Goal: Task Accomplishment & Management: Manage account settings

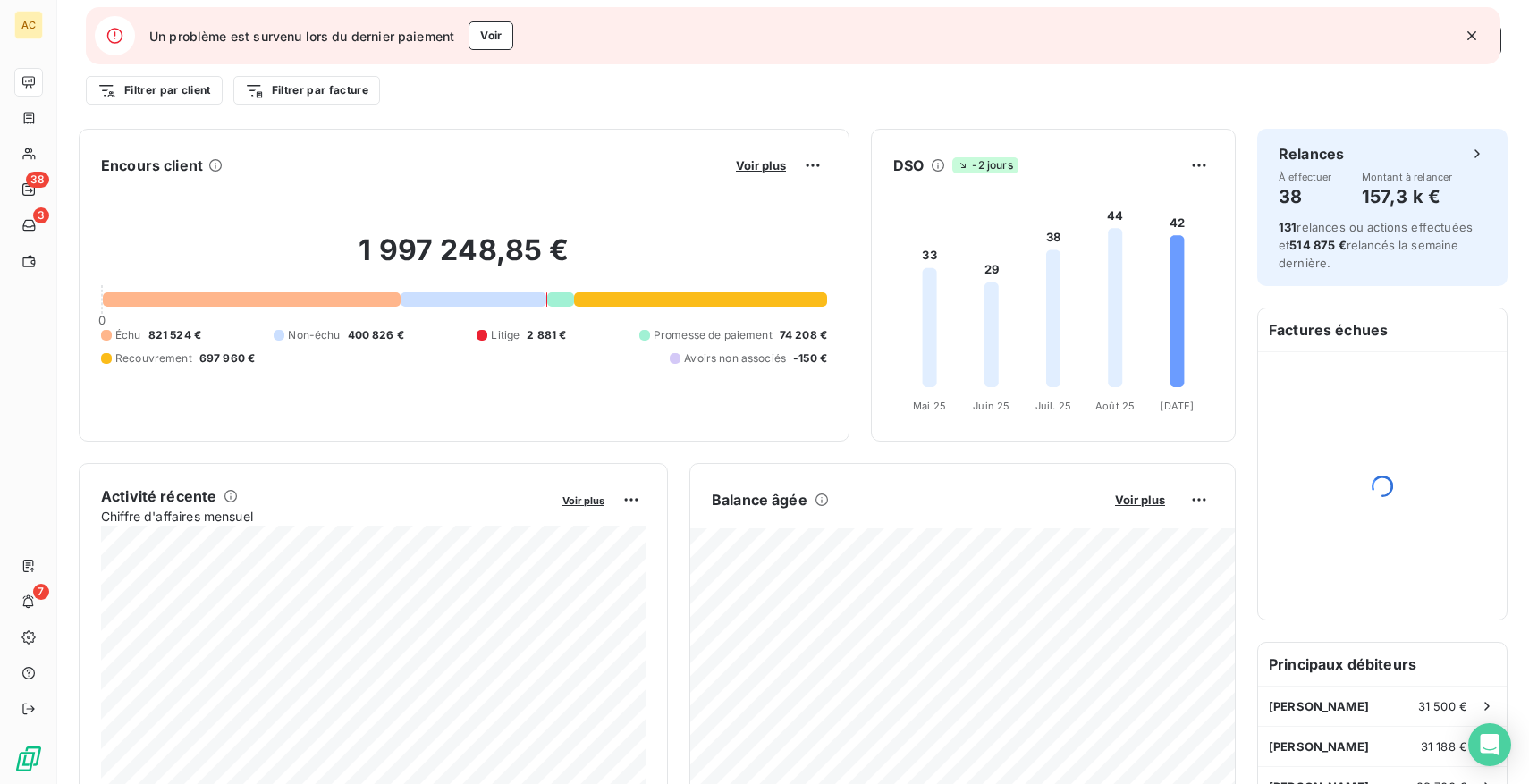
click at [1480, 36] on icon "button" at bounding box center [1472, 36] width 18 height 18
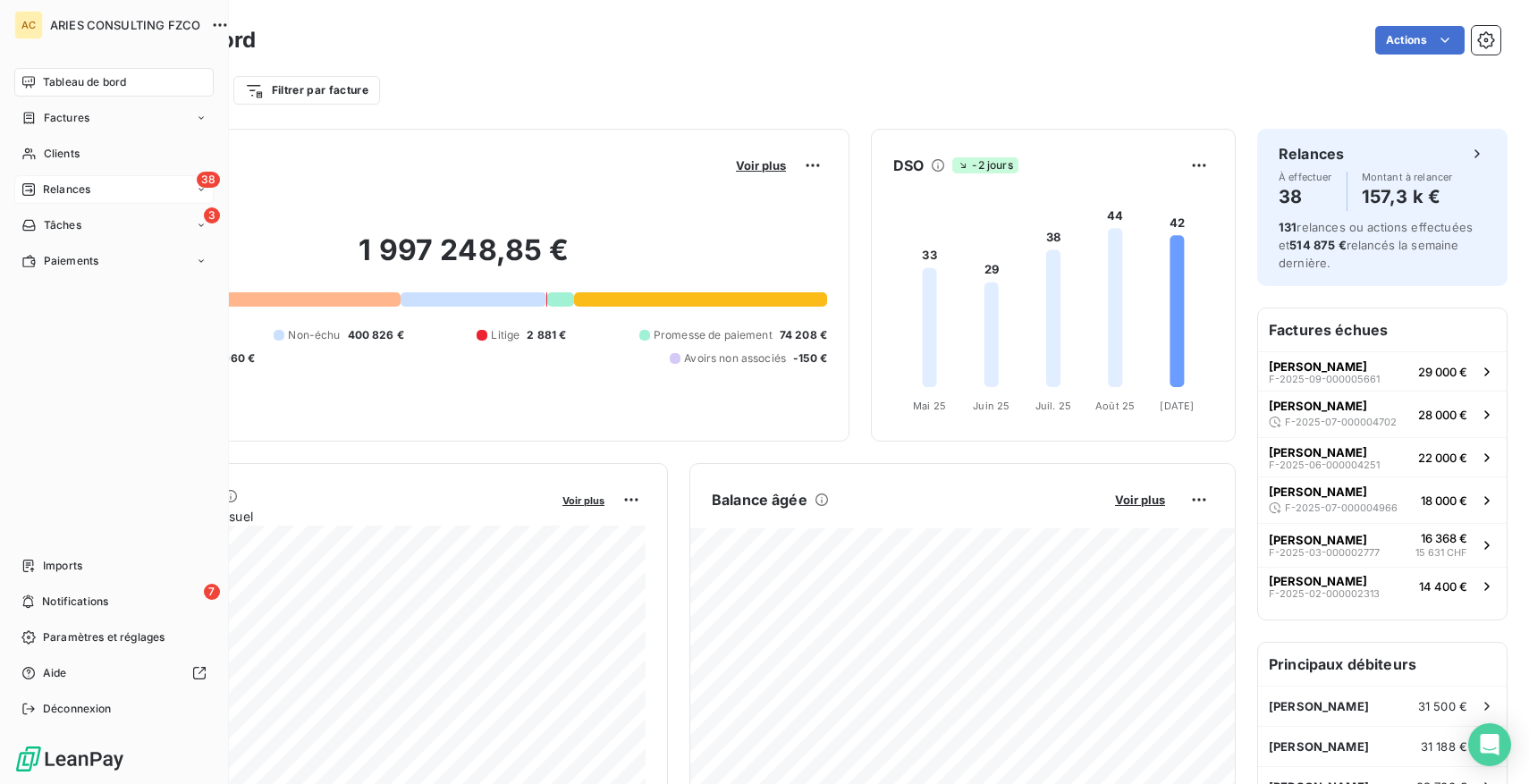
click at [59, 186] on span "Relances" at bounding box center [67, 190] width 48 height 16
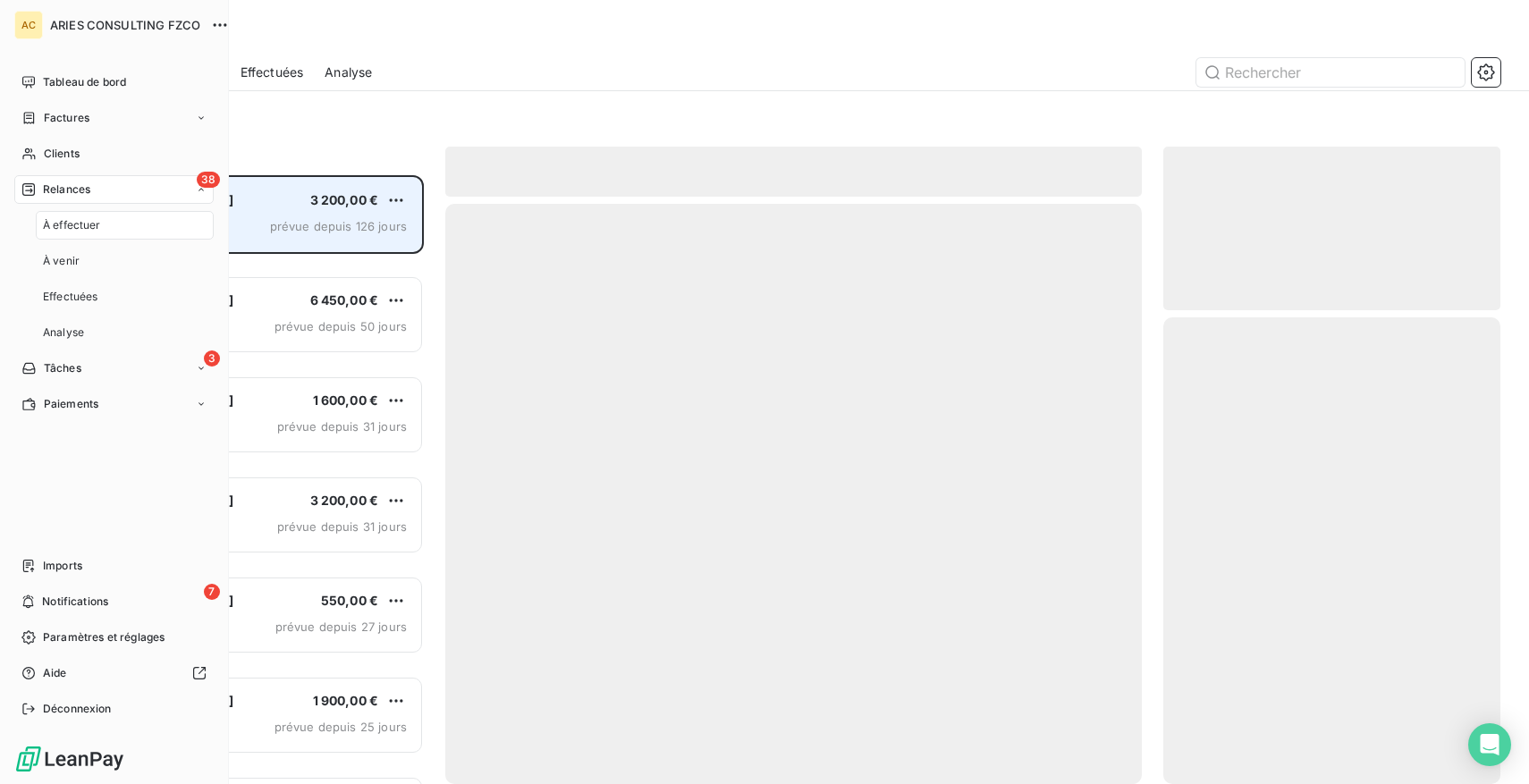
scroll to position [609, 337]
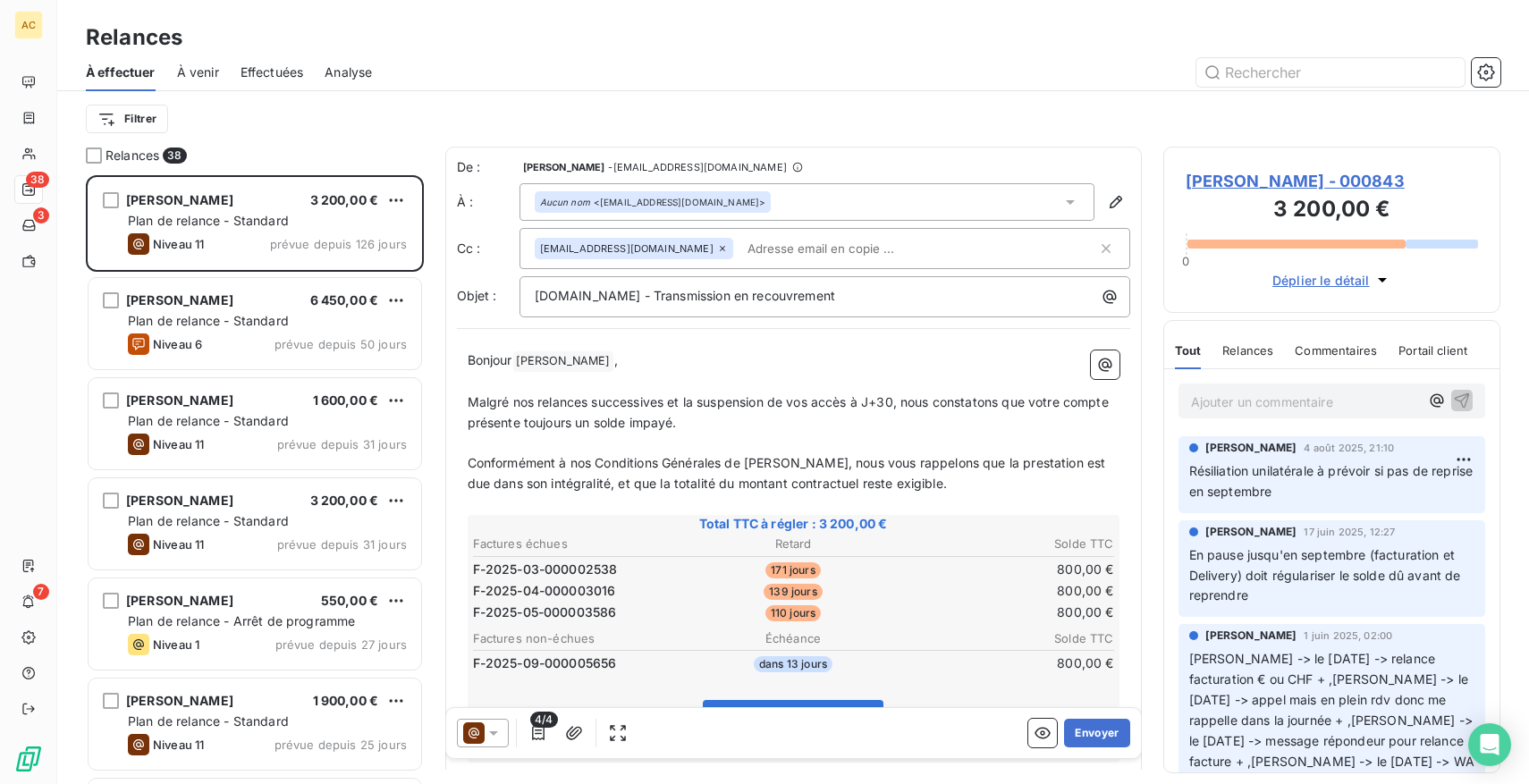
click at [249, 67] on span "Effectuées" at bounding box center [272, 73] width 64 height 18
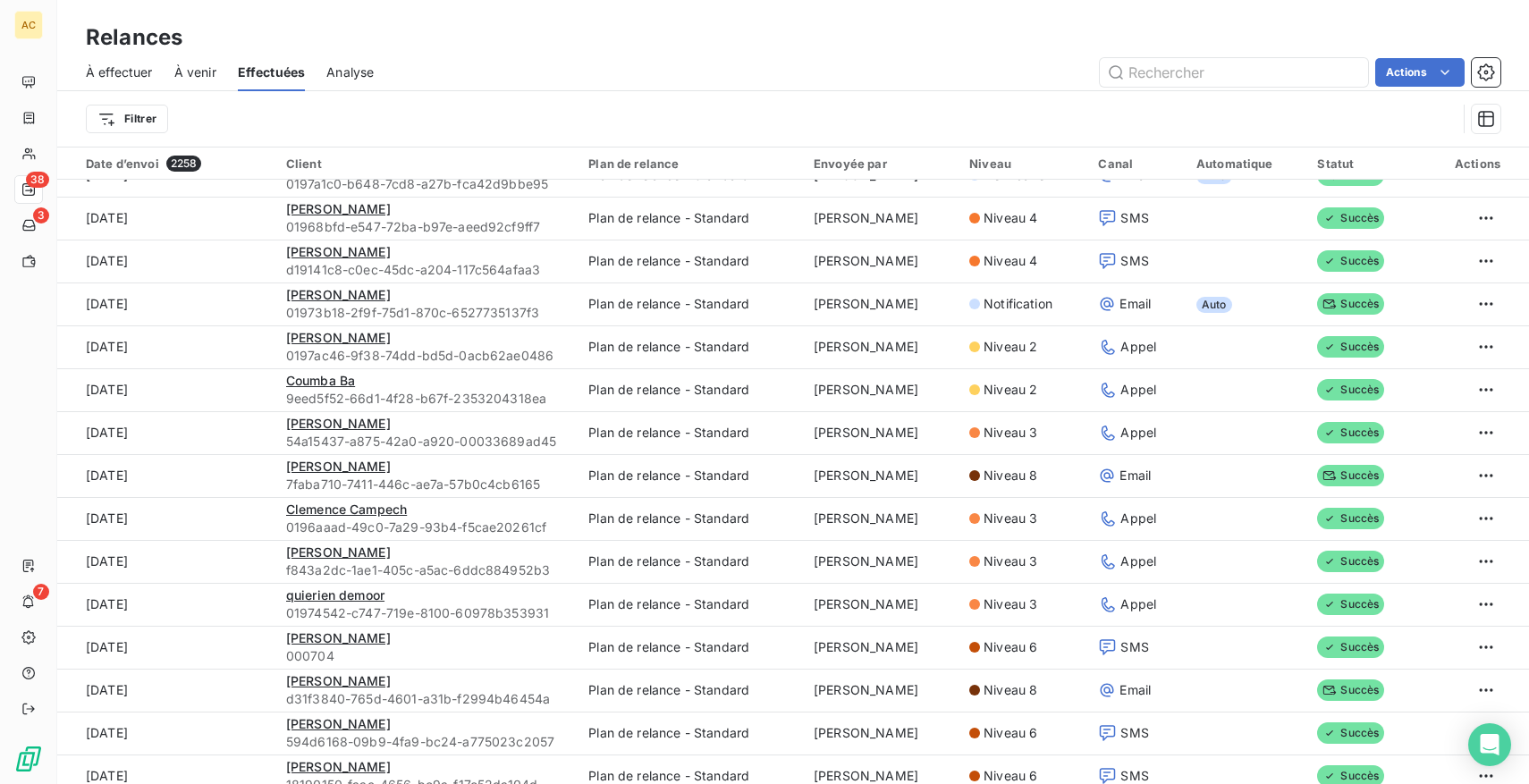
scroll to position [1833, 0]
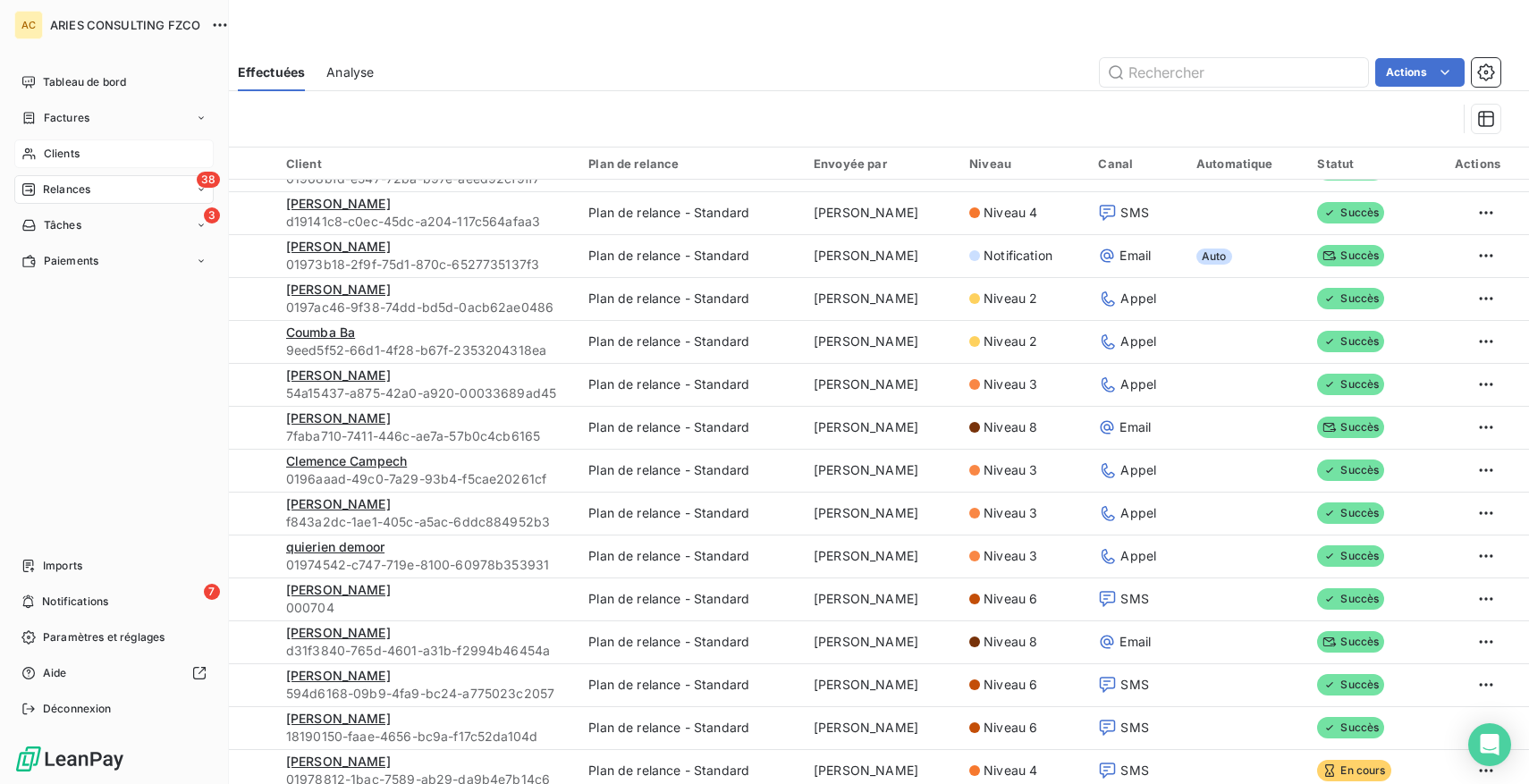
click at [69, 155] on span "Clients" at bounding box center [62, 154] width 36 height 16
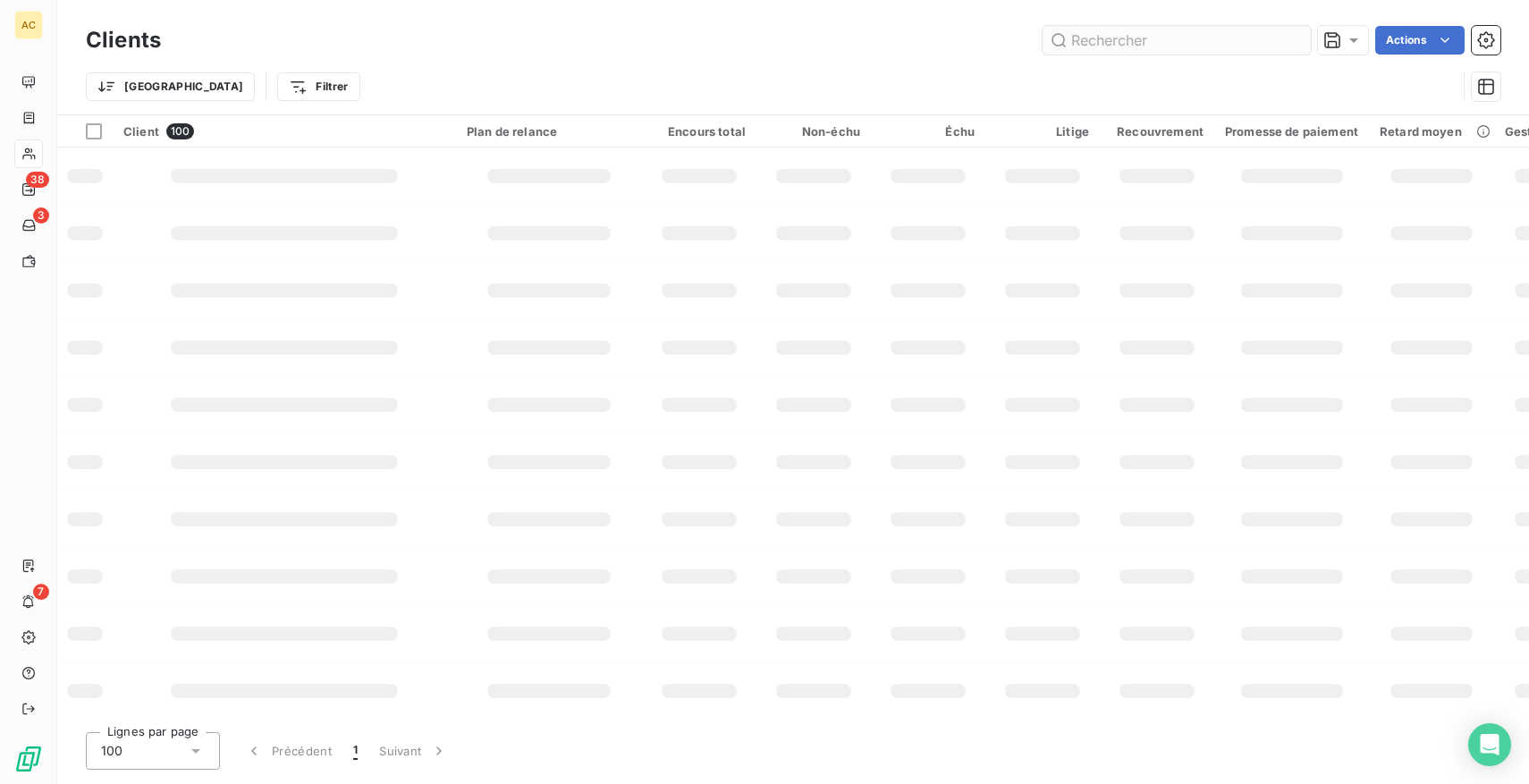
click at [1142, 46] on input "text" at bounding box center [1176, 40] width 268 height 29
type input "e"
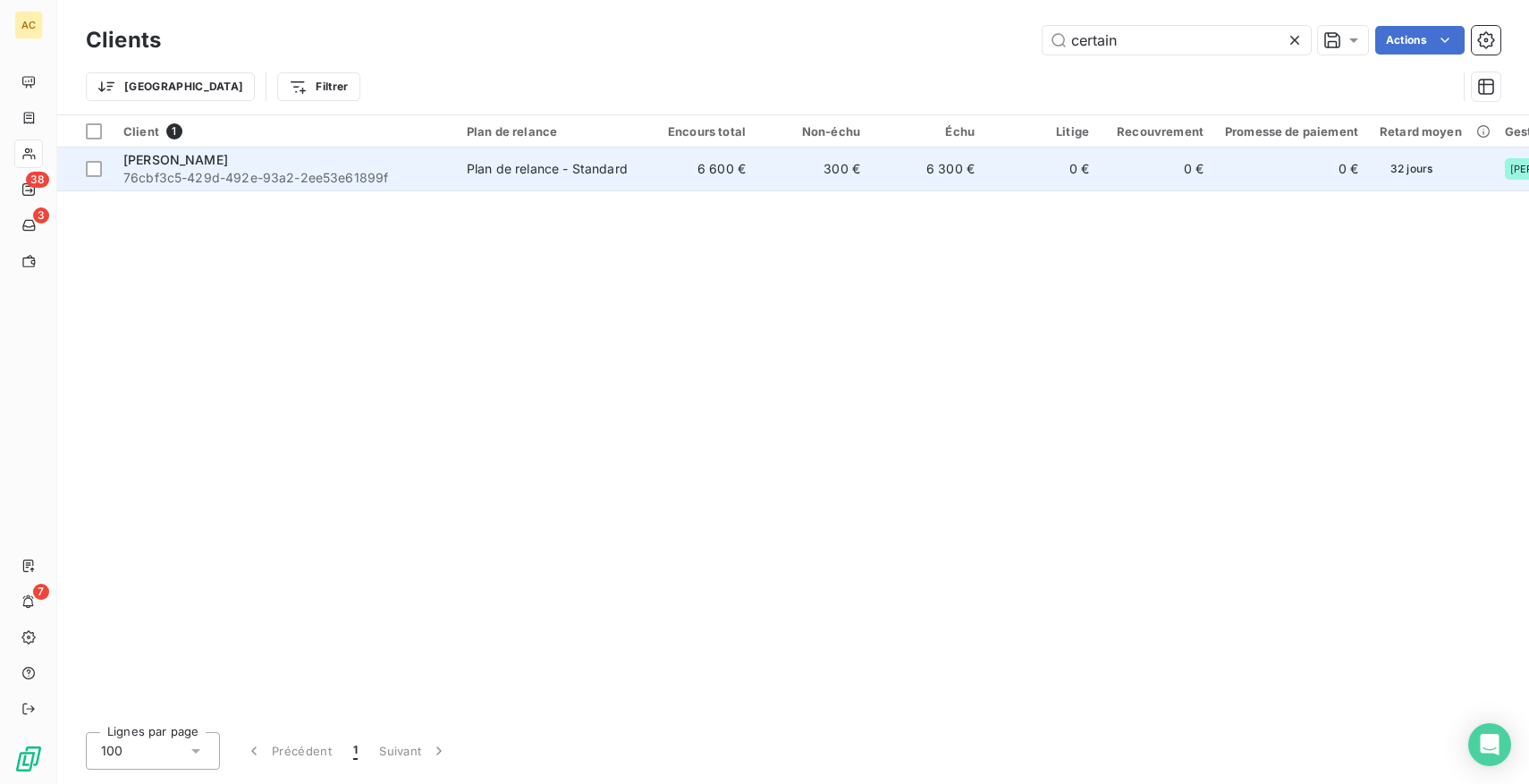
type input "certain"
click at [381, 176] on span "76cbf3c5-429d-492e-93a2-2ee53e61899f" at bounding box center [284, 178] width 322 height 18
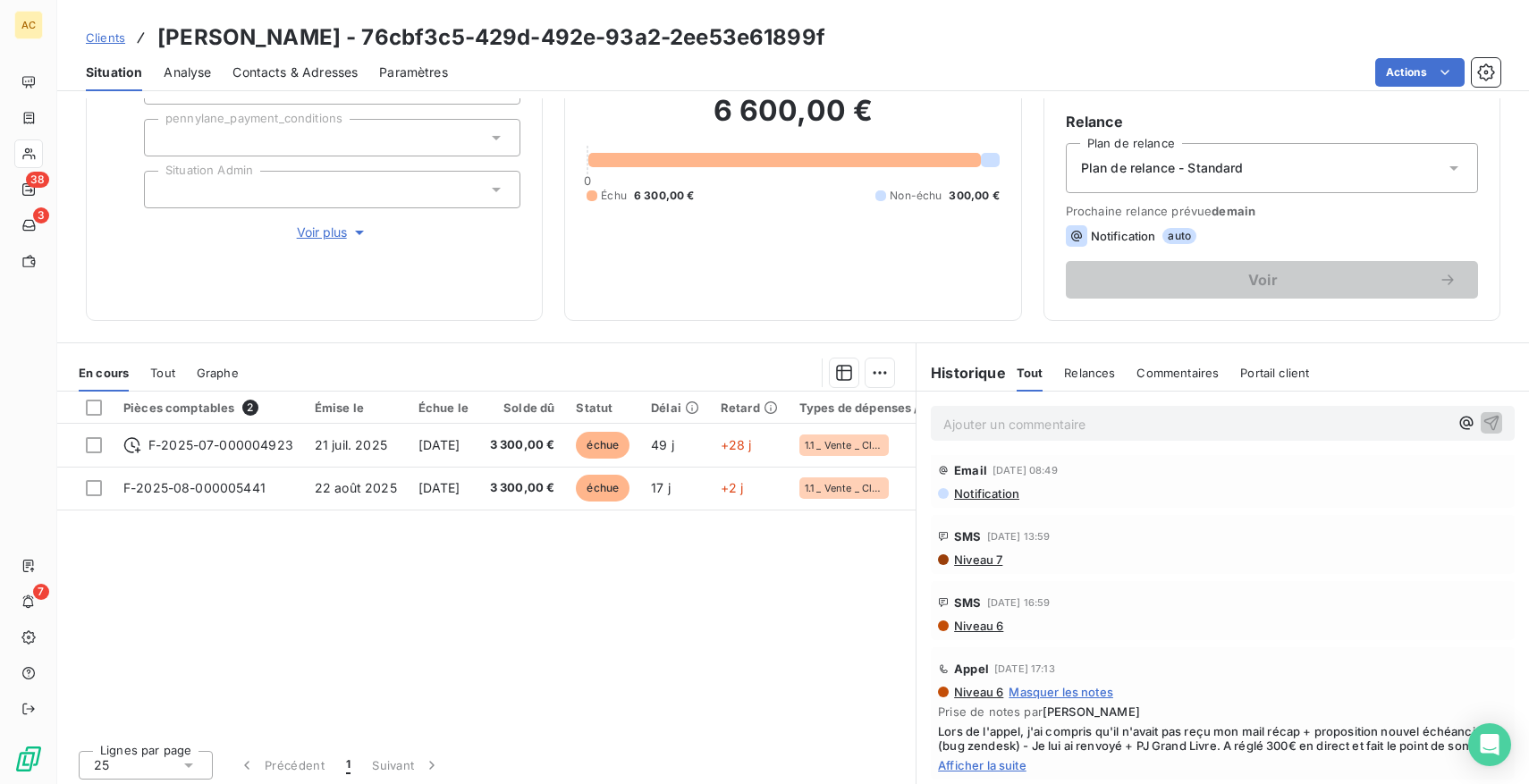
scroll to position [160, 0]
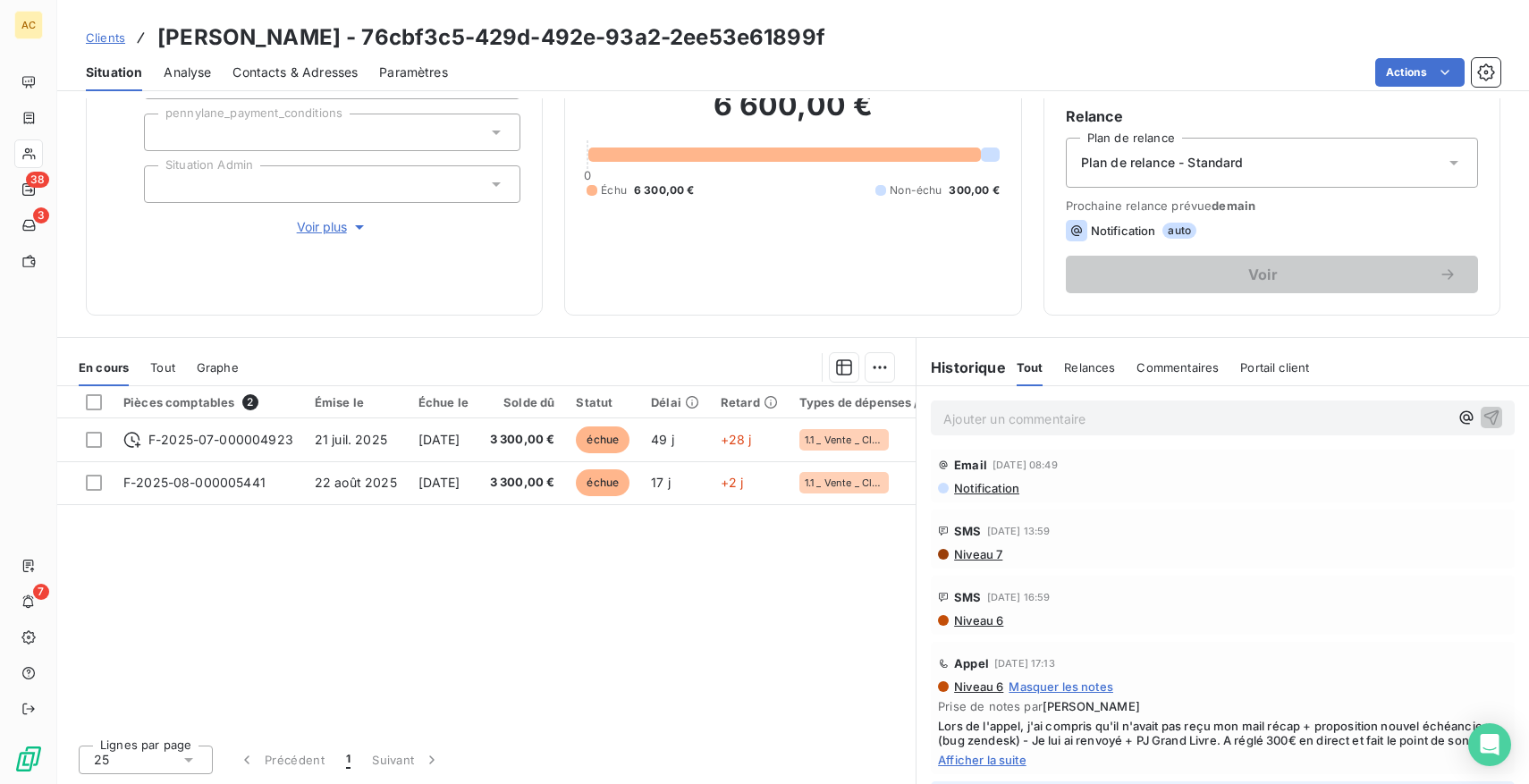
click at [169, 370] on span "Tout" at bounding box center [163, 368] width 25 height 14
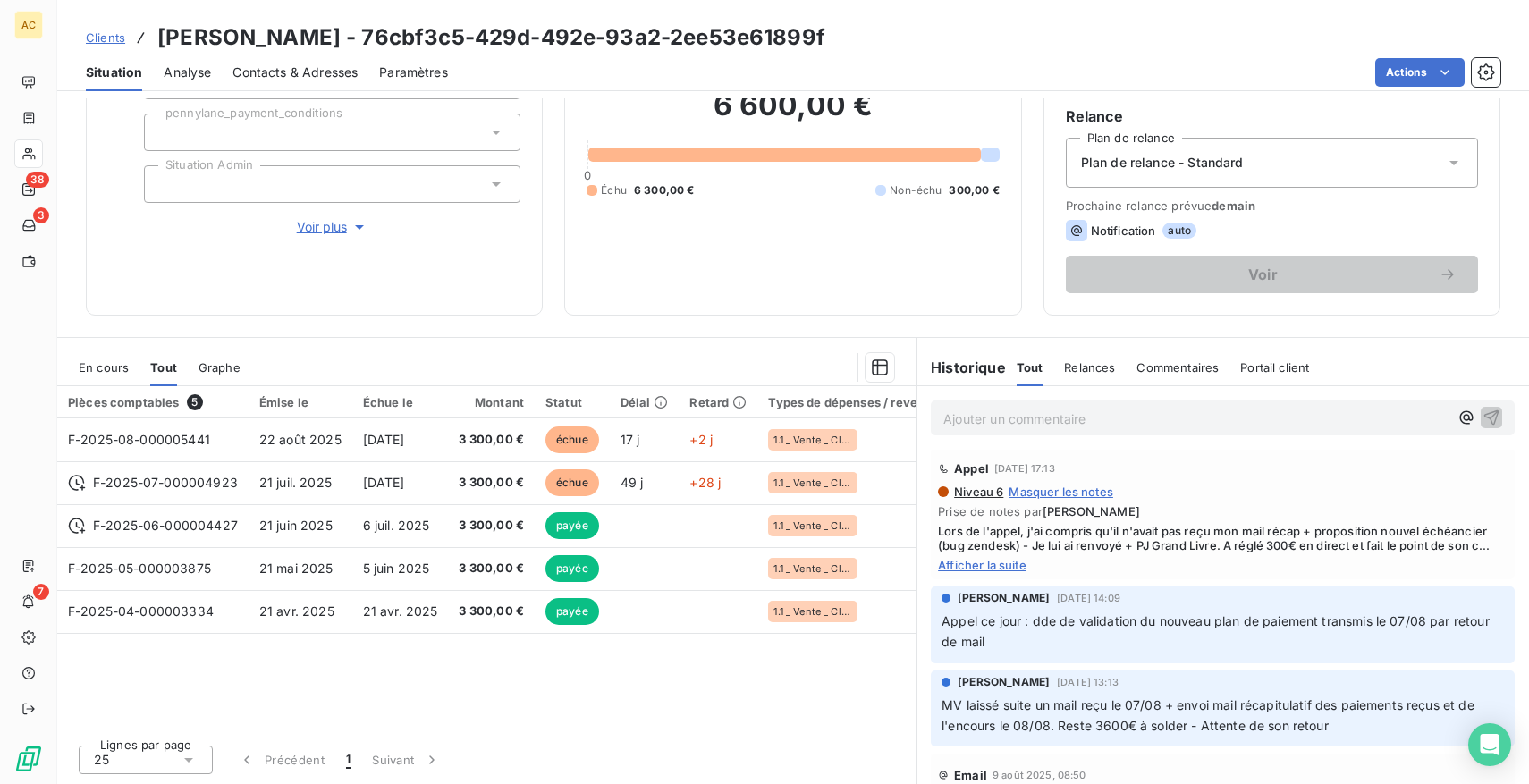
scroll to position [0, 0]
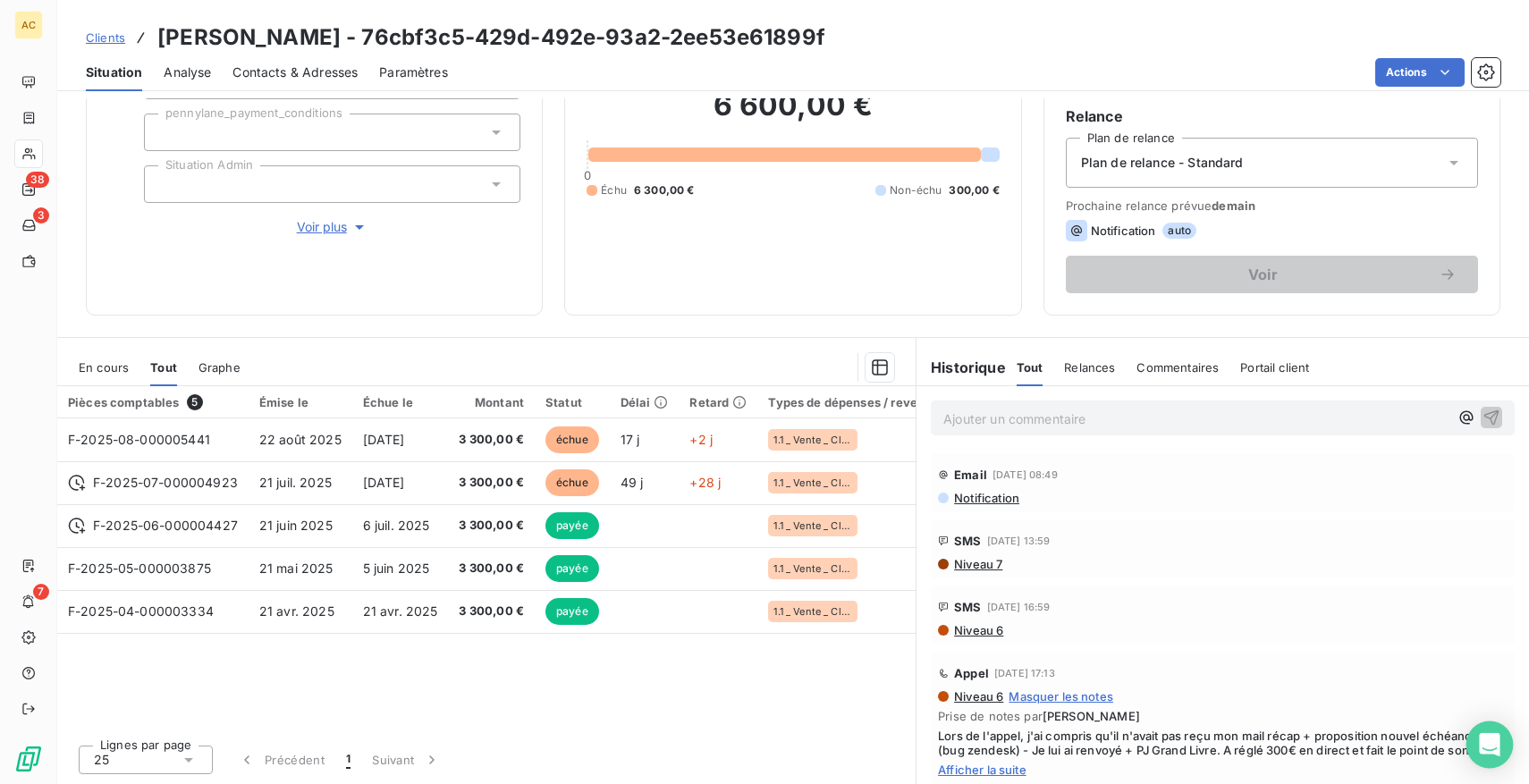
click at [1494, 749] on icon "Open Intercom Messenger" at bounding box center [1490, 744] width 23 height 23
click at [322, 218] on button "Voir plus" at bounding box center [332, 227] width 377 height 20
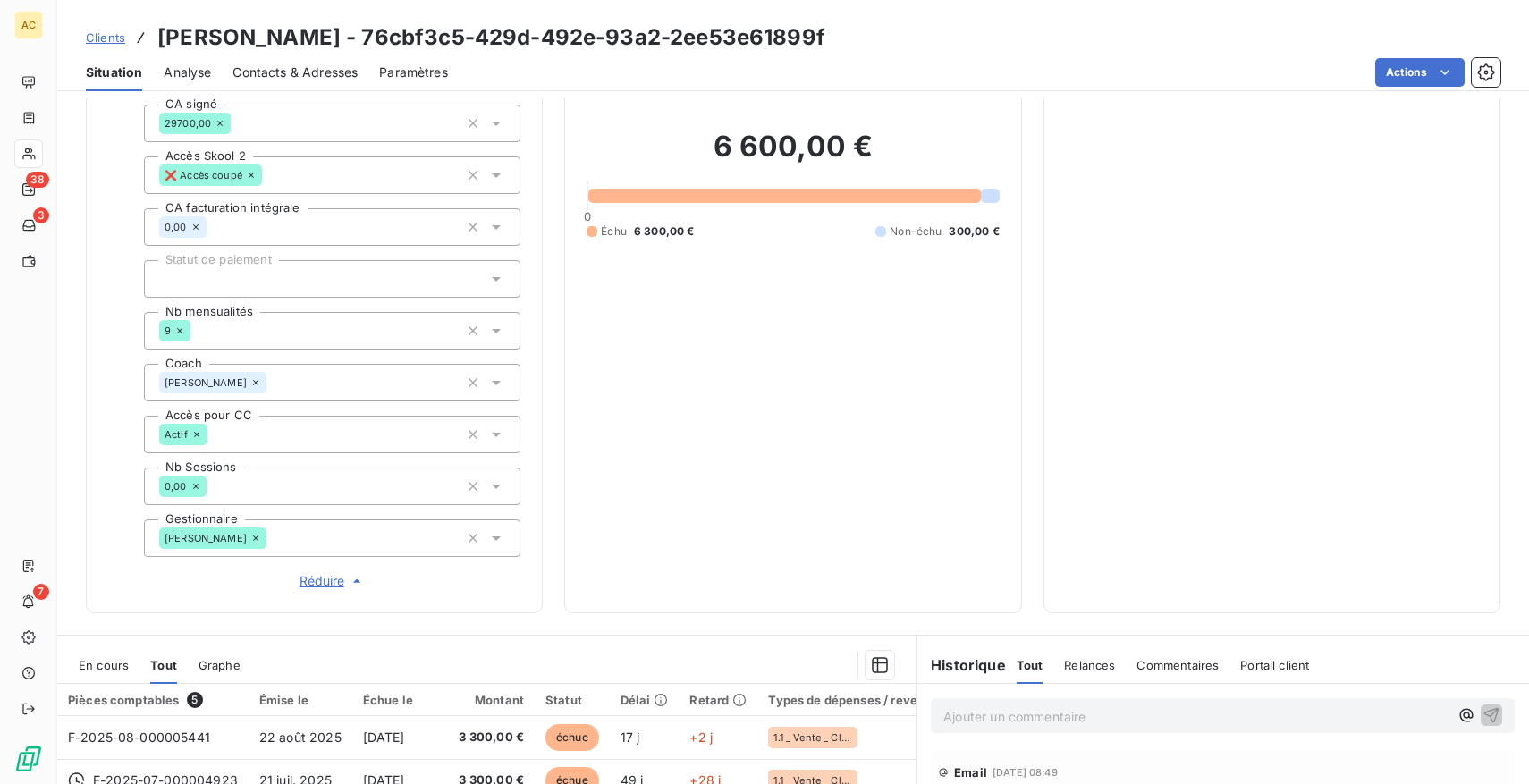
scroll to position [423, 0]
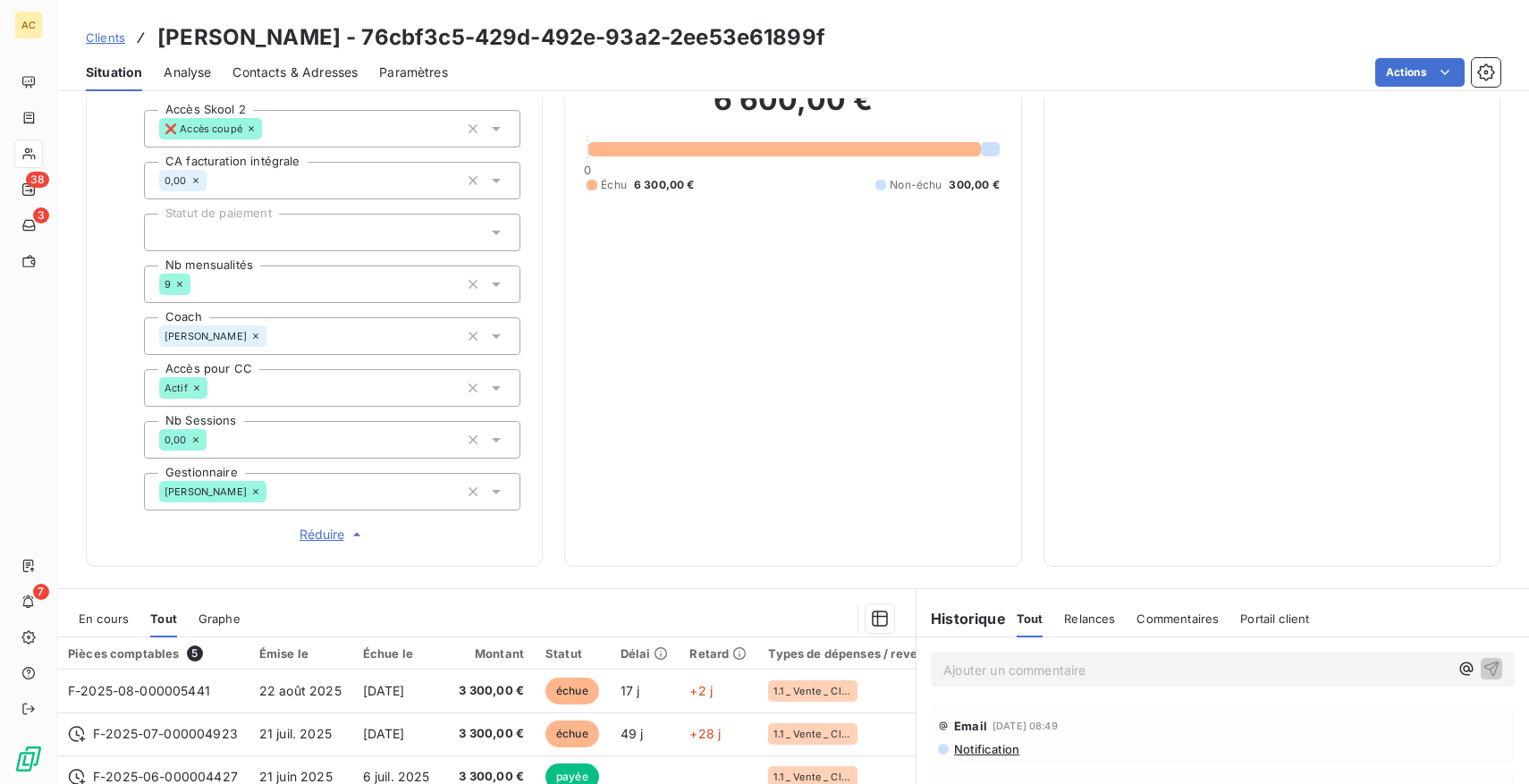
click at [104, 34] on span "Clients" at bounding box center [105, 38] width 40 height 14
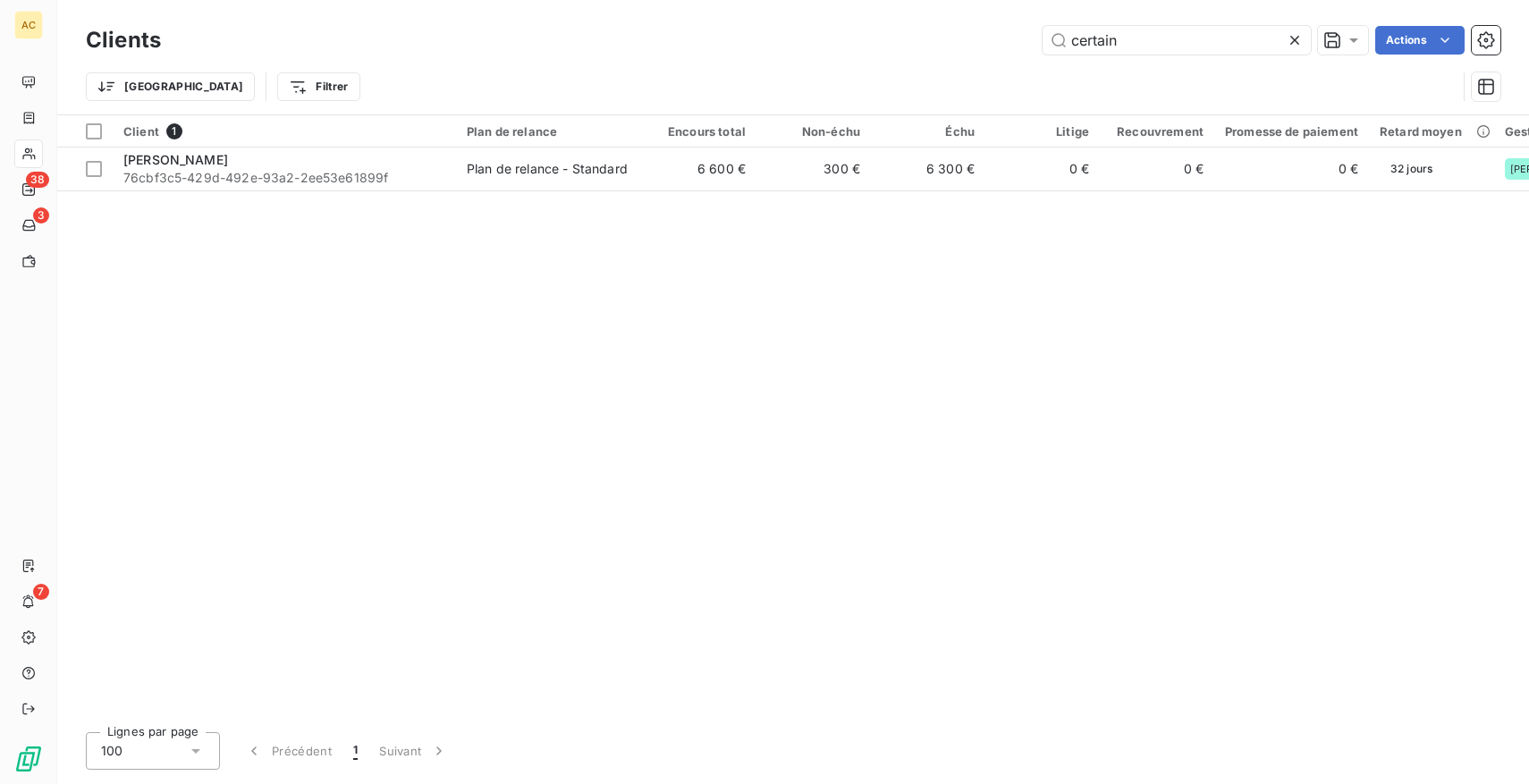
click at [1303, 41] on div at bounding box center [1299, 40] width 25 height 29
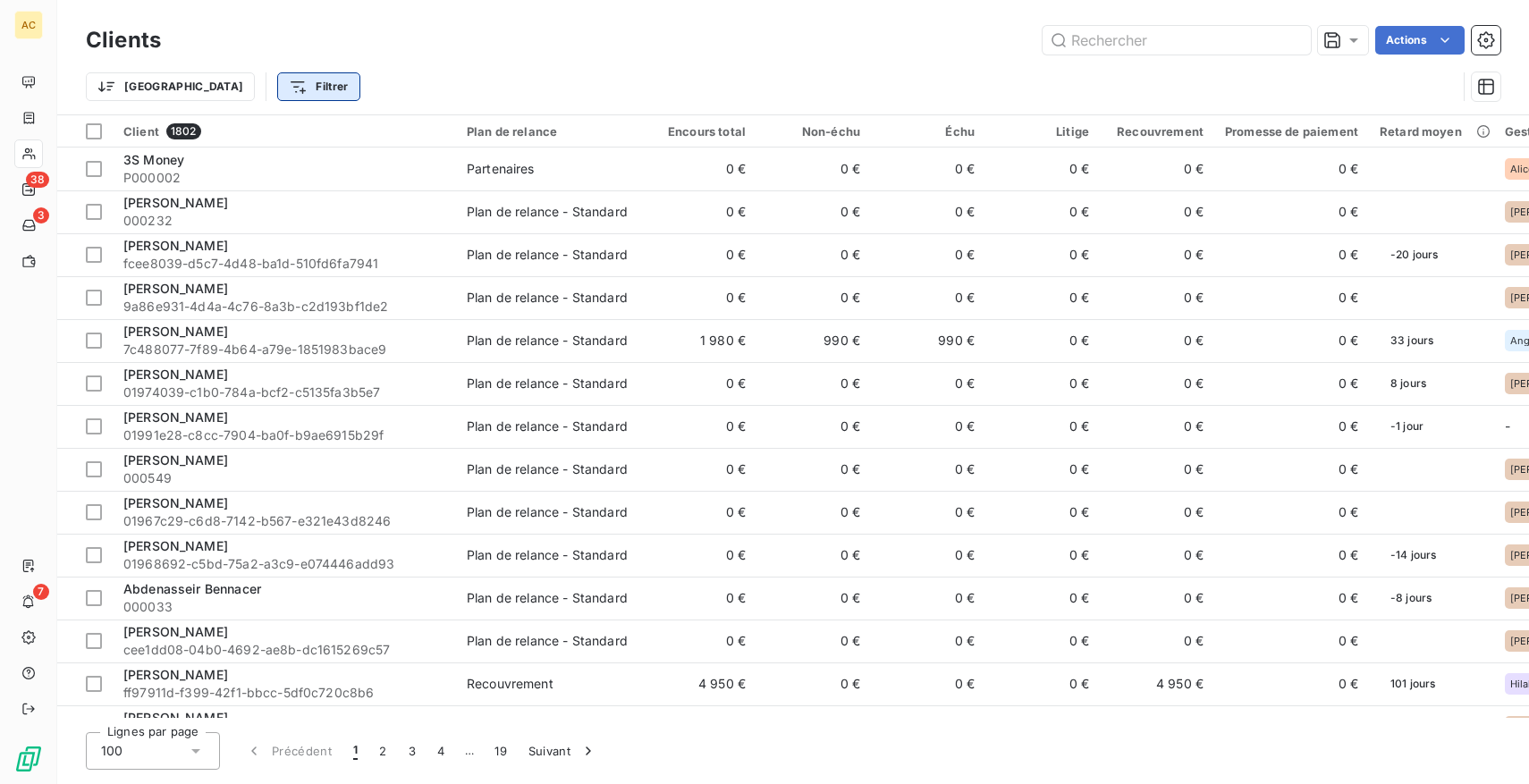
click at [221, 91] on html "AC 38 3 7 Clients Actions Trier Filtrer Client 1802 Plan de relance Encours tot…" at bounding box center [764, 392] width 1529 height 784
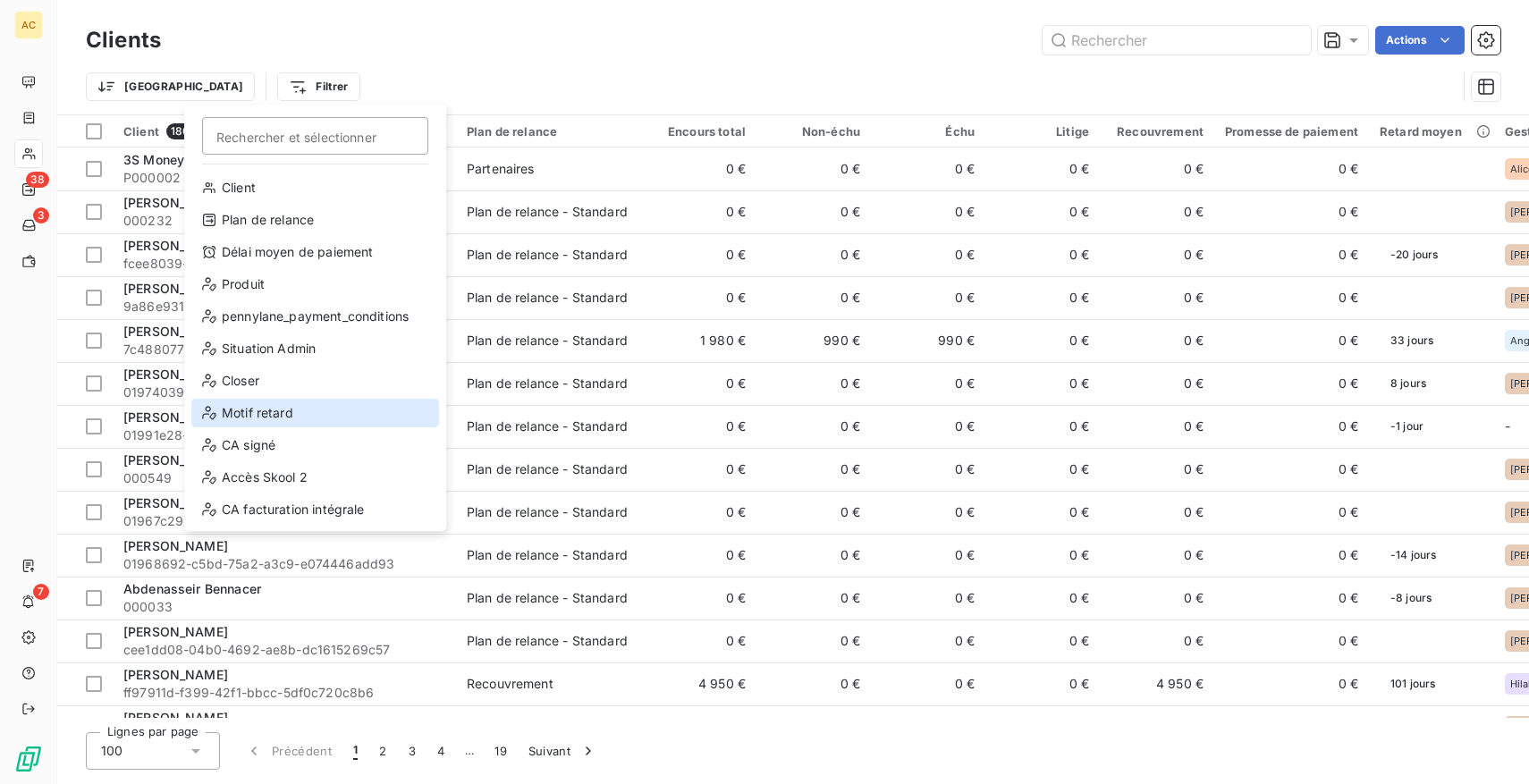
scroll to position [193, 0]
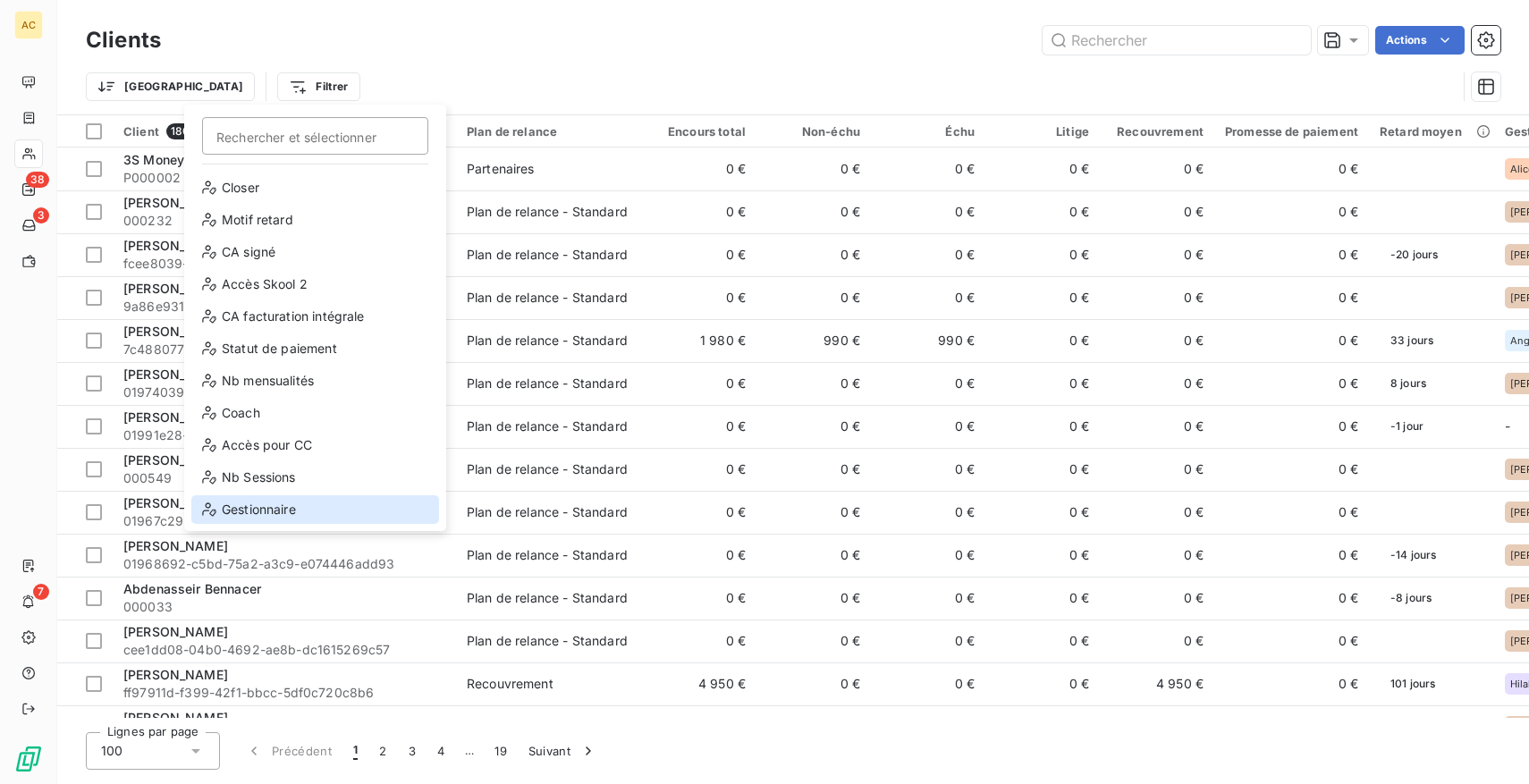
click at [264, 505] on div "Gestionnaire" at bounding box center [315, 510] width 247 height 29
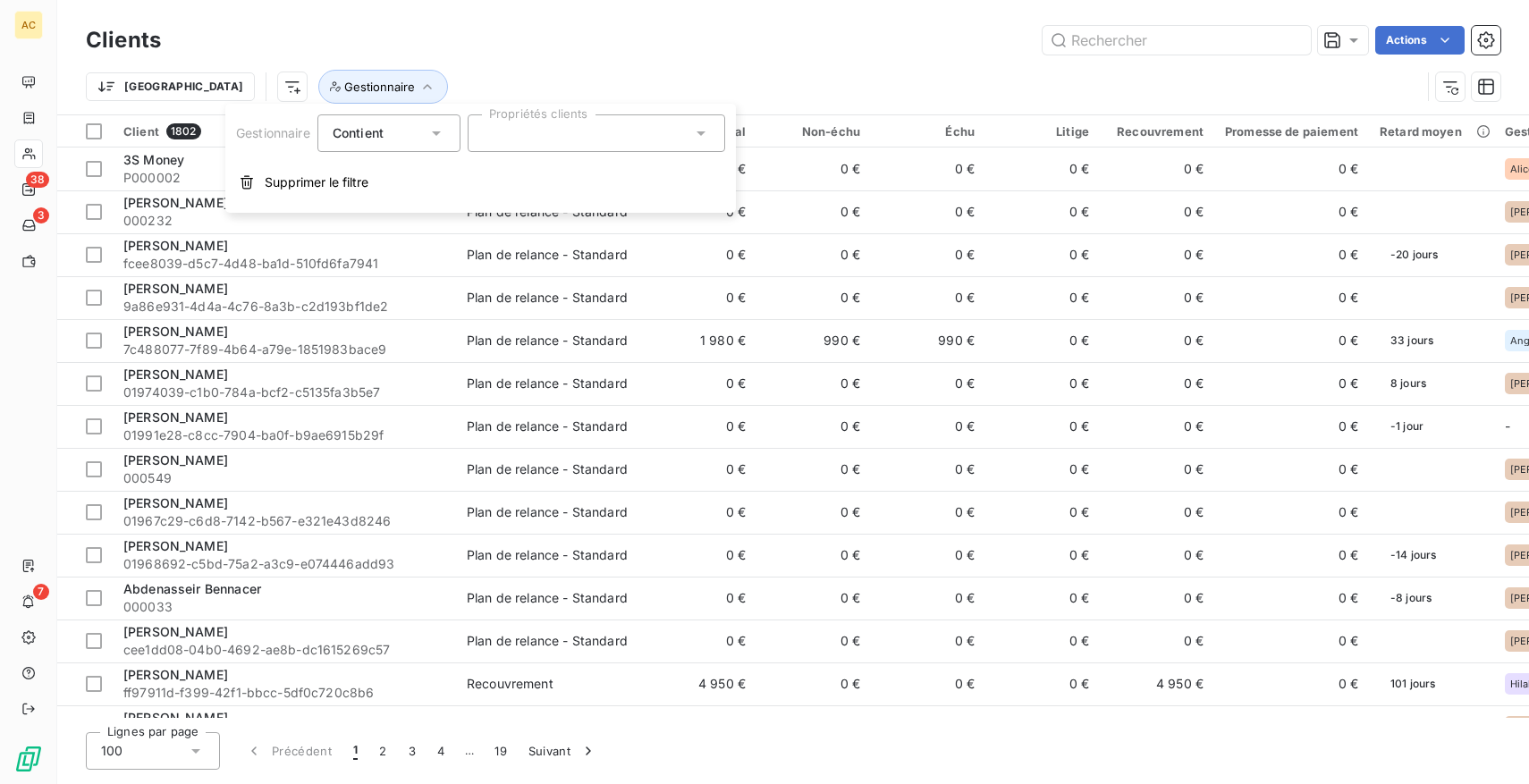
click at [426, 138] on div "Contient" at bounding box center [380, 133] width 94 height 25
click at [414, 216] on li "Ne contient pas" at bounding box center [390, 208] width 147 height 32
click at [565, 135] on div at bounding box center [596, 133] width 257 height 38
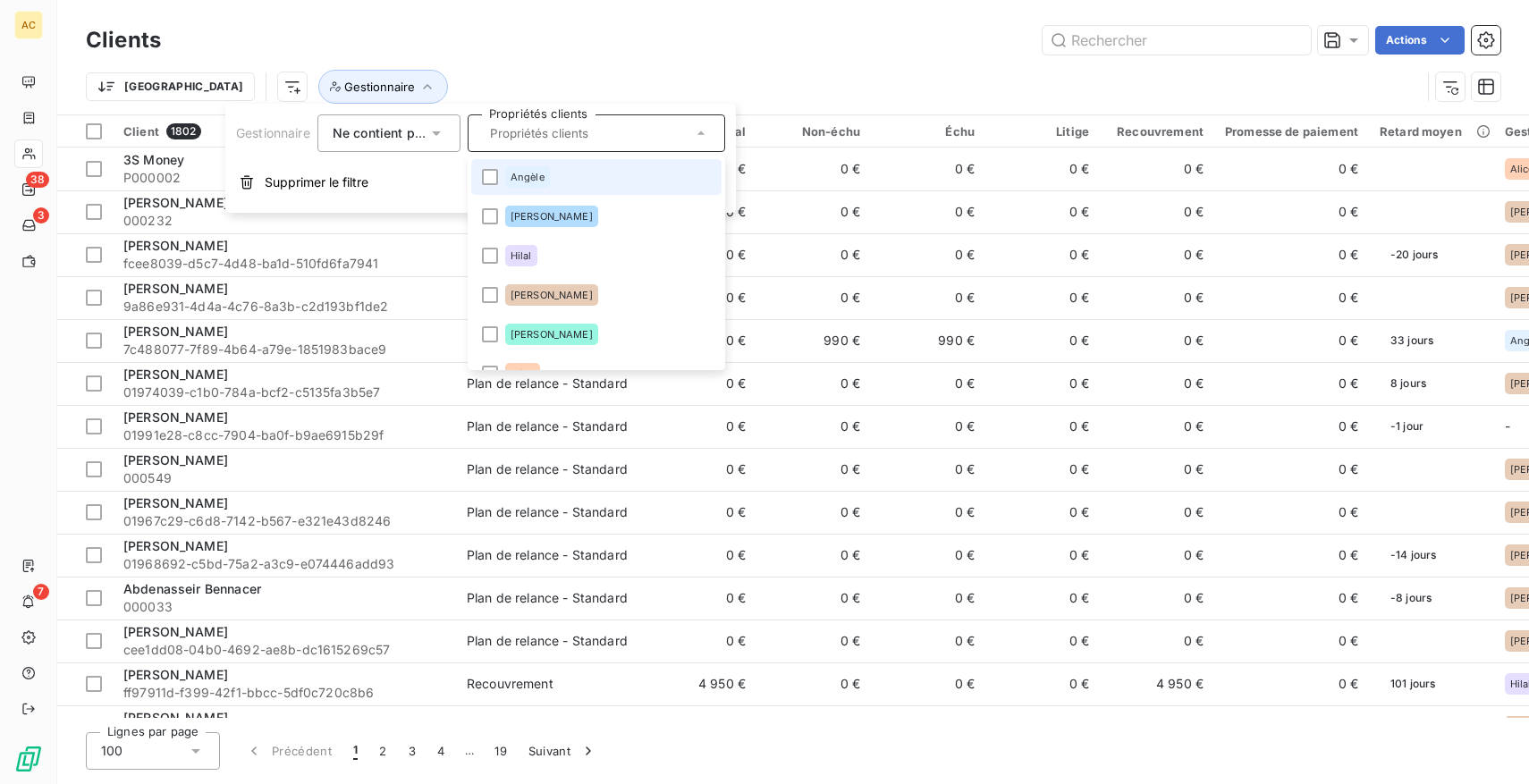
click at [553, 185] on li "Angèle" at bounding box center [596, 177] width 250 height 36
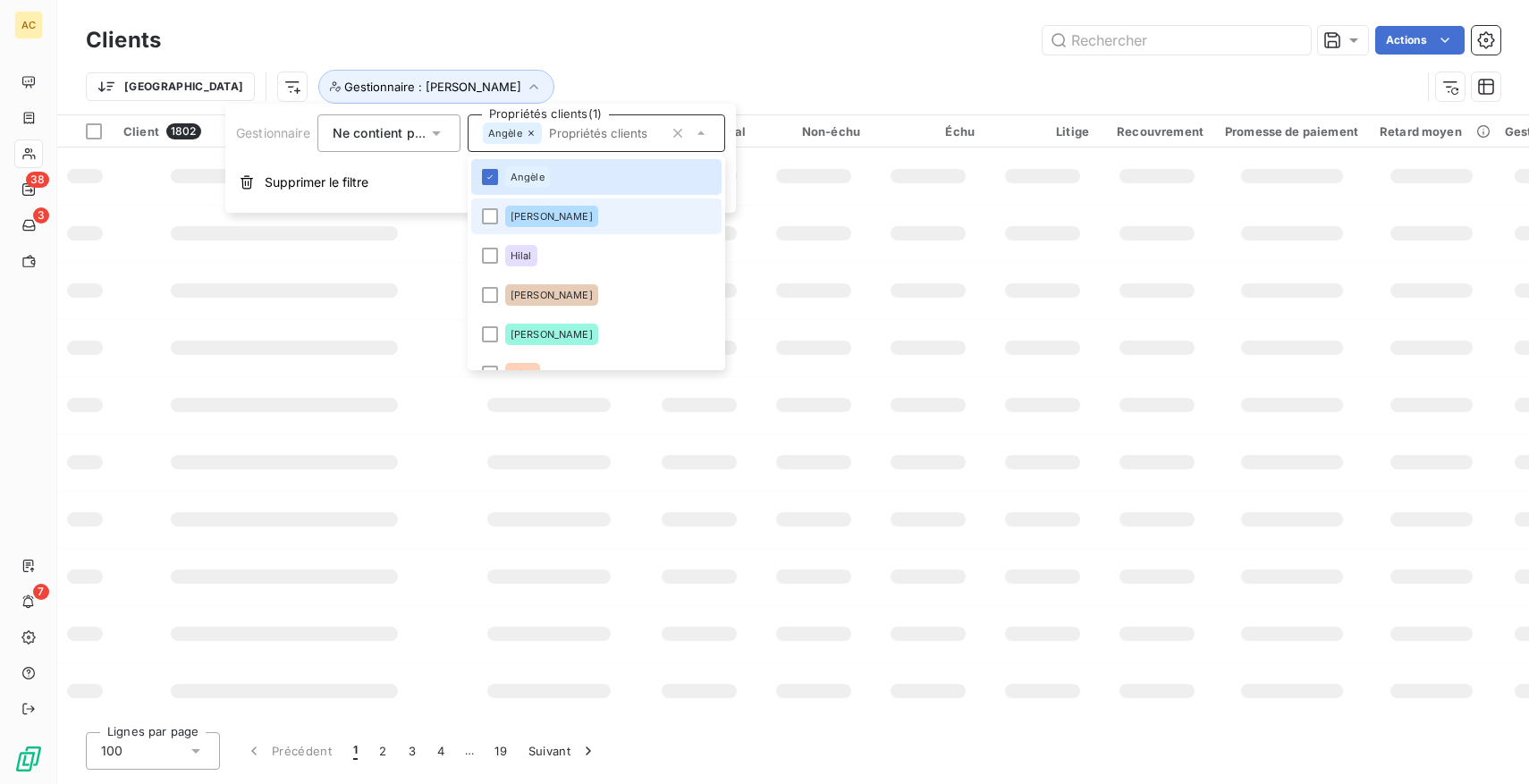
click at [547, 226] on div "[PERSON_NAME]" at bounding box center [551, 217] width 93 height 22
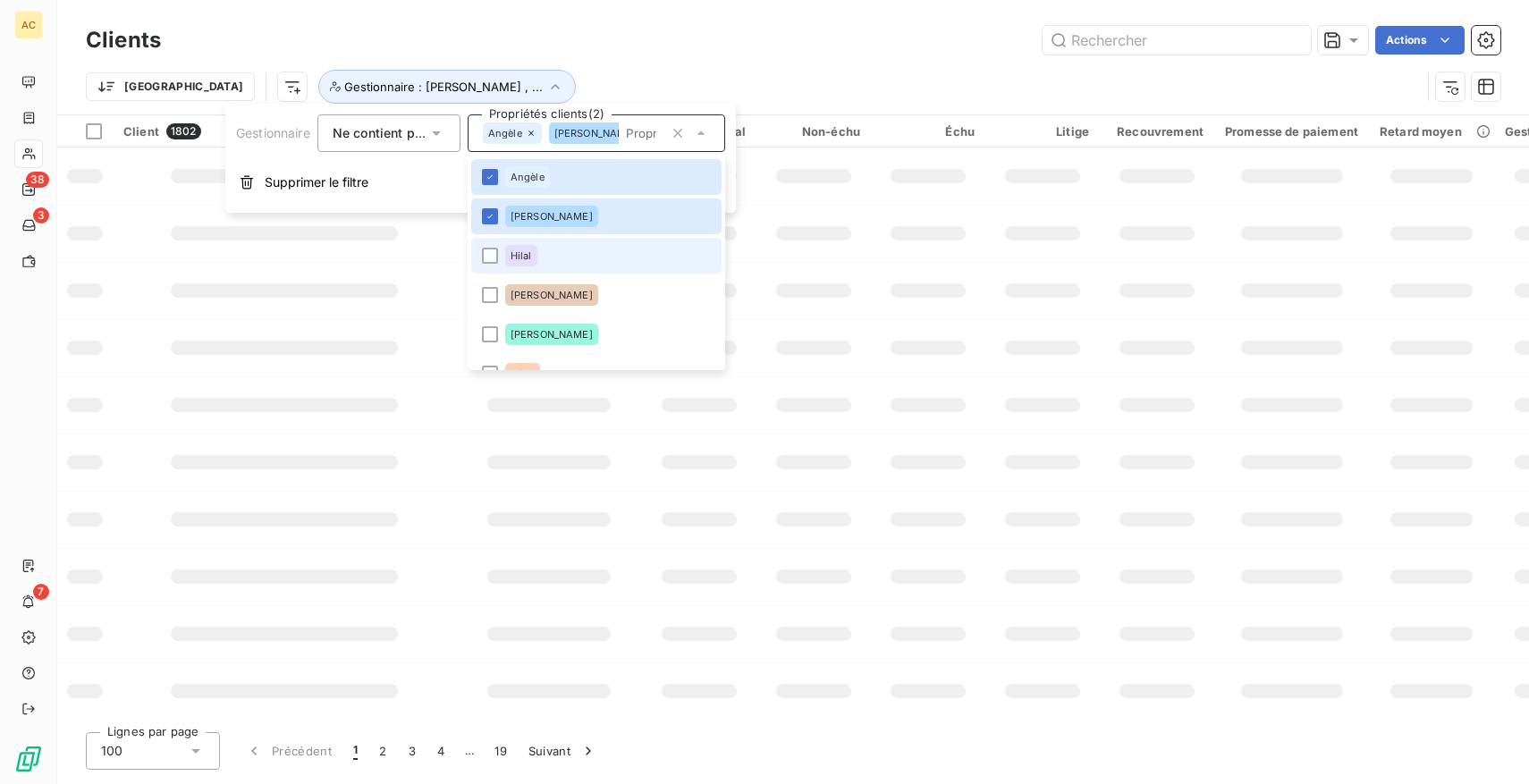
click at [545, 259] on li "Hilal" at bounding box center [596, 255] width 250 height 36
click at [551, 296] on span "[PERSON_NAME]" at bounding box center [551, 295] width 82 height 11
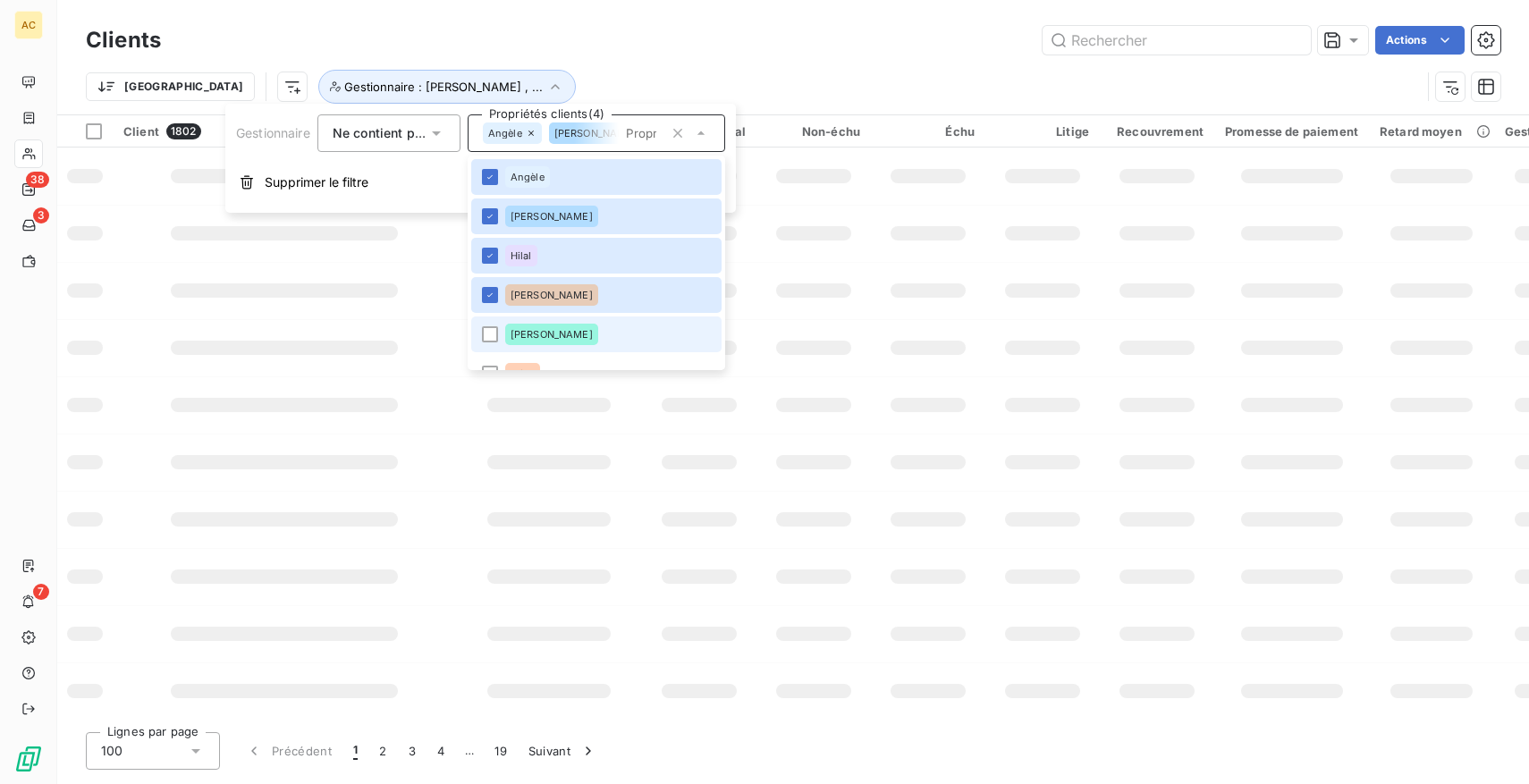
click at [547, 329] on span "[PERSON_NAME]" at bounding box center [551, 334] width 82 height 11
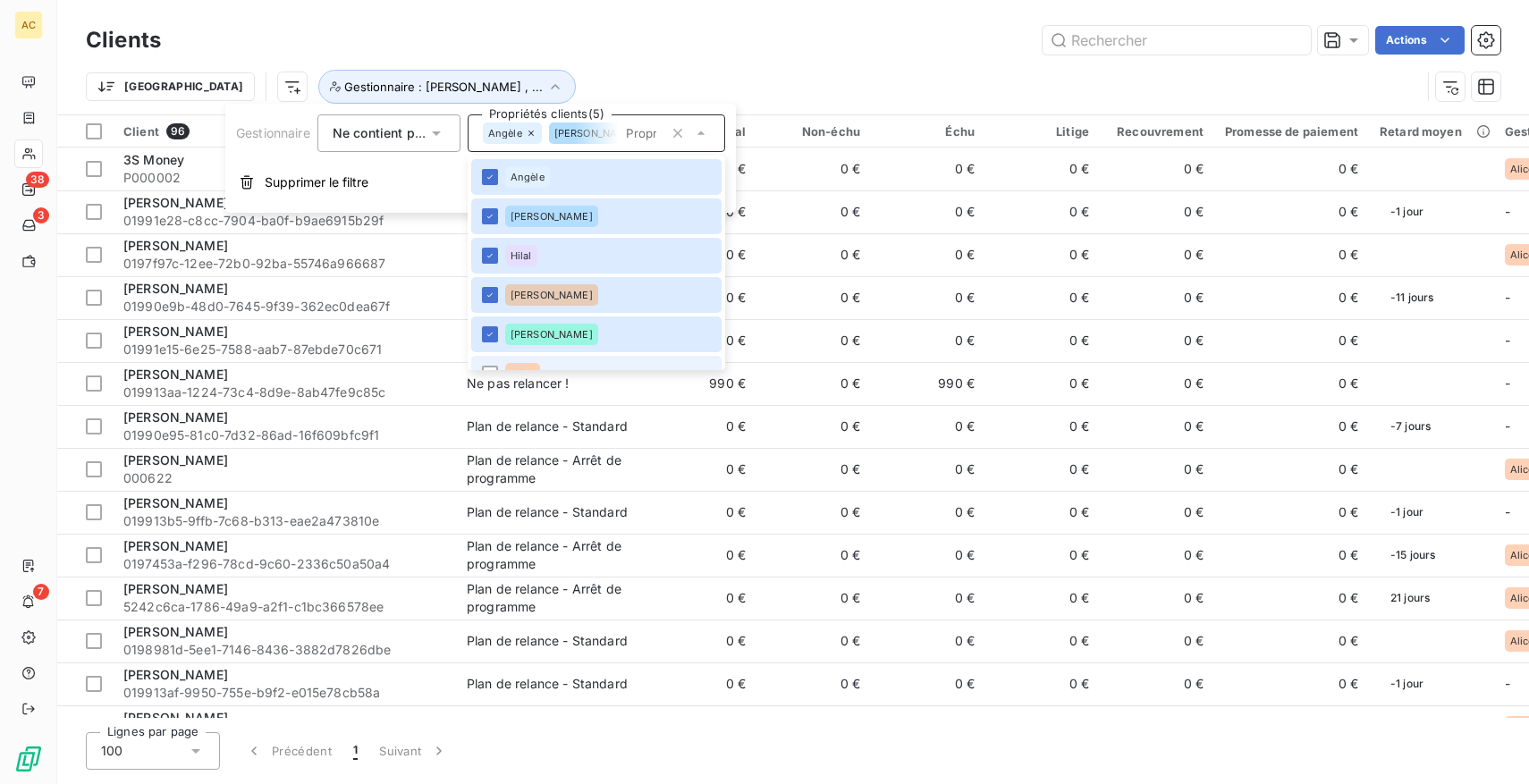
click at [533, 363] on div "Alice" at bounding box center [523, 374] width 35 height 22
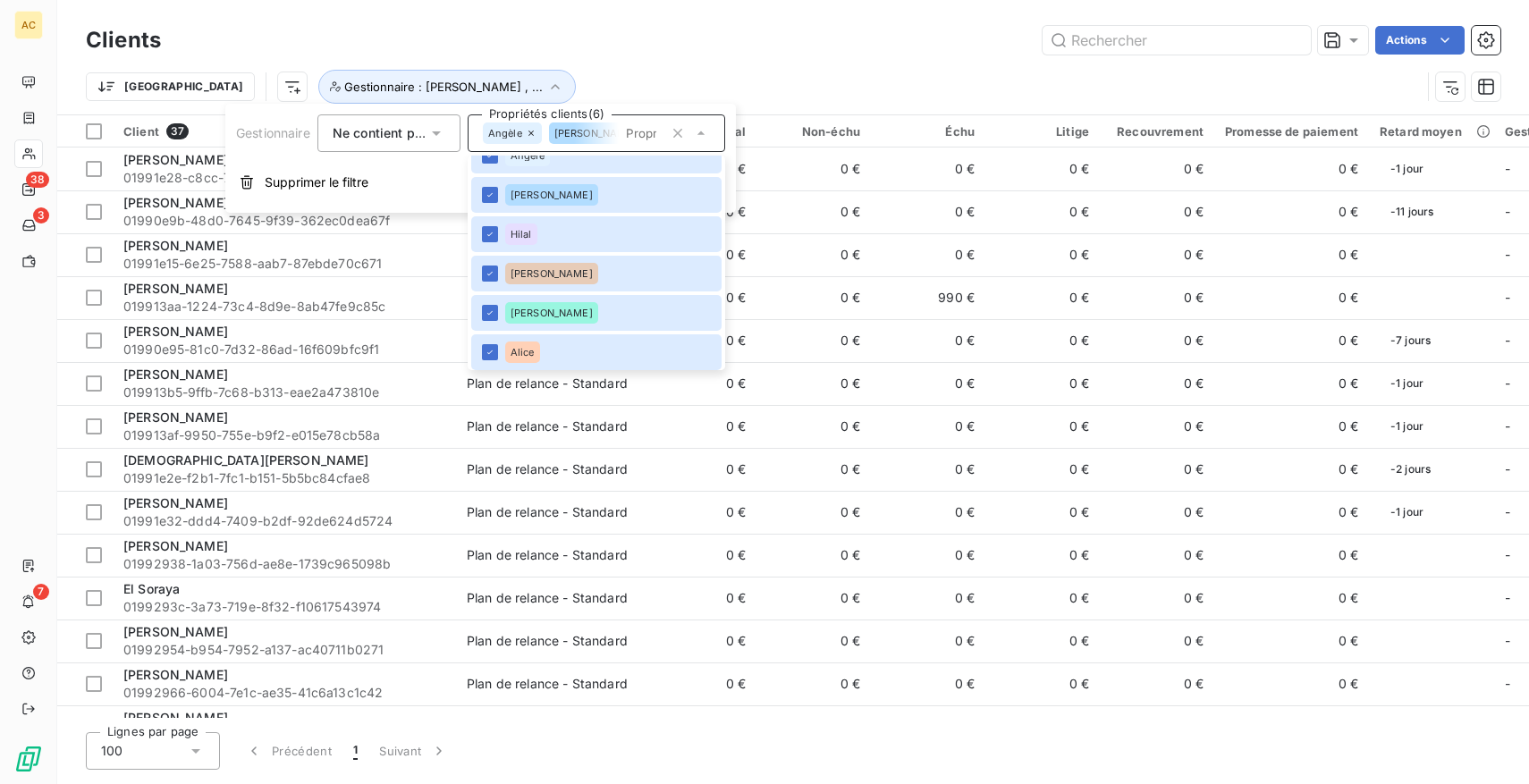
click at [824, 39] on div "Actions" at bounding box center [842, 40] width 1319 height 29
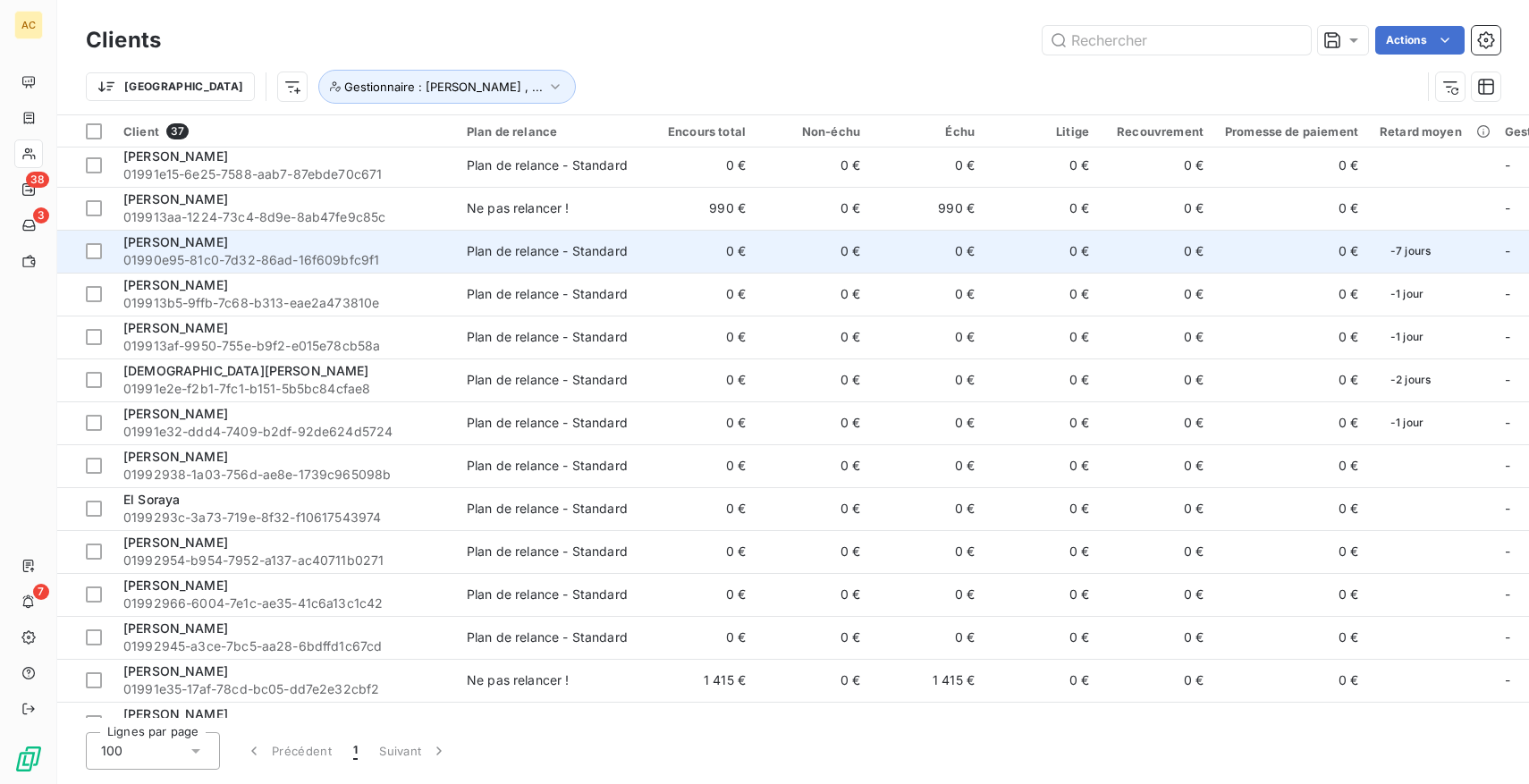
scroll to position [0, 0]
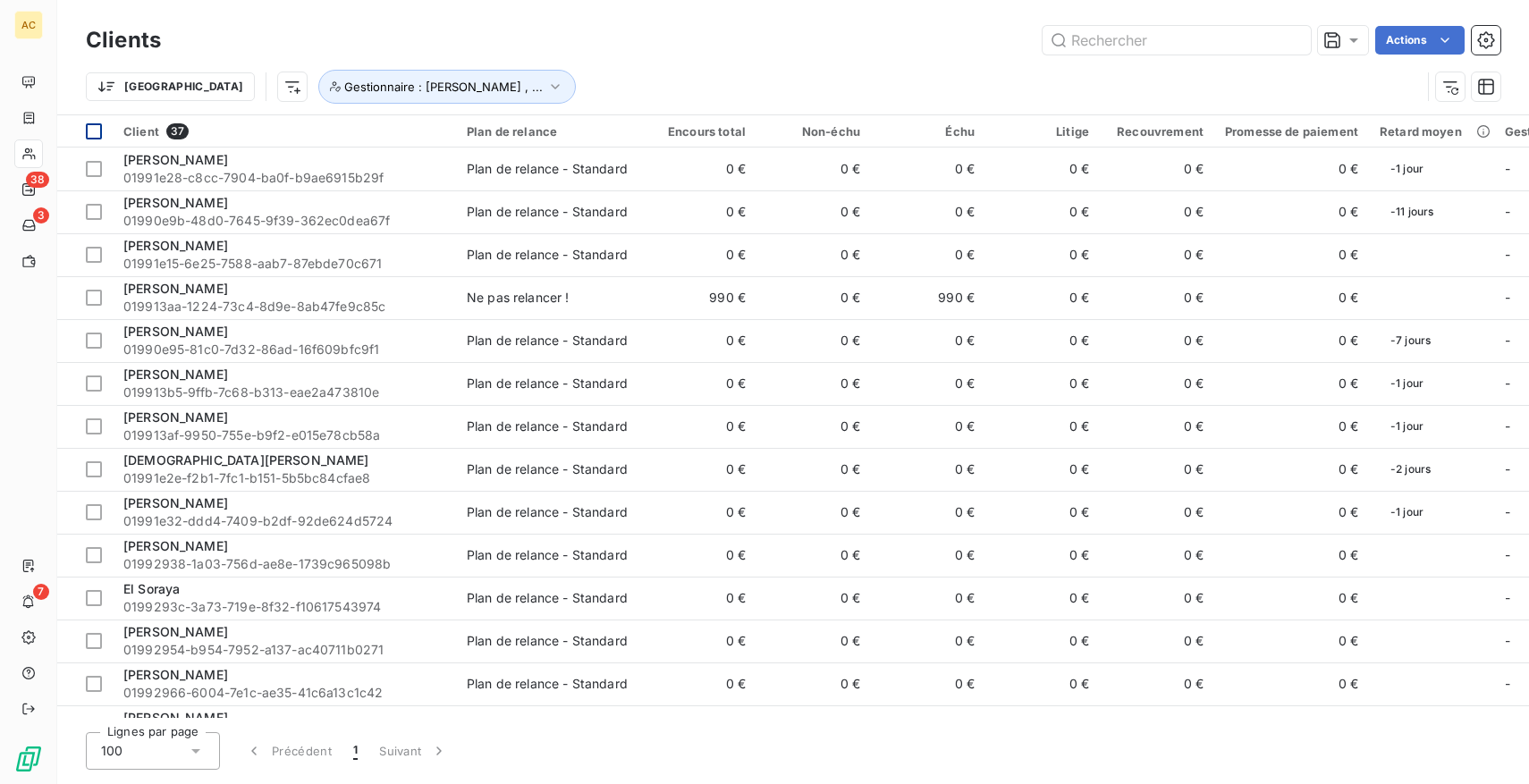
click at [94, 132] on div at bounding box center [94, 131] width 16 height 16
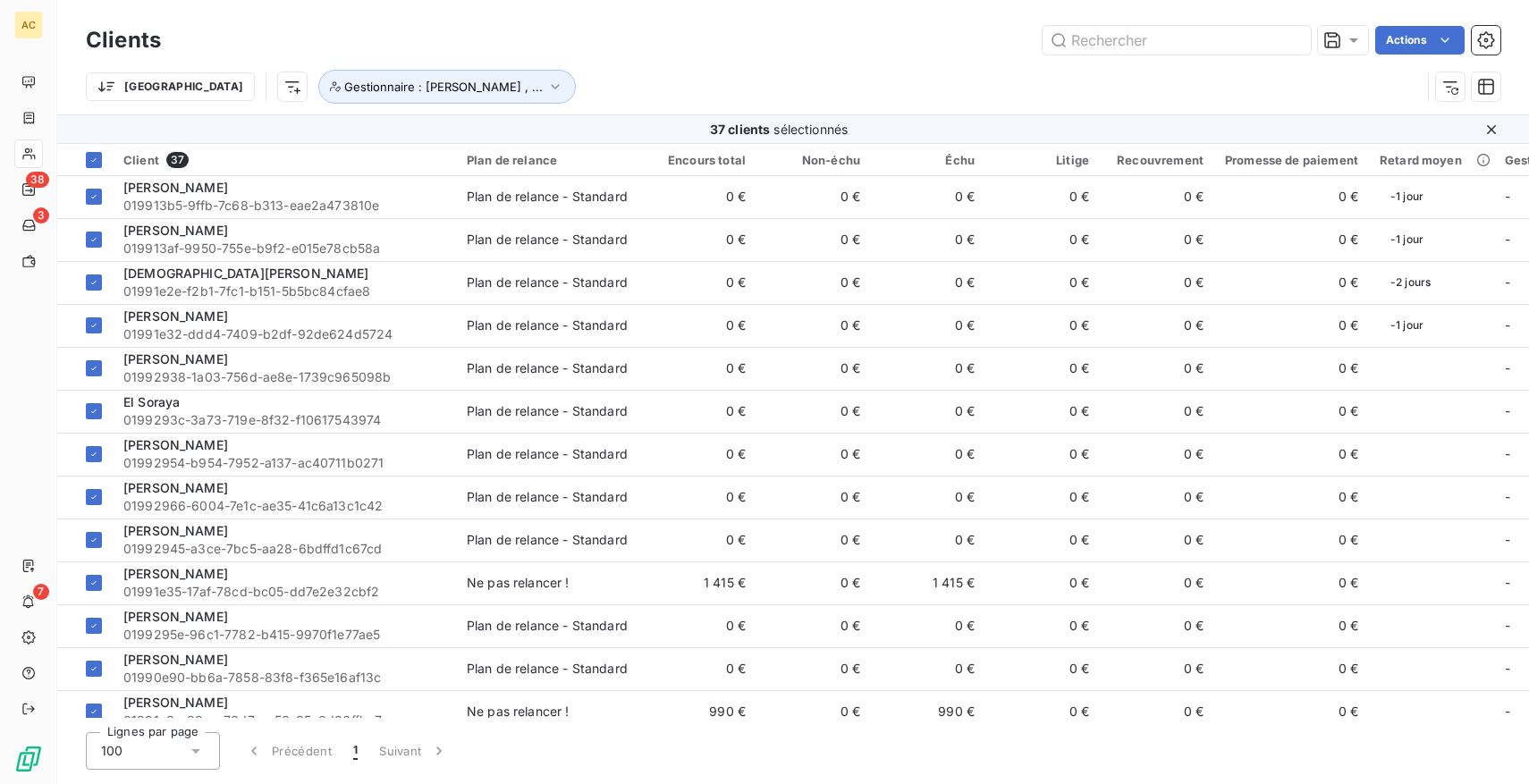
scroll to position [424, 0]
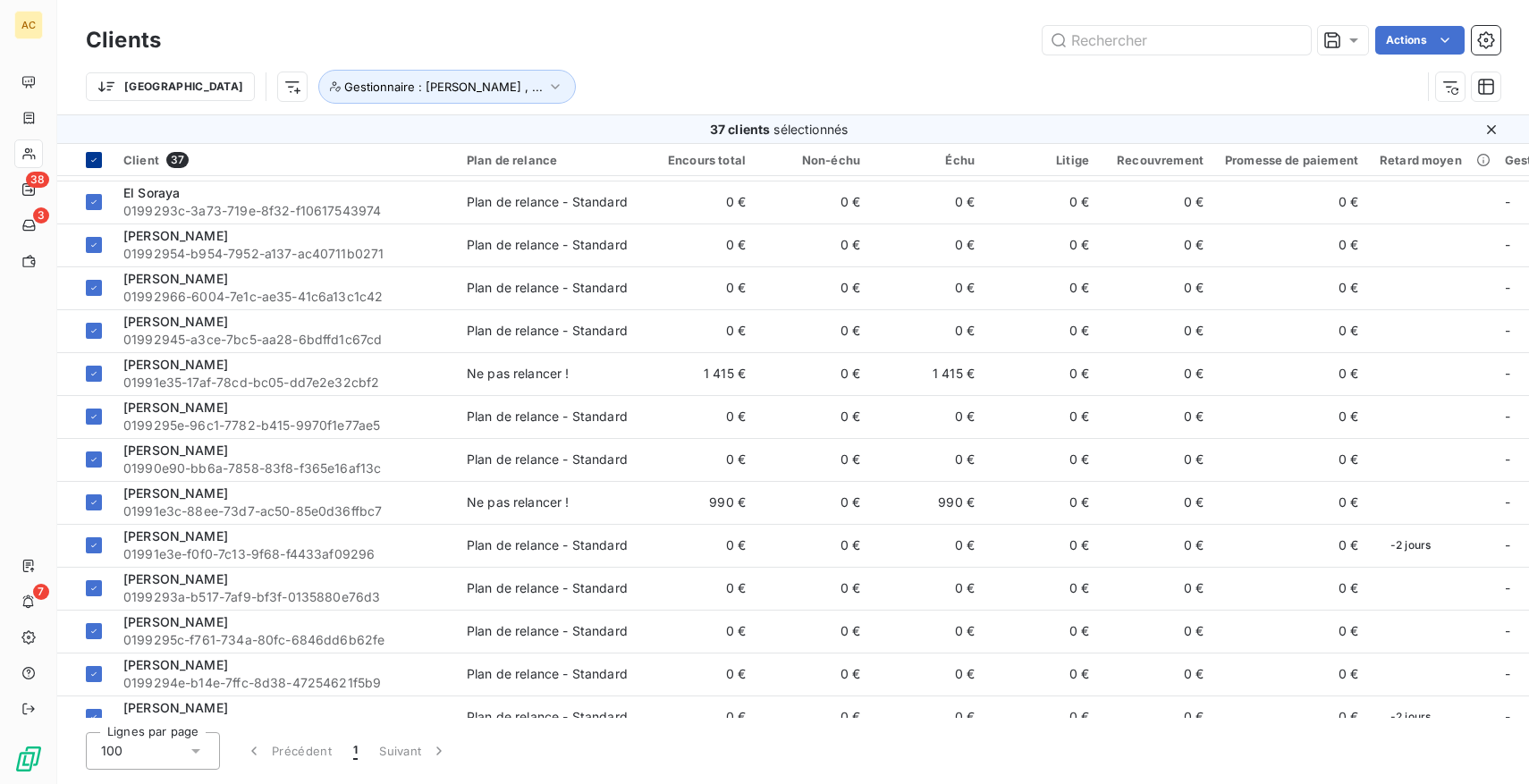
click at [85, 153] on div at bounding box center [94, 160] width 16 height 16
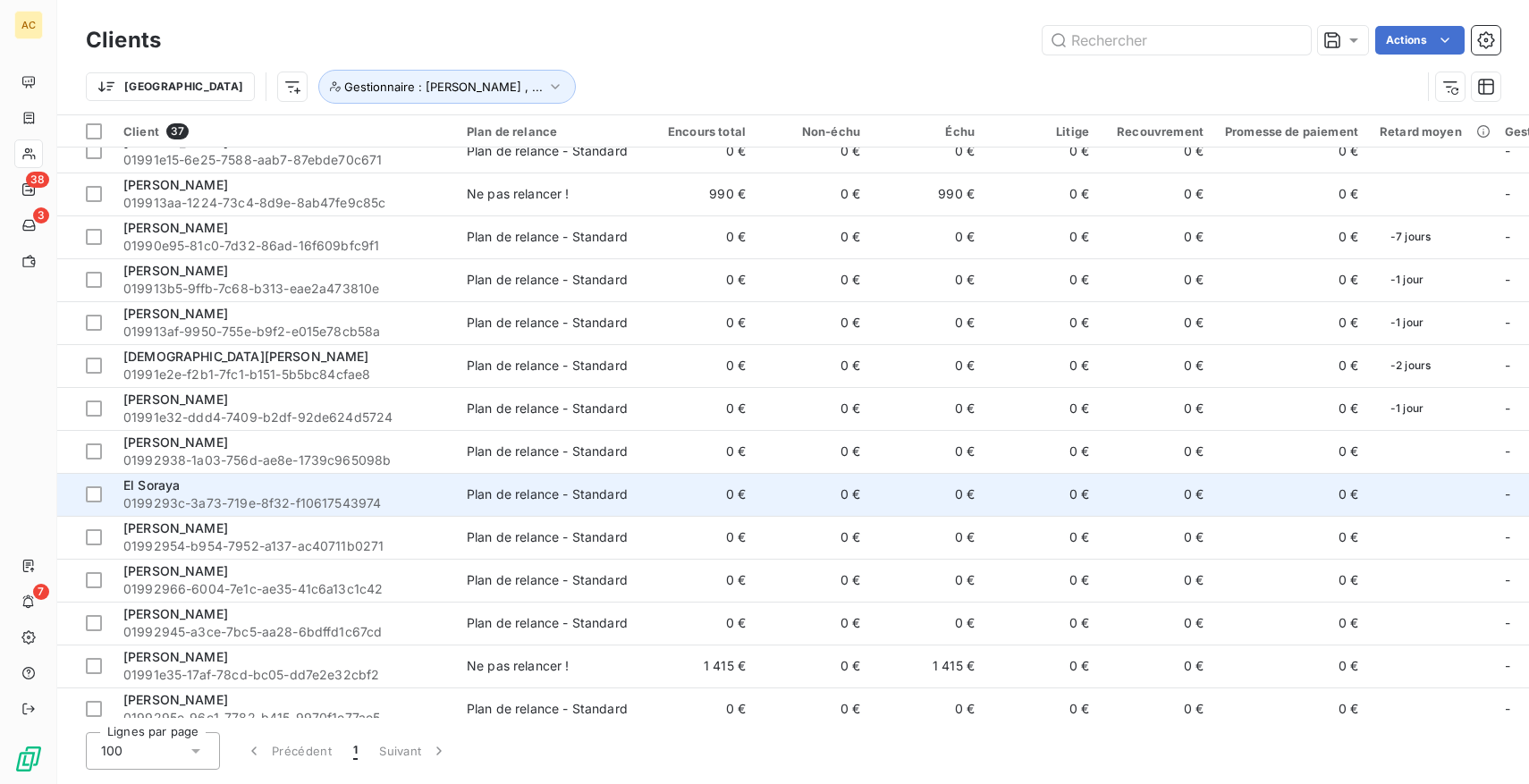
scroll to position [0, 0]
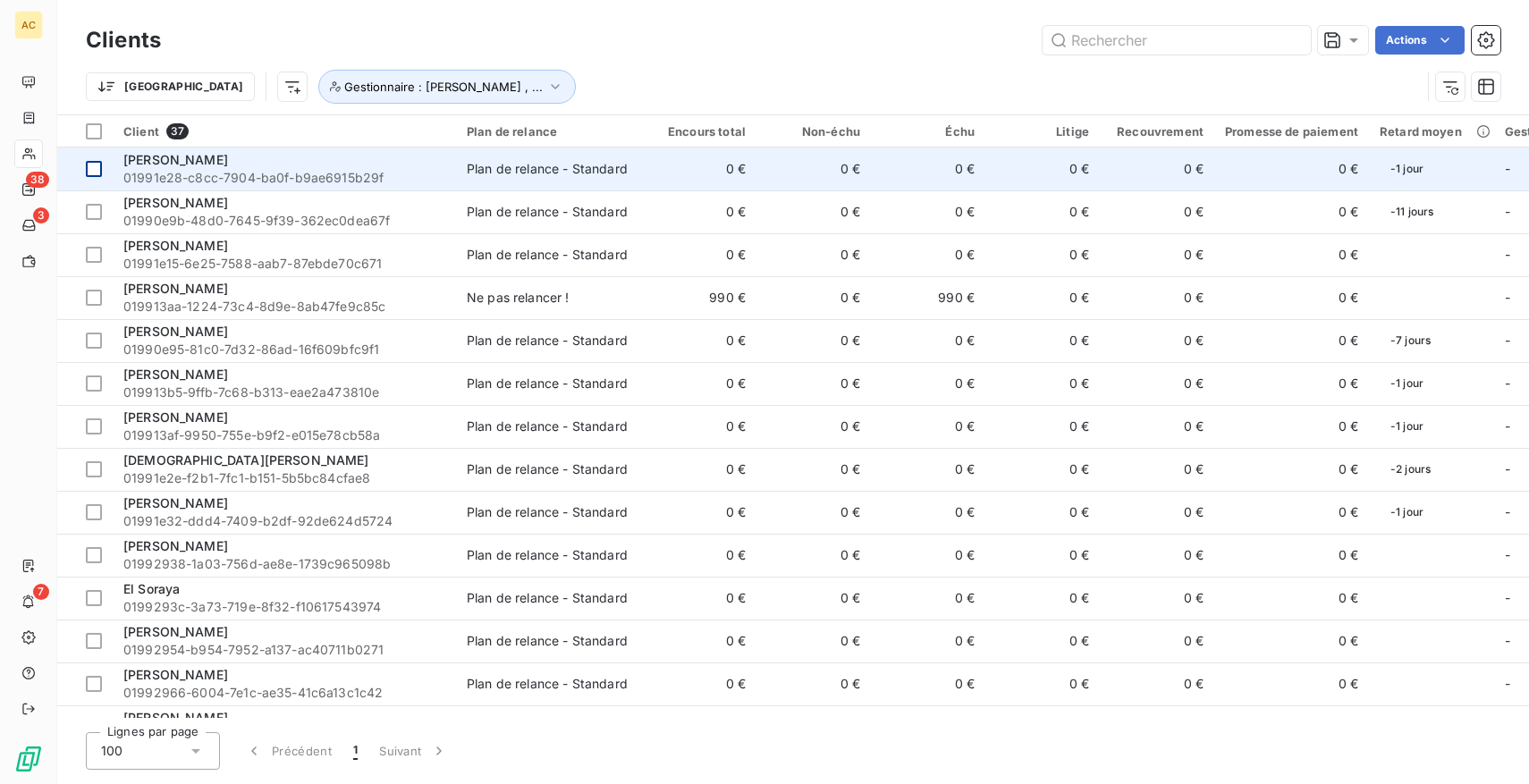
click at [97, 173] on div at bounding box center [94, 169] width 16 height 16
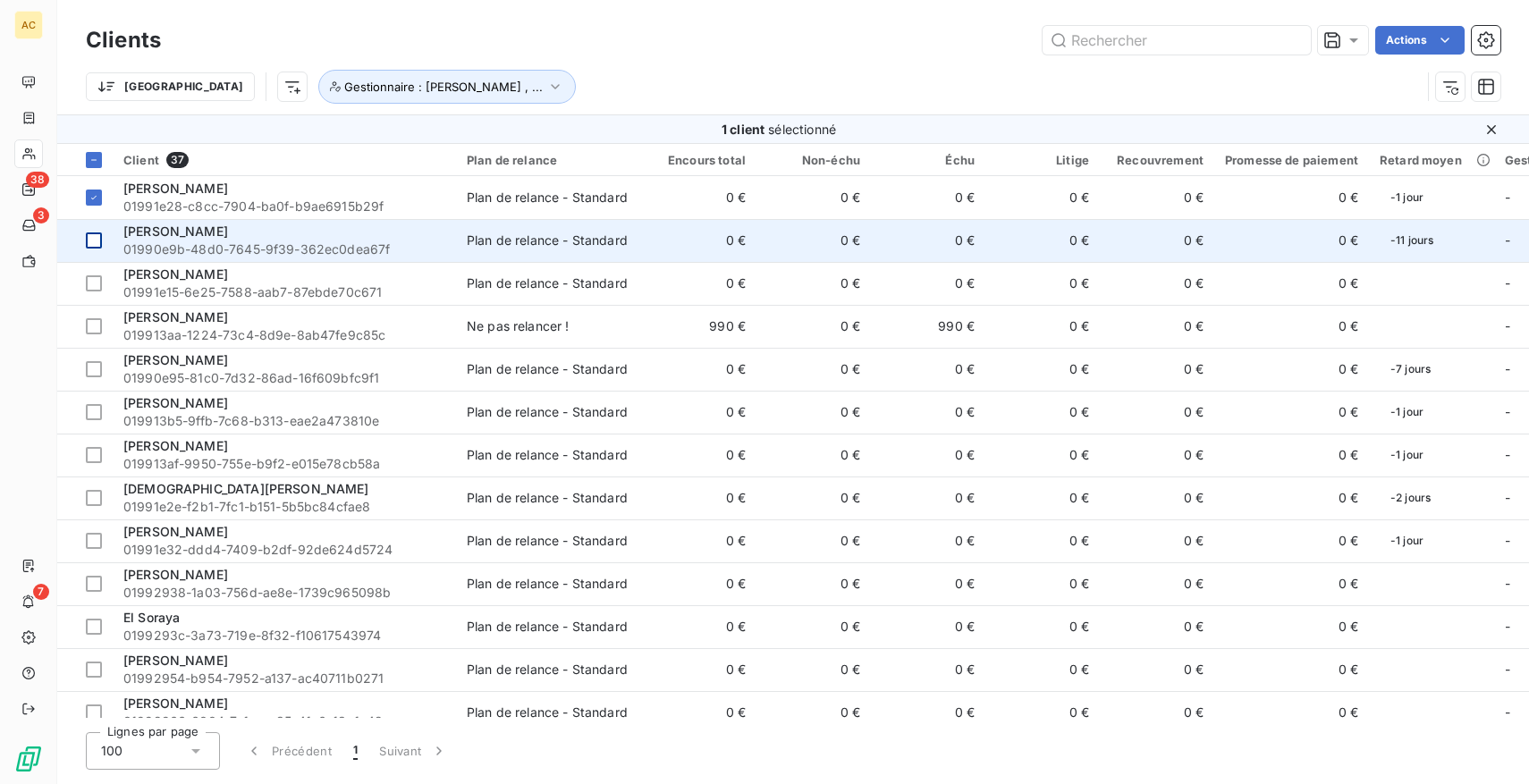
click at [94, 239] on div at bounding box center [94, 241] width 16 height 16
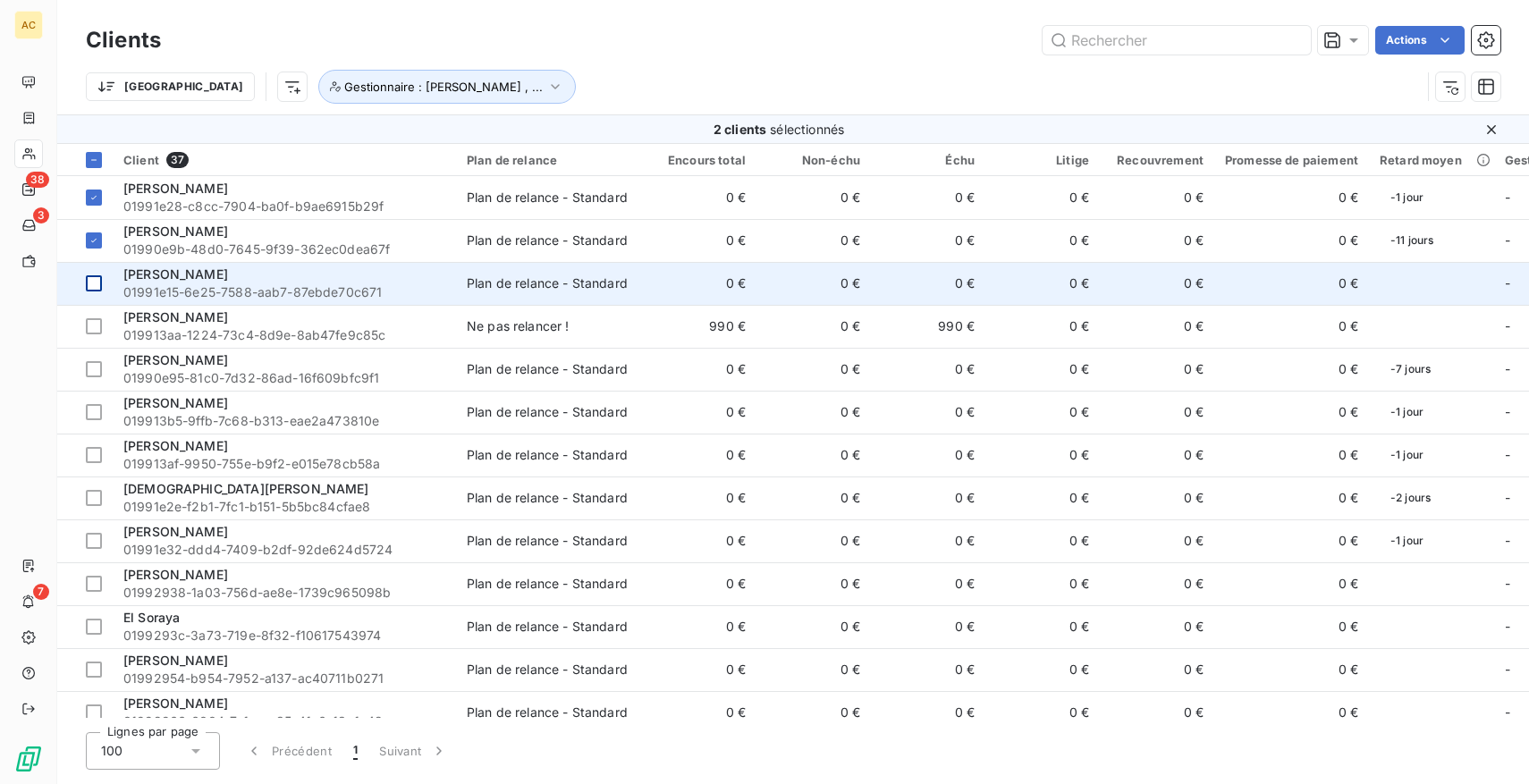
click at [94, 289] on div at bounding box center [94, 283] width 16 height 16
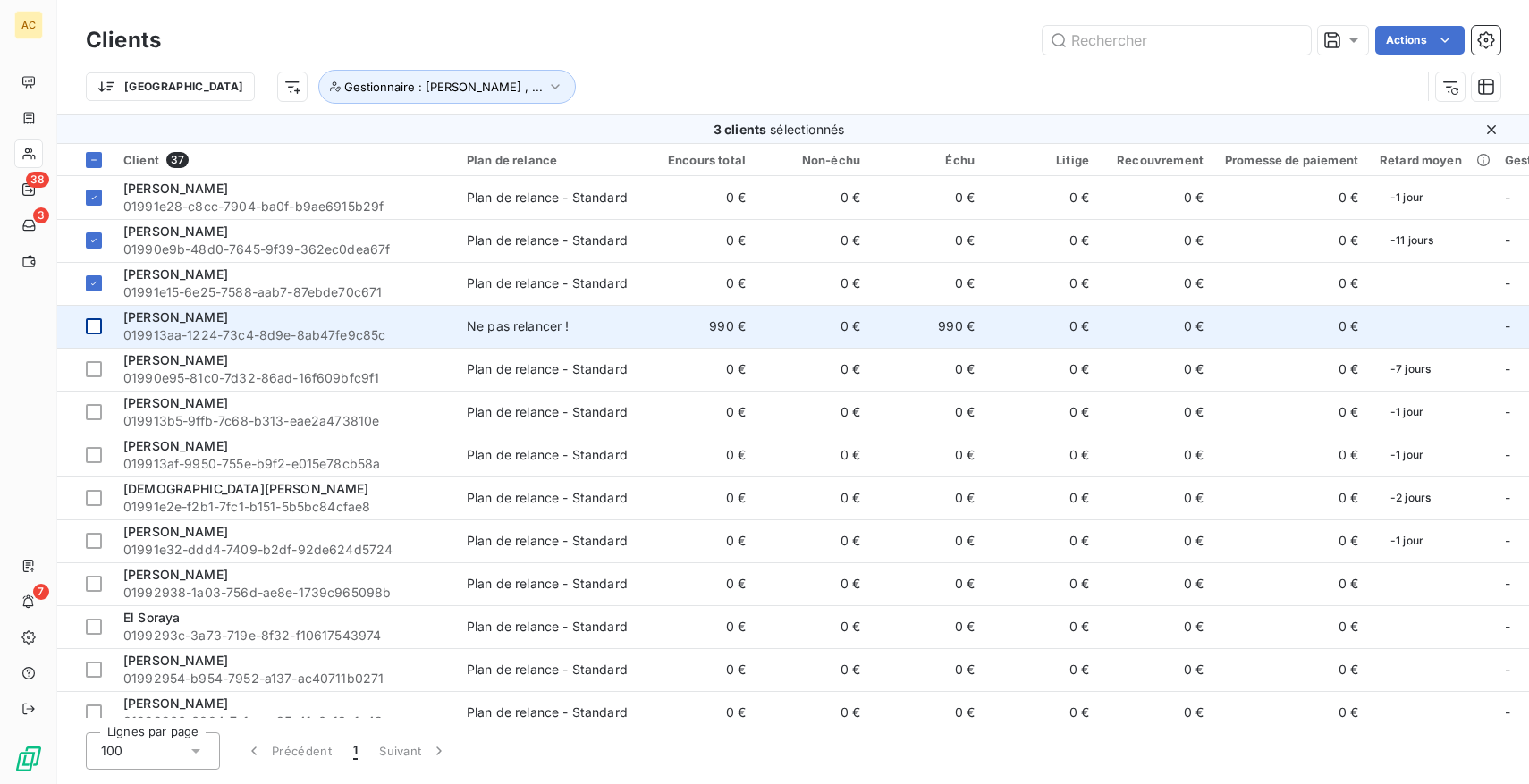
click at [95, 323] on div at bounding box center [94, 326] width 16 height 16
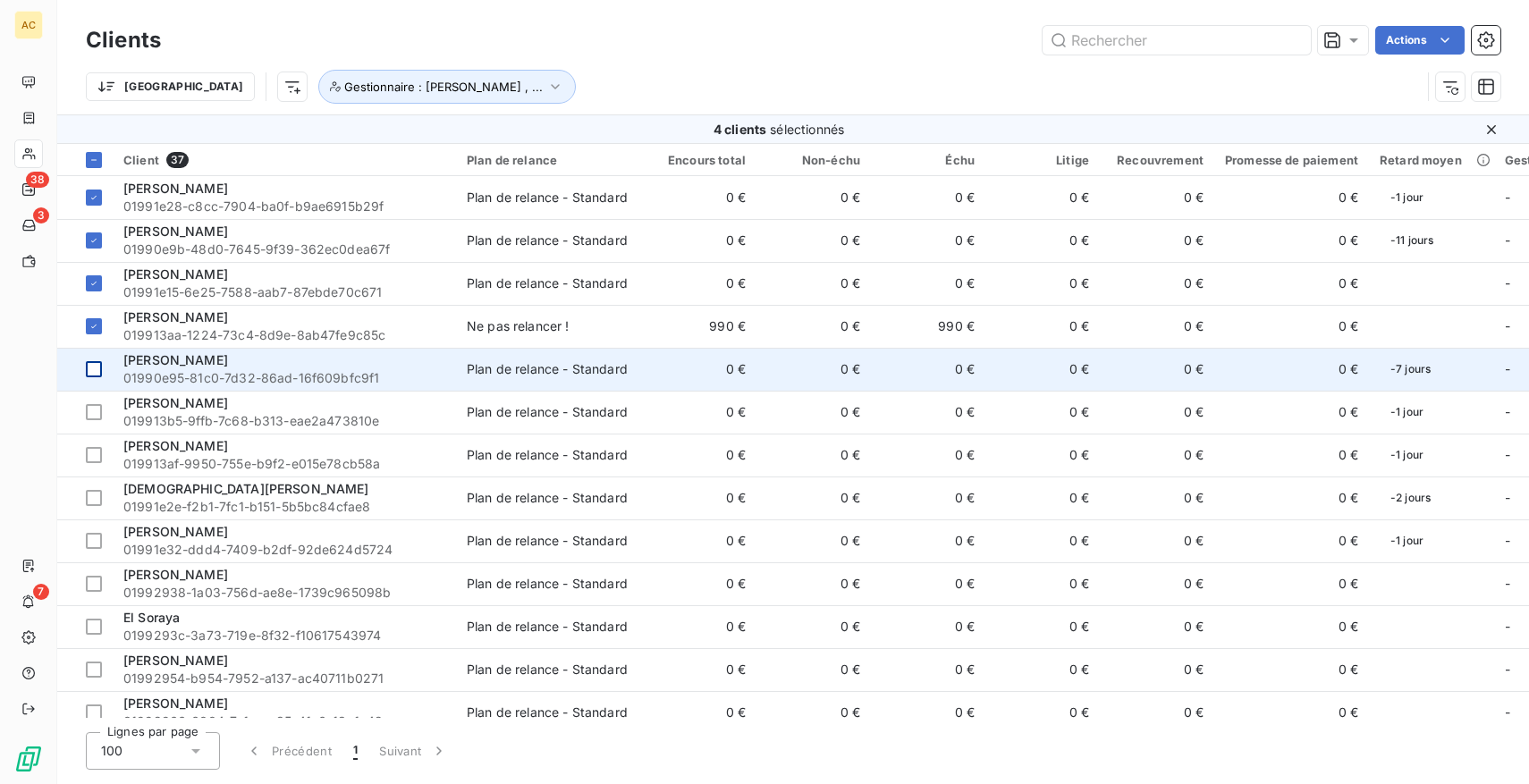
click at [95, 368] on div at bounding box center [94, 370] width 16 height 16
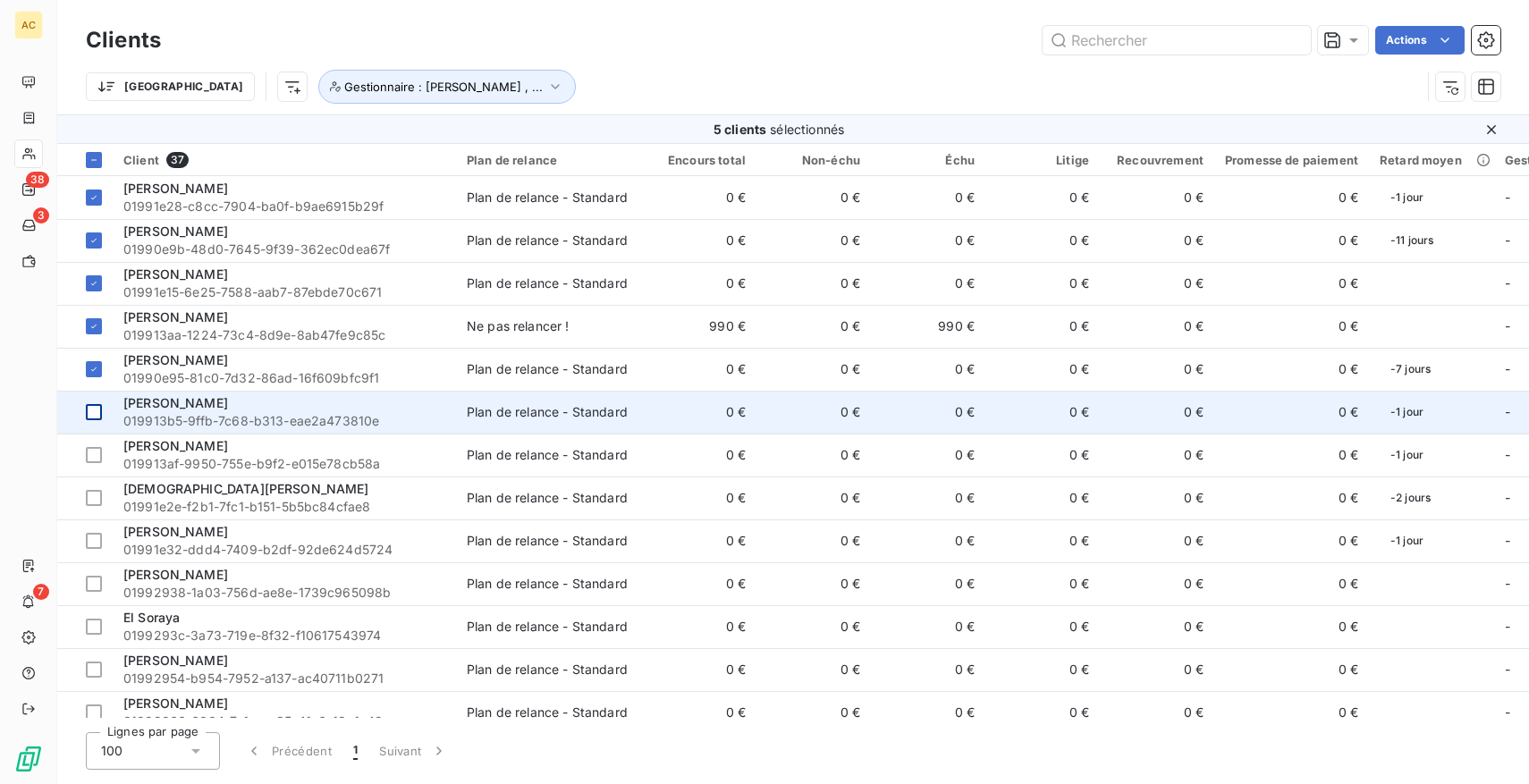
click at [93, 414] on div at bounding box center [94, 412] width 16 height 16
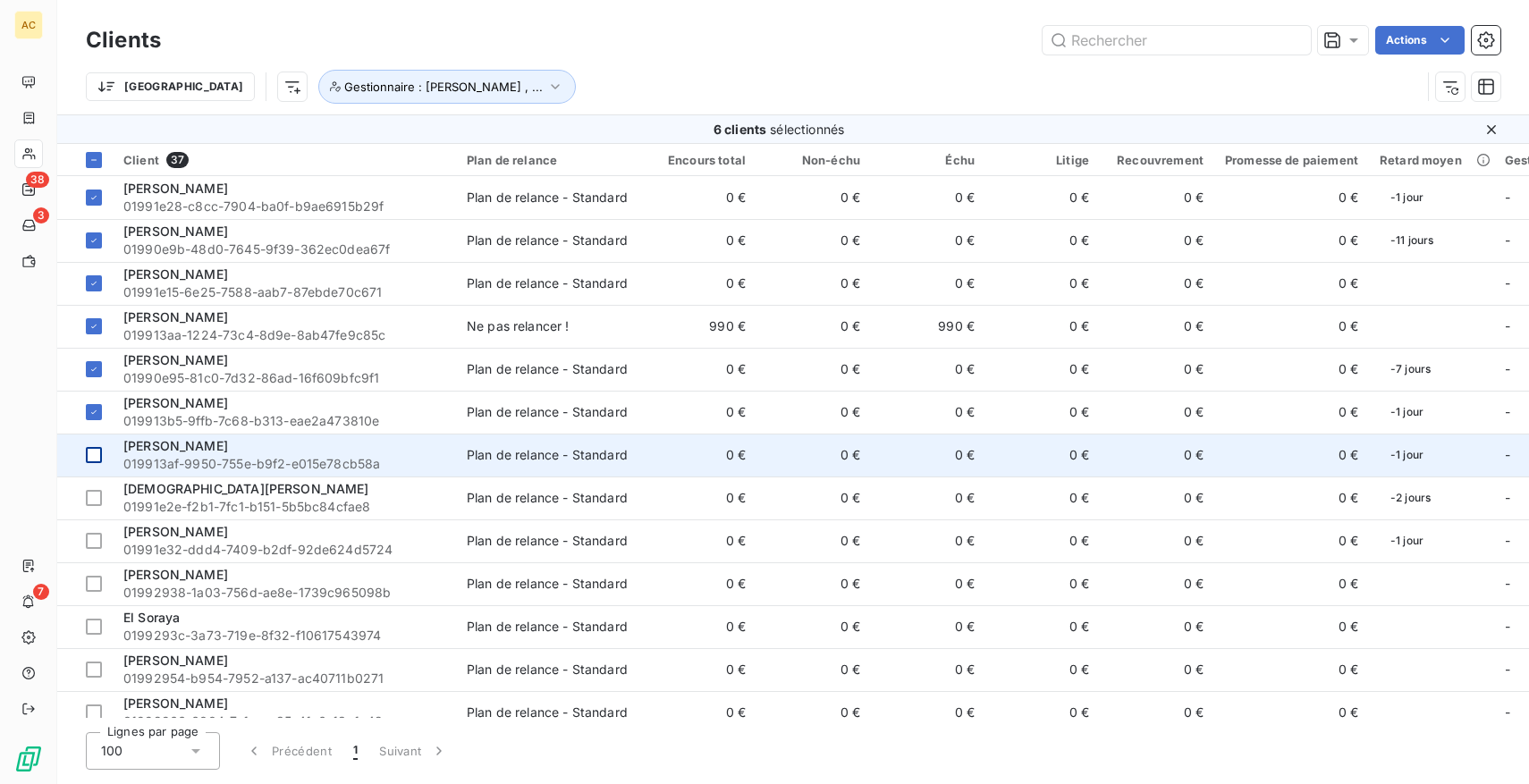
click at [92, 466] on td at bounding box center [85, 455] width 56 height 43
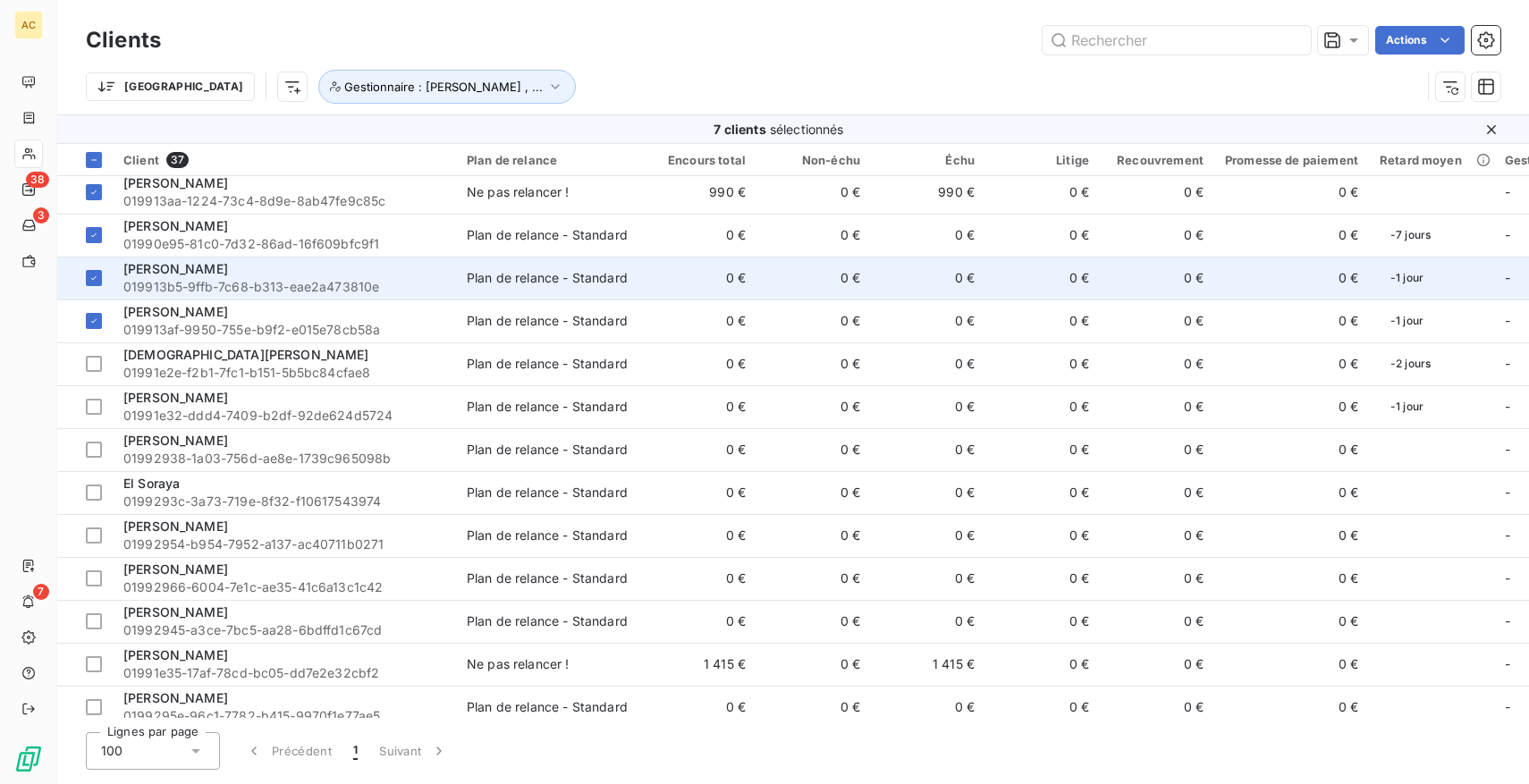
scroll to position [159, 0]
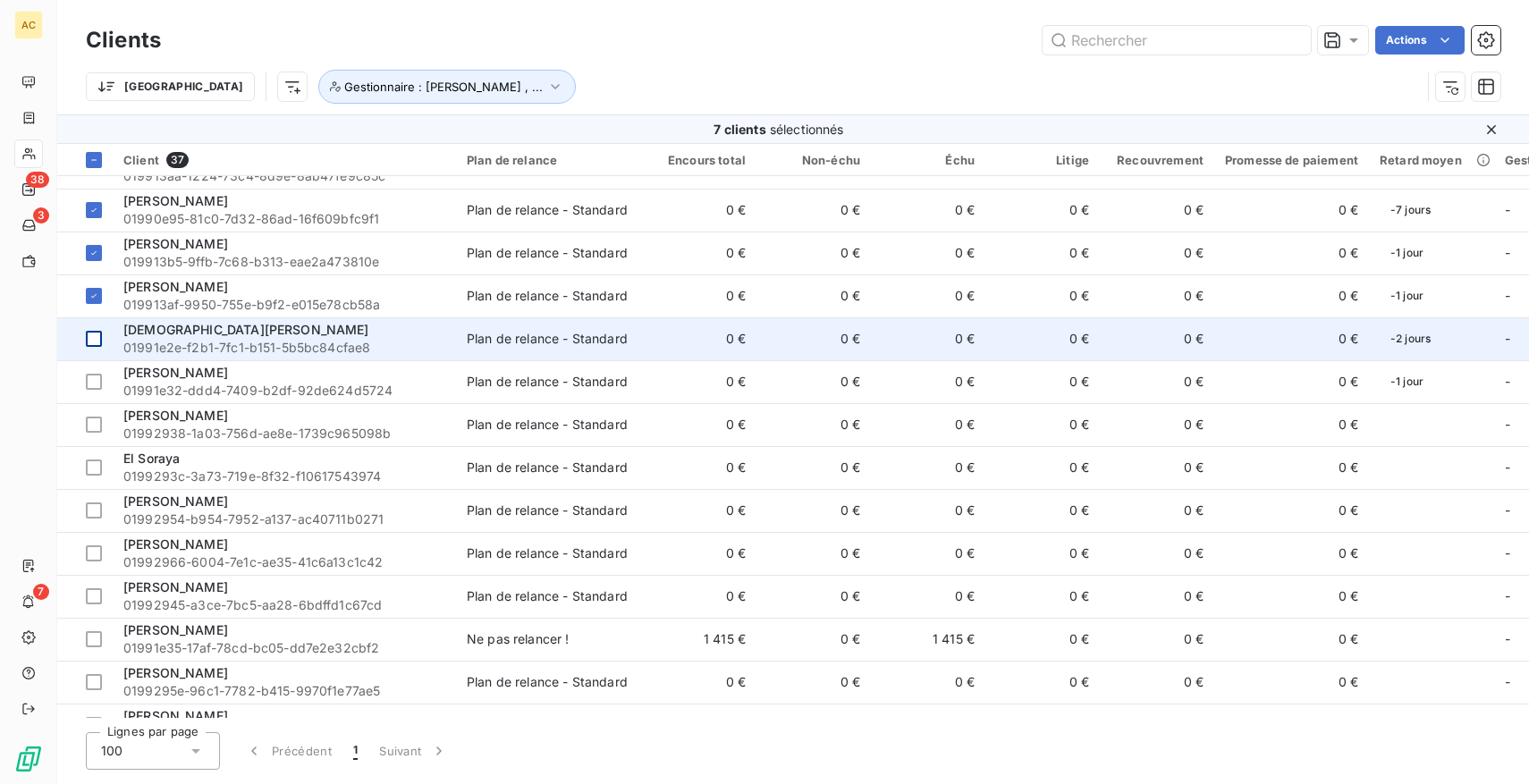
click at [91, 334] on div at bounding box center [94, 339] width 16 height 16
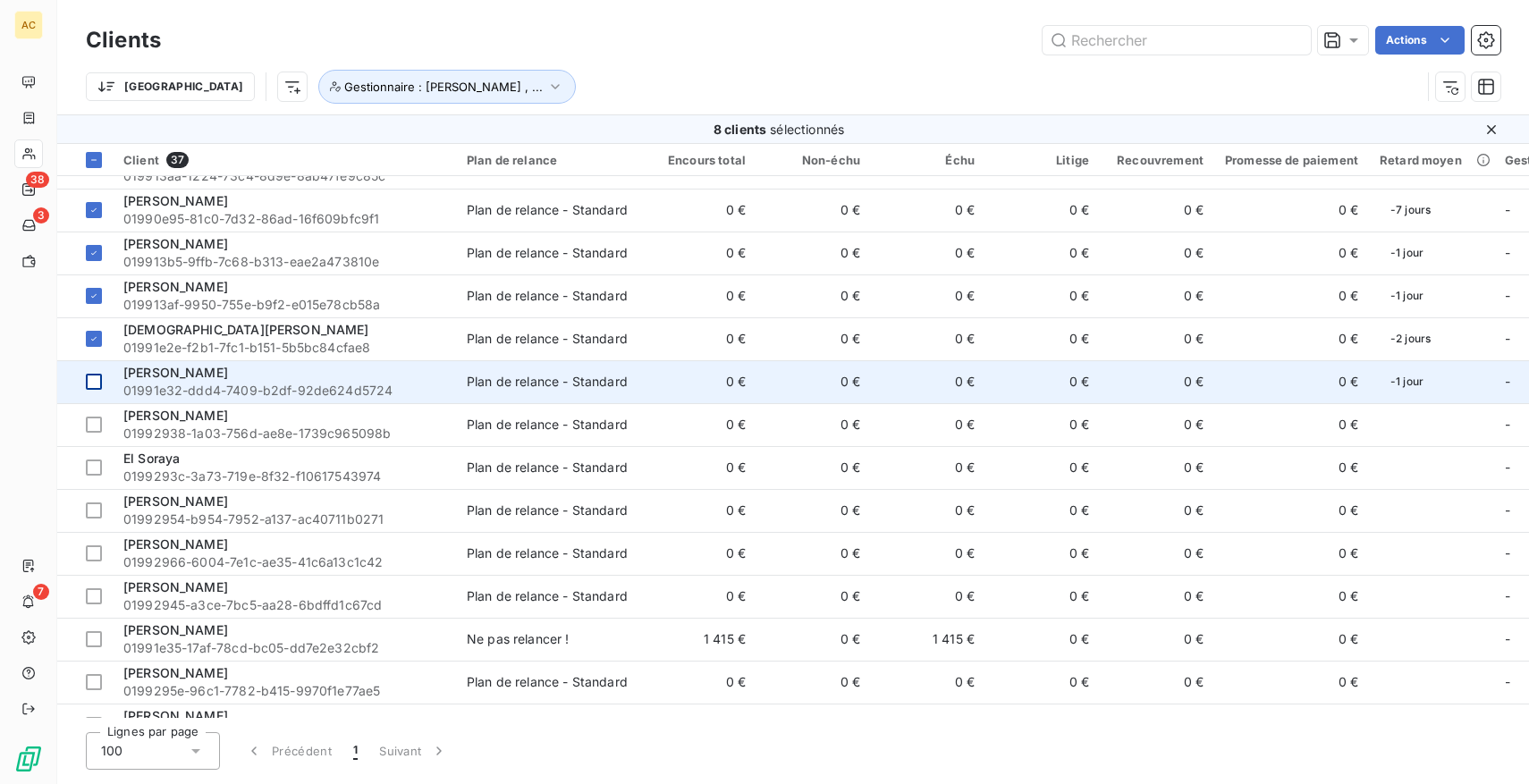
click at [93, 377] on div at bounding box center [94, 382] width 16 height 16
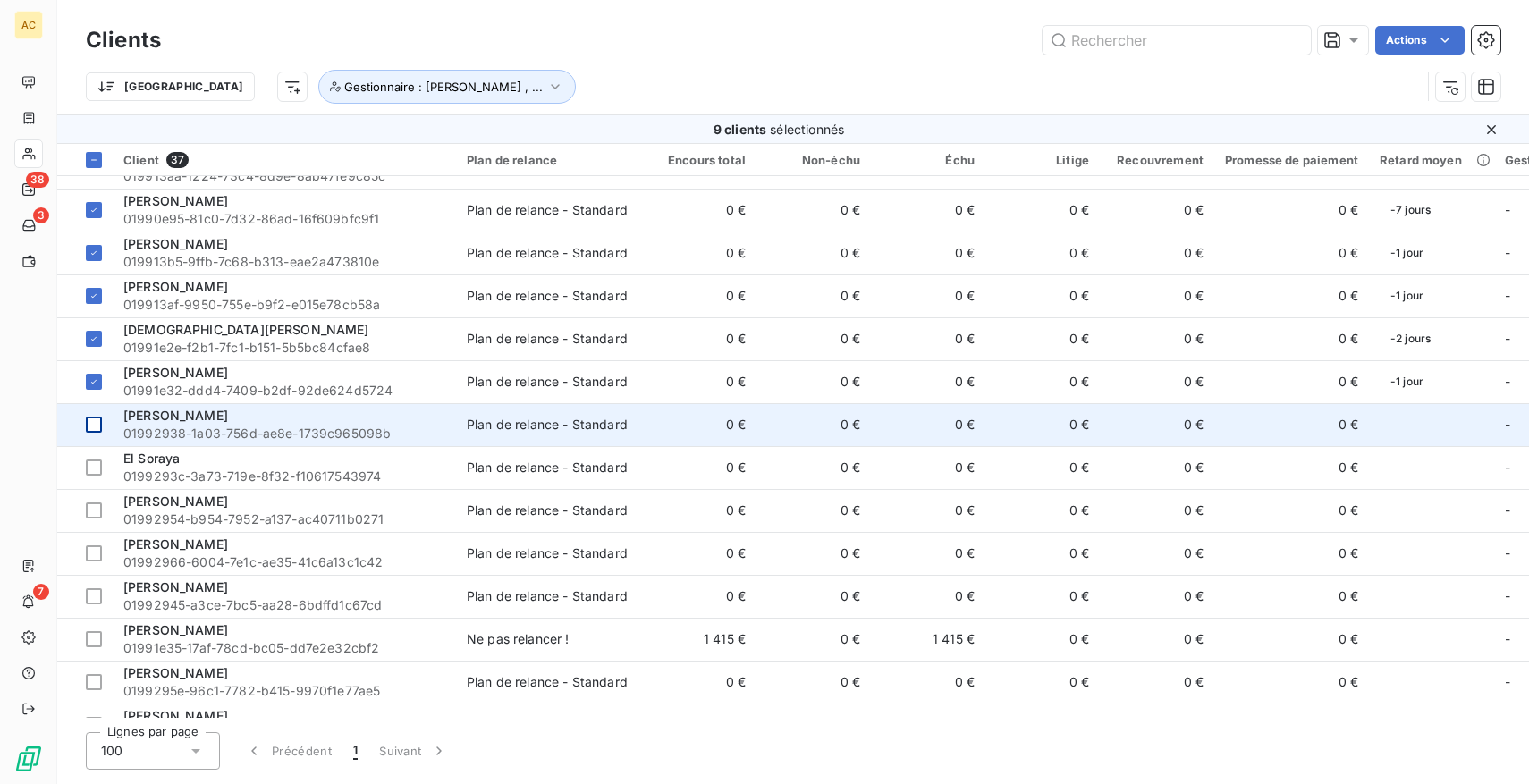
click at [103, 427] on td at bounding box center [85, 424] width 56 height 43
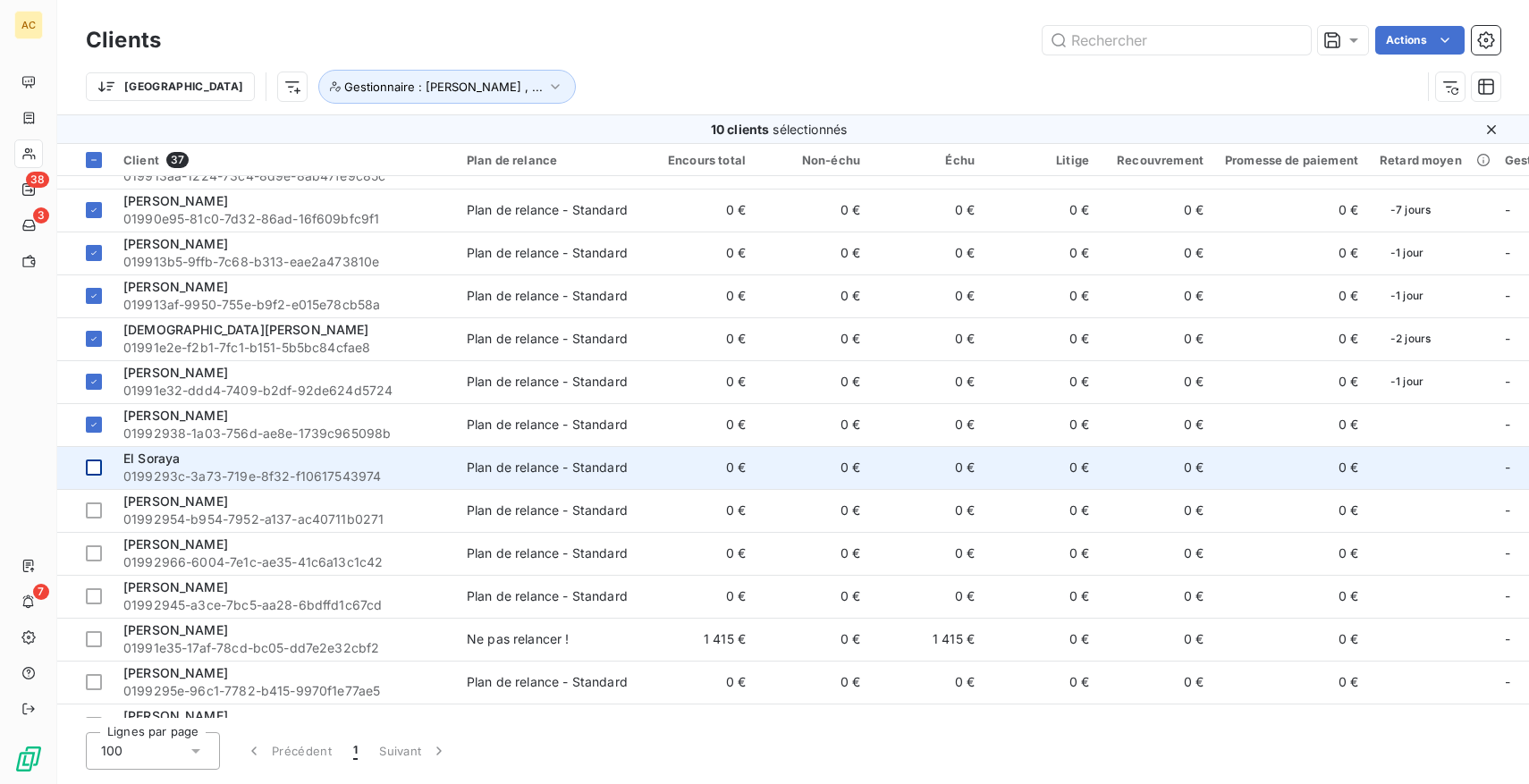
click at [100, 464] on div at bounding box center [94, 468] width 16 height 16
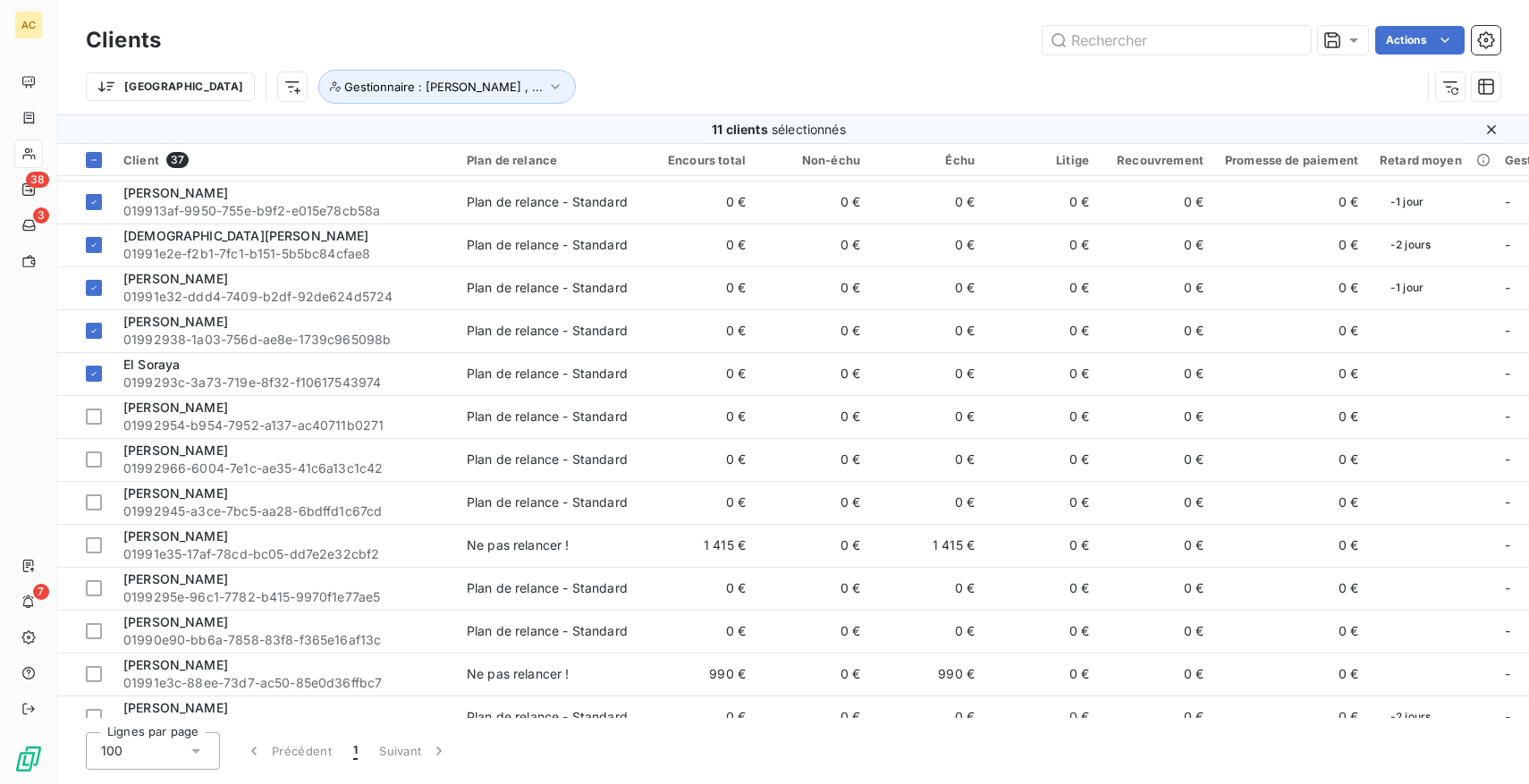
scroll to position [246, 0]
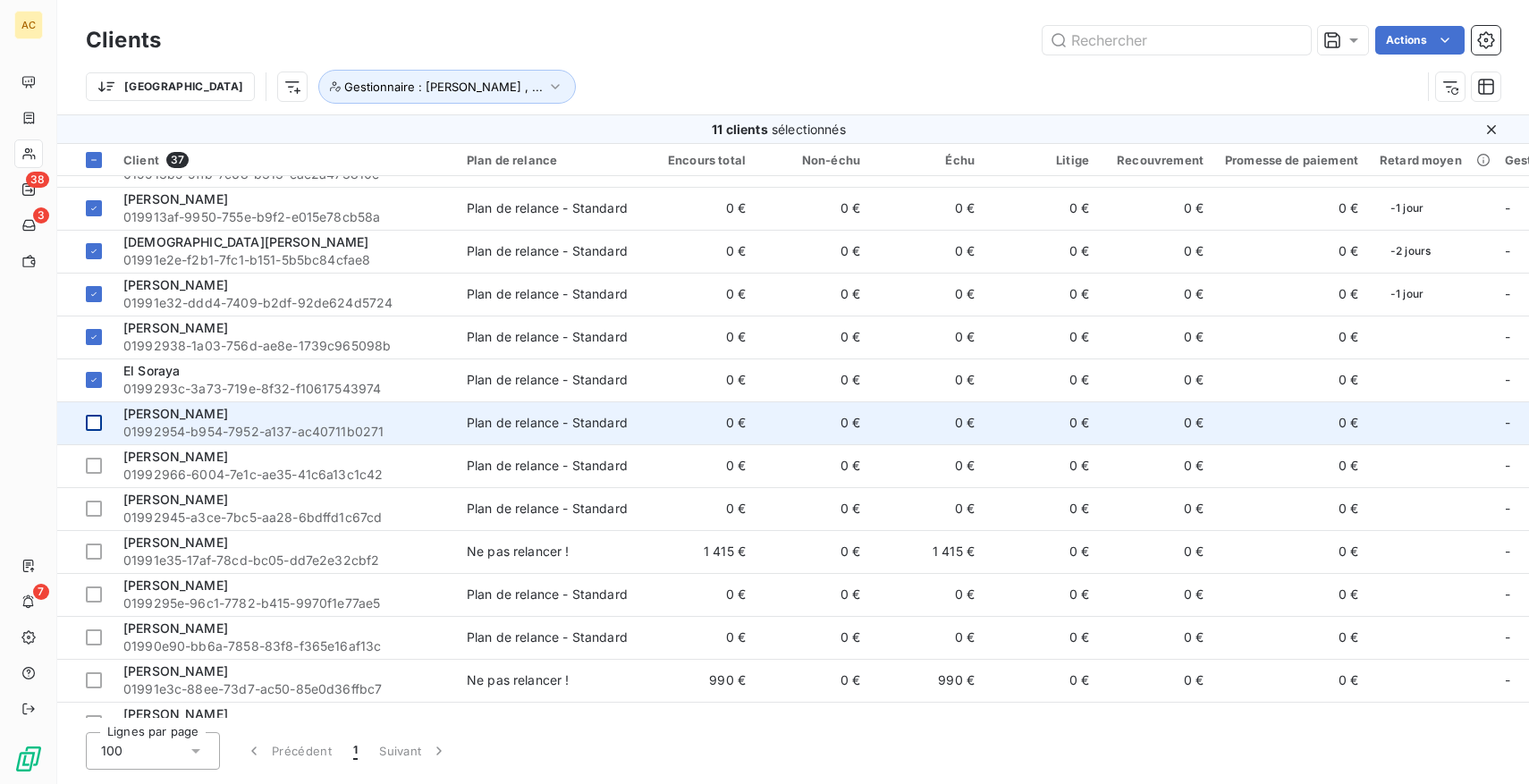
click at [94, 426] on div at bounding box center [94, 423] width 16 height 16
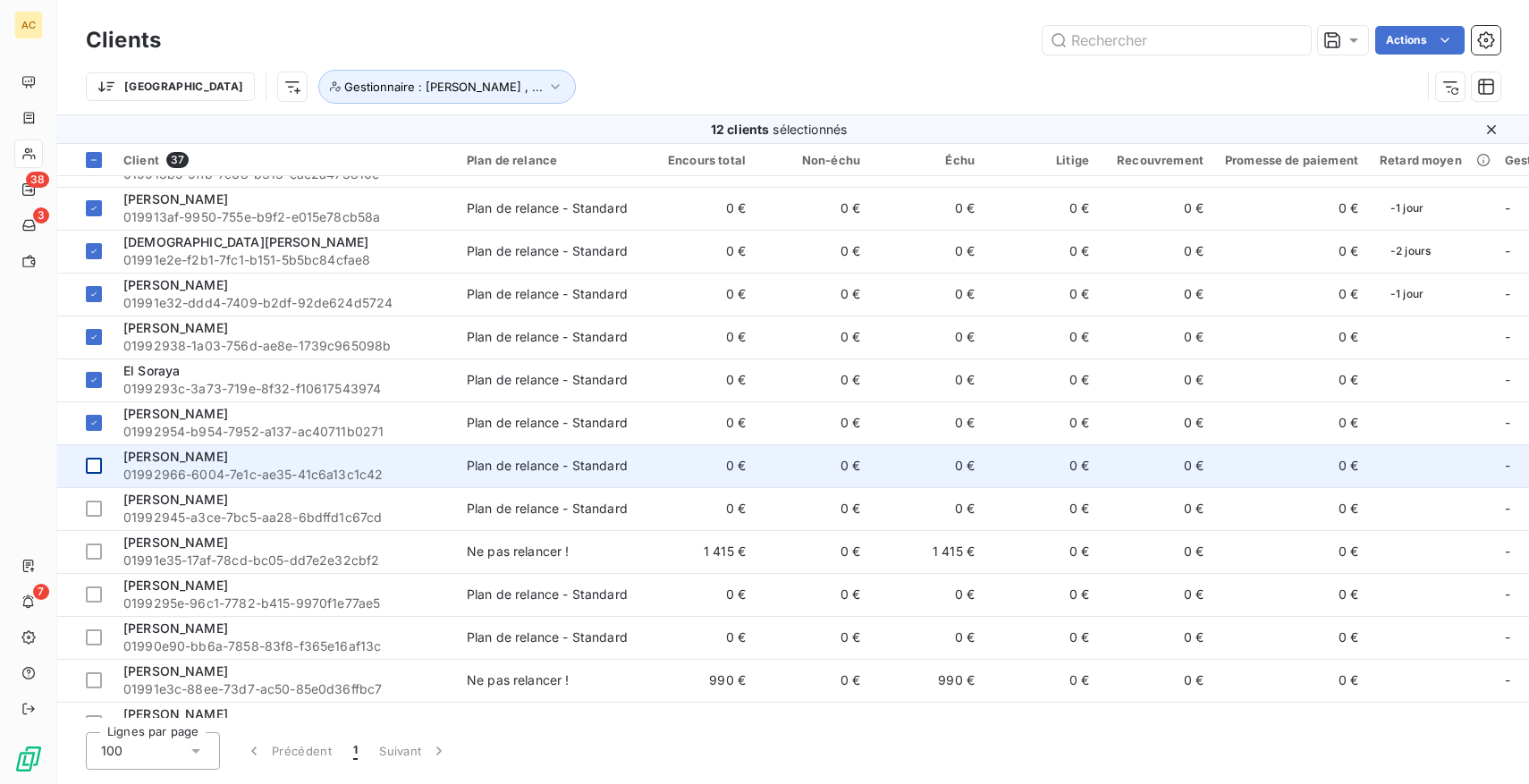
click at [91, 459] on div at bounding box center [94, 466] width 16 height 16
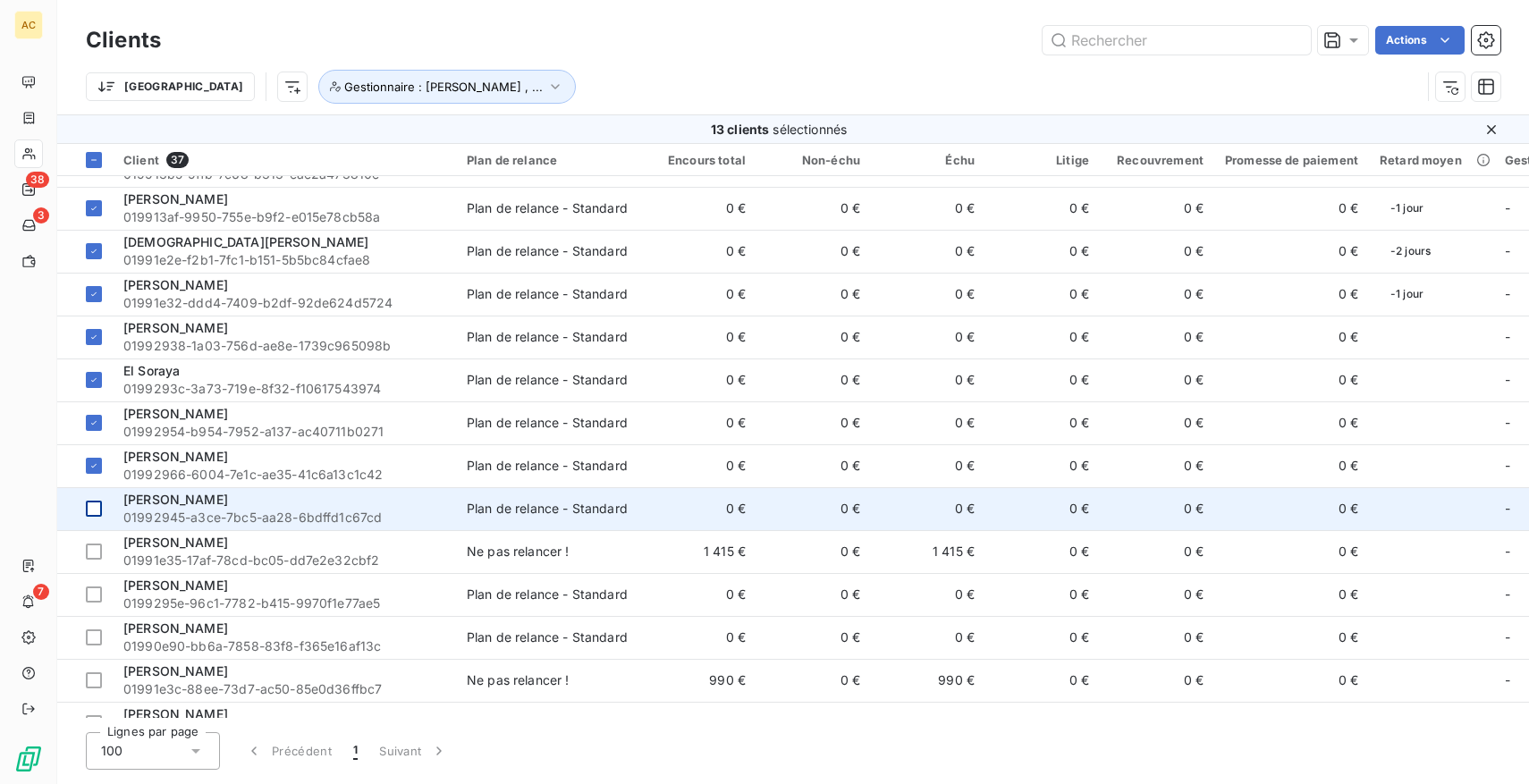
click at [93, 503] on div at bounding box center [94, 509] width 16 height 16
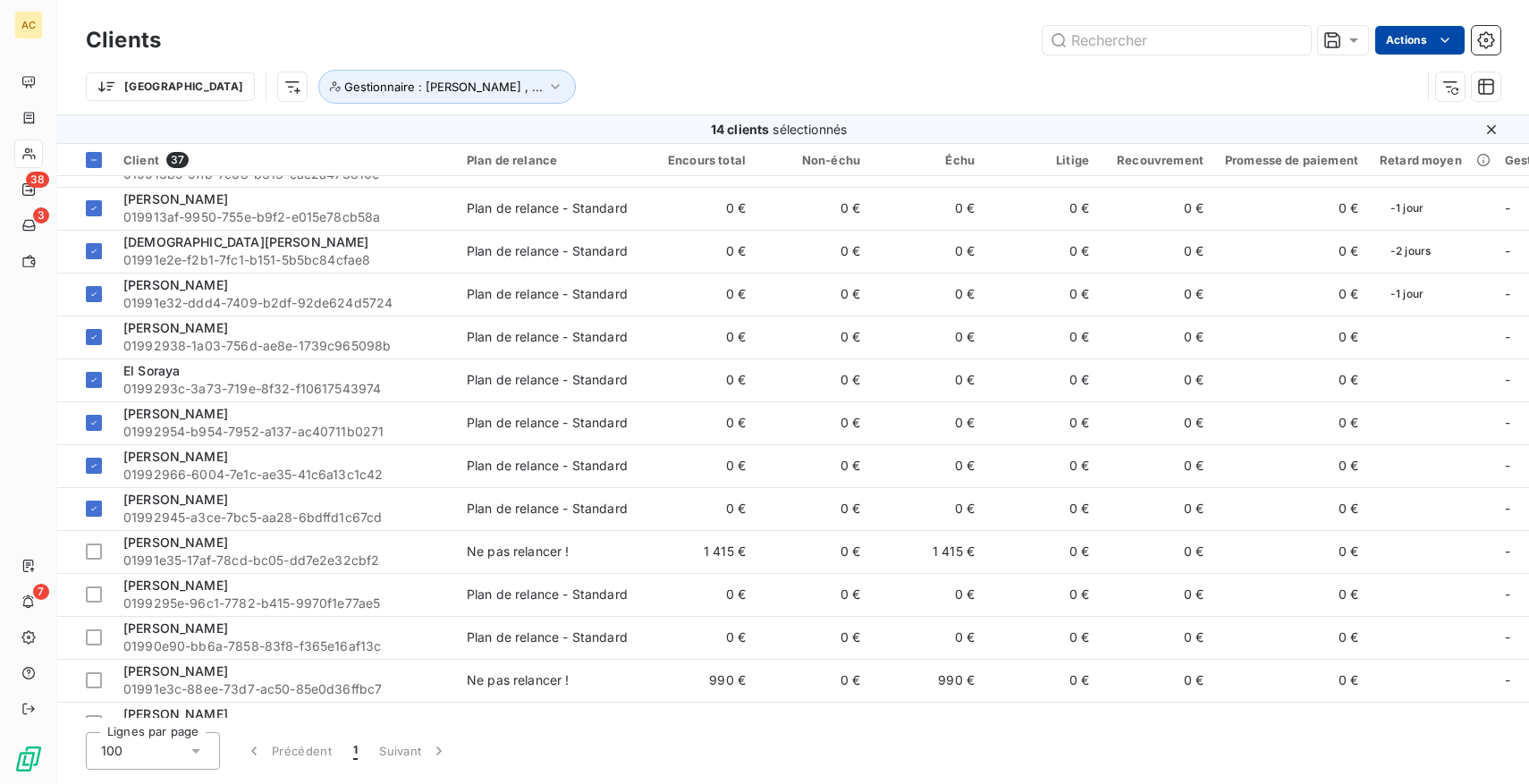
click at [1427, 40] on html "AC 38 3 7 Clients Actions Trier Gestionnaire : [PERSON_NAME] , ... 14 clients s…" at bounding box center [764, 392] width 1529 height 784
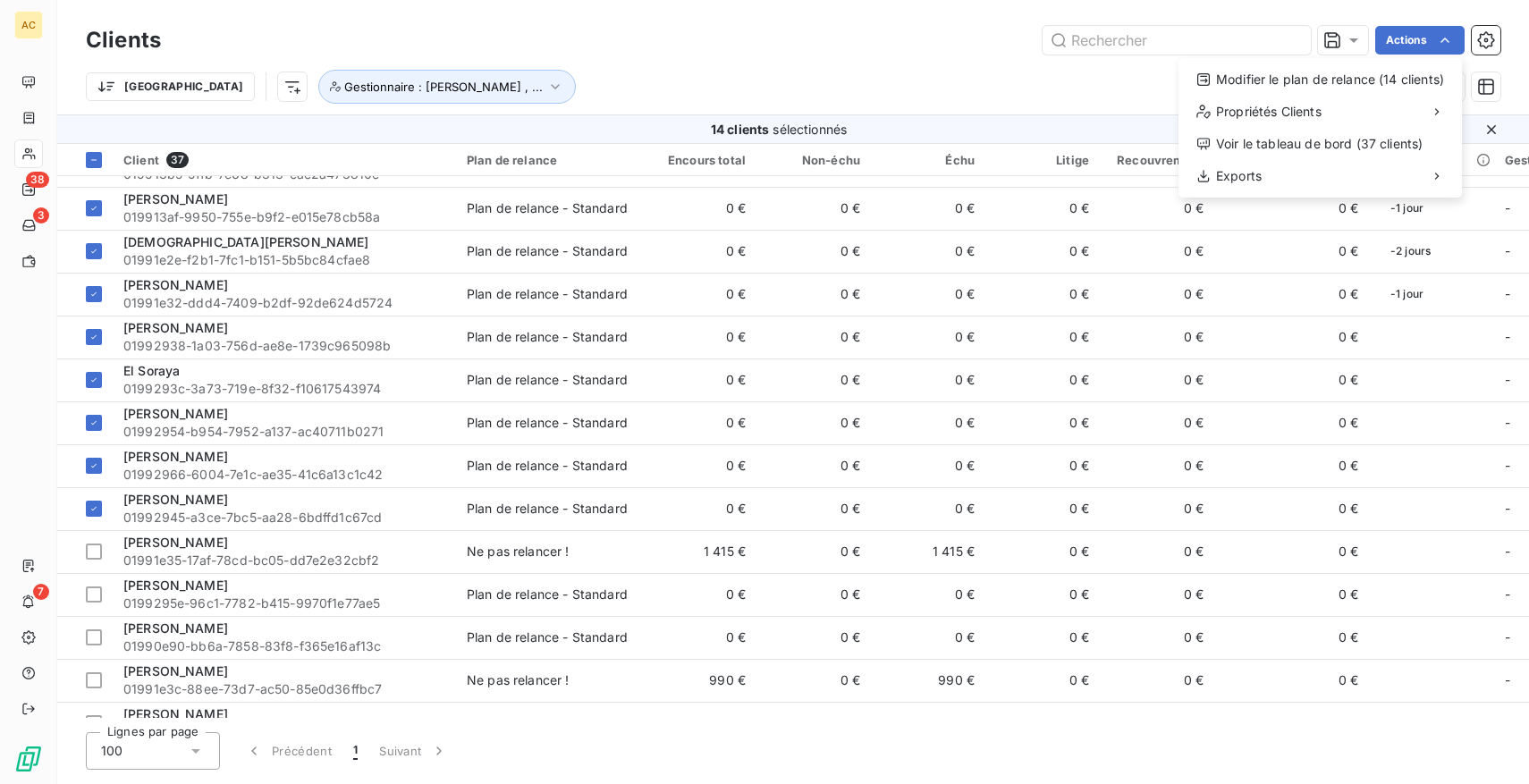
click at [89, 542] on html "AC 38 3 7 Clients Actions Modifier le plan de relance (14 clients) Propriétés C…" at bounding box center [764, 392] width 1529 height 784
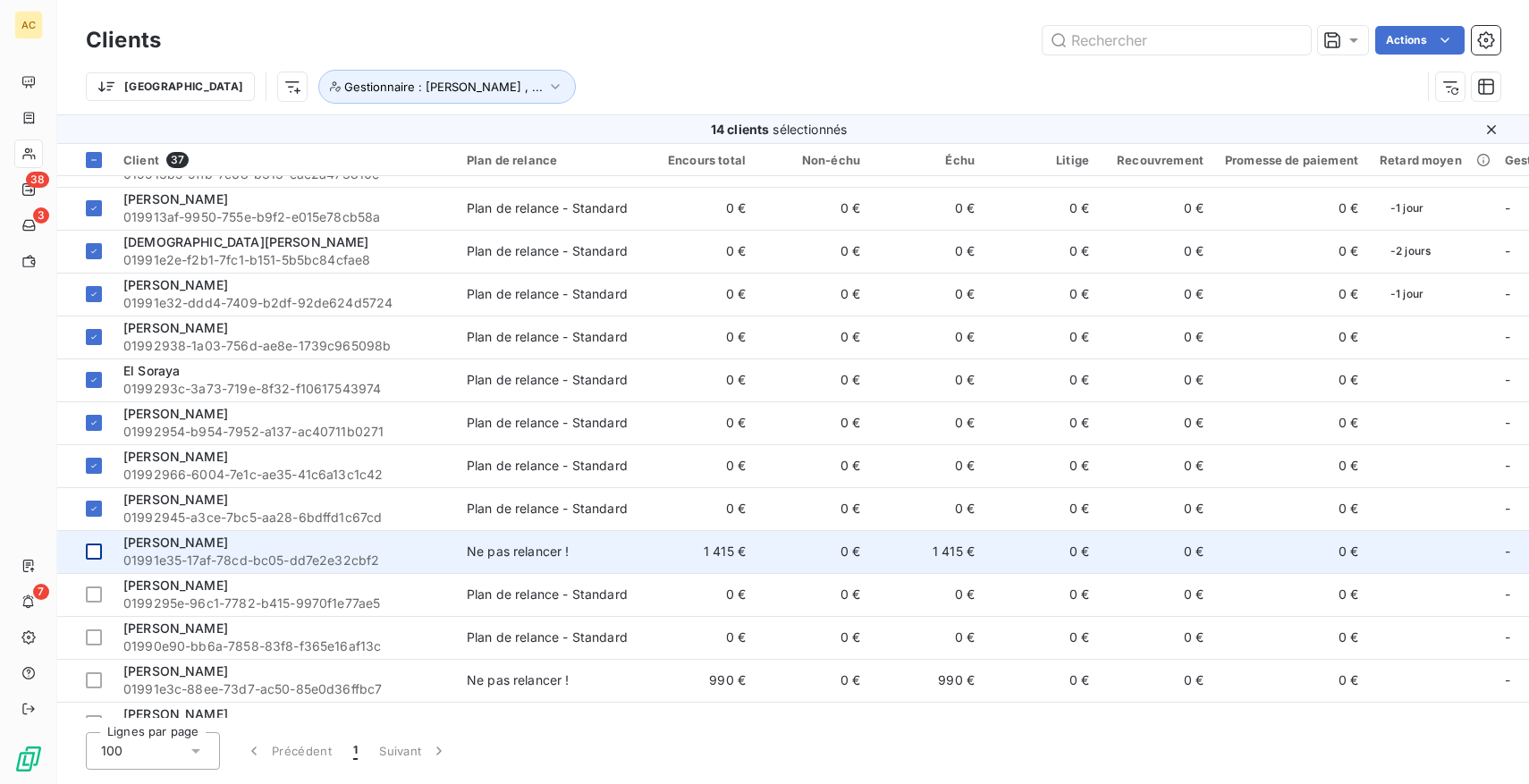
click at [93, 547] on div at bounding box center [94, 552] width 16 height 16
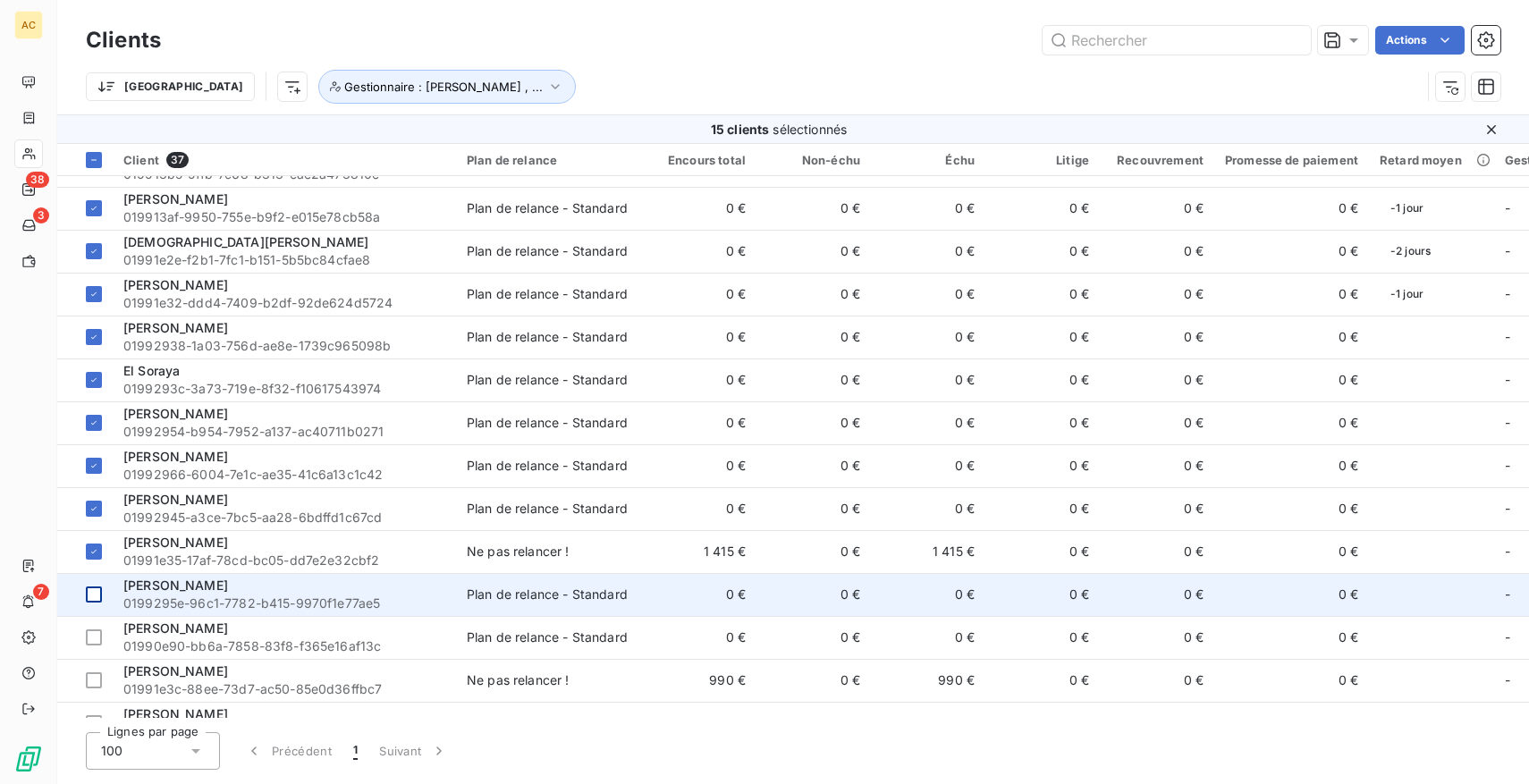
click at [98, 592] on div at bounding box center [94, 594] width 16 height 16
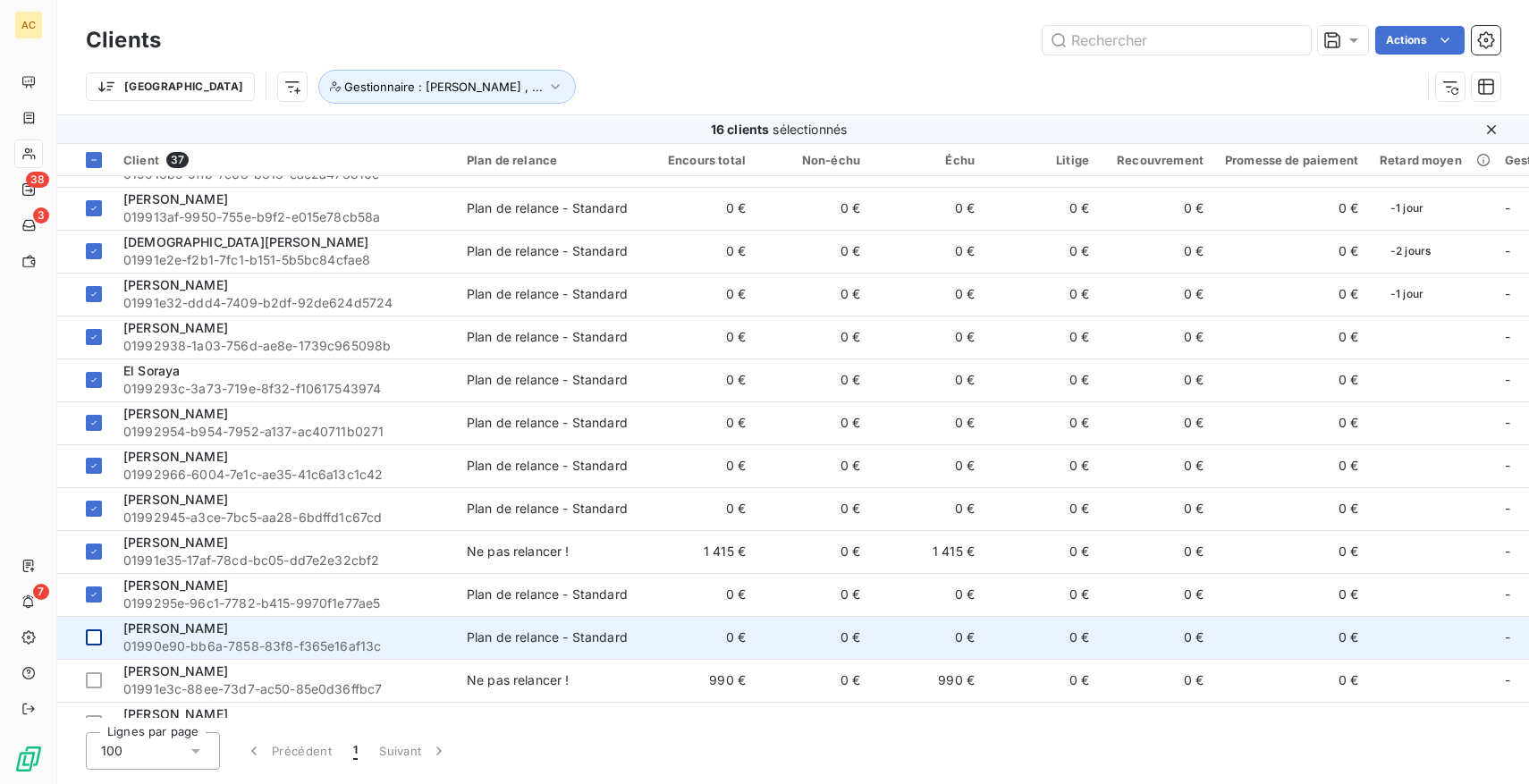
click at [95, 643] on div at bounding box center [94, 637] width 16 height 16
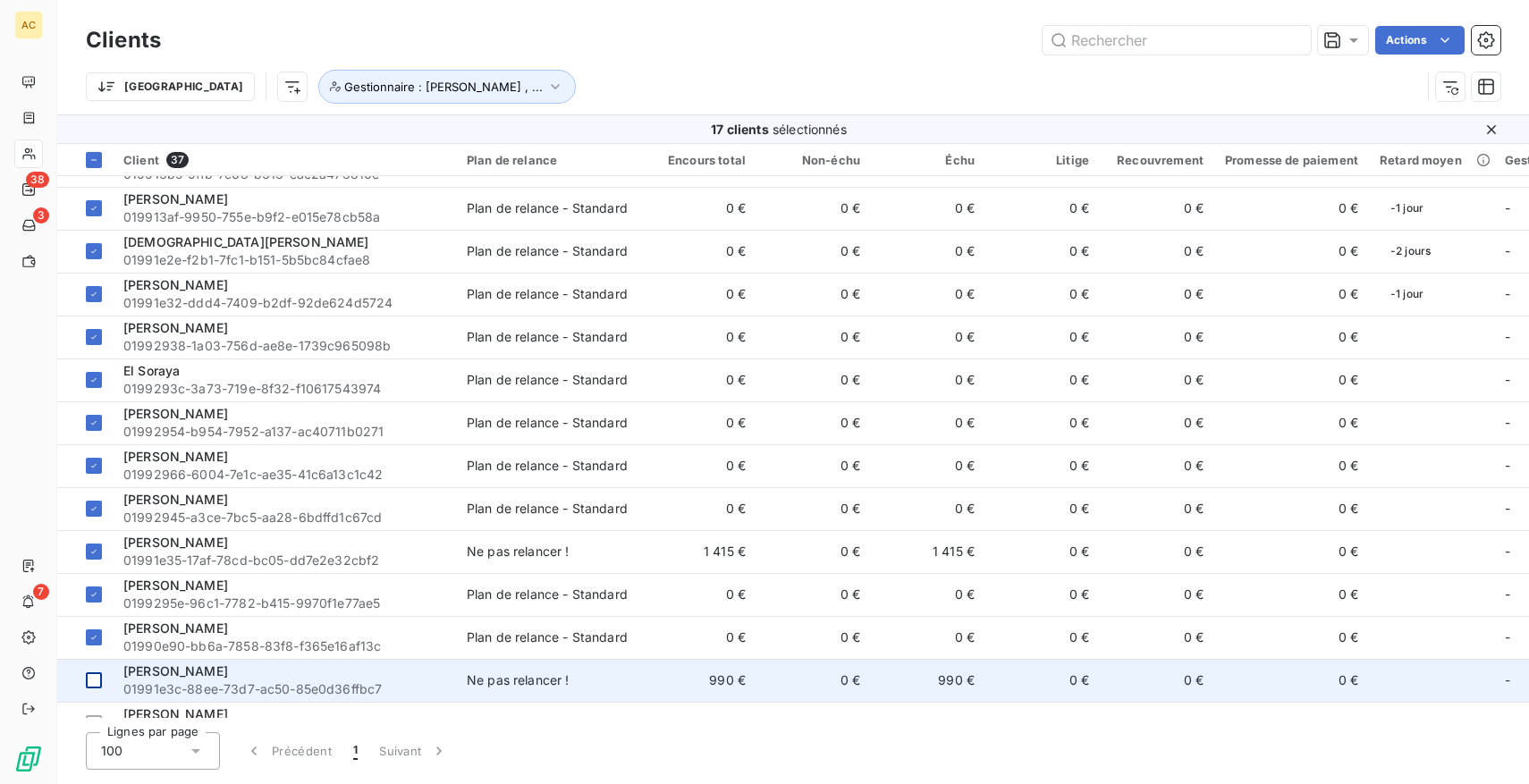
click at [94, 667] on td at bounding box center [85, 681] width 56 height 43
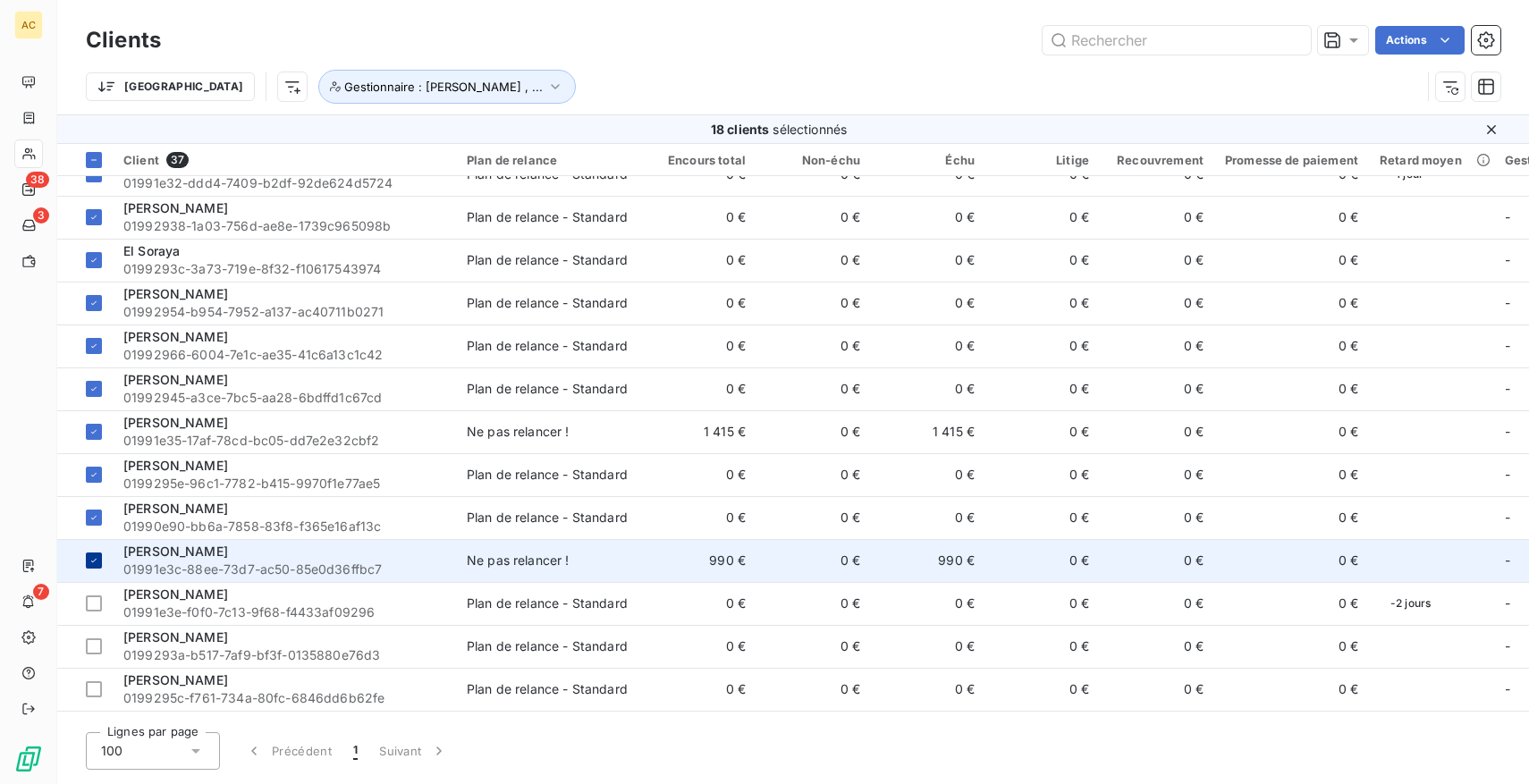
scroll to position [402, 0]
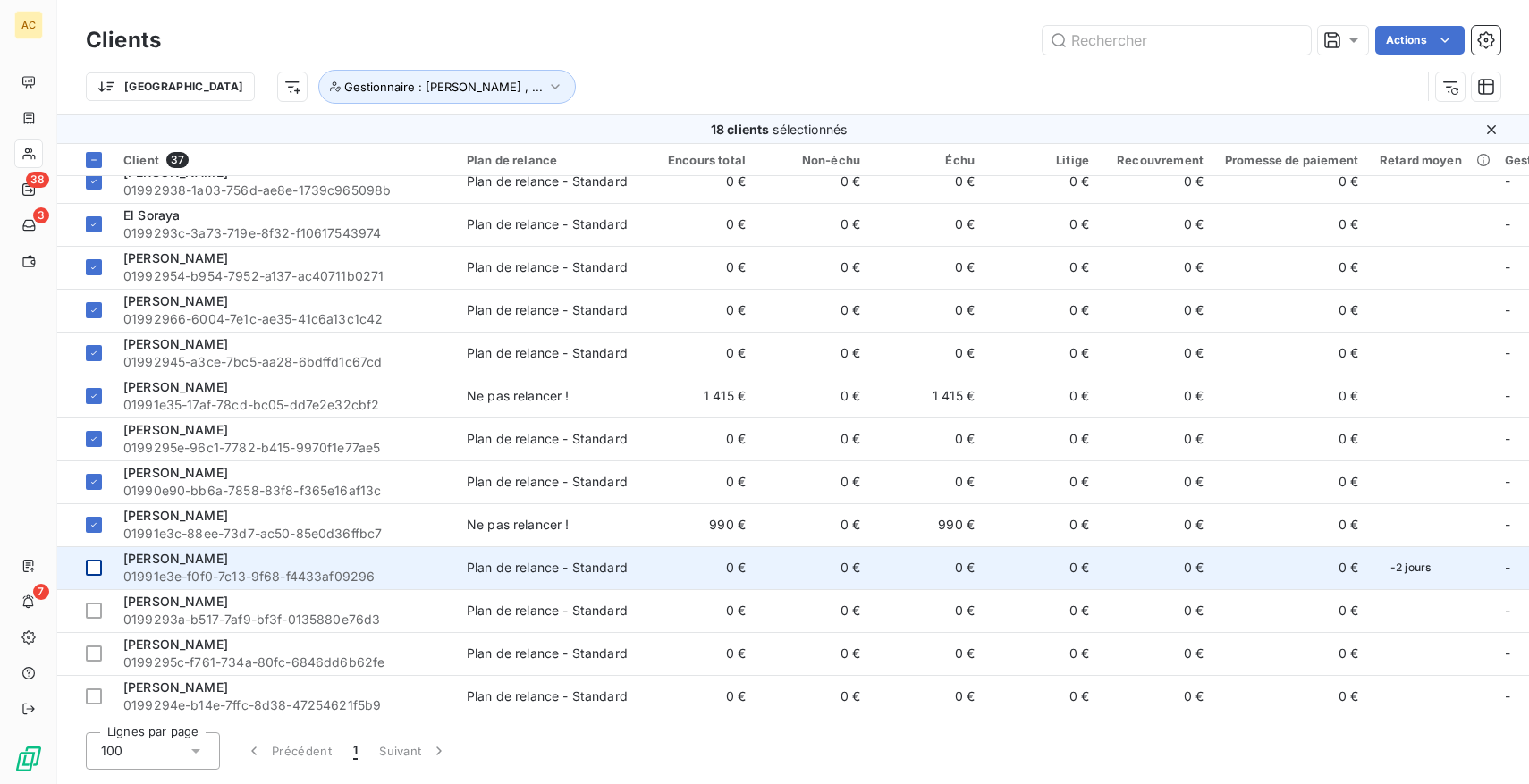
click at [98, 569] on div at bounding box center [94, 567] width 16 height 16
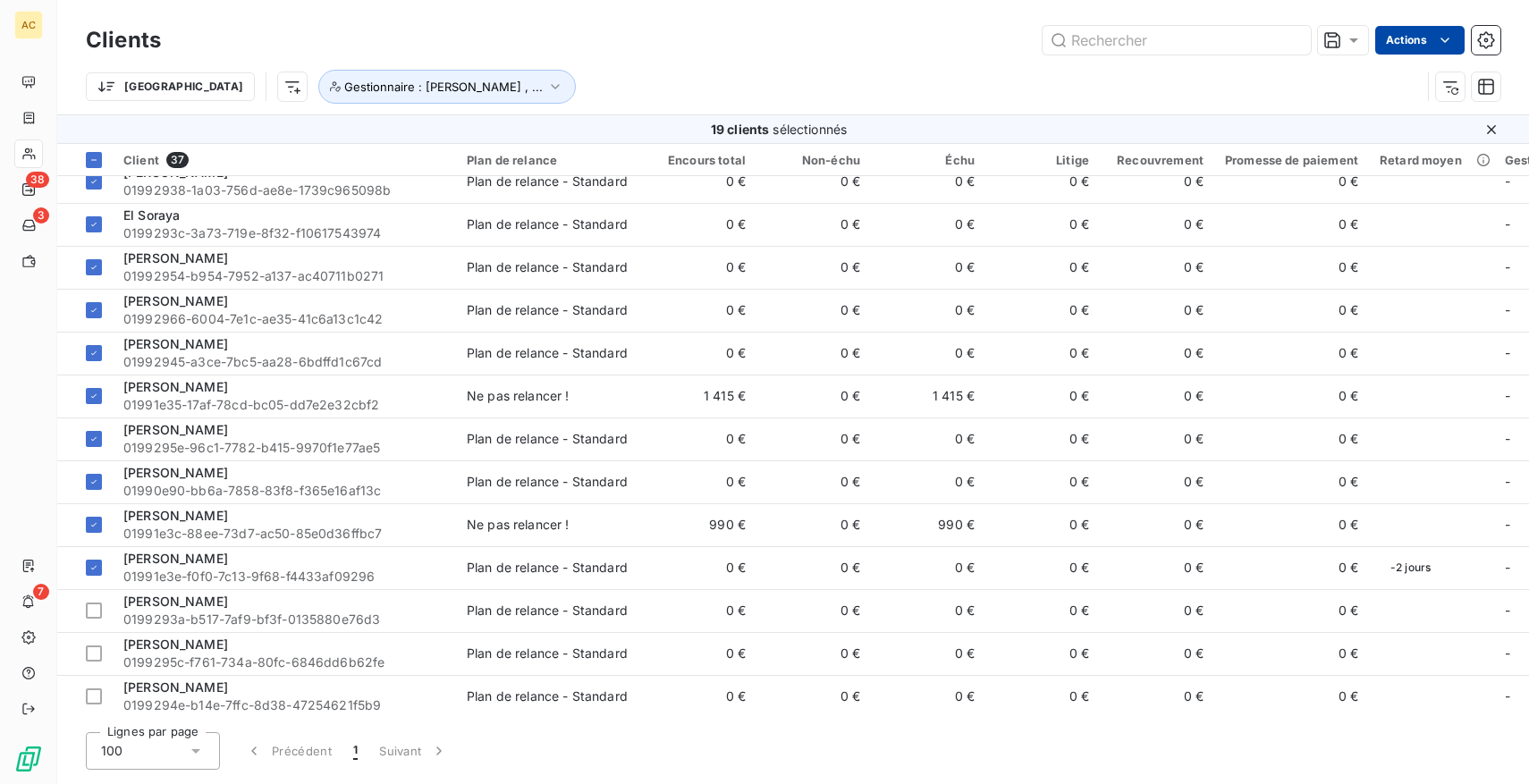
click at [1426, 32] on html "AC 38 3 7 Clients Actions Trier Gestionnaire : [PERSON_NAME] , ... 19 clients s…" at bounding box center [764, 392] width 1529 height 784
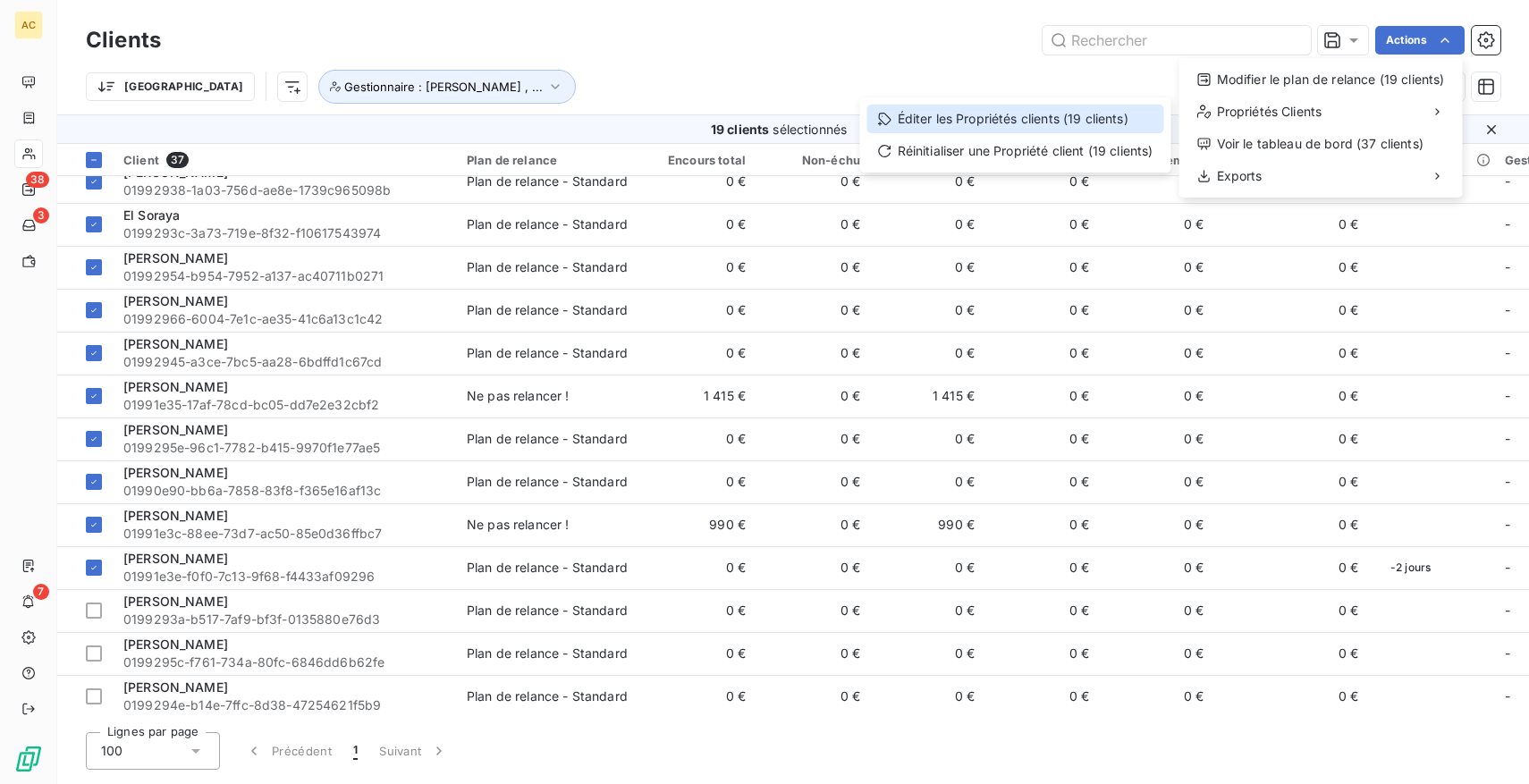
click at [1002, 121] on div "Éditer les Propriétés clients (19 clients)" at bounding box center [1015, 119] width 297 height 29
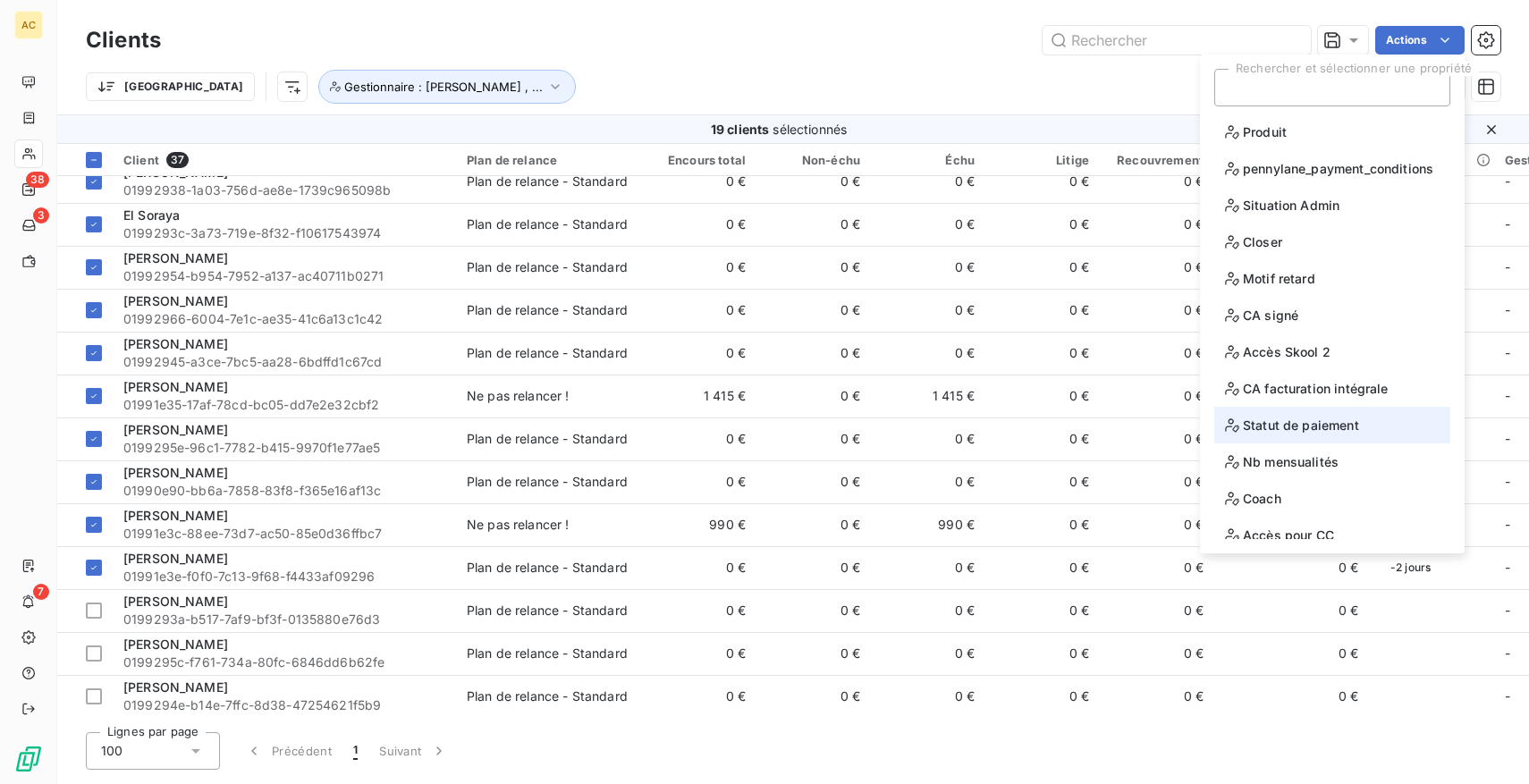
scroll to position [87, 0]
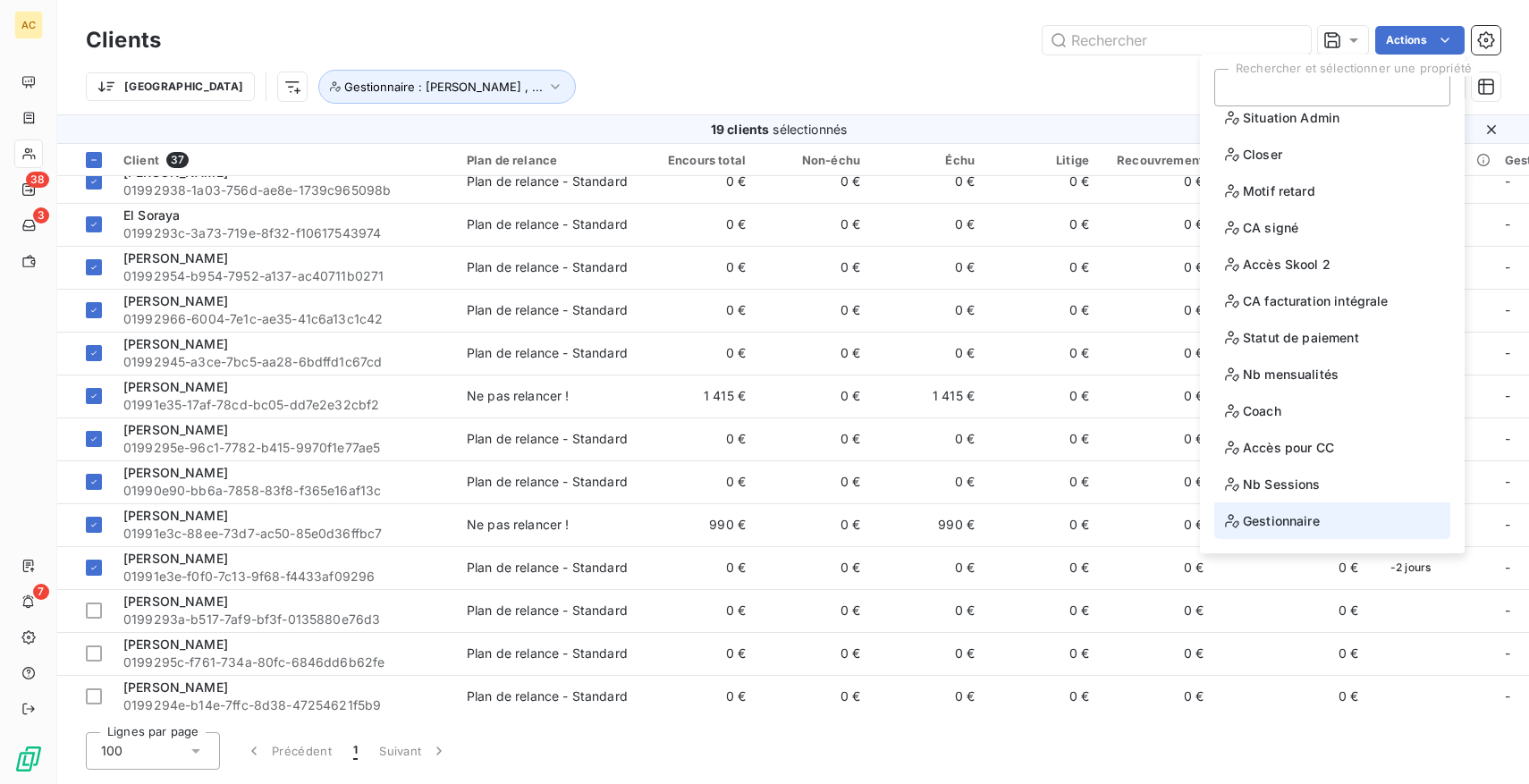
click at [1285, 527] on span "Gestionnaire" at bounding box center [1272, 521] width 94 height 22
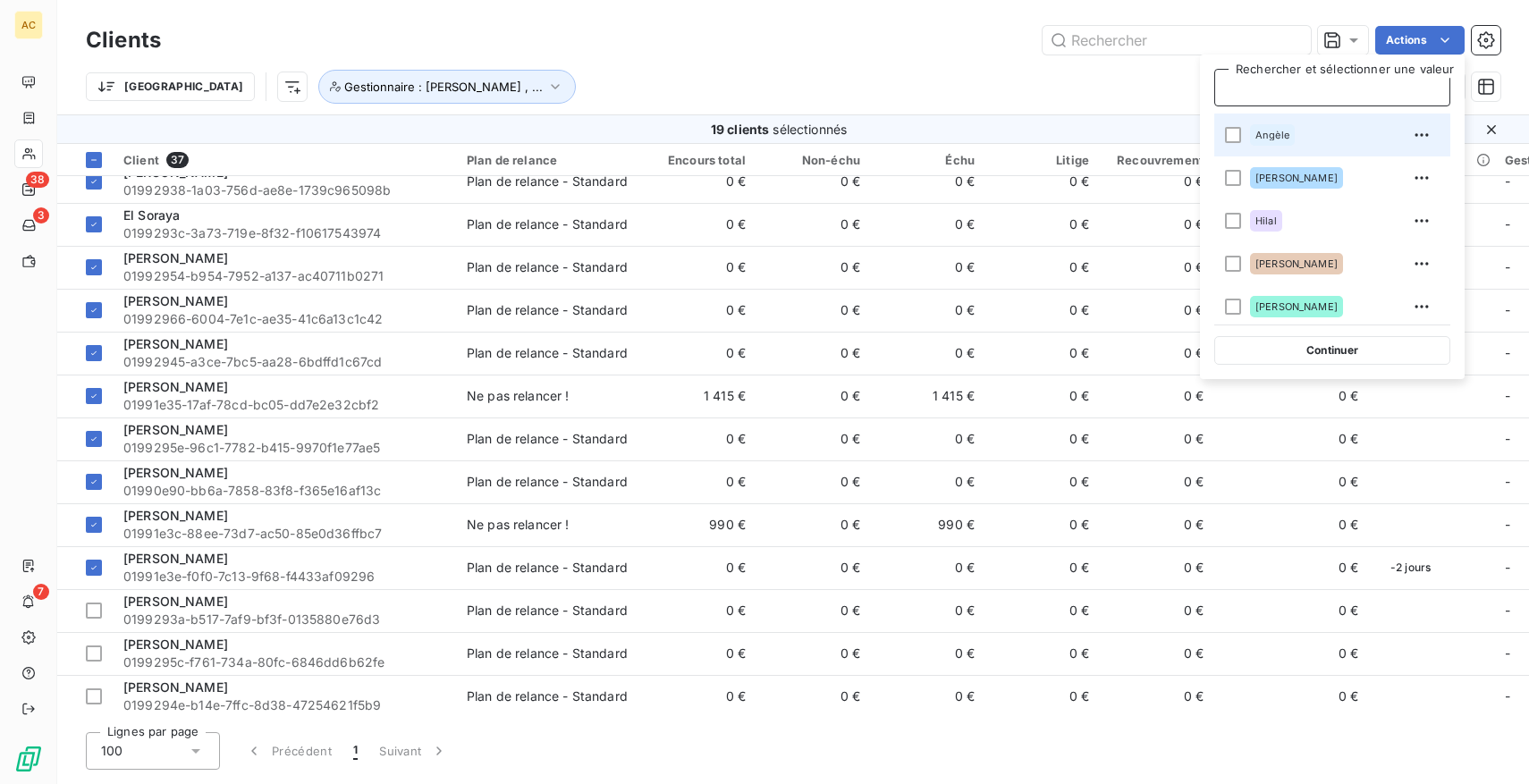
click at [1279, 136] on span "Angèle" at bounding box center [1273, 135] width 34 height 11
click at [1036, 78] on div "Trier Gestionnaire : Angèle , ..." at bounding box center [753, 87] width 1335 height 34
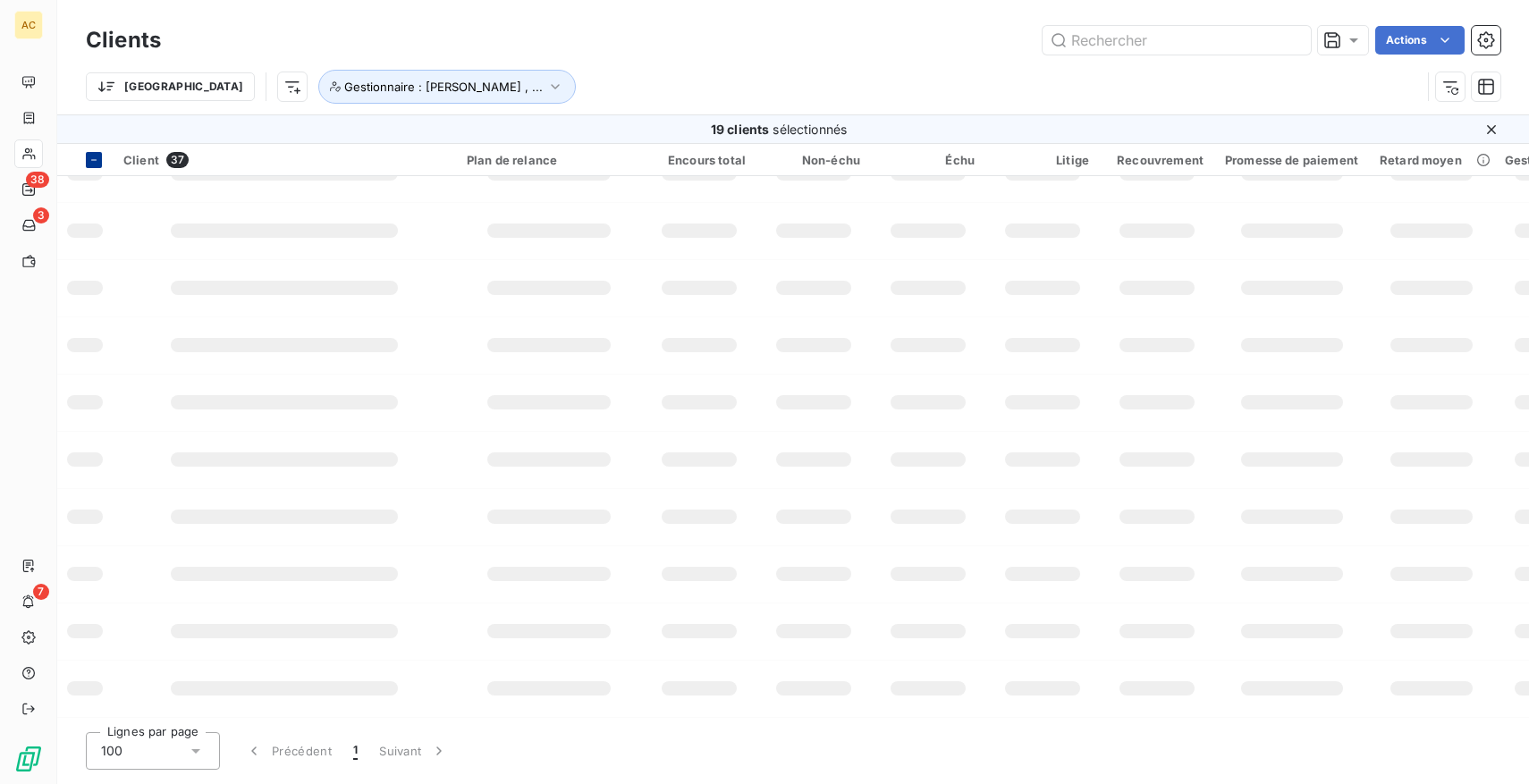
scroll to position [252, 0]
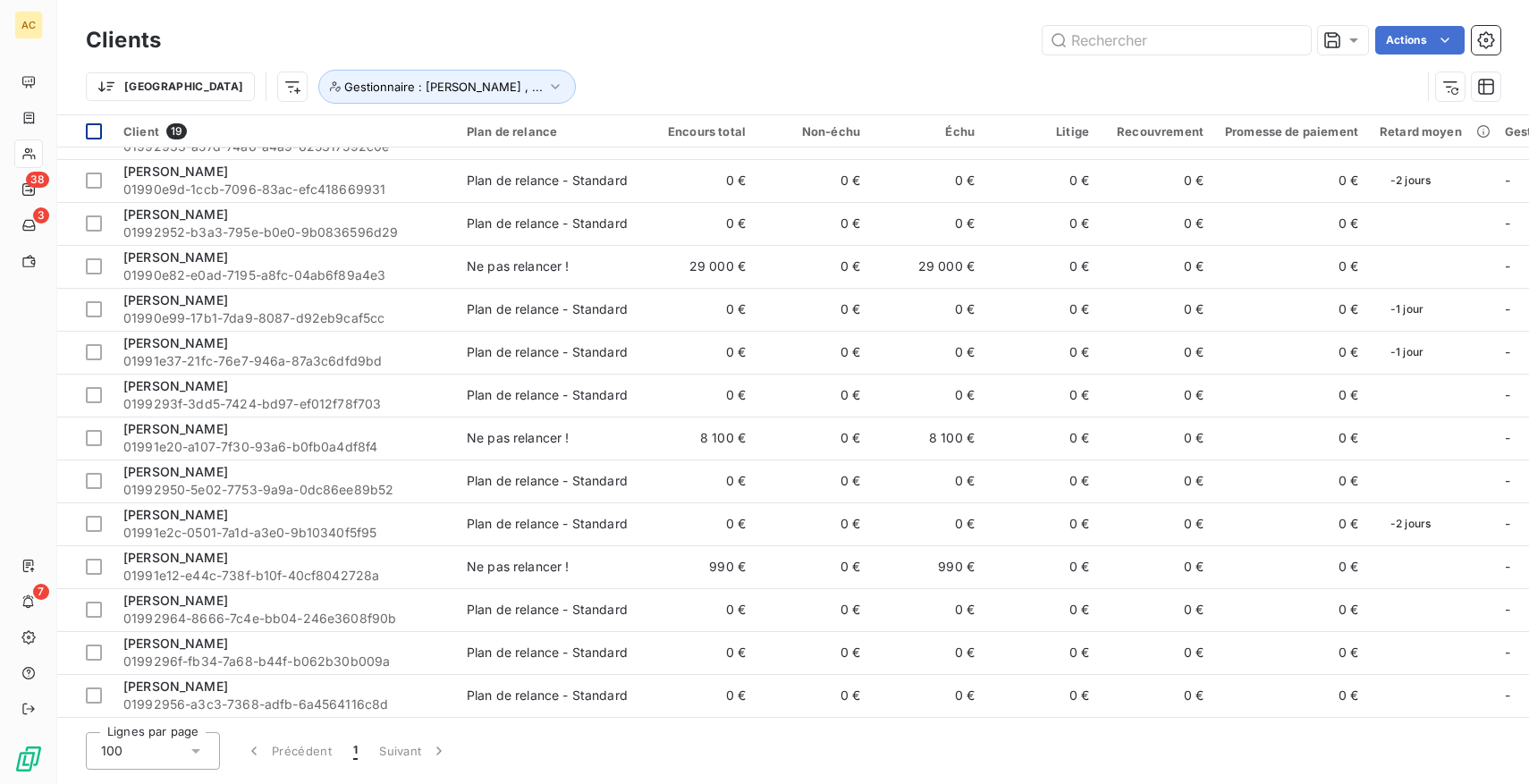
click at [96, 131] on div at bounding box center [94, 131] width 16 height 16
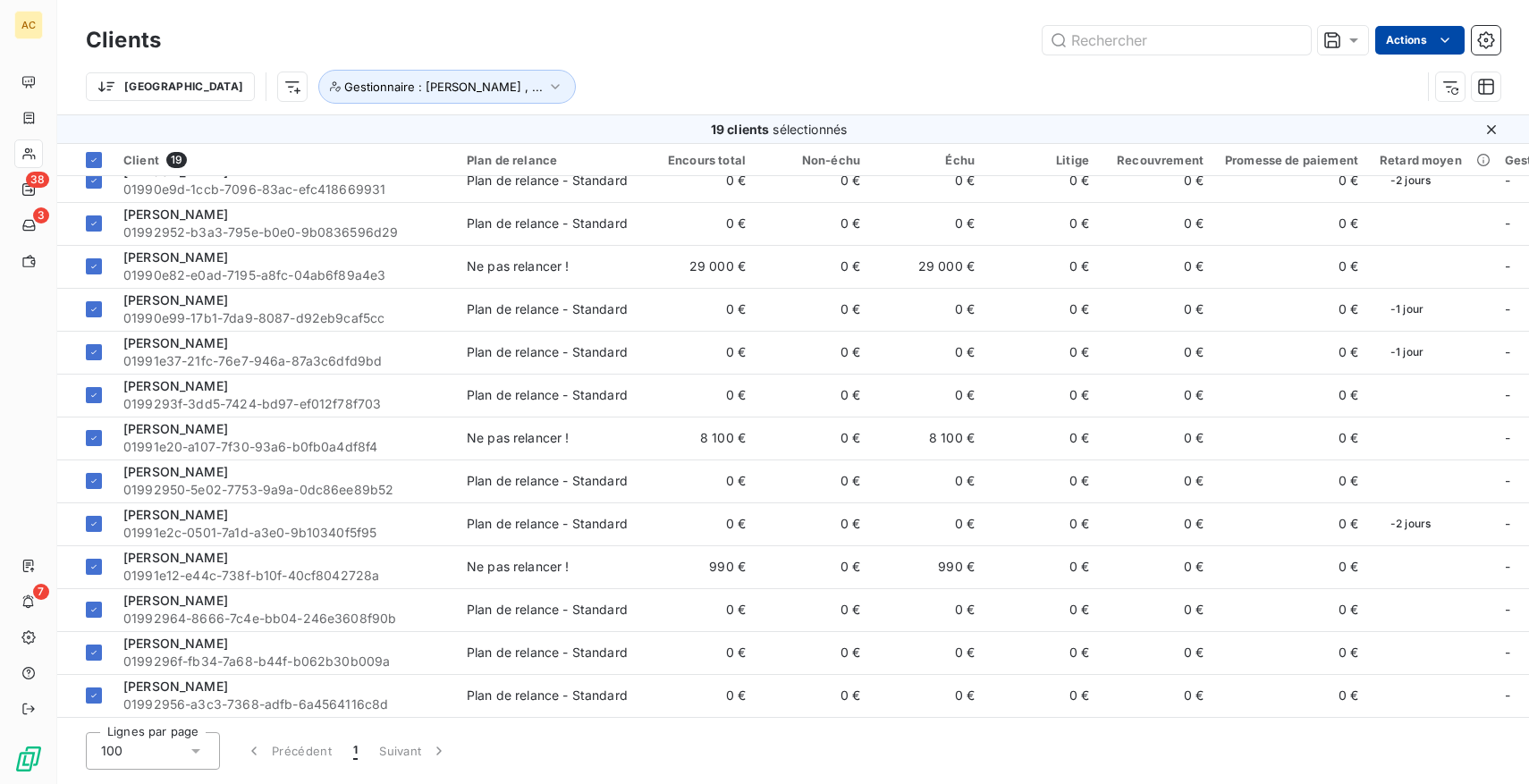
click at [1427, 44] on html "AC 38 3 7 Clients Actions Trier Gestionnaire : [PERSON_NAME] , ... 19 clients s…" at bounding box center [764, 392] width 1529 height 784
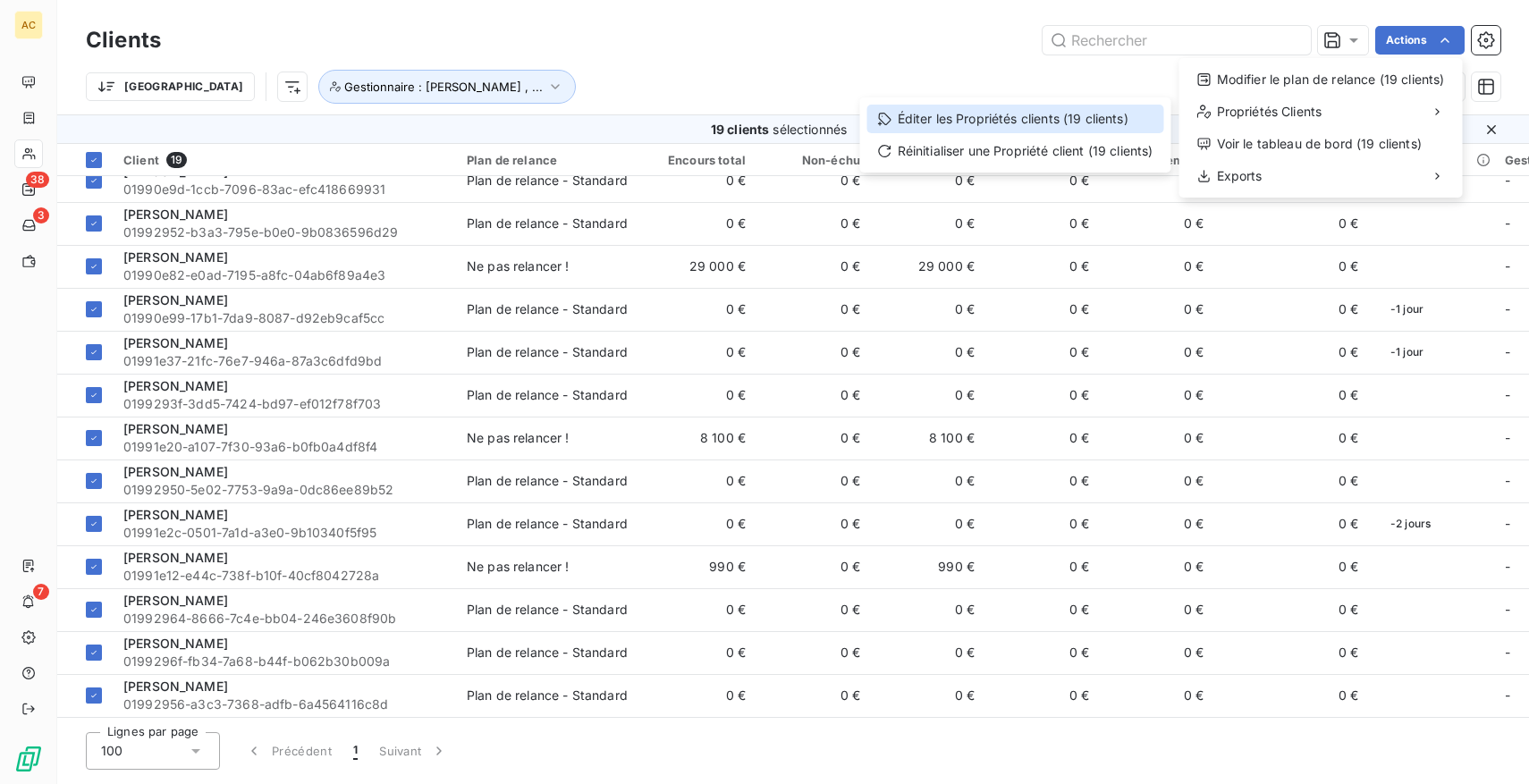
click at [1041, 129] on div "Éditer les Propriétés clients (19 clients)" at bounding box center [1015, 119] width 297 height 29
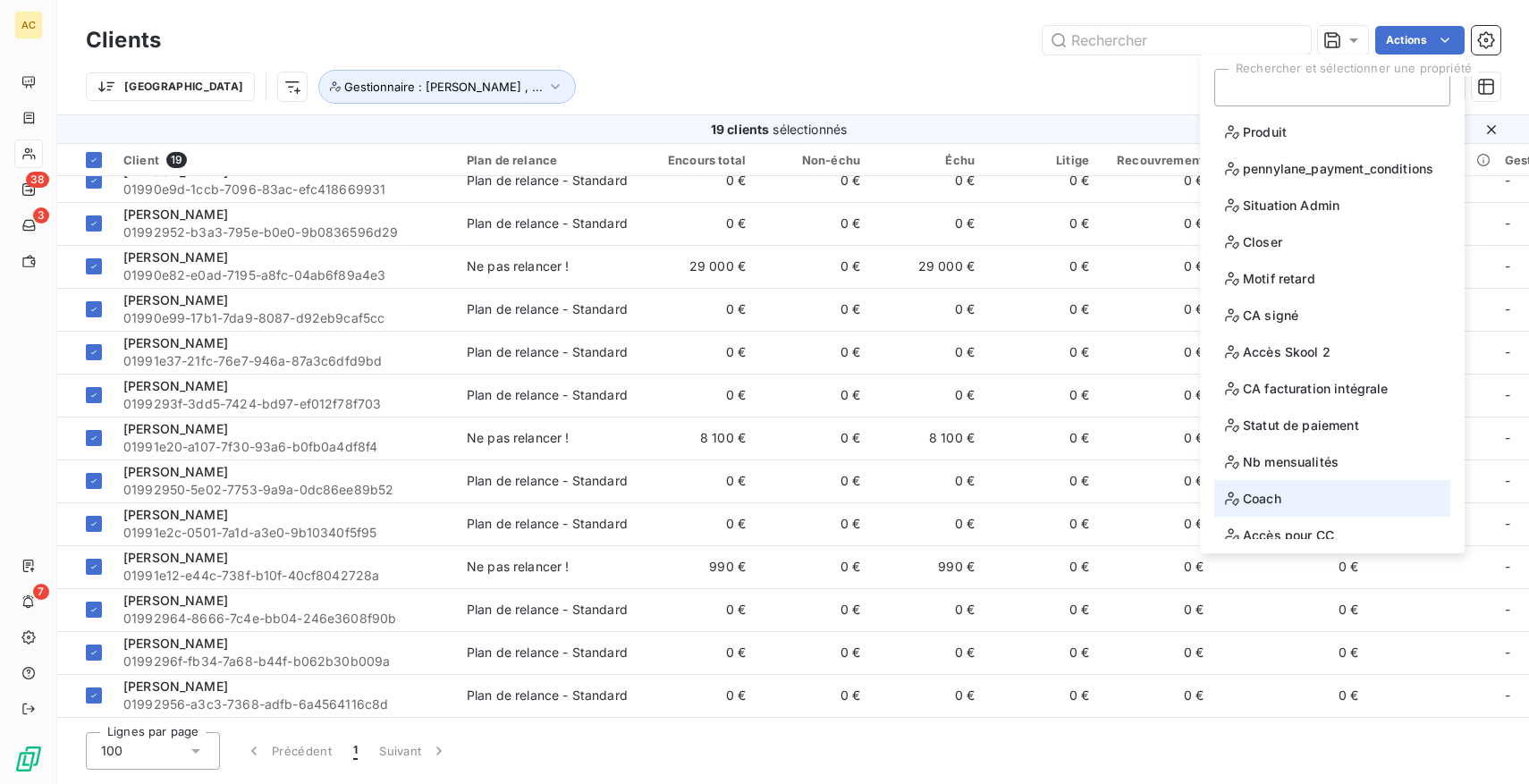
scroll to position [87, 0]
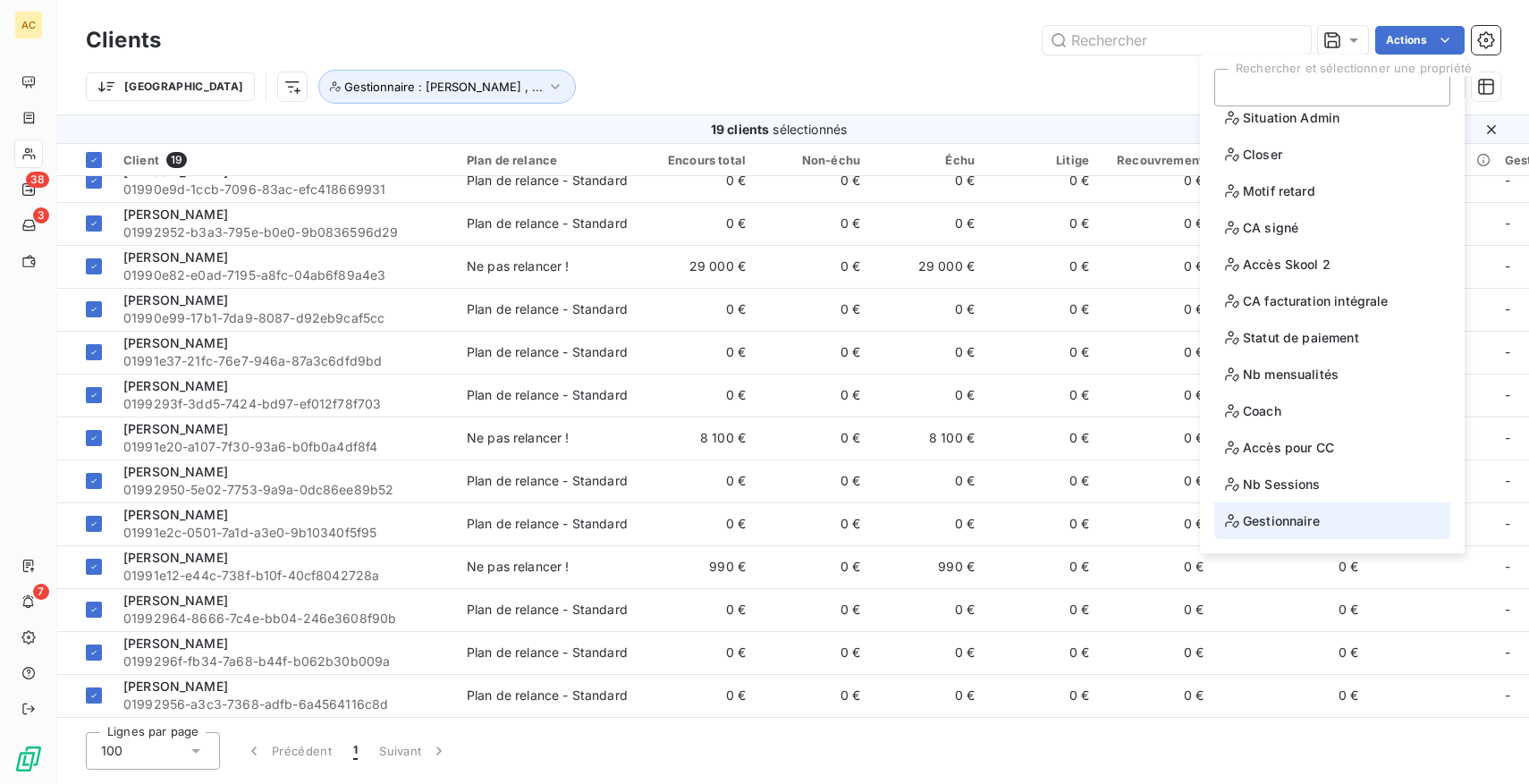
click at [1289, 523] on span "Gestionnaire" at bounding box center [1272, 521] width 94 height 22
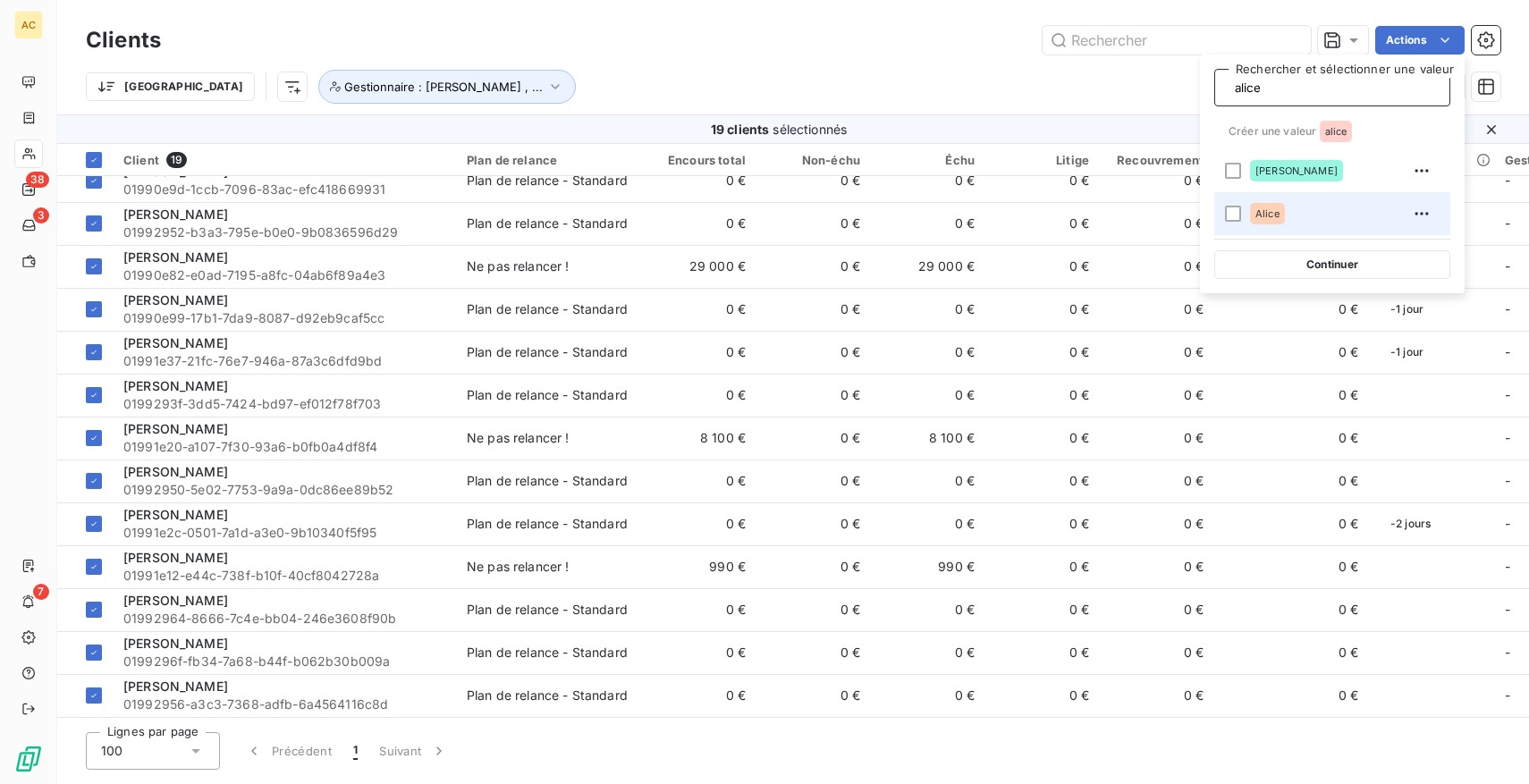
type input "alice"
click at [1287, 202] on div "Alice" at bounding box center [1343, 214] width 186 height 29
click at [952, 83] on div "Trier Gestionnaire : Angèle , ..." at bounding box center [753, 87] width 1335 height 34
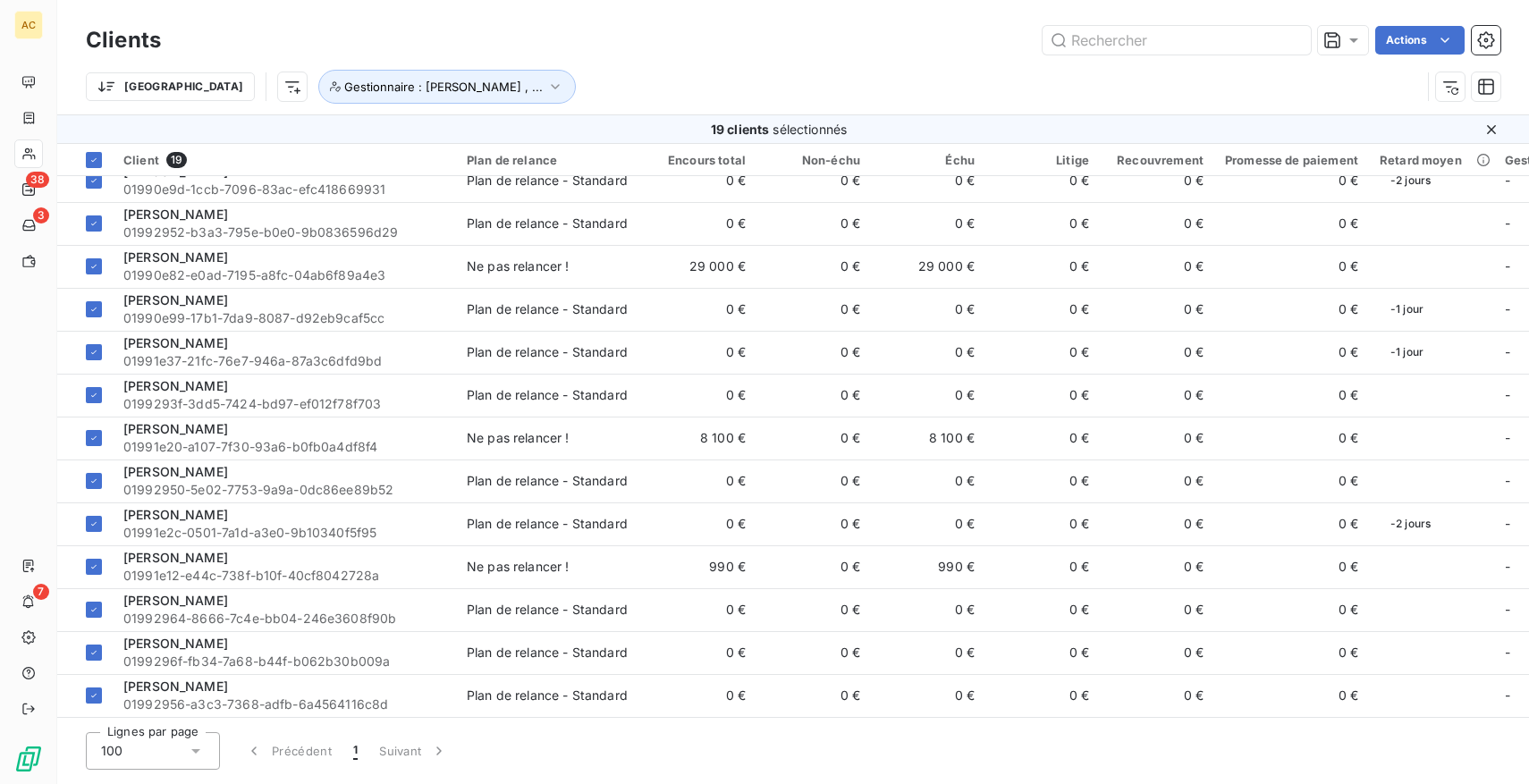
scroll to position [324, 0]
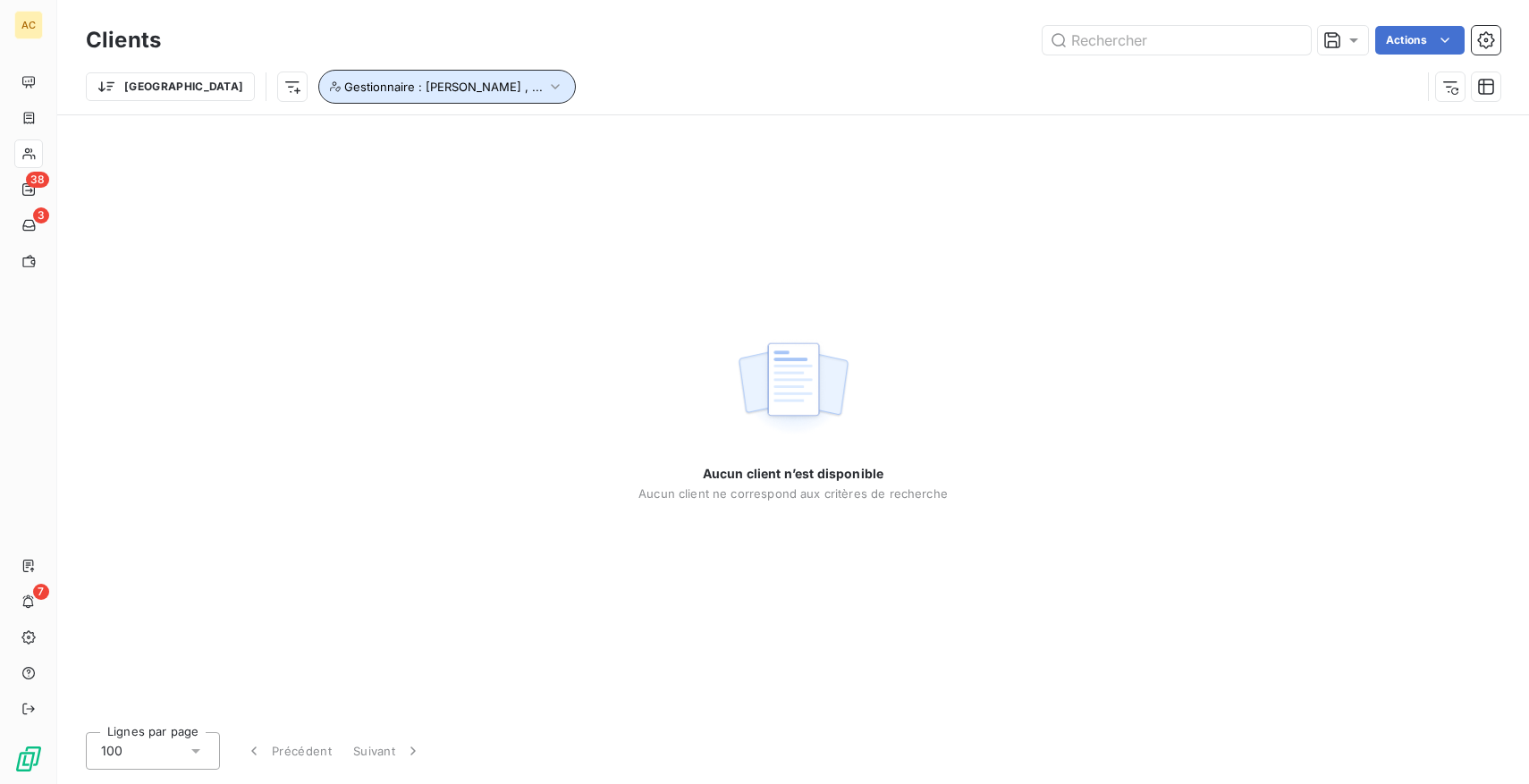
click at [380, 85] on span "Gestionnaire : [PERSON_NAME] , ..." at bounding box center [443, 86] width 199 height 14
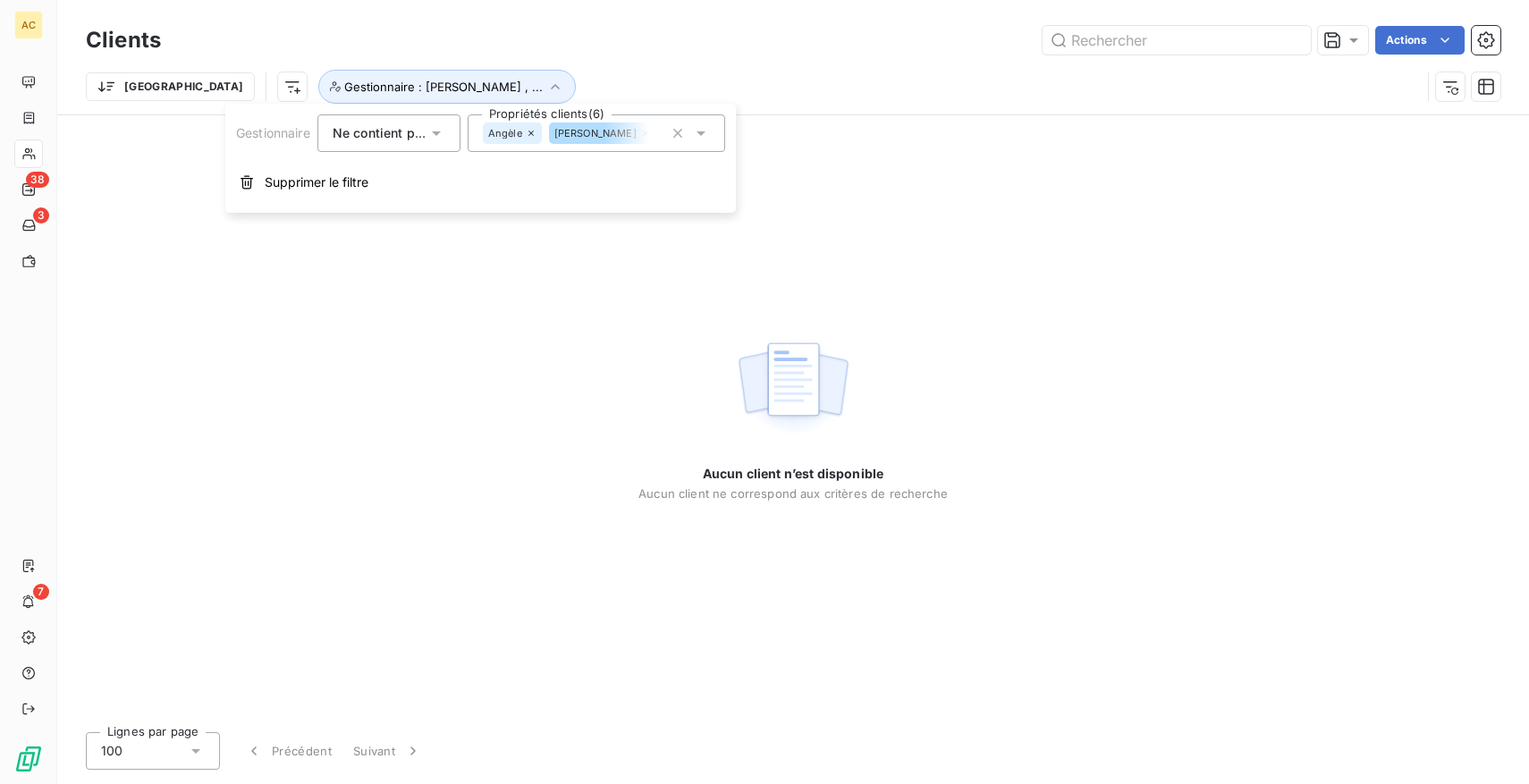
click at [434, 134] on icon at bounding box center [436, 133] width 18 height 18
click at [415, 183] on li "Contient" at bounding box center [390, 175] width 147 height 32
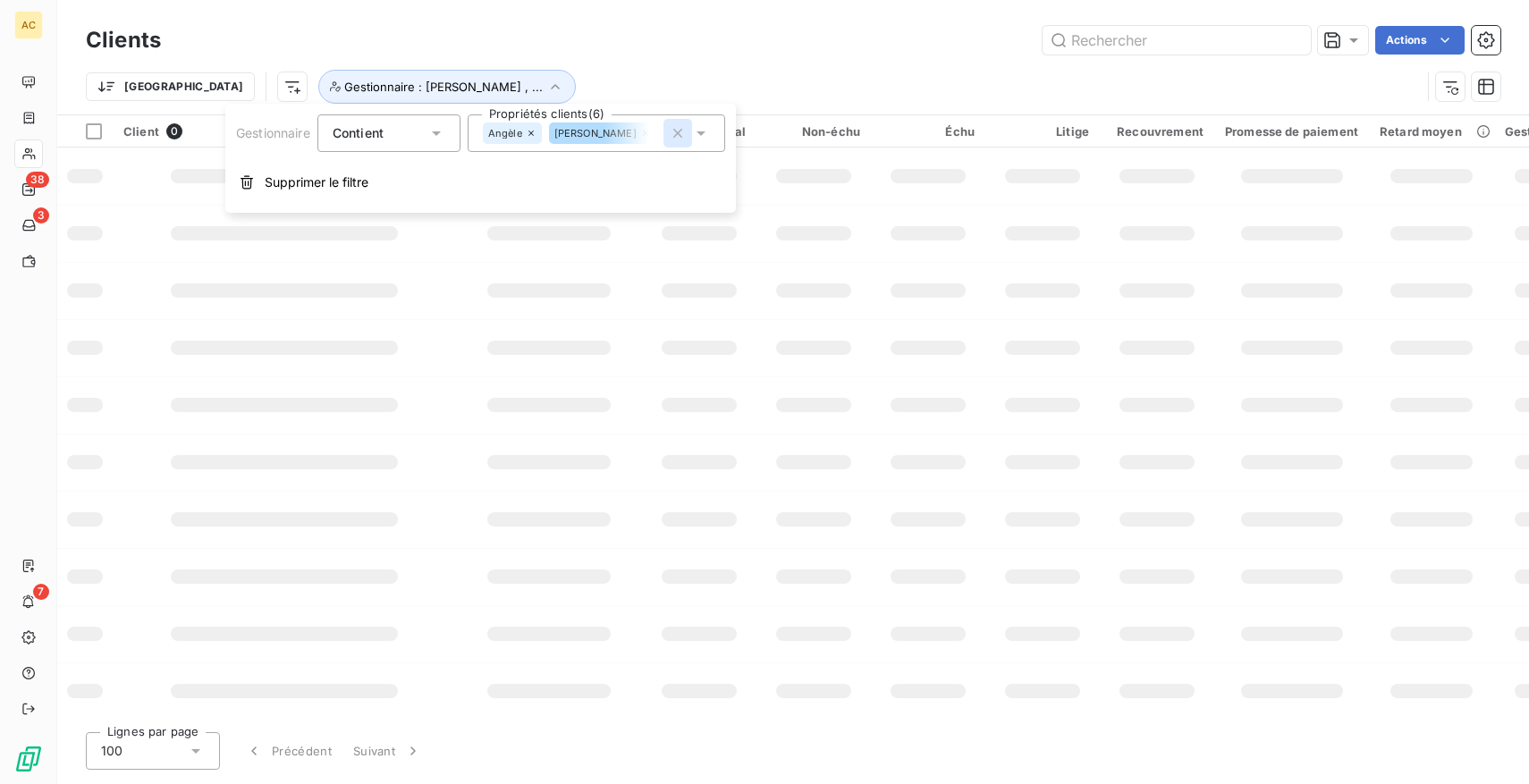
click at [672, 131] on icon "button" at bounding box center [678, 133] width 18 height 18
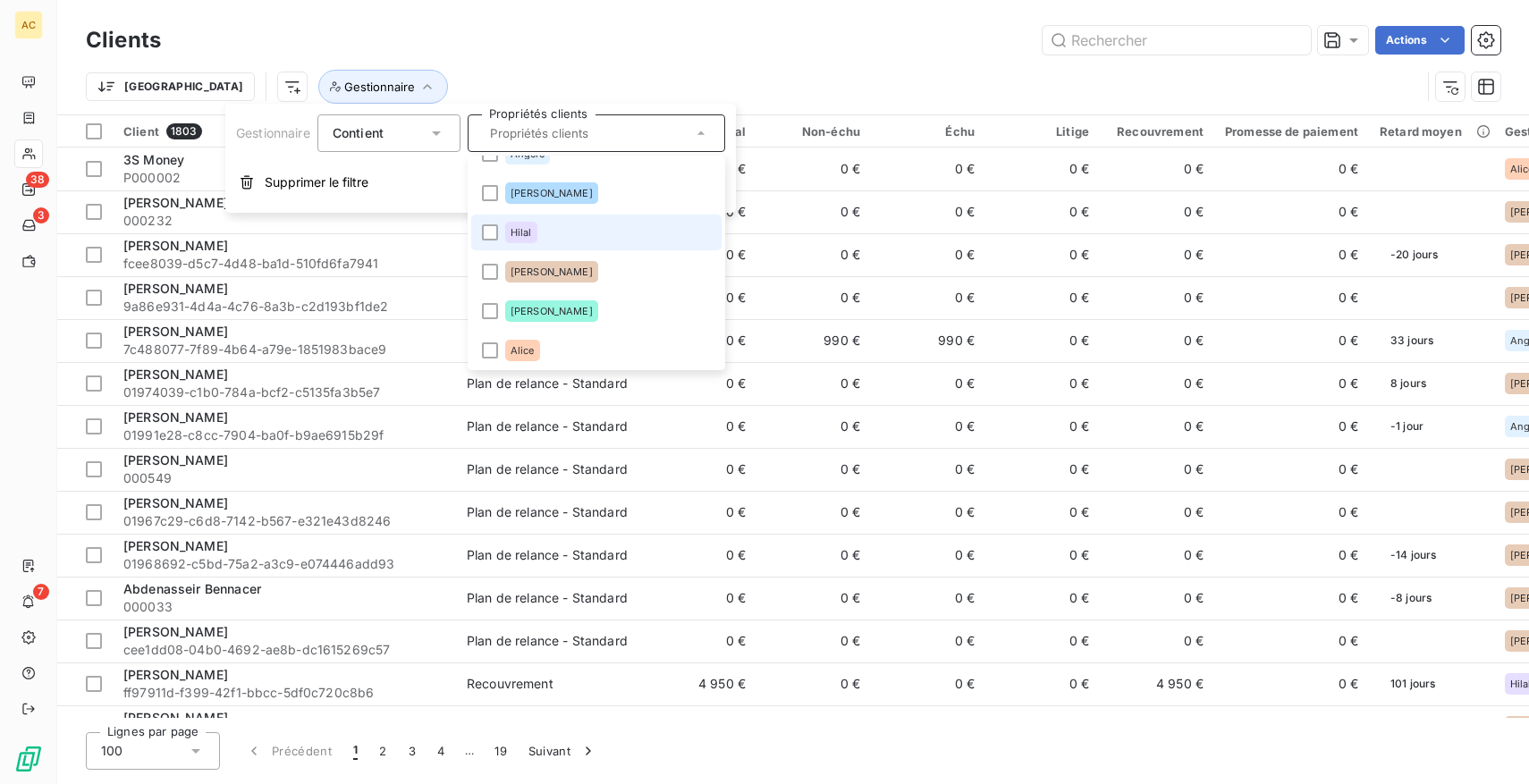
scroll to position [25, 0]
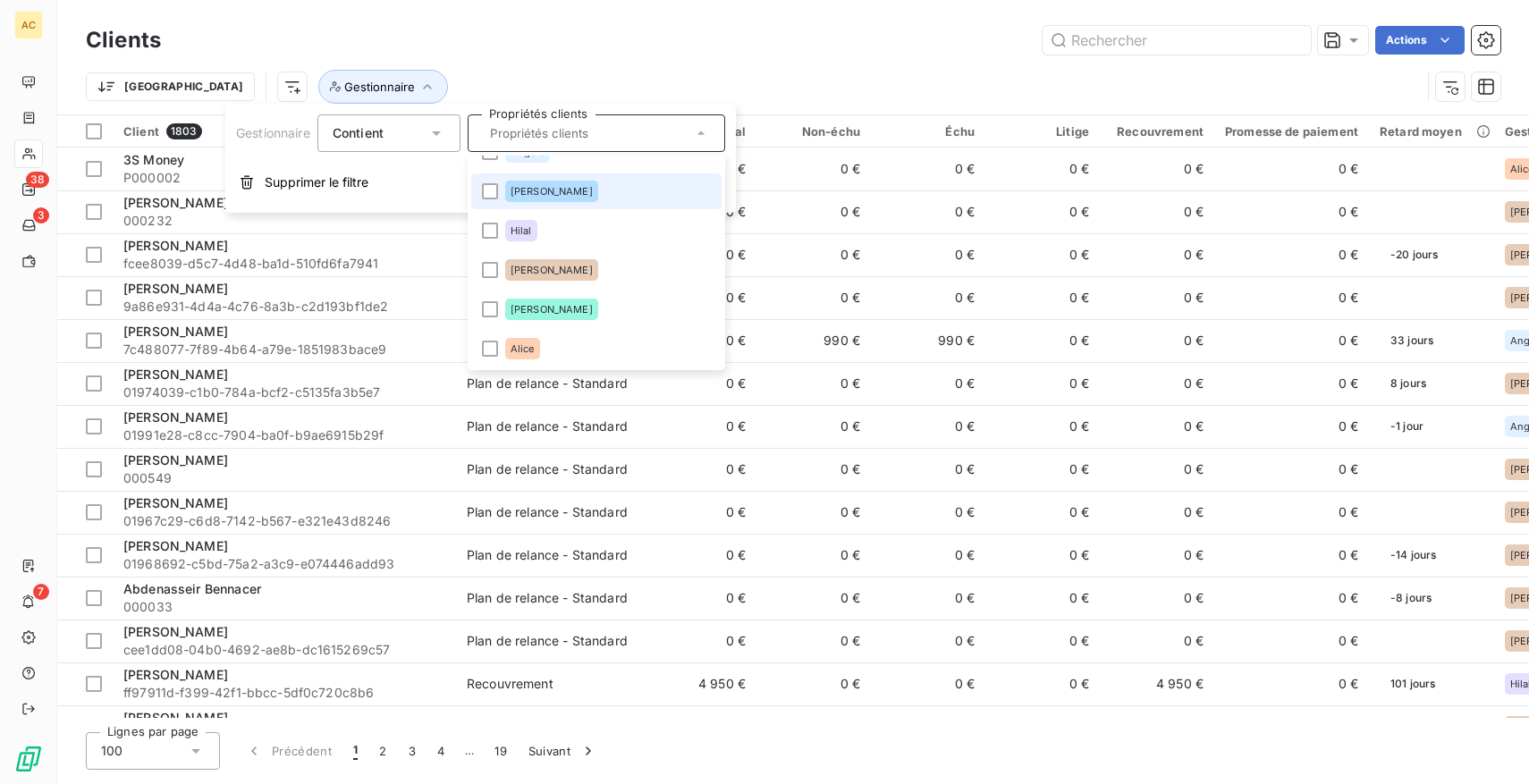
click at [545, 203] on li "[PERSON_NAME]" at bounding box center [596, 192] width 250 height 36
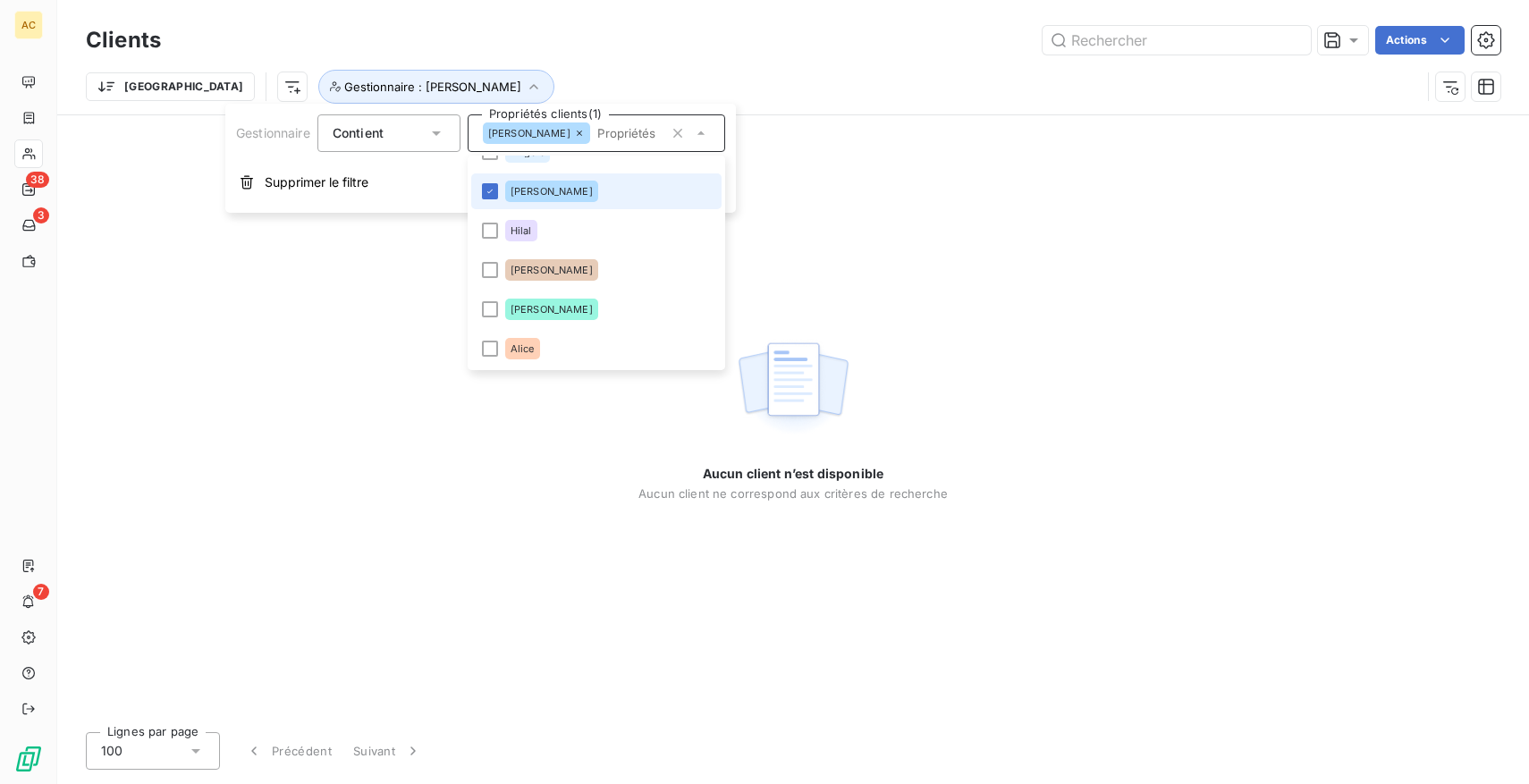
click at [500, 194] on li "[PERSON_NAME]" at bounding box center [596, 192] width 250 height 36
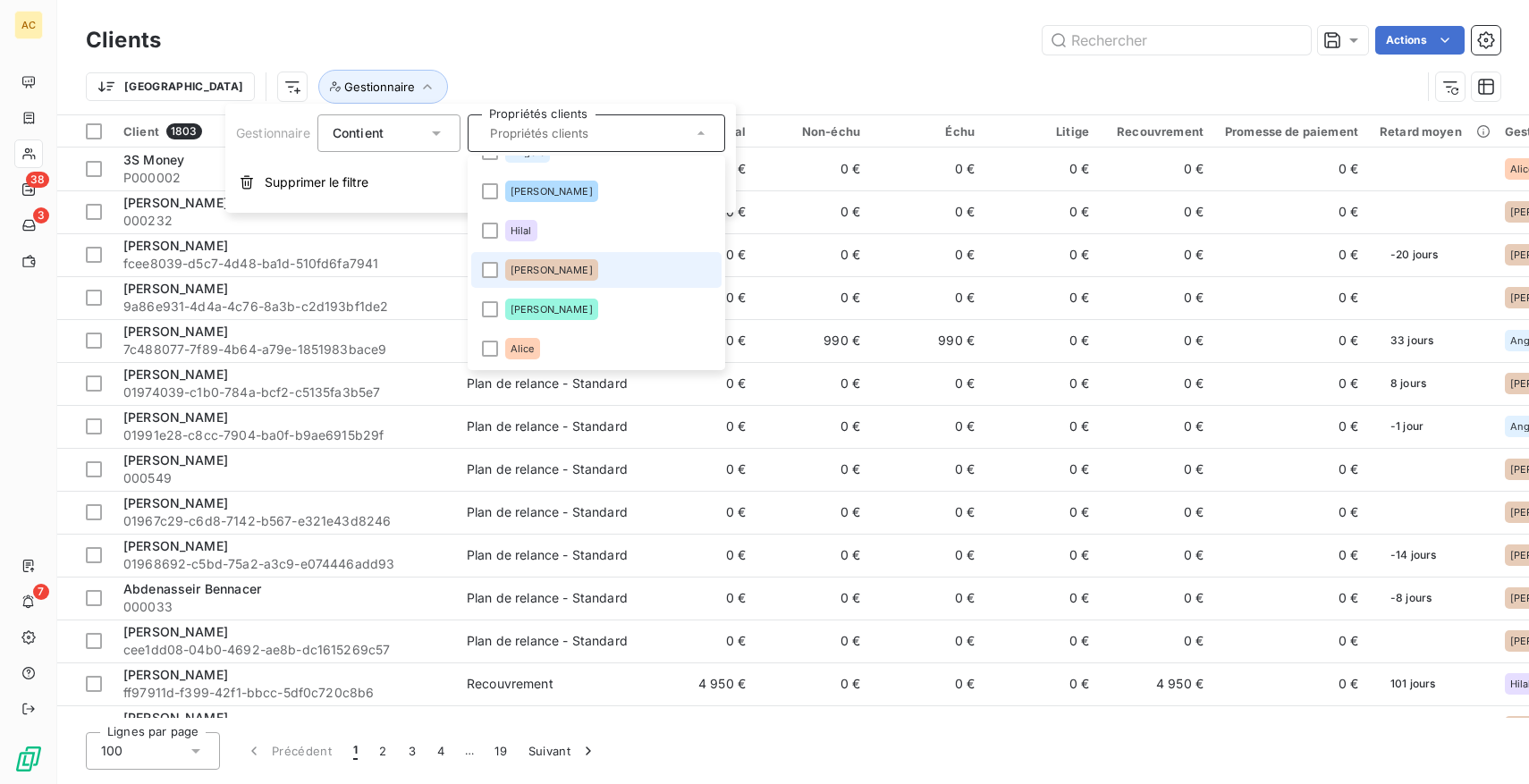
click at [614, 270] on li "[PERSON_NAME]" at bounding box center [596, 270] width 250 height 36
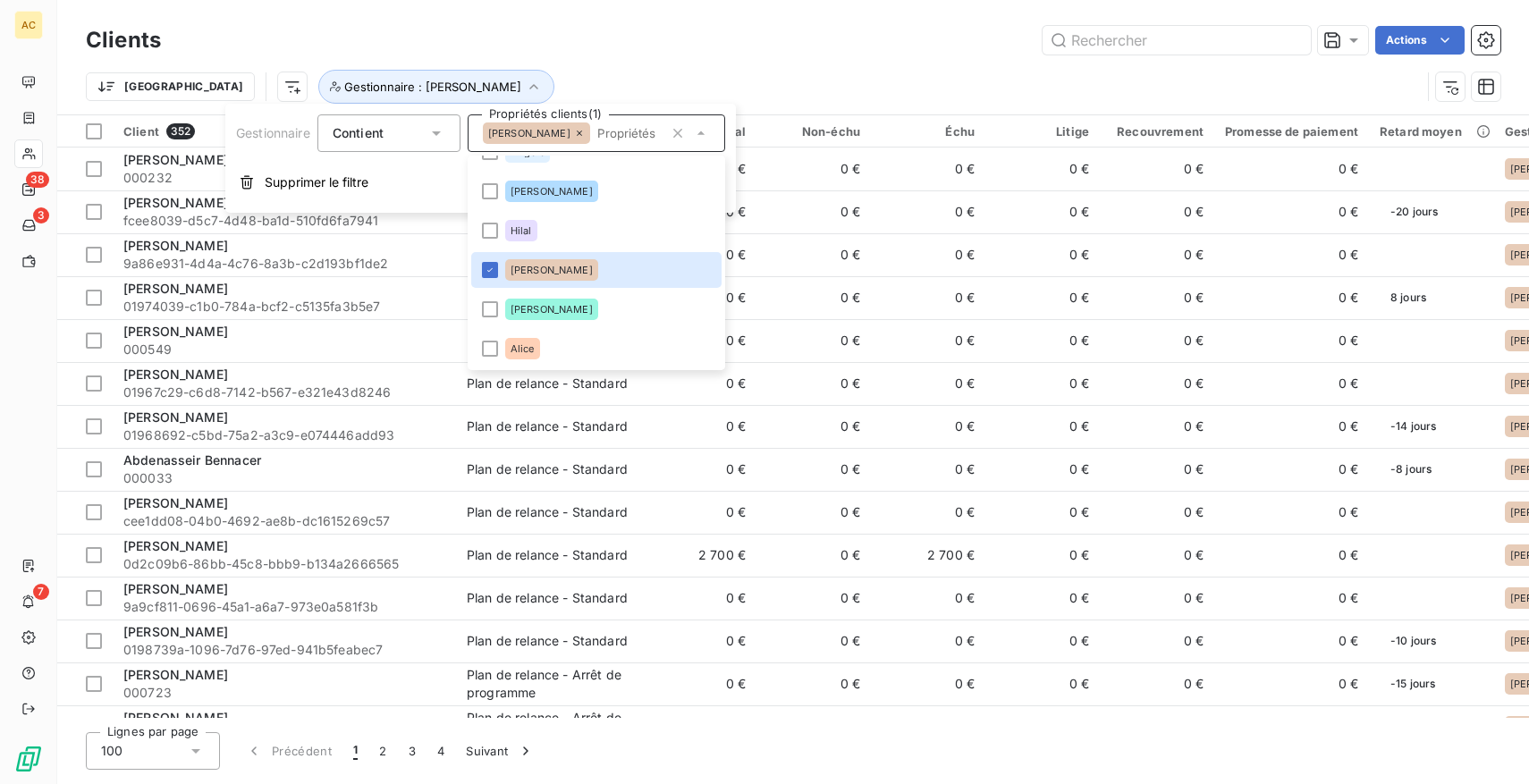
click at [705, 67] on div "Trier Gestionnaire : [PERSON_NAME]" at bounding box center [792, 87] width 1415 height 56
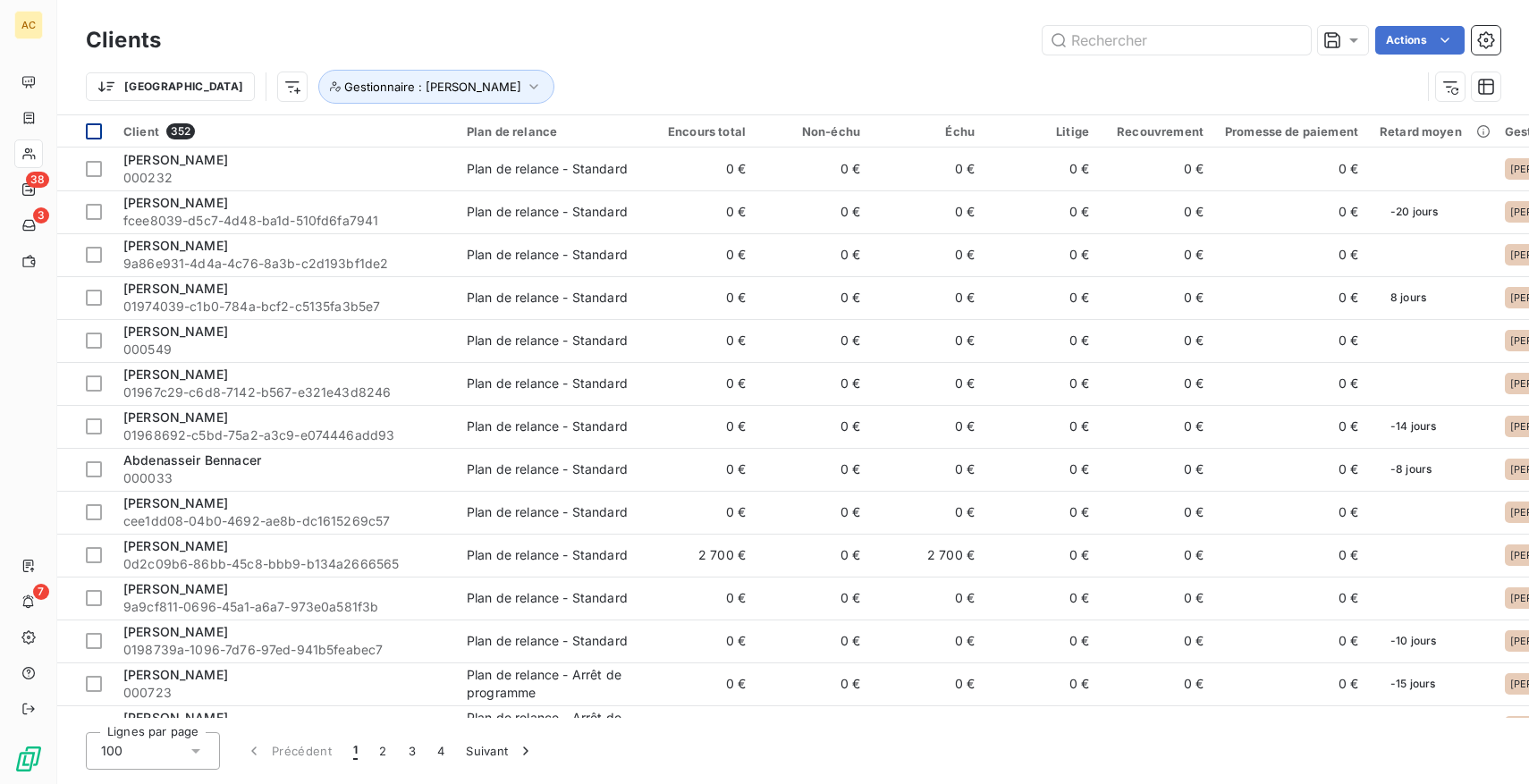
click at [97, 131] on div at bounding box center [94, 131] width 16 height 16
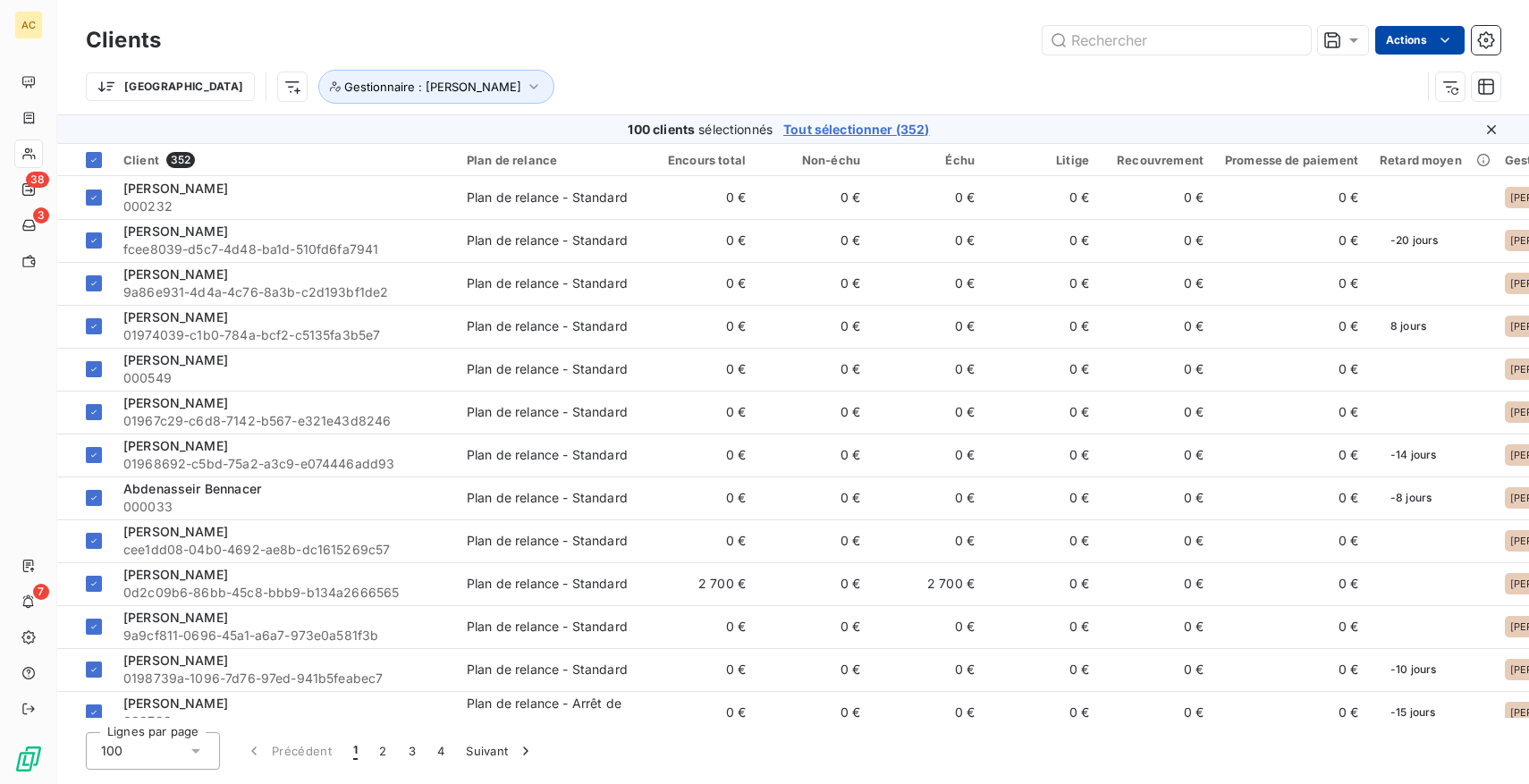
click at [1416, 44] on html "AC 38 3 7 Clients Actions Trier Gestionnaire : [PERSON_NAME] 100 clients sélect…" at bounding box center [764, 392] width 1529 height 784
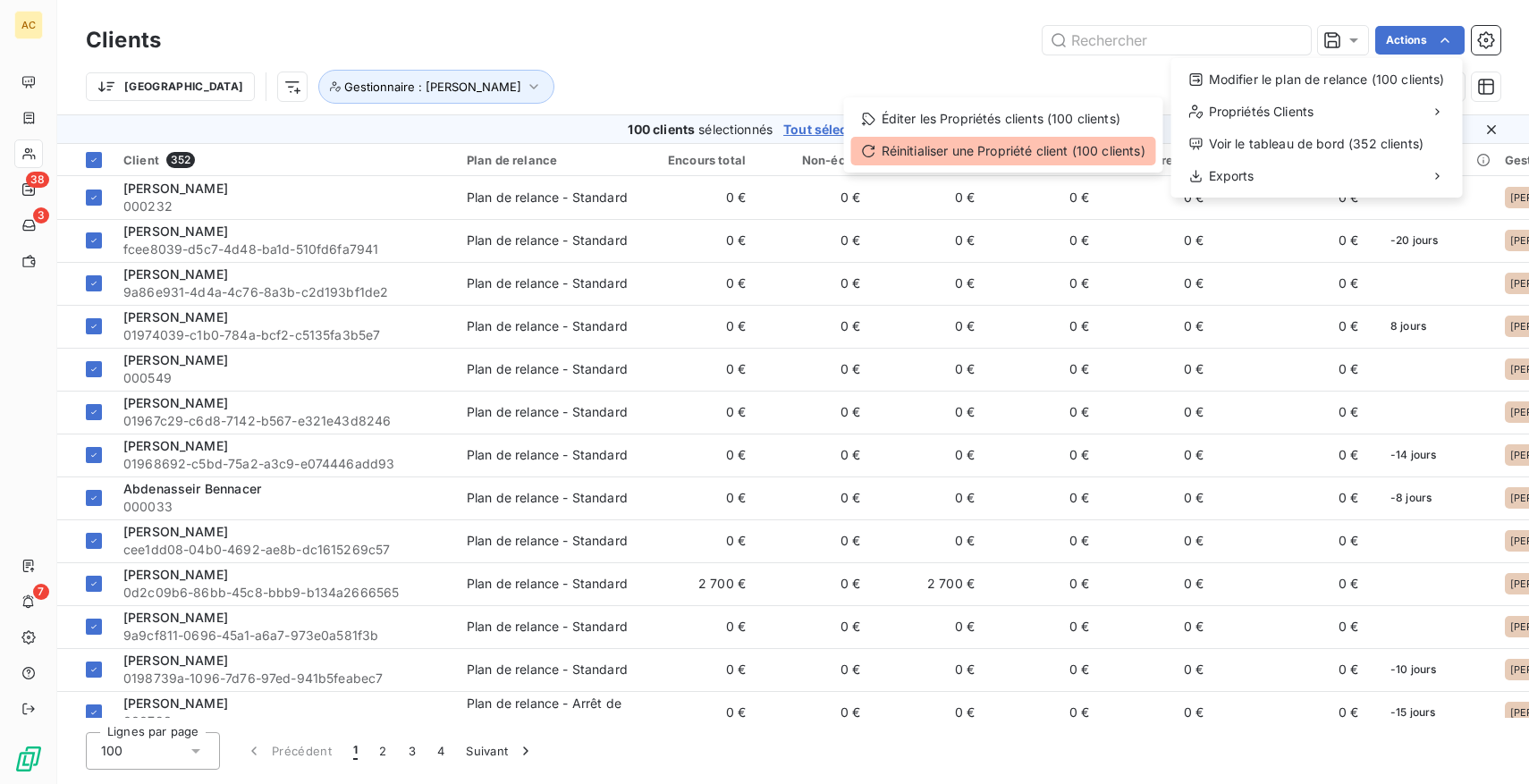
click at [1040, 159] on div "Réinitialiser une Propriété client (100 clients)" at bounding box center [1004, 151] width 305 height 29
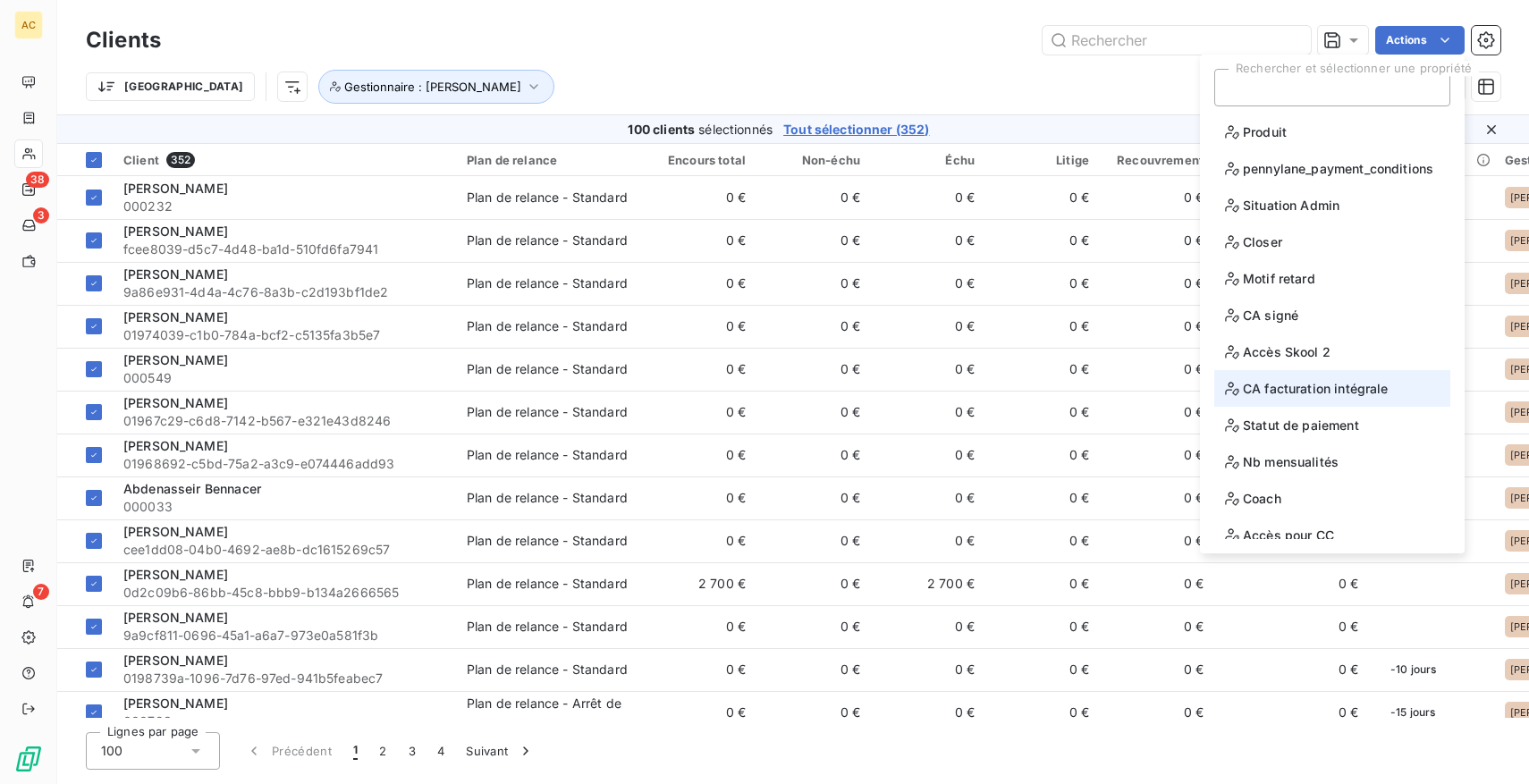
scroll to position [87, 0]
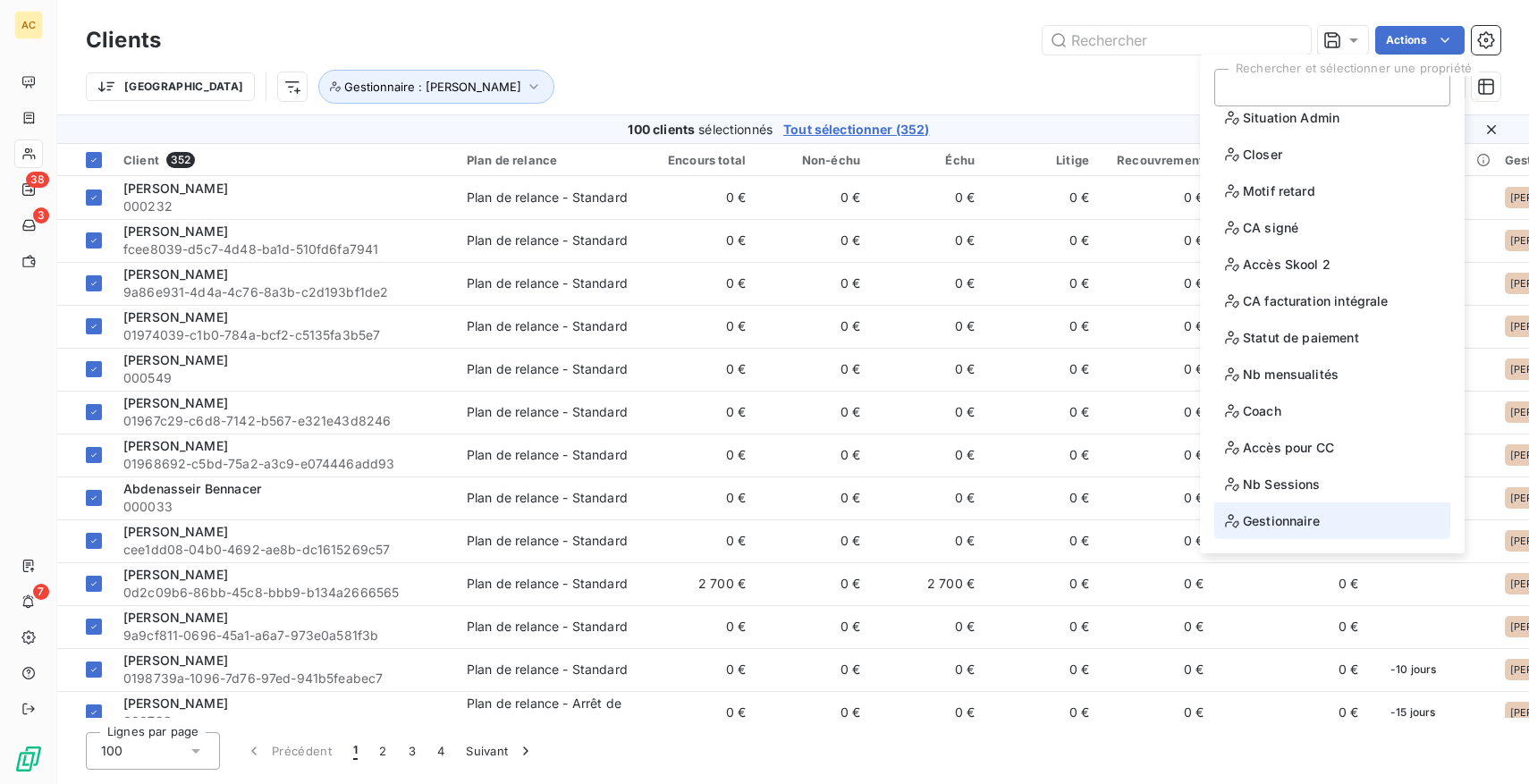
click at [1306, 516] on span "Gestionnaire" at bounding box center [1272, 521] width 94 height 22
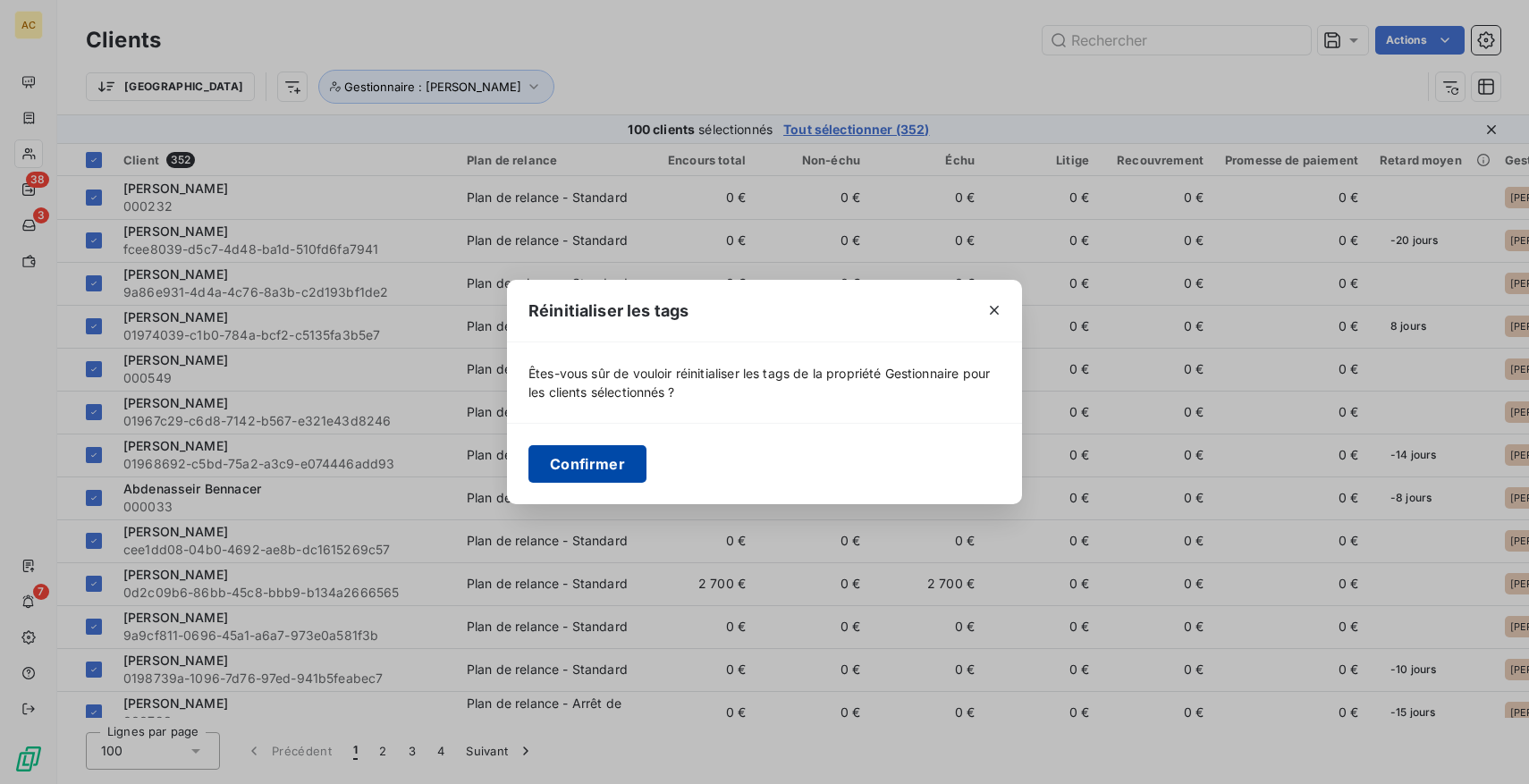
click at [612, 460] on button "Confirmer" at bounding box center [587, 464] width 118 height 38
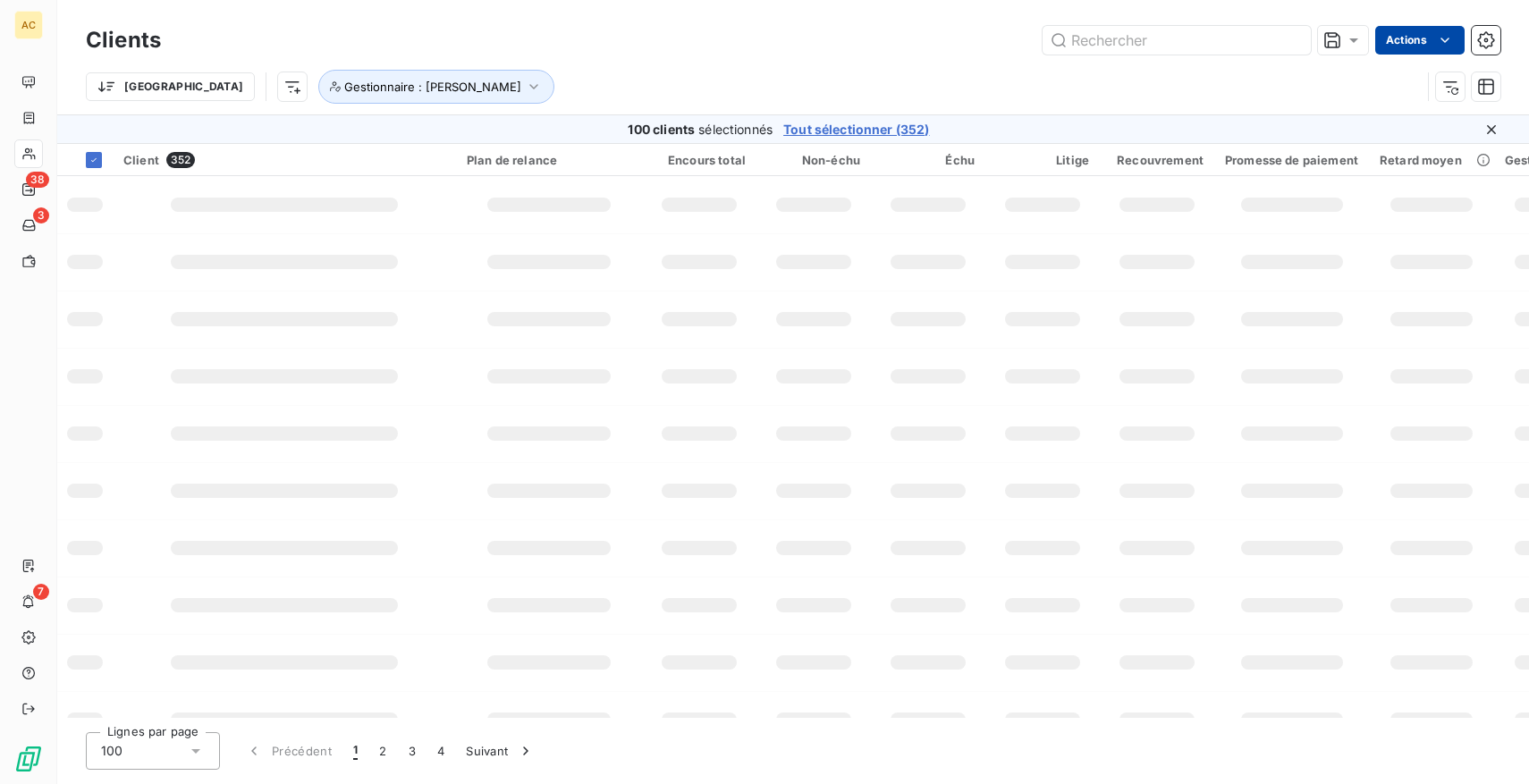
click at [1415, 37] on html "AC 38 3 7 Clients Actions Trier Gestionnaire : [PERSON_NAME] 100 clients sélect…" at bounding box center [764, 392] width 1529 height 784
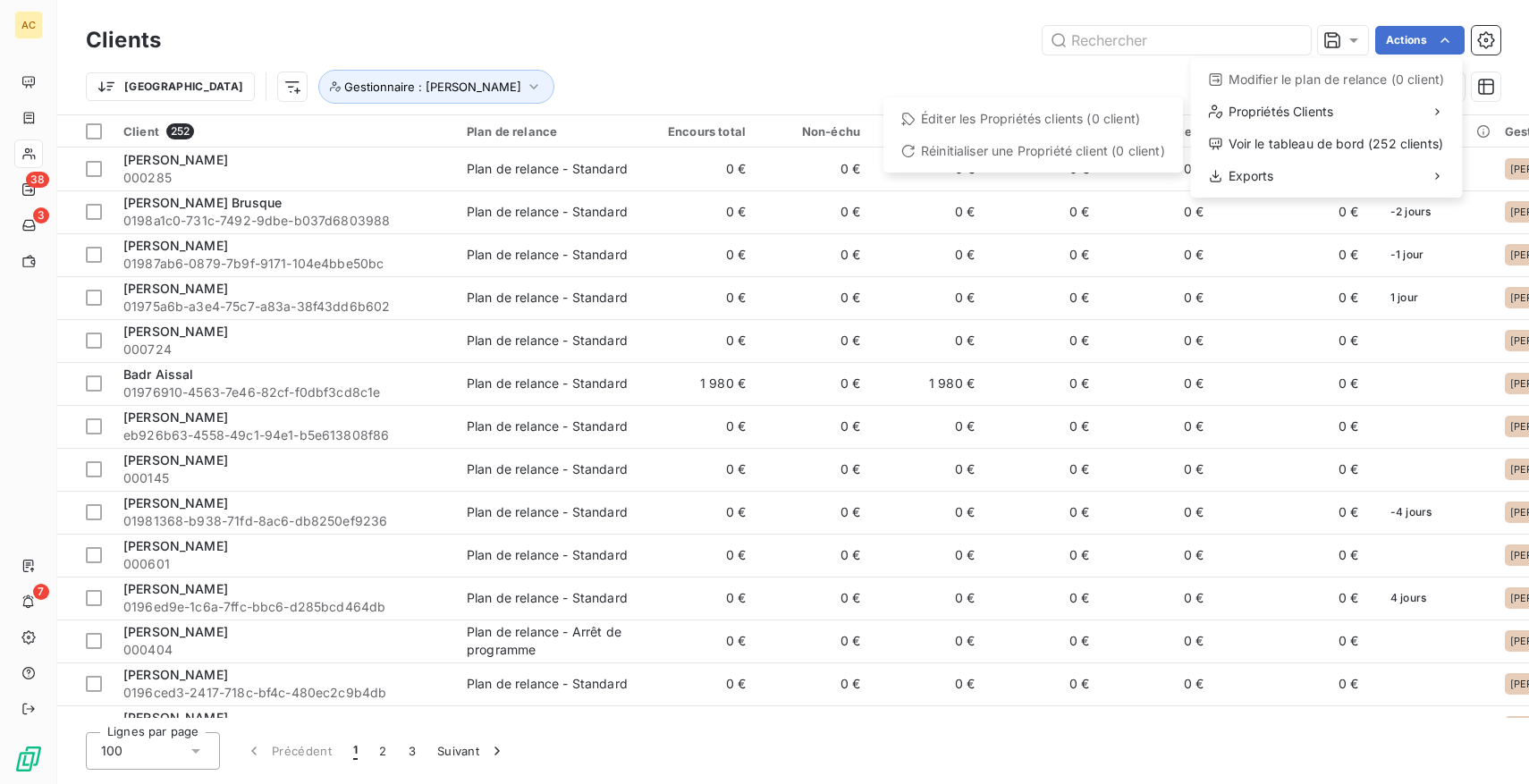
click at [94, 132] on html "AC 38 3 7 Clients Actions Modifier le plan de relance (0 client) Propriétés Cli…" at bounding box center [764, 392] width 1529 height 784
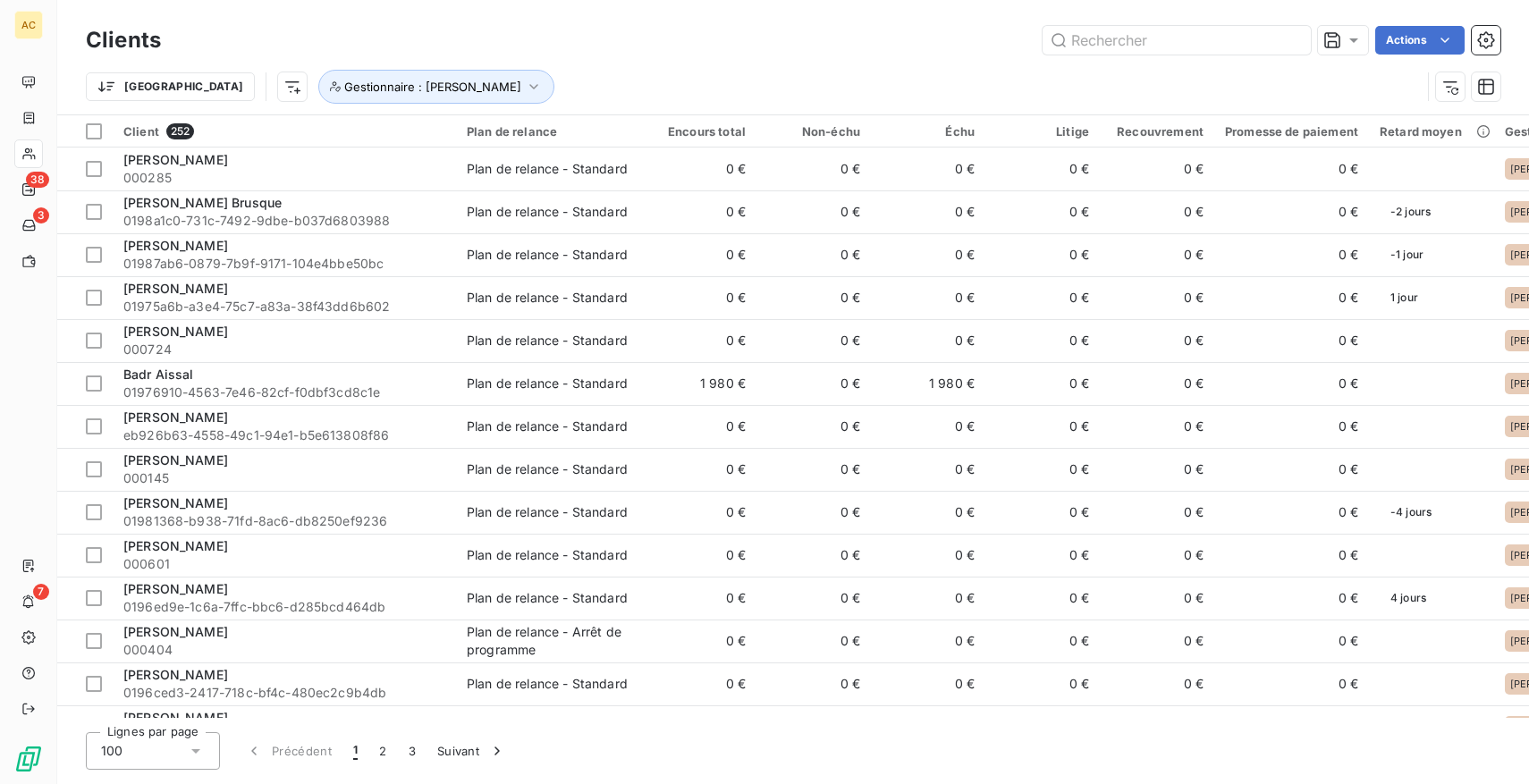
click at [94, 132] on div at bounding box center [94, 131] width 16 height 16
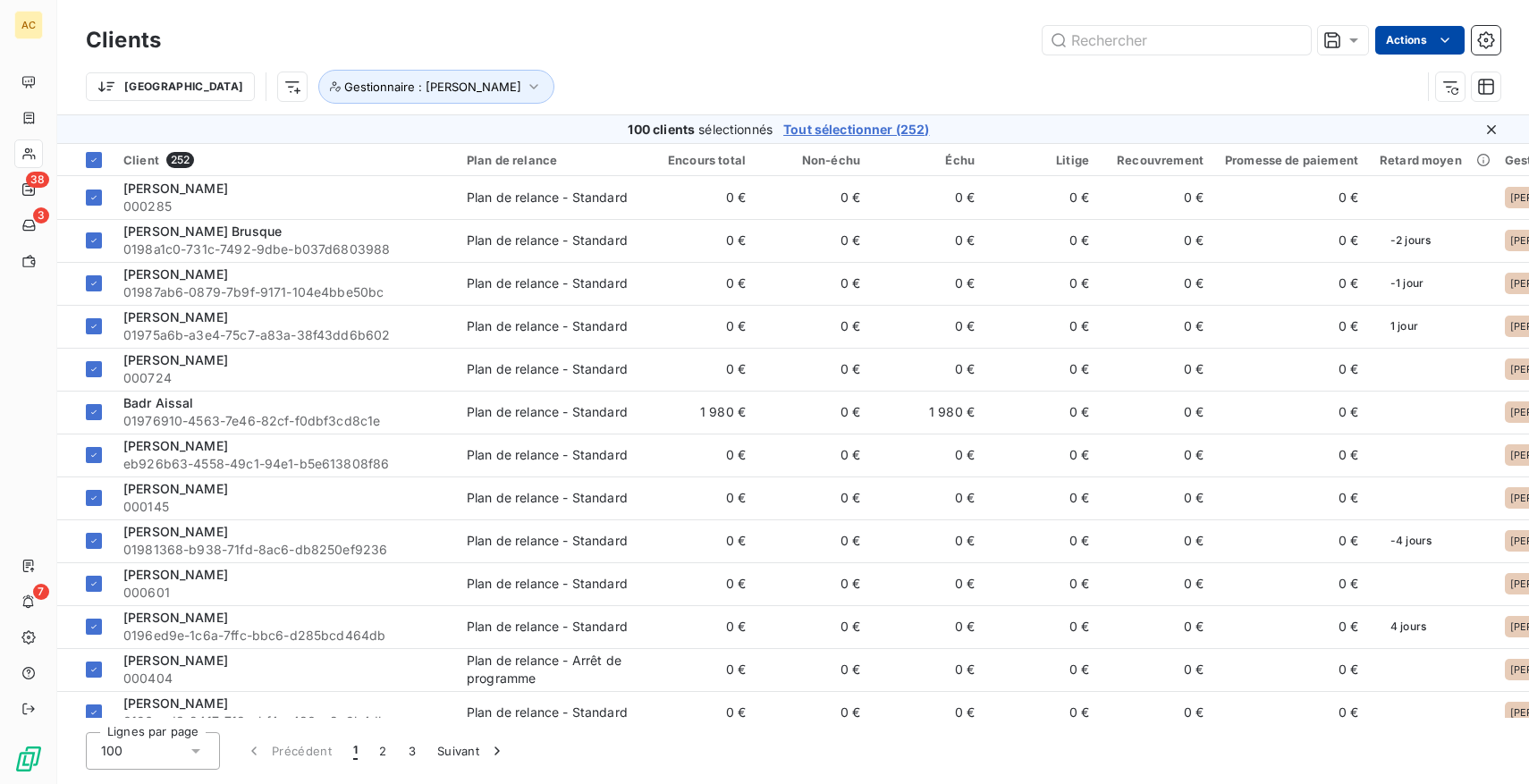
click at [1415, 35] on html "AC 38 3 7 Clients Actions Trier Gestionnaire : [PERSON_NAME] 100 clients sélect…" at bounding box center [764, 392] width 1529 height 784
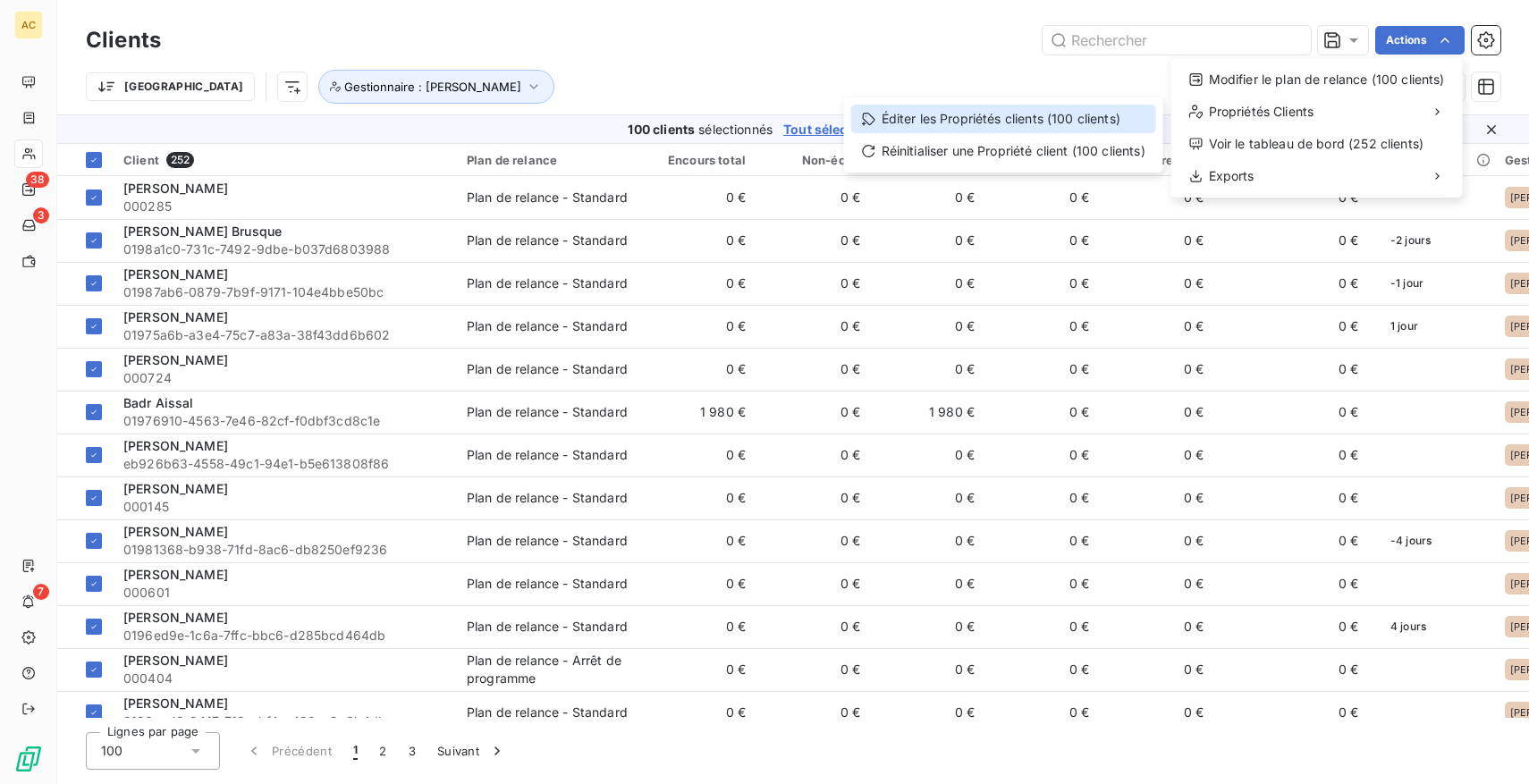
click at [1001, 119] on div "Éditer les Propriétés clients (100 clients)" at bounding box center [1004, 119] width 305 height 29
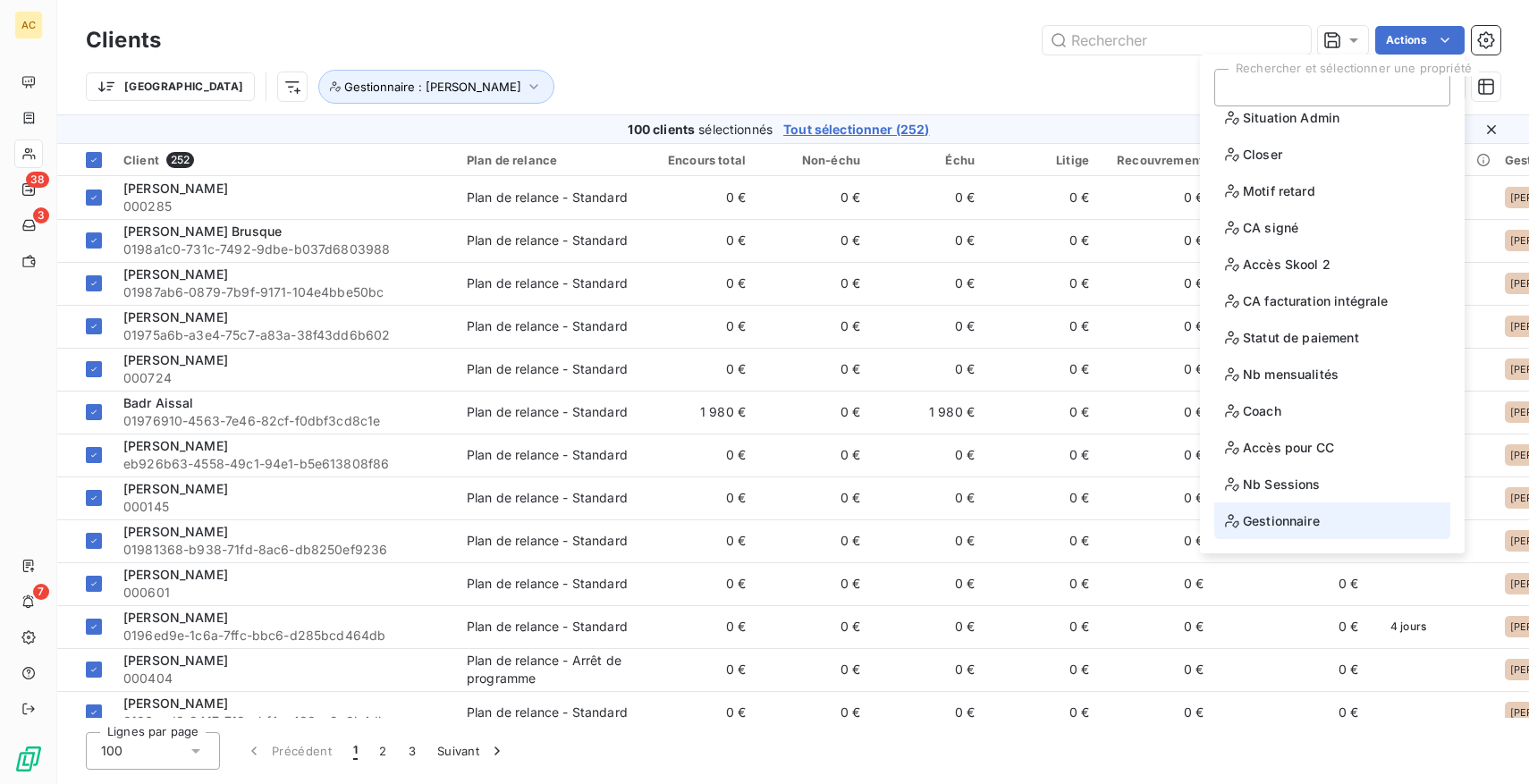
click at [1312, 522] on span "Gestionnaire" at bounding box center [1272, 521] width 94 height 22
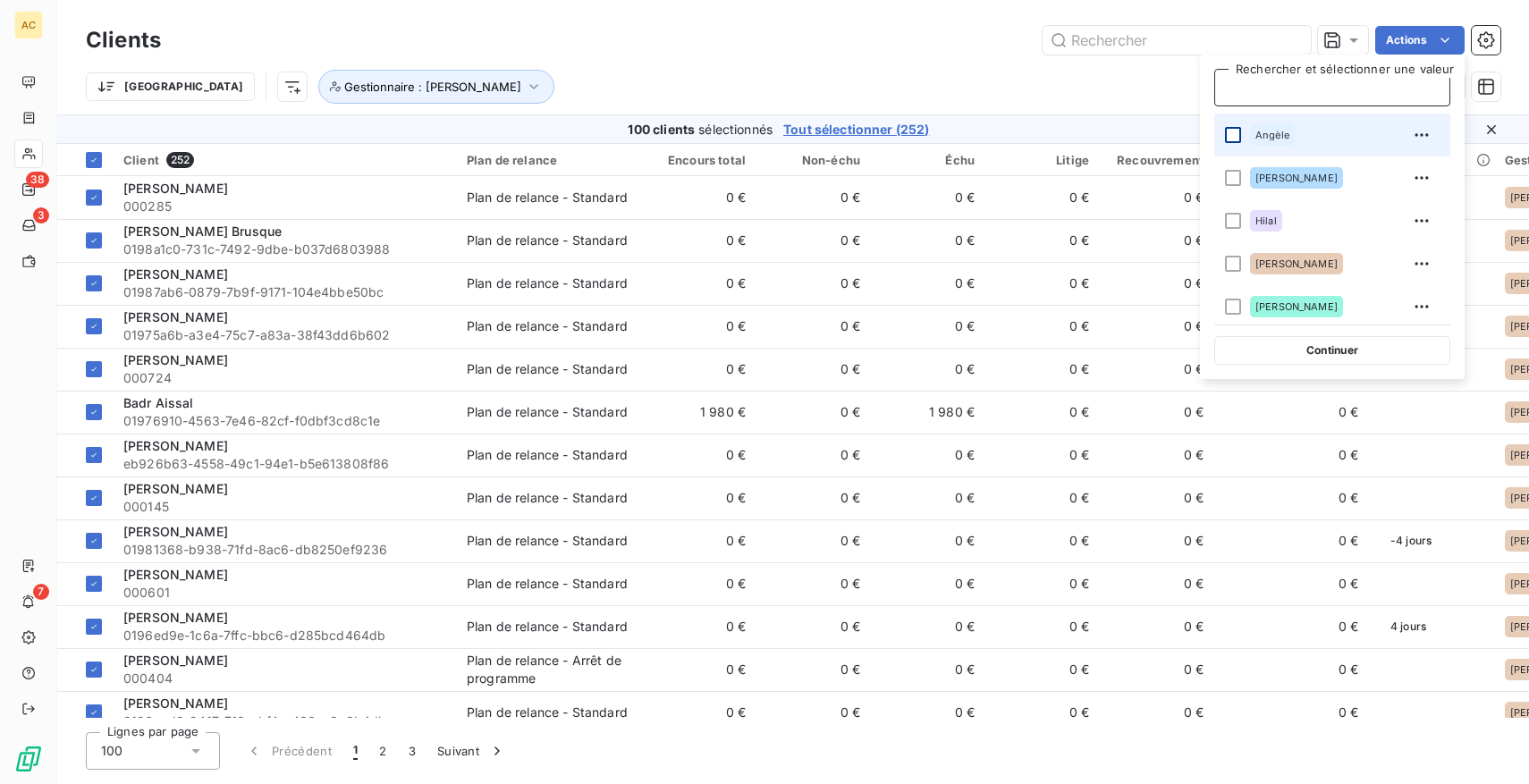
click at [1240, 136] on div at bounding box center [1233, 135] width 16 height 16
click at [1074, 72] on div "Trier Gestionnaire : [PERSON_NAME]" at bounding box center [753, 87] width 1335 height 34
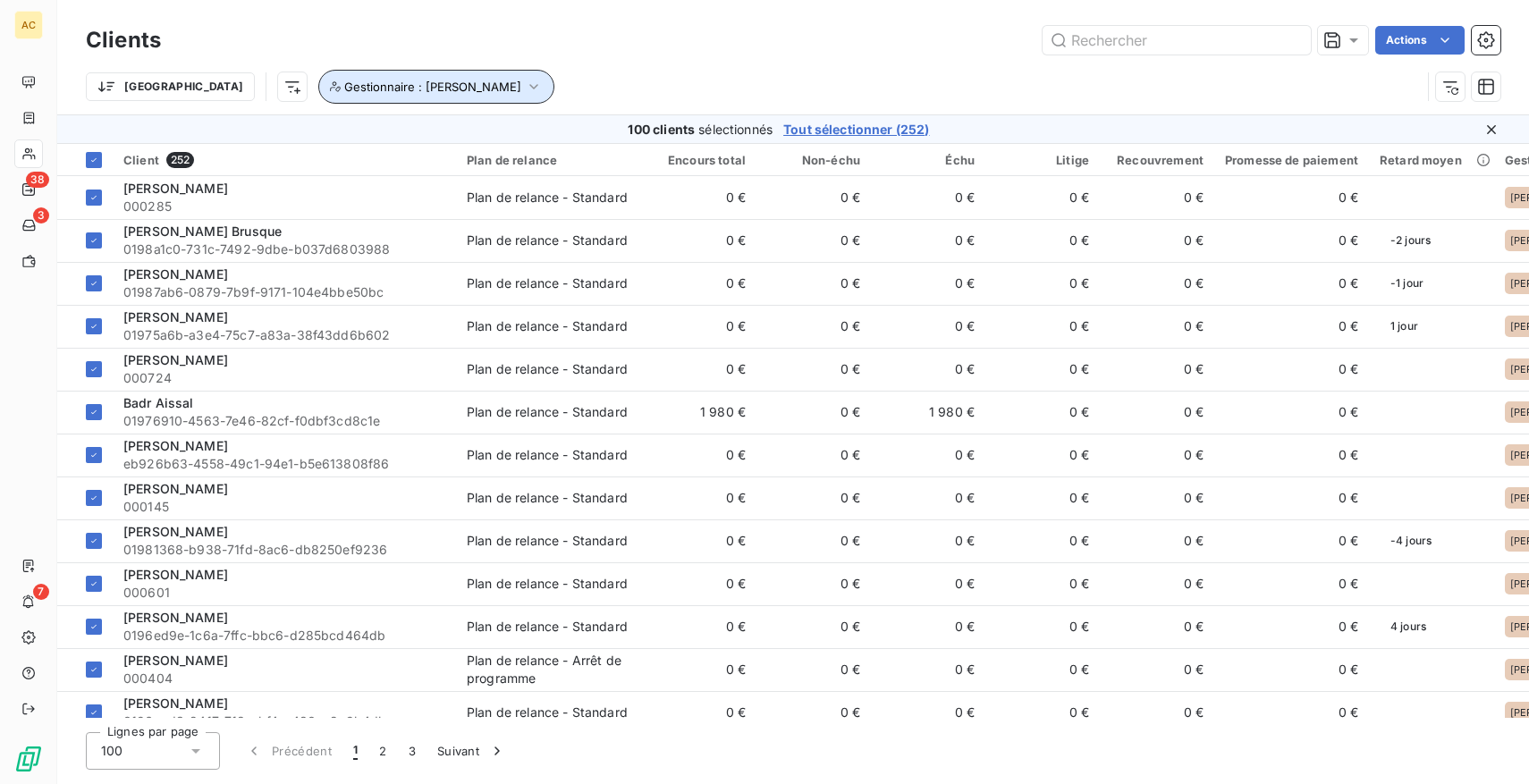
click at [344, 87] on span "Gestionnaire : [PERSON_NAME]" at bounding box center [433, 86] width 177 height 14
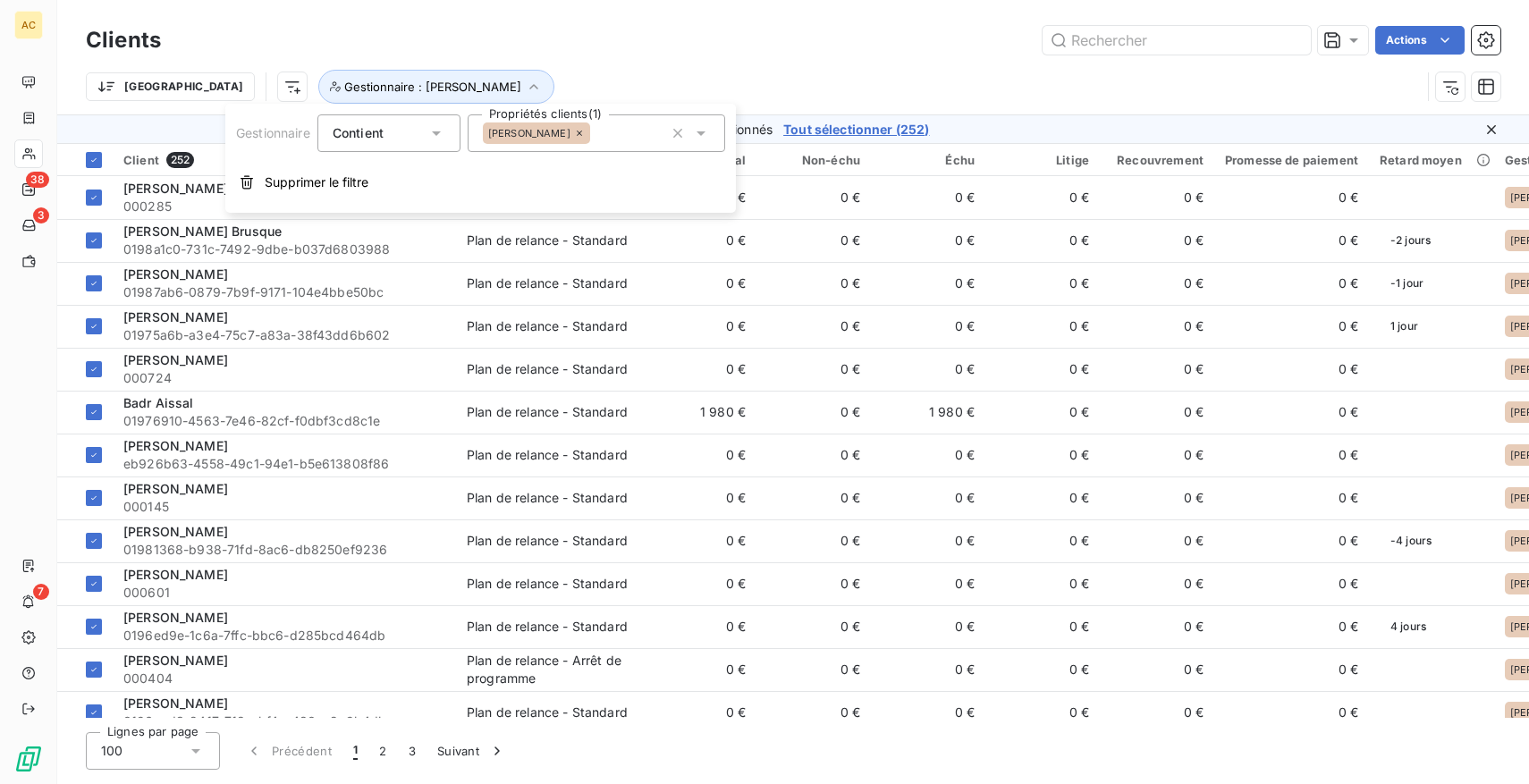
click at [574, 133] on icon at bounding box center [579, 133] width 11 height 11
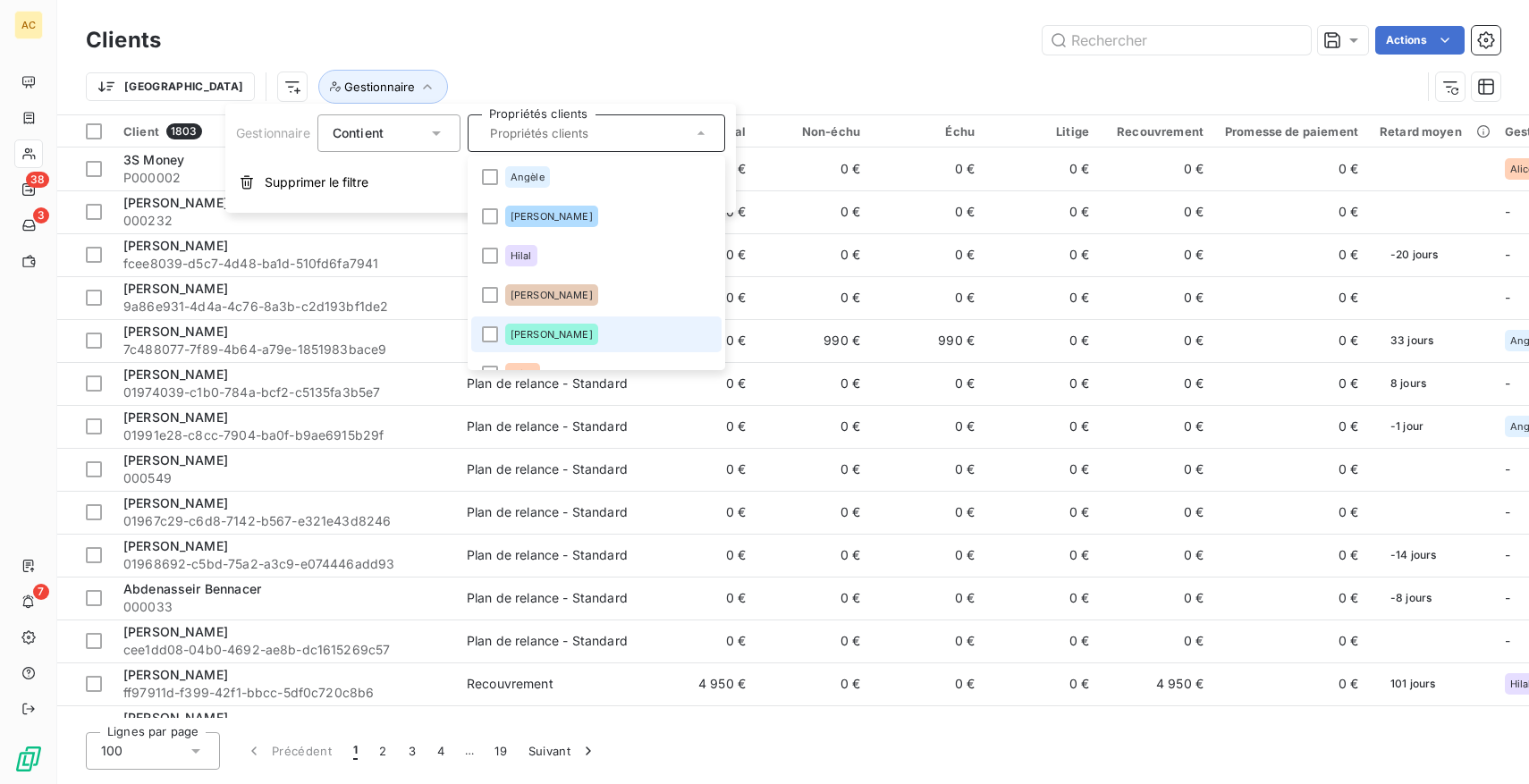
click at [553, 335] on span "[PERSON_NAME]" at bounding box center [551, 334] width 82 height 11
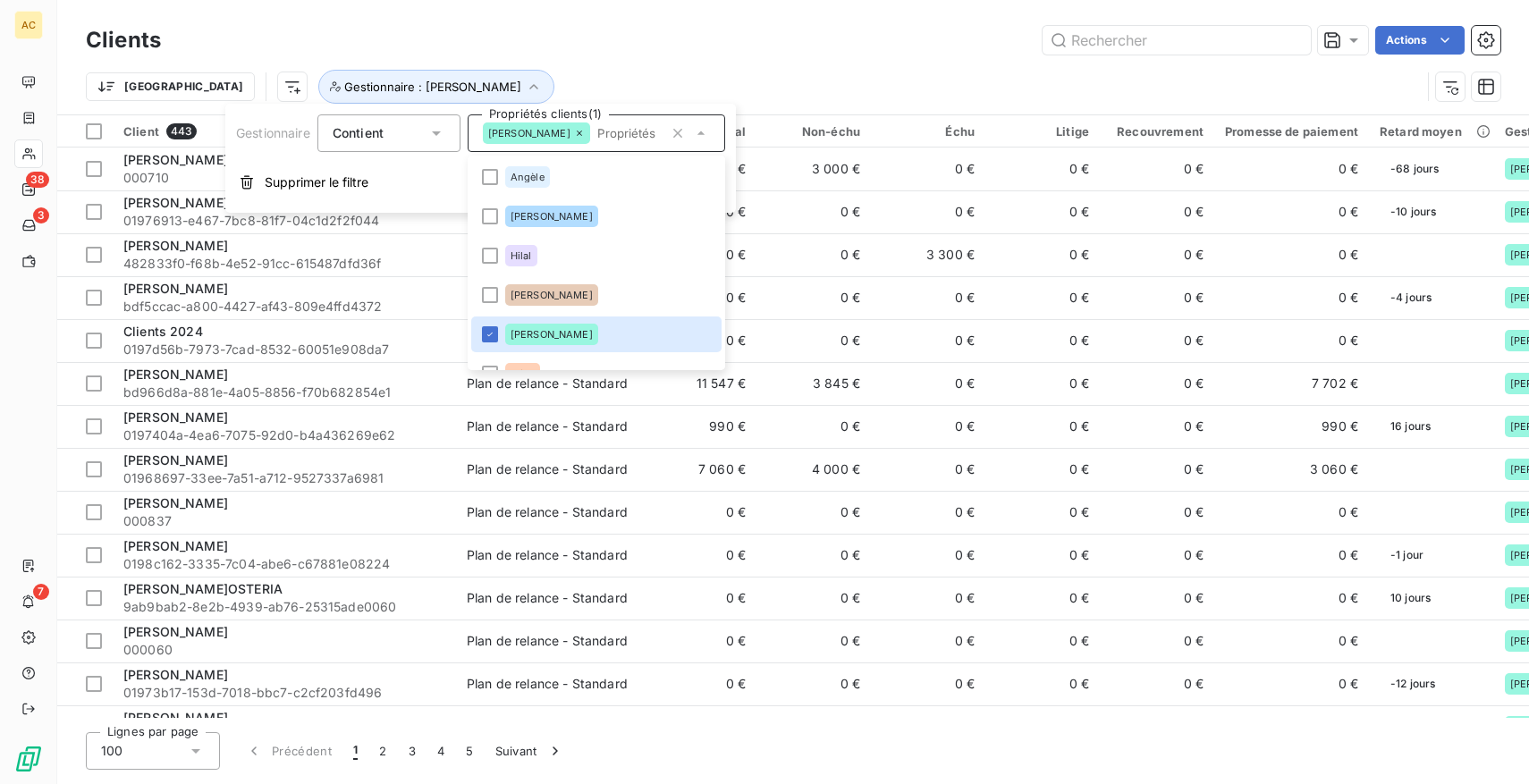
click at [539, 69] on div "Trier Gestionnaire : [PERSON_NAME]" at bounding box center [792, 87] width 1415 height 56
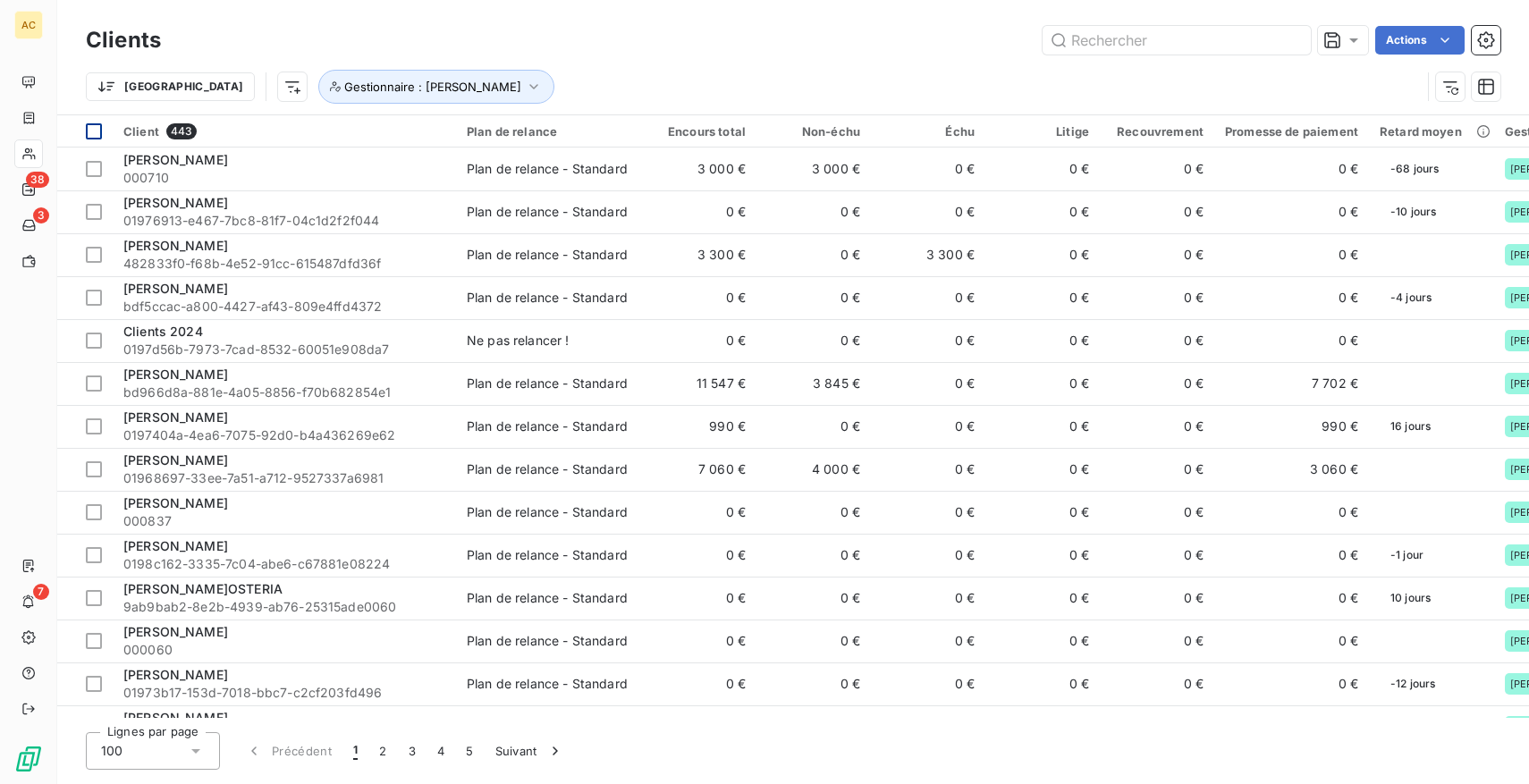
click at [93, 124] on div at bounding box center [94, 131] width 16 height 16
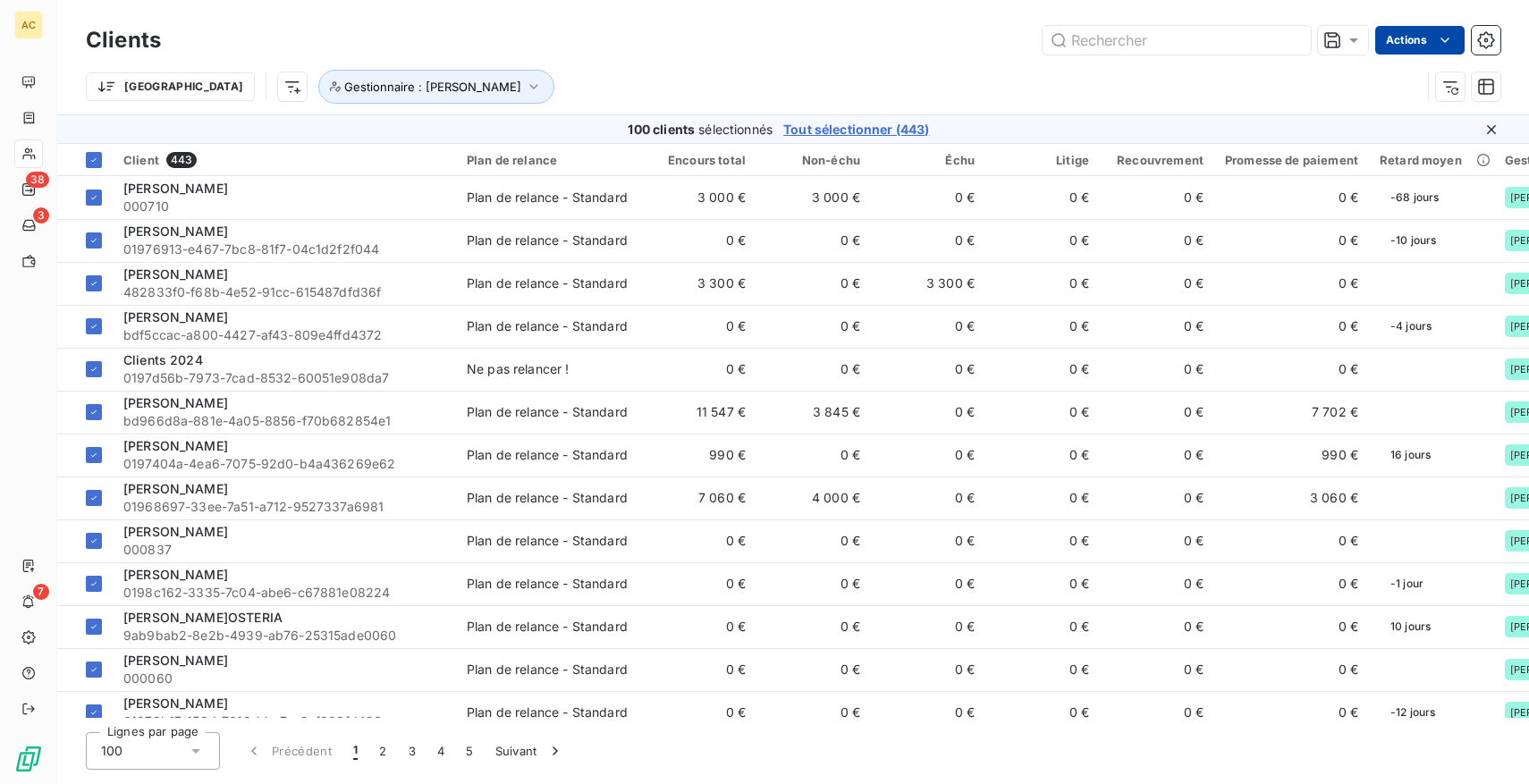
click at [1429, 41] on html "AC 38 3 7 Clients Actions Trier Gestionnaire : [PERSON_NAME] 100 clients sélect…" at bounding box center [764, 392] width 1529 height 784
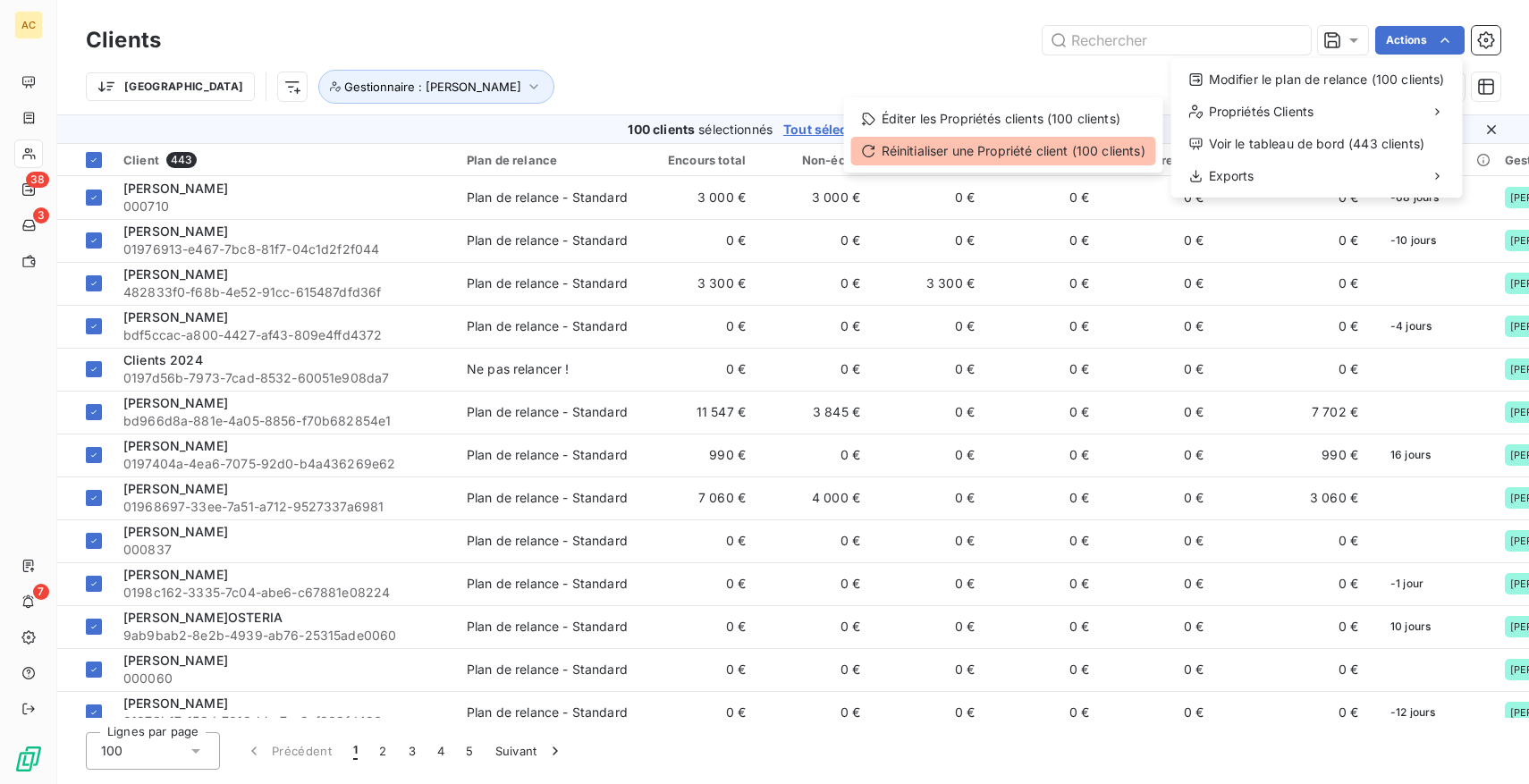
click at [952, 156] on div "Réinitialiser une Propriété client (100 clients)" at bounding box center [1004, 151] width 305 height 29
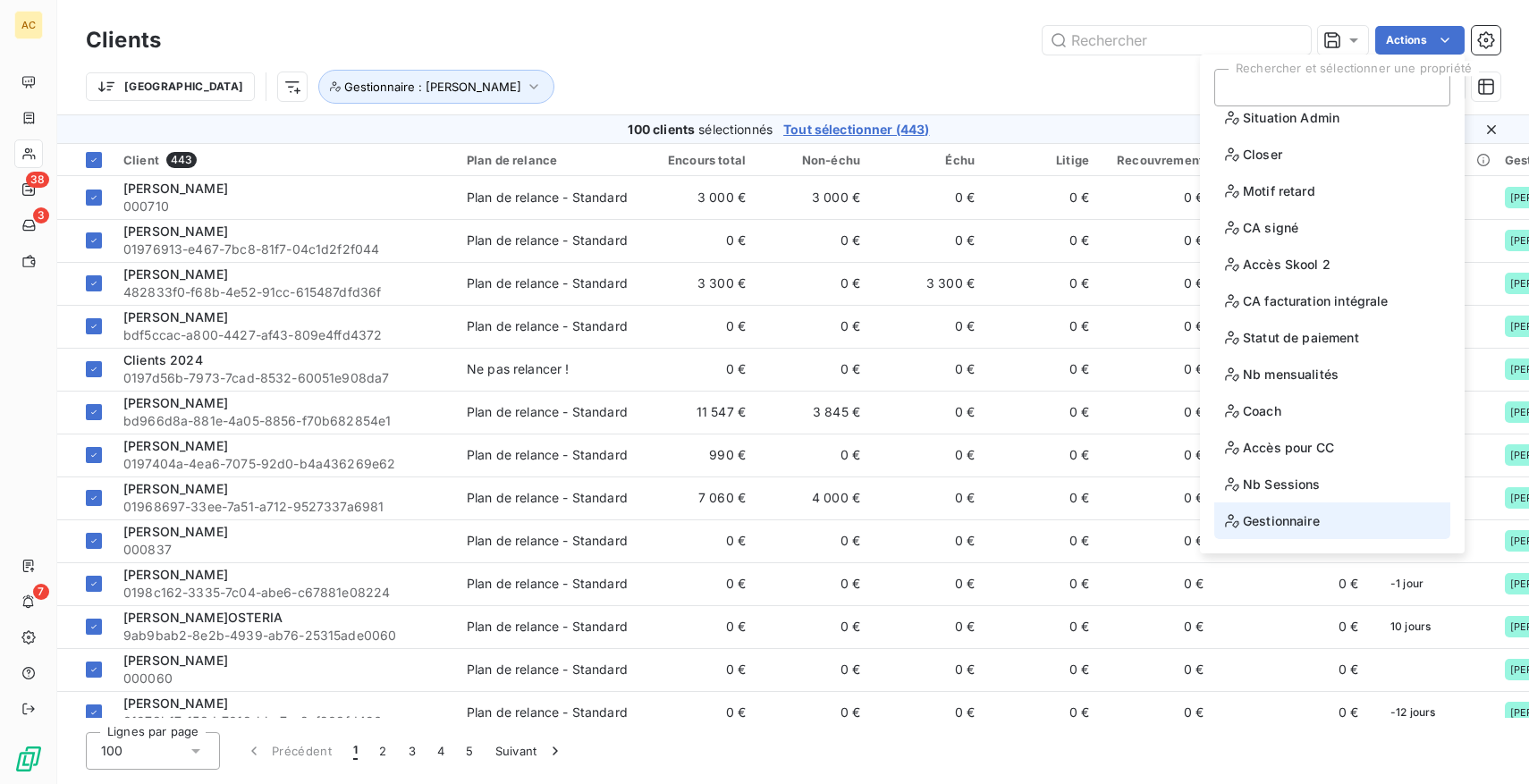
click at [1324, 519] on li "Gestionnaire" at bounding box center [1332, 521] width 236 height 37
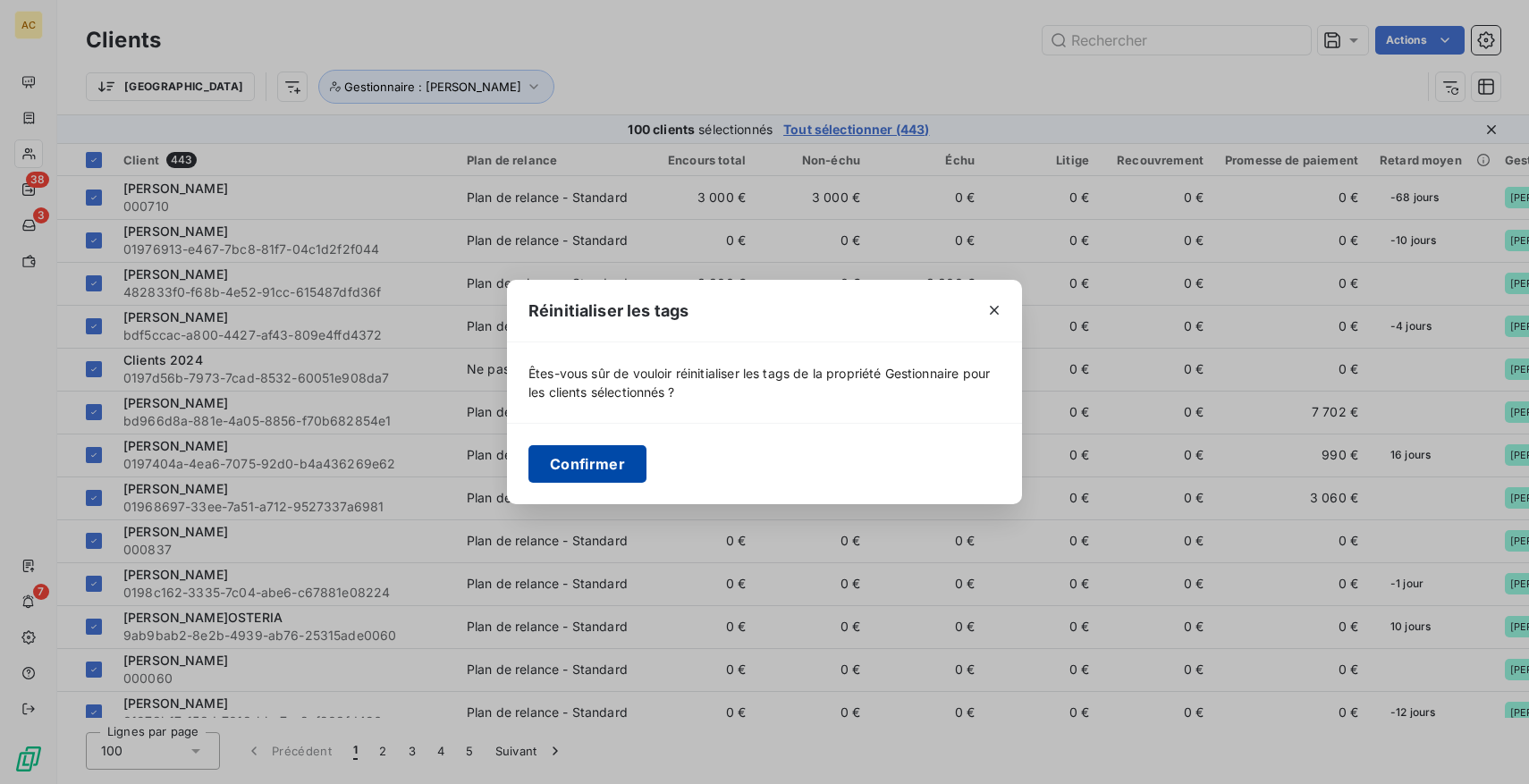
click at [598, 463] on button "Confirmer" at bounding box center [587, 464] width 118 height 38
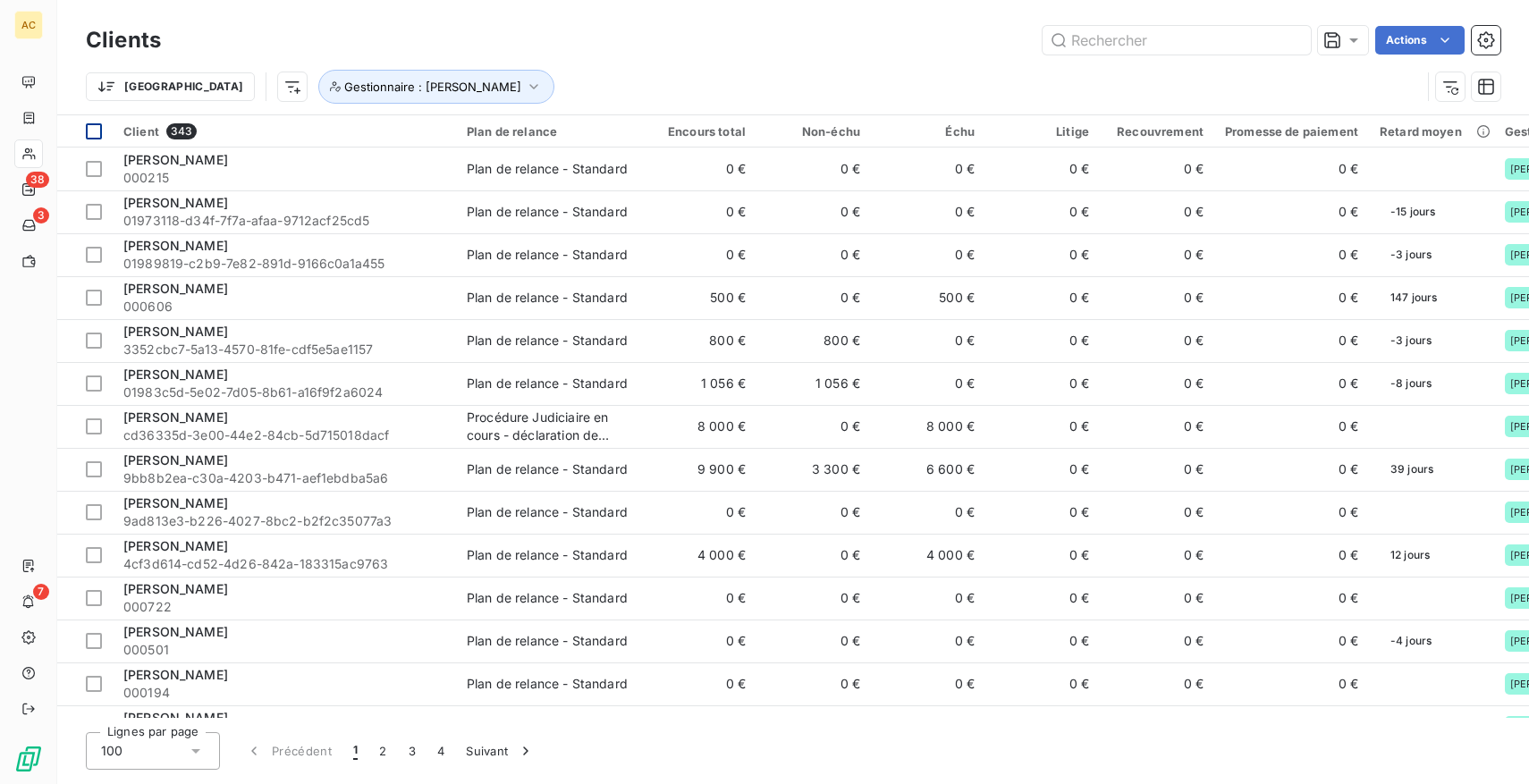
click at [97, 135] on div at bounding box center [94, 131] width 16 height 16
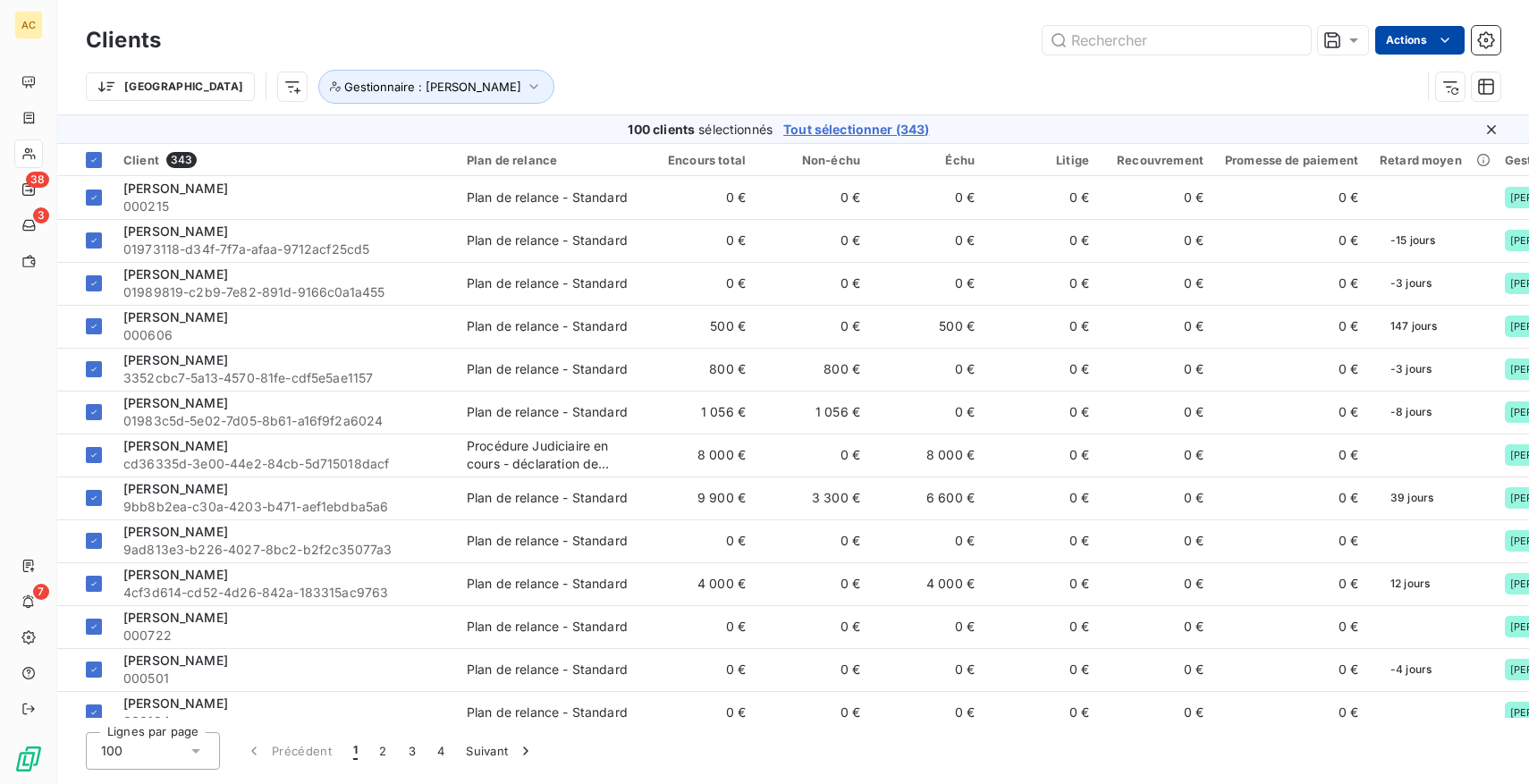
click at [1426, 42] on html "AC 38 3 7 Clients Actions Trier Gestionnaire : [PERSON_NAME] 100 clients sélect…" at bounding box center [764, 392] width 1529 height 784
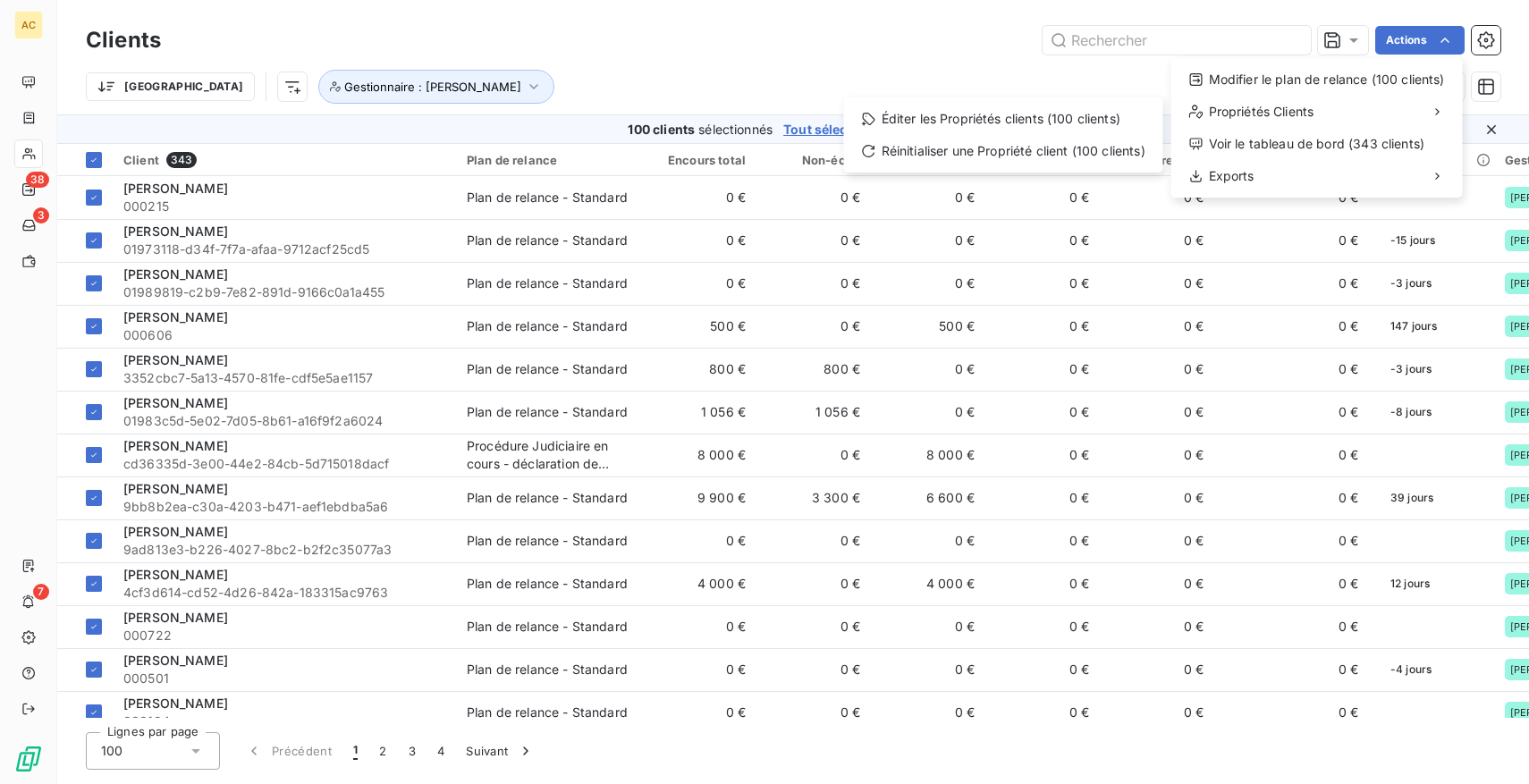
click at [761, 106] on html "AC 38 3 7 Clients Actions Modifier le plan de relance (100 clients) Propriétés …" at bounding box center [764, 392] width 1529 height 784
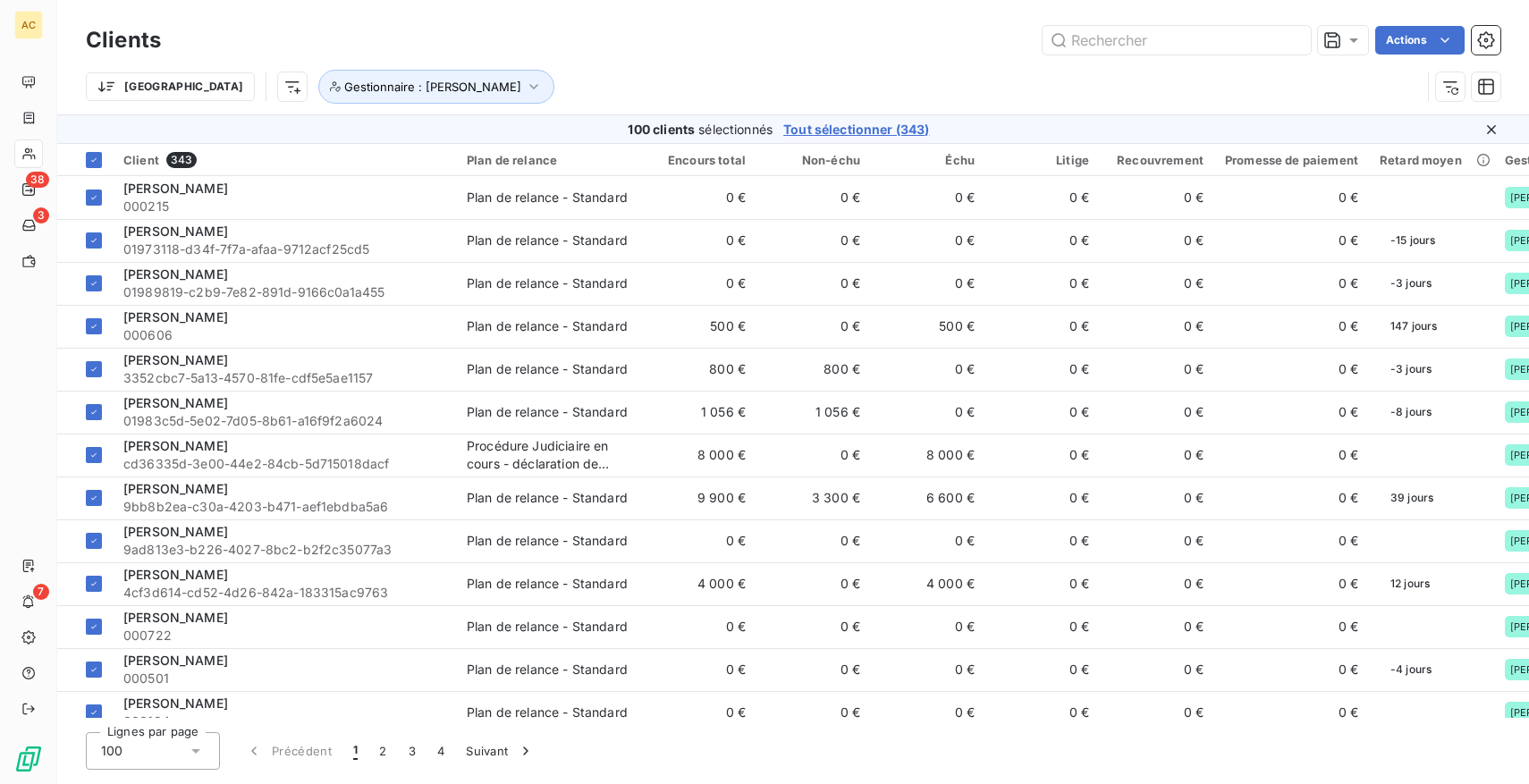
click at [838, 128] on span "Tout sélectionner (343)" at bounding box center [856, 129] width 146 height 18
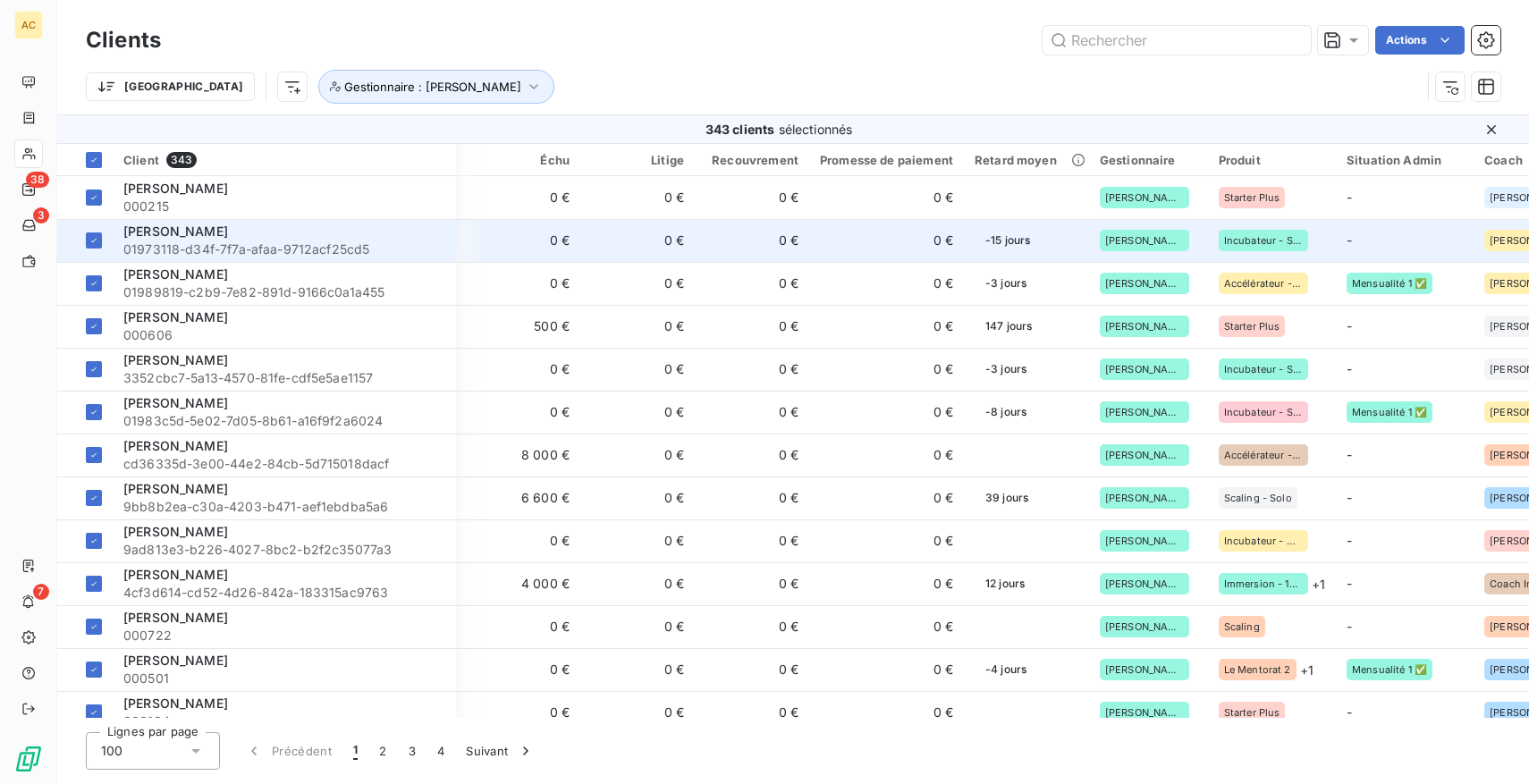
scroll to position [0, 429]
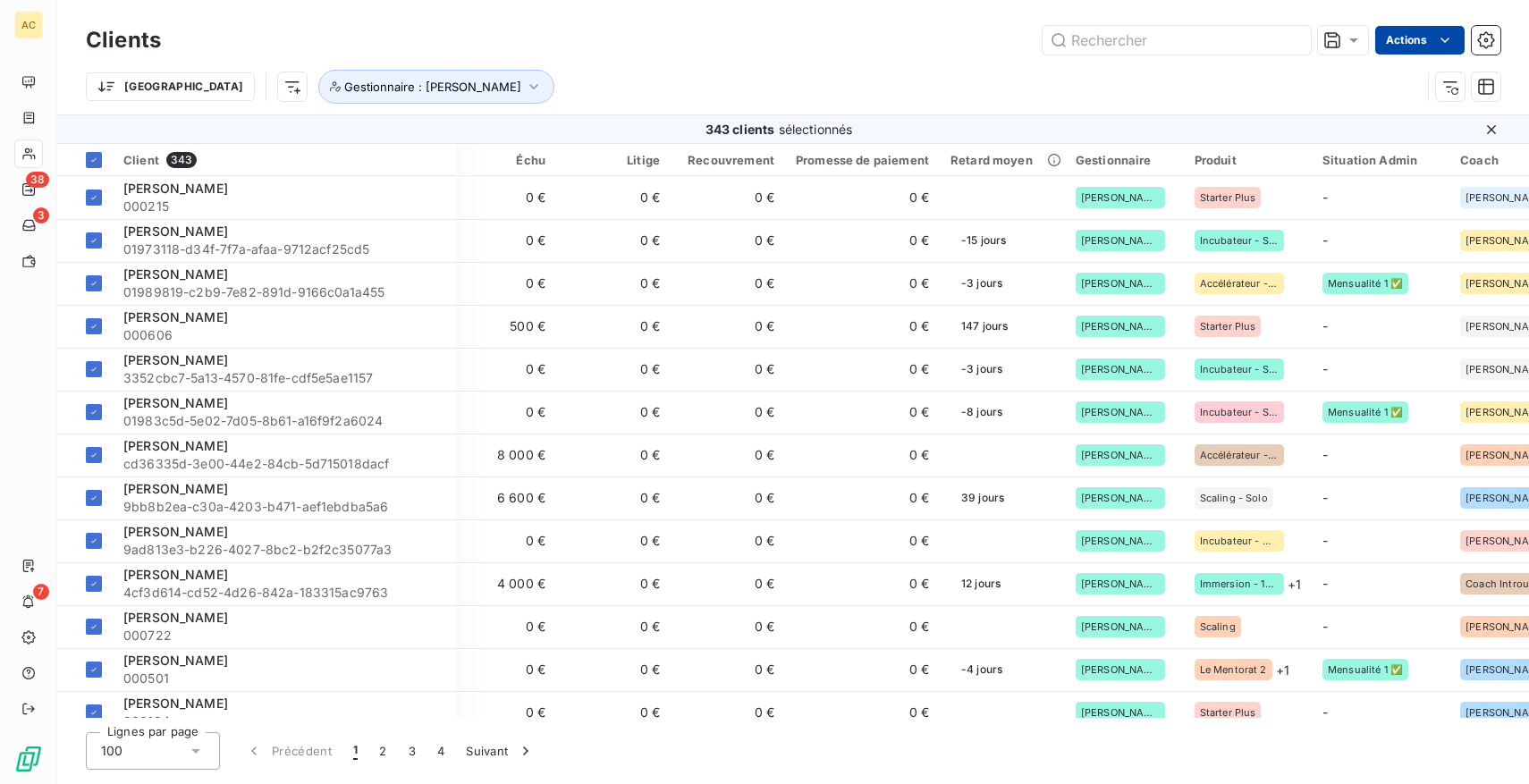
click at [1426, 33] on html "AC 38 3 7 Clients Actions Trier Gestionnaire : [PERSON_NAME] 343 clients sélect…" at bounding box center [764, 392] width 1529 height 784
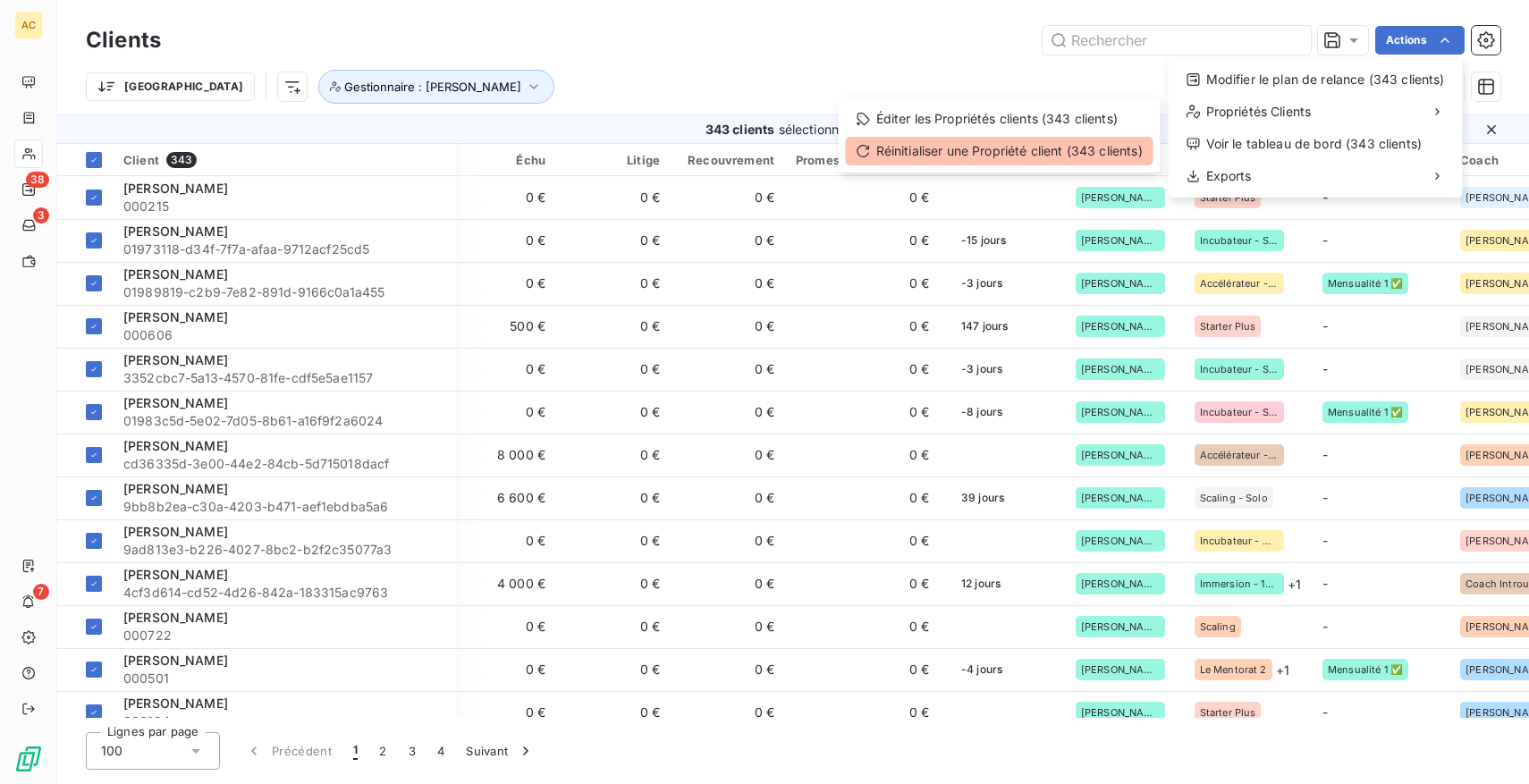
click at [1066, 150] on div "Réinitialiser une Propriété client (343 clients)" at bounding box center [1000, 151] width 308 height 29
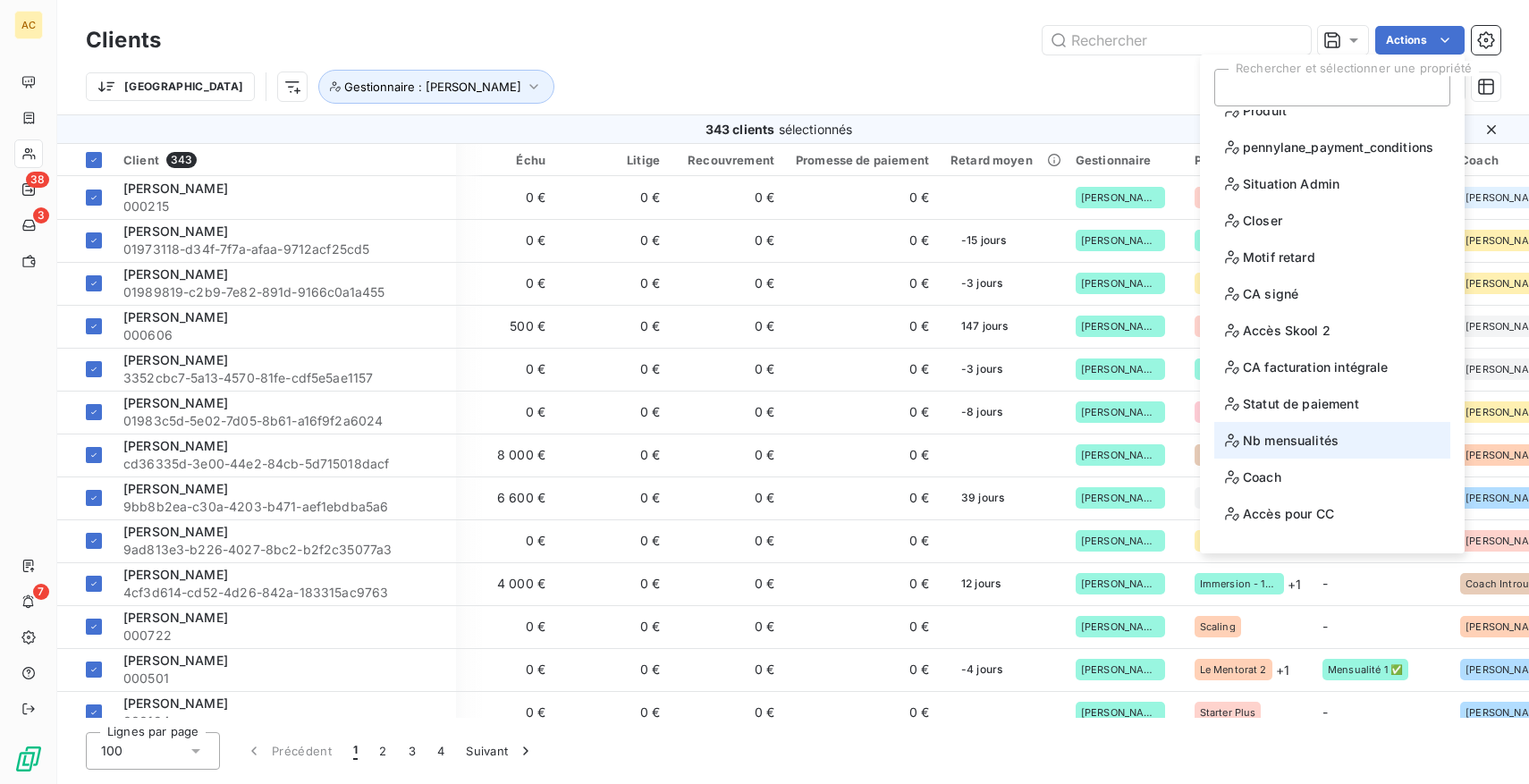
scroll to position [87, 0]
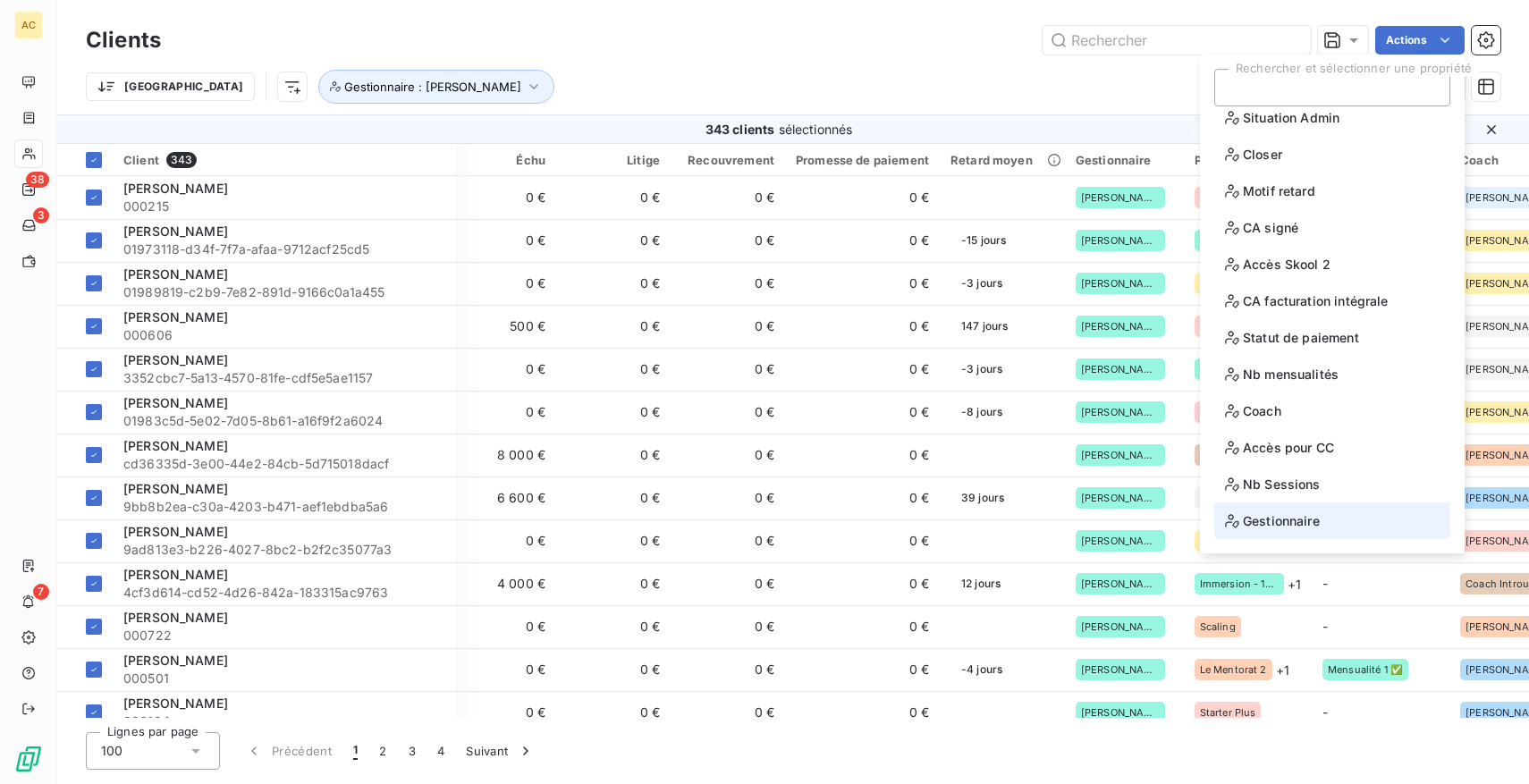
click at [1274, 531] on span "Gestionnaire" at bounding box center [1272, 521] width 94 height 22
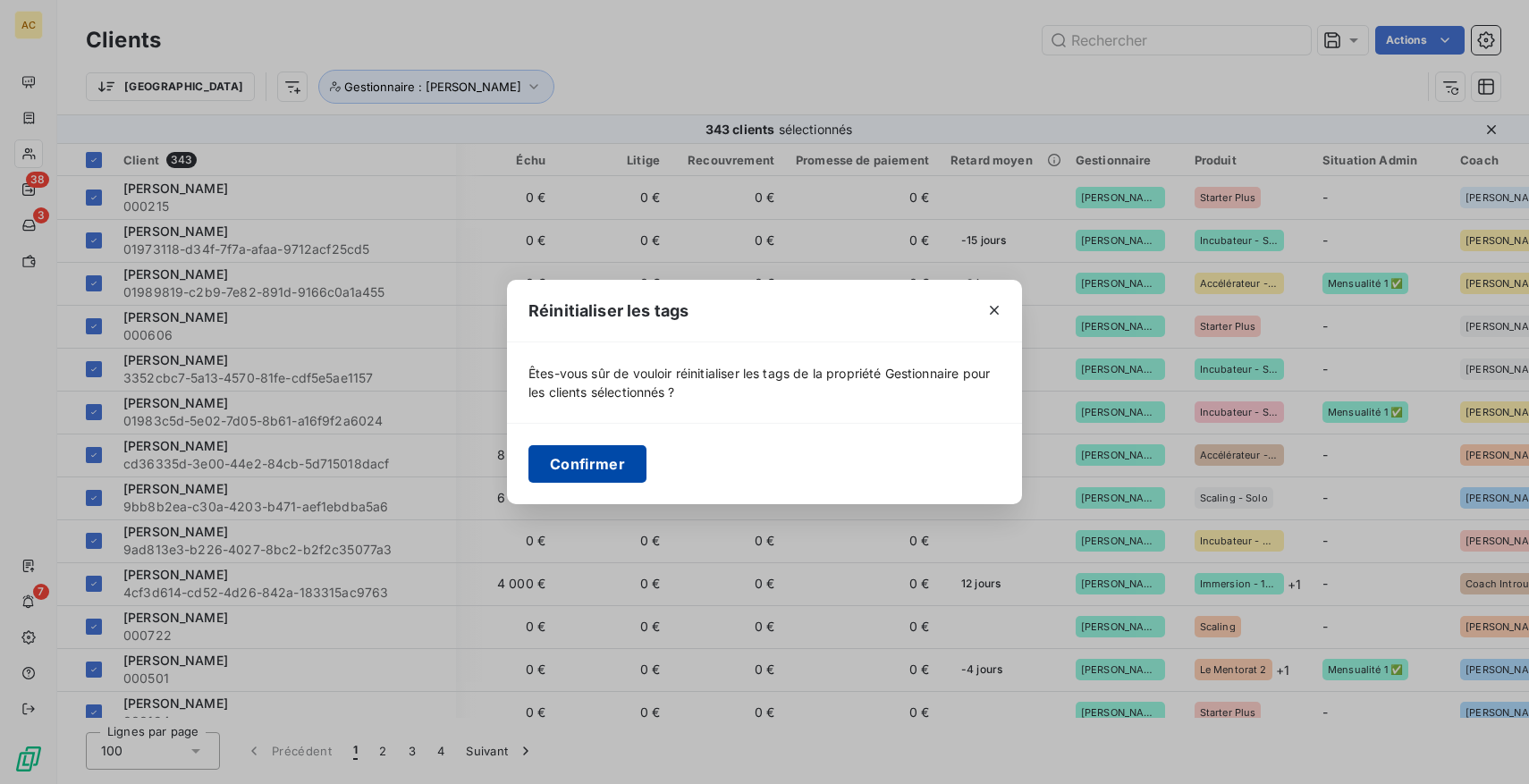
click at [607, 457] on button "Confirmer" at bounding box center [587, 464] width 118 height 38
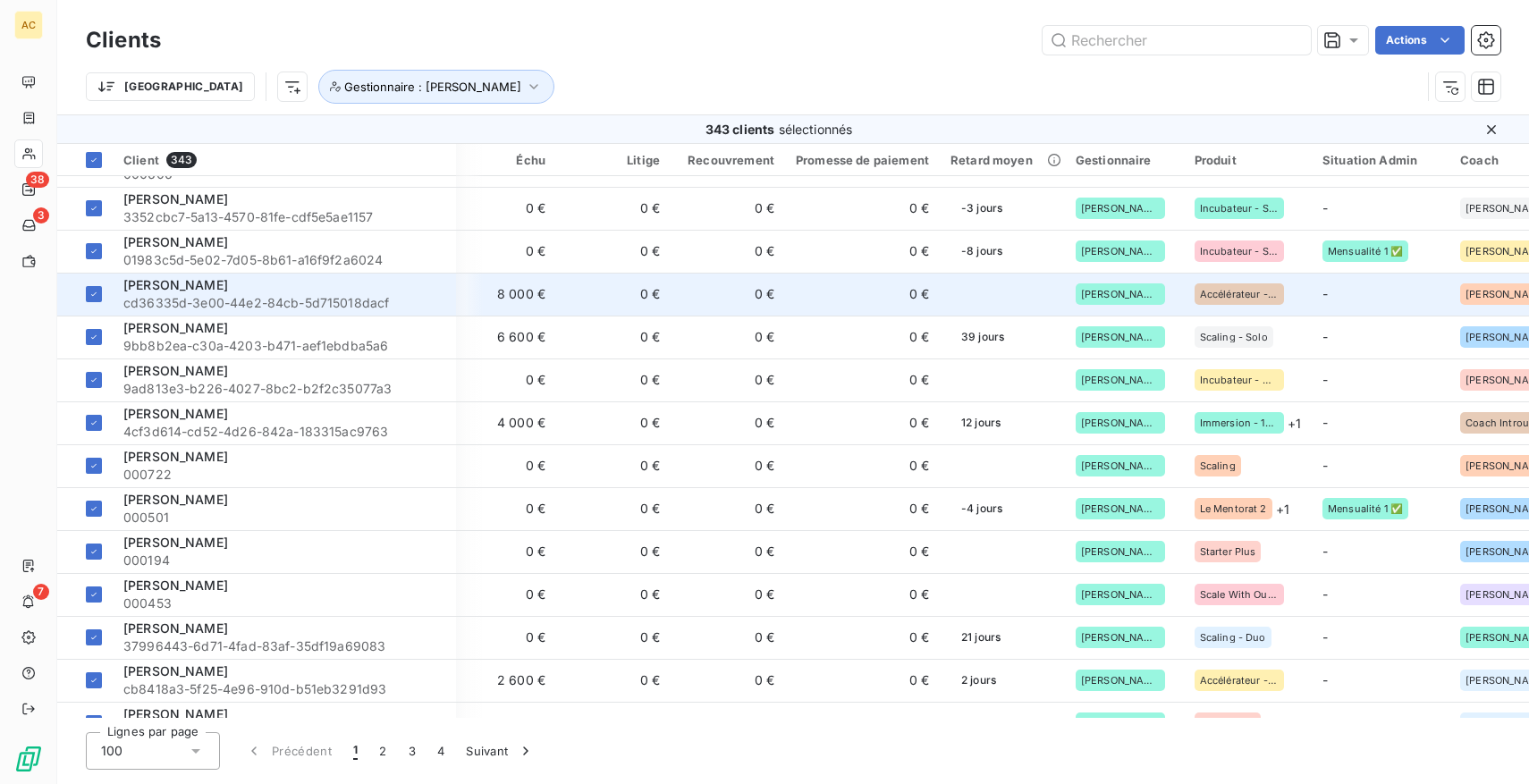
scroll to position [0, 429]
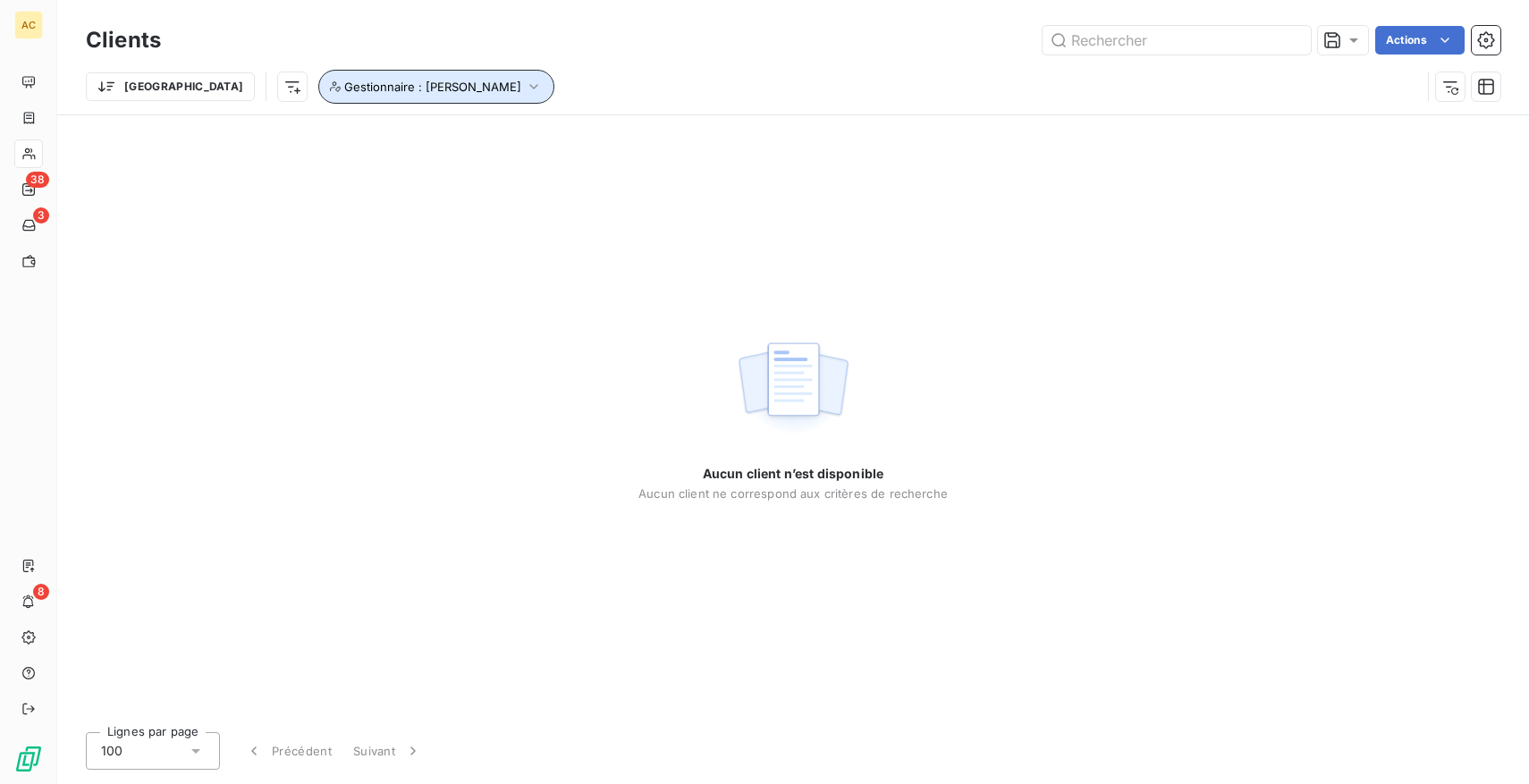
click at [352, 81] on span "Gestionnaire : [PERSON_NAME]" at bounding box center [433, 86] width 177 height 14
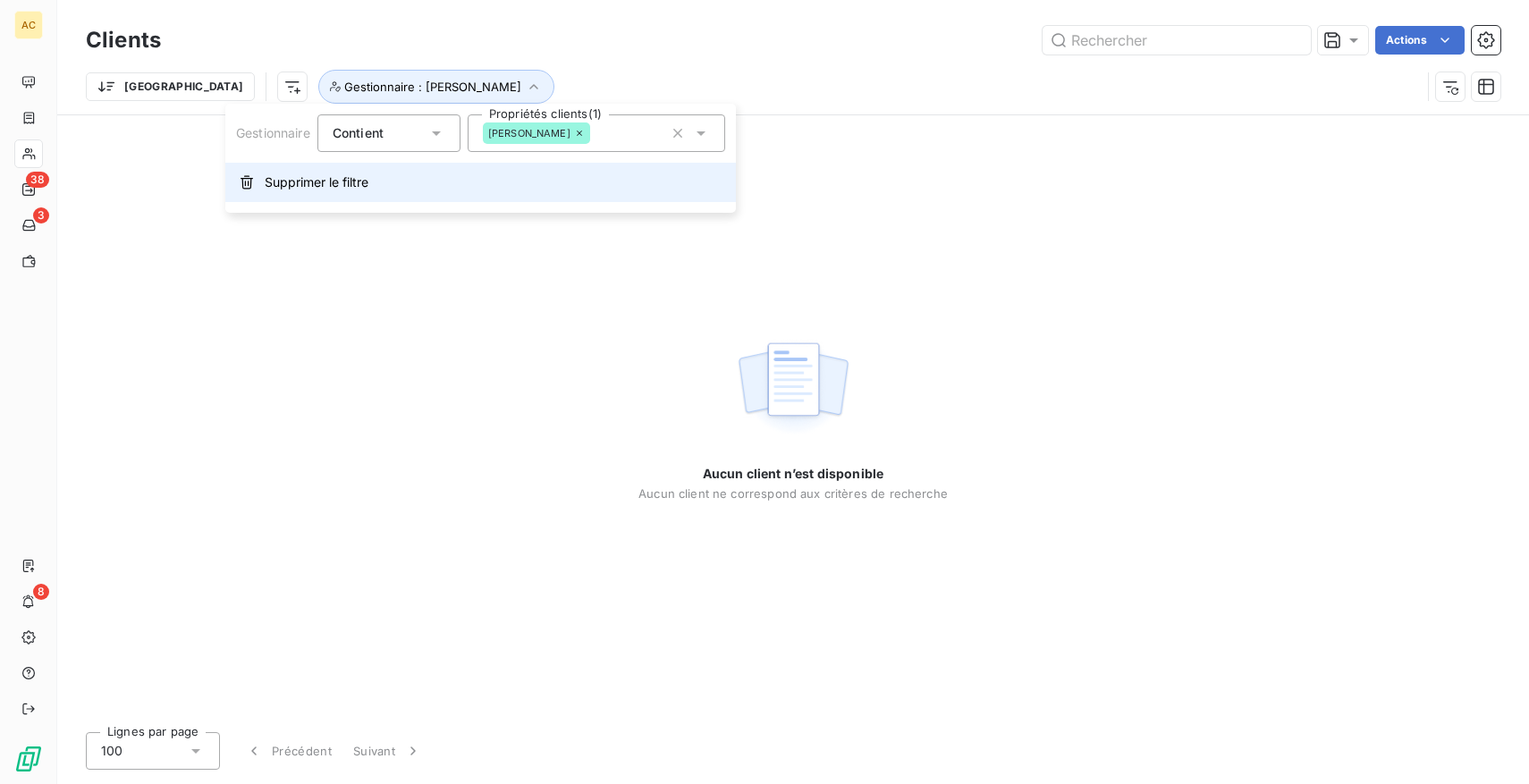
click at [332, 186] on span "Supprimer le filtre" at bounding box center [316, 183] width 103 height 18
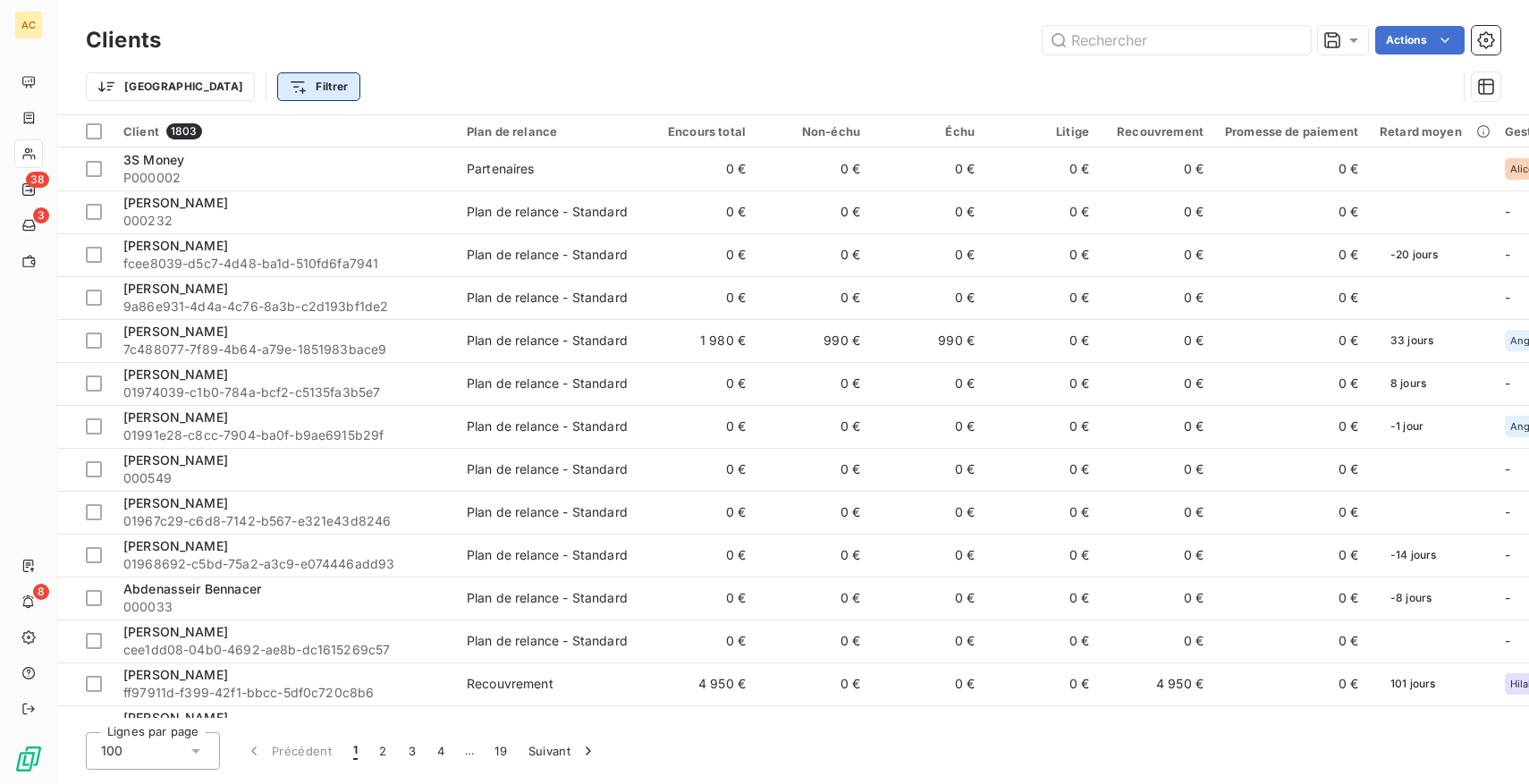
click at [232, 89] on html "AC 38 3 8 Clients Actions Trier Filtrer Client 1803 Plan de relance Encours tot…" at bounding box center [764, 392] width 1529 height 784
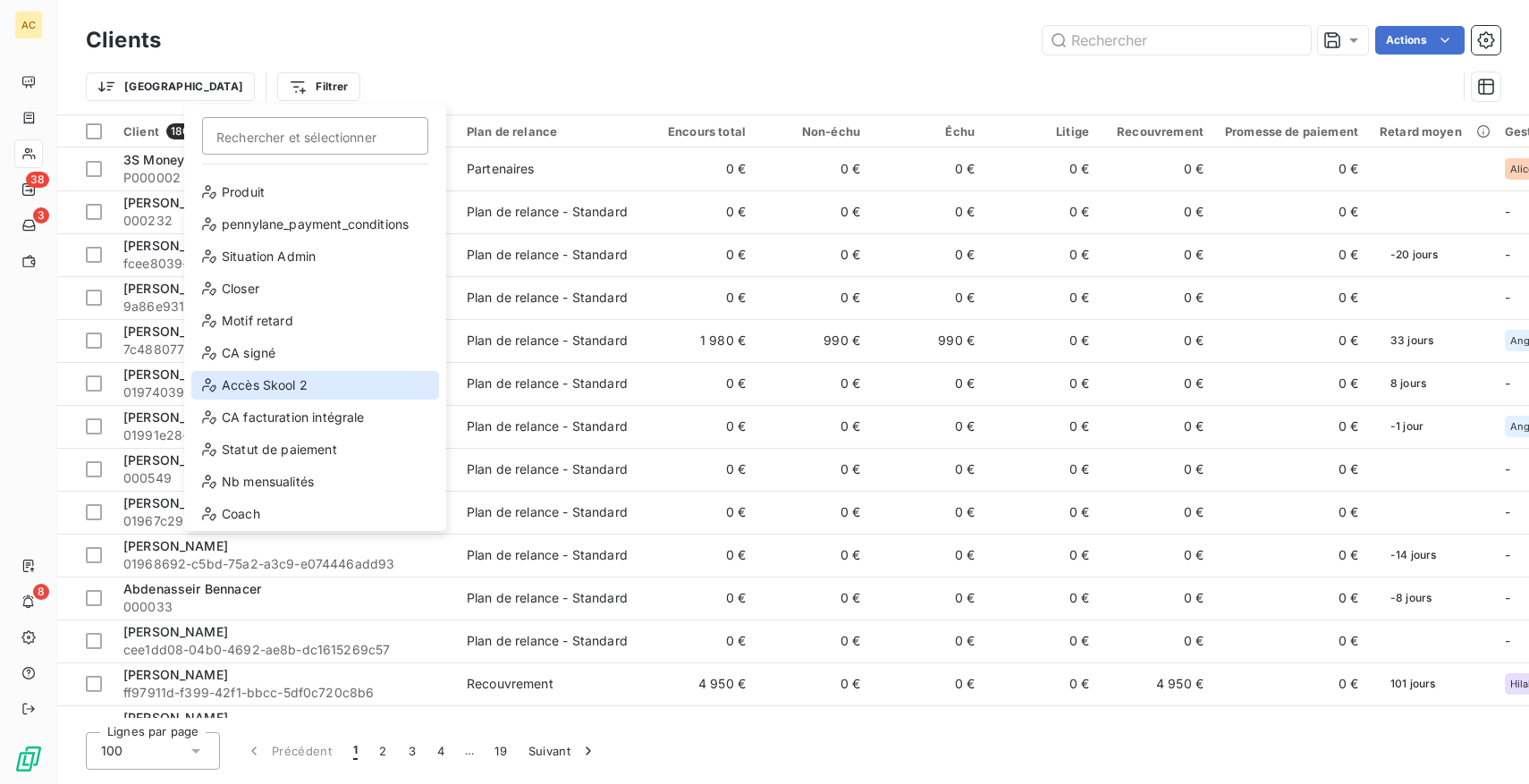
scroll to position [193, 0]
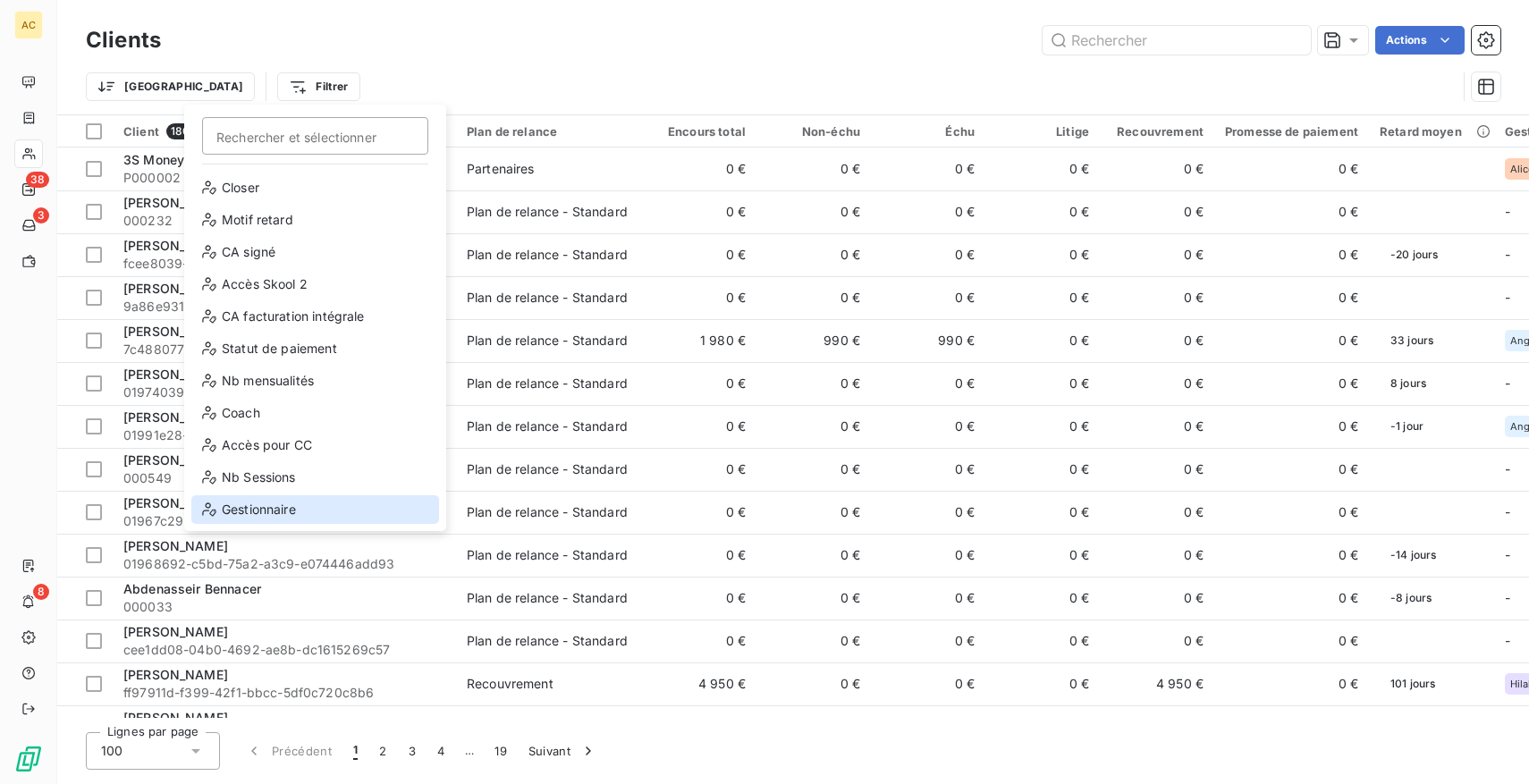
click at [267, 503] on div "Gestionnaire" at bounding box center [315, 510] width 247 height 29
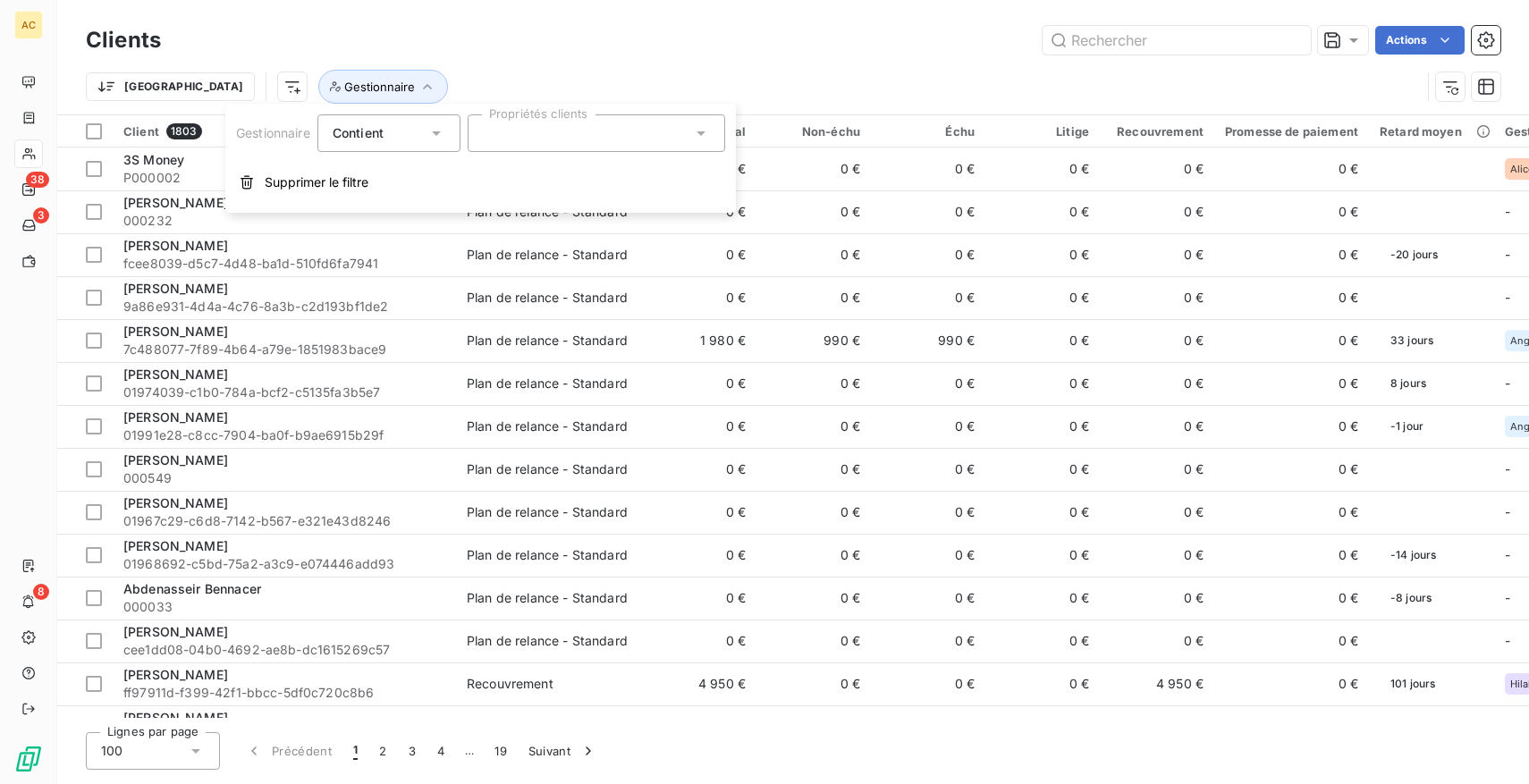
click at [540, 138] on div at bounding box center [596, 133] width 257 height 38
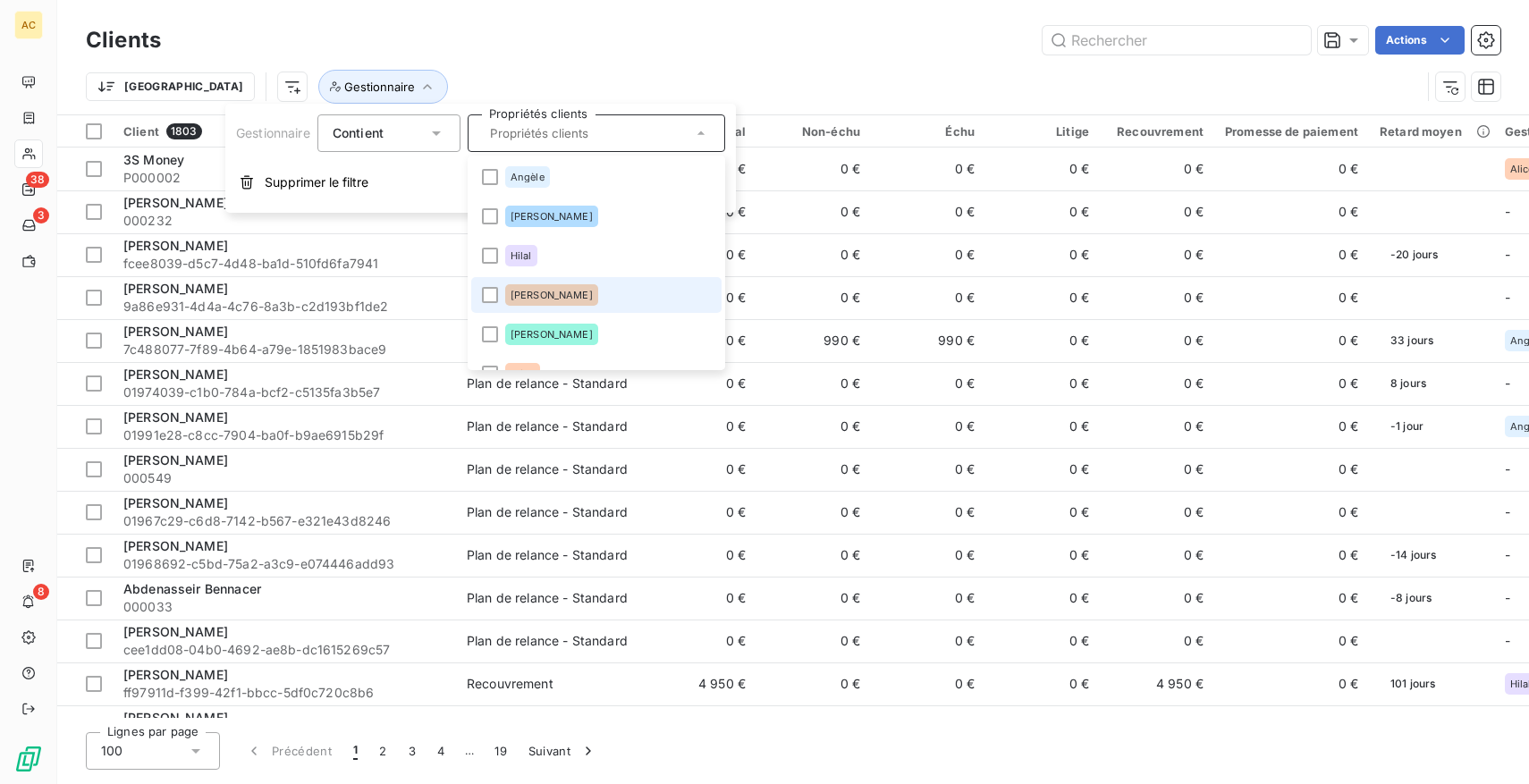
click at [576, 302] on div "[PERSON_NAME]" at bounding box center [551, 295] width 93 height 22
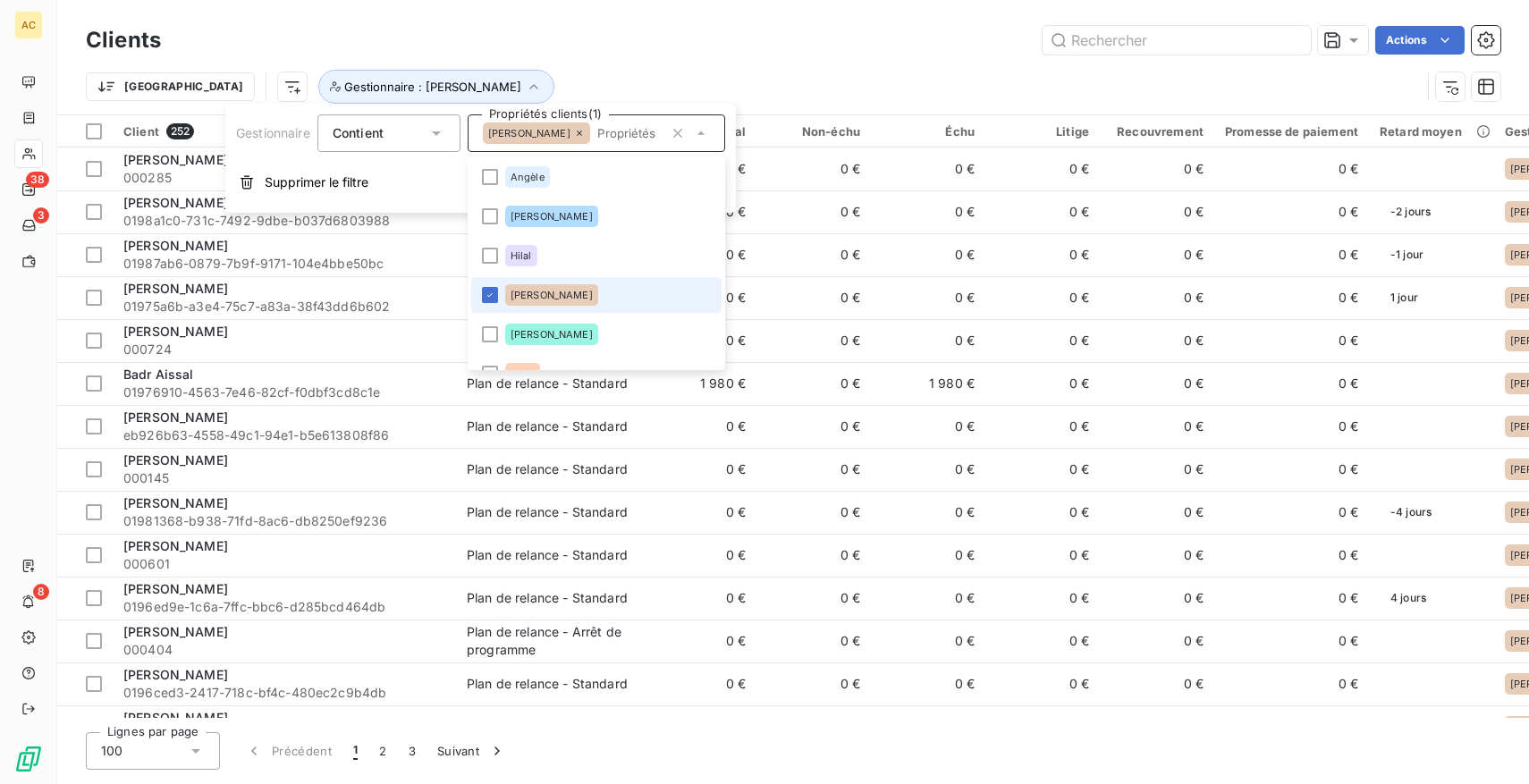
scroll to position [25, 0]
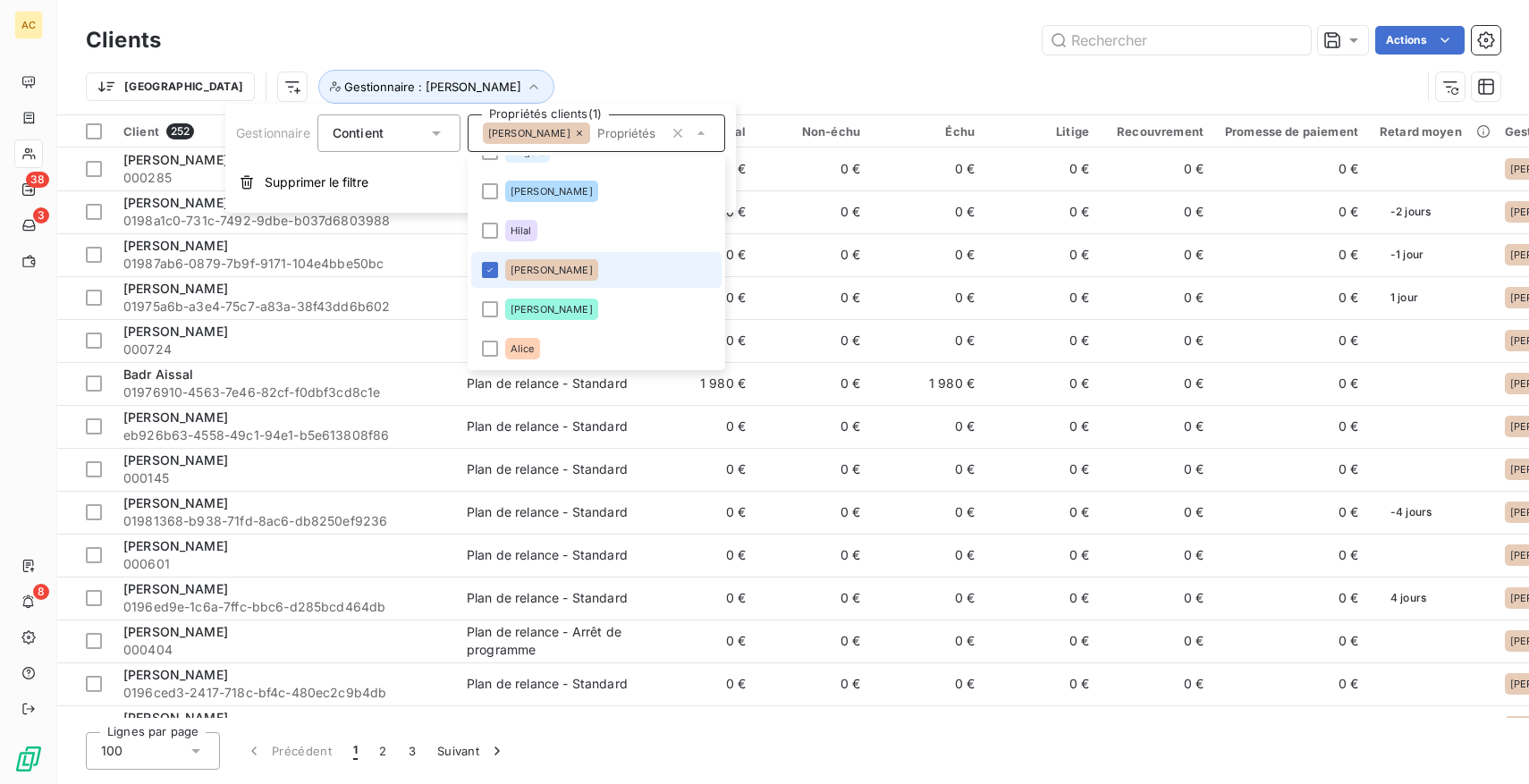
click at [502, 272] on li "[PERSON_NAME]" at bounding box center [596, 270] width 250 height 36
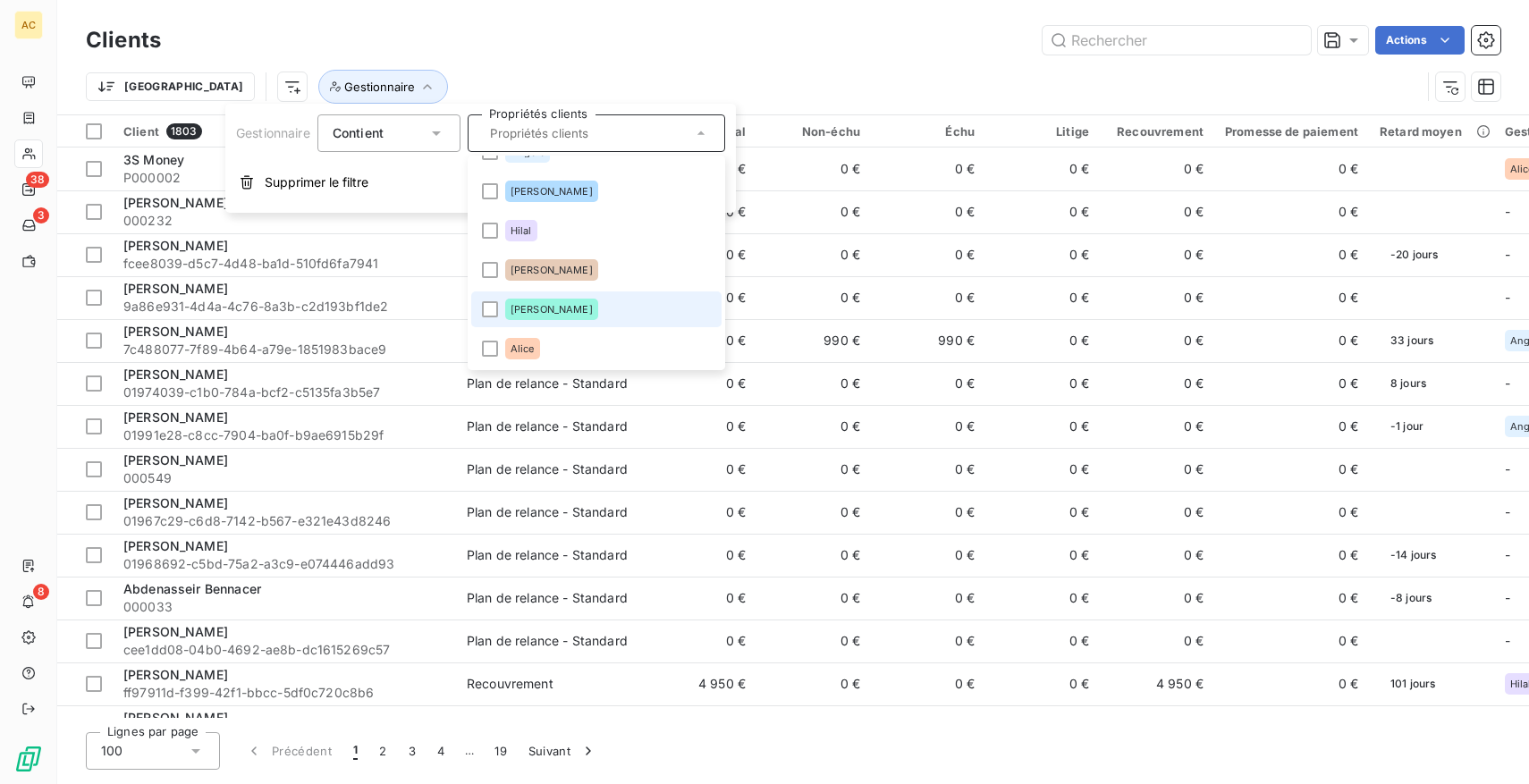
click at [534, 312] on span "[PERSON_NAME]" at bounding box center [551, 309] width 82 height 11
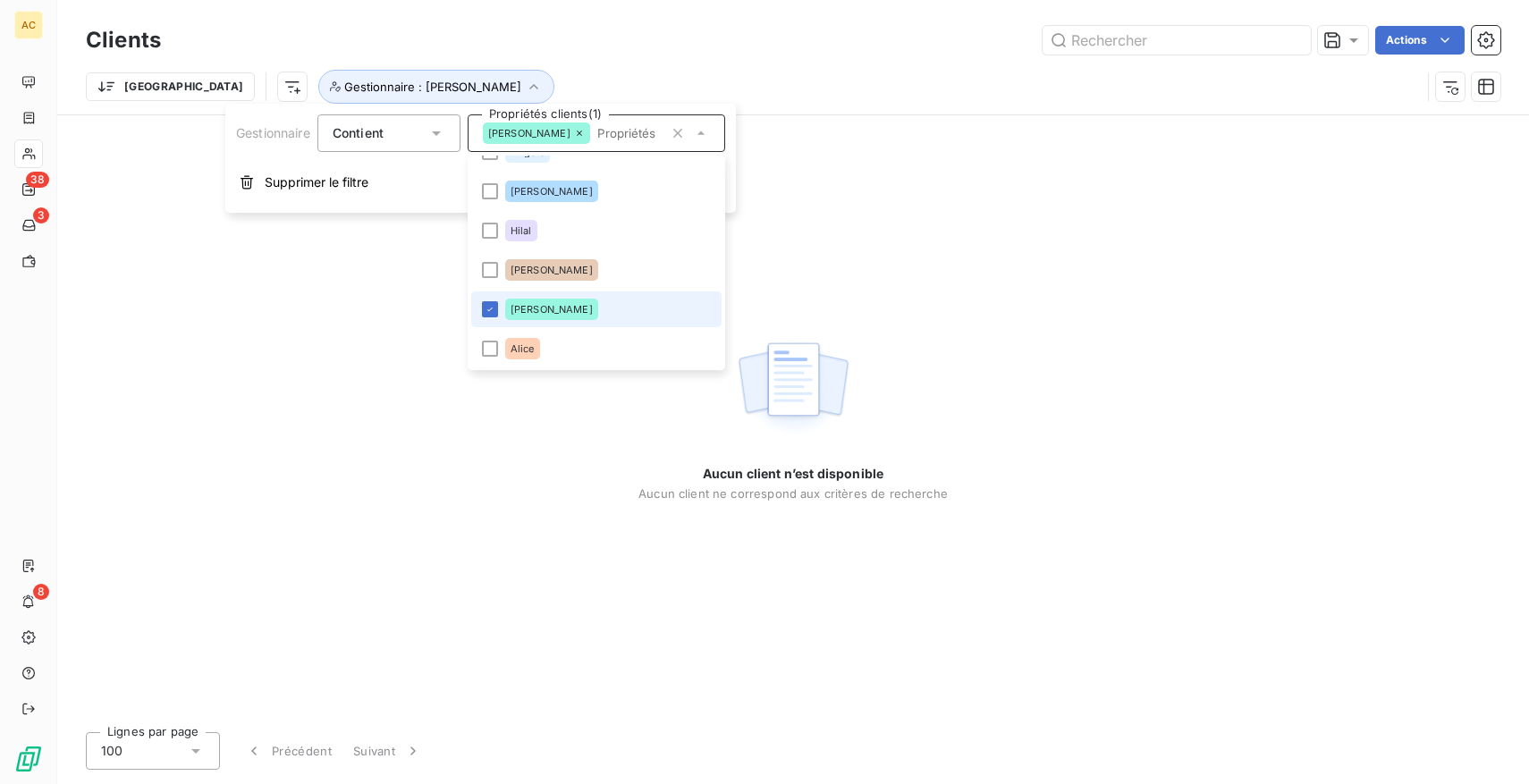
click at [534, 312] on span "[PERSON_NAME]" at bounding box center [551, 309] width 82 height 11
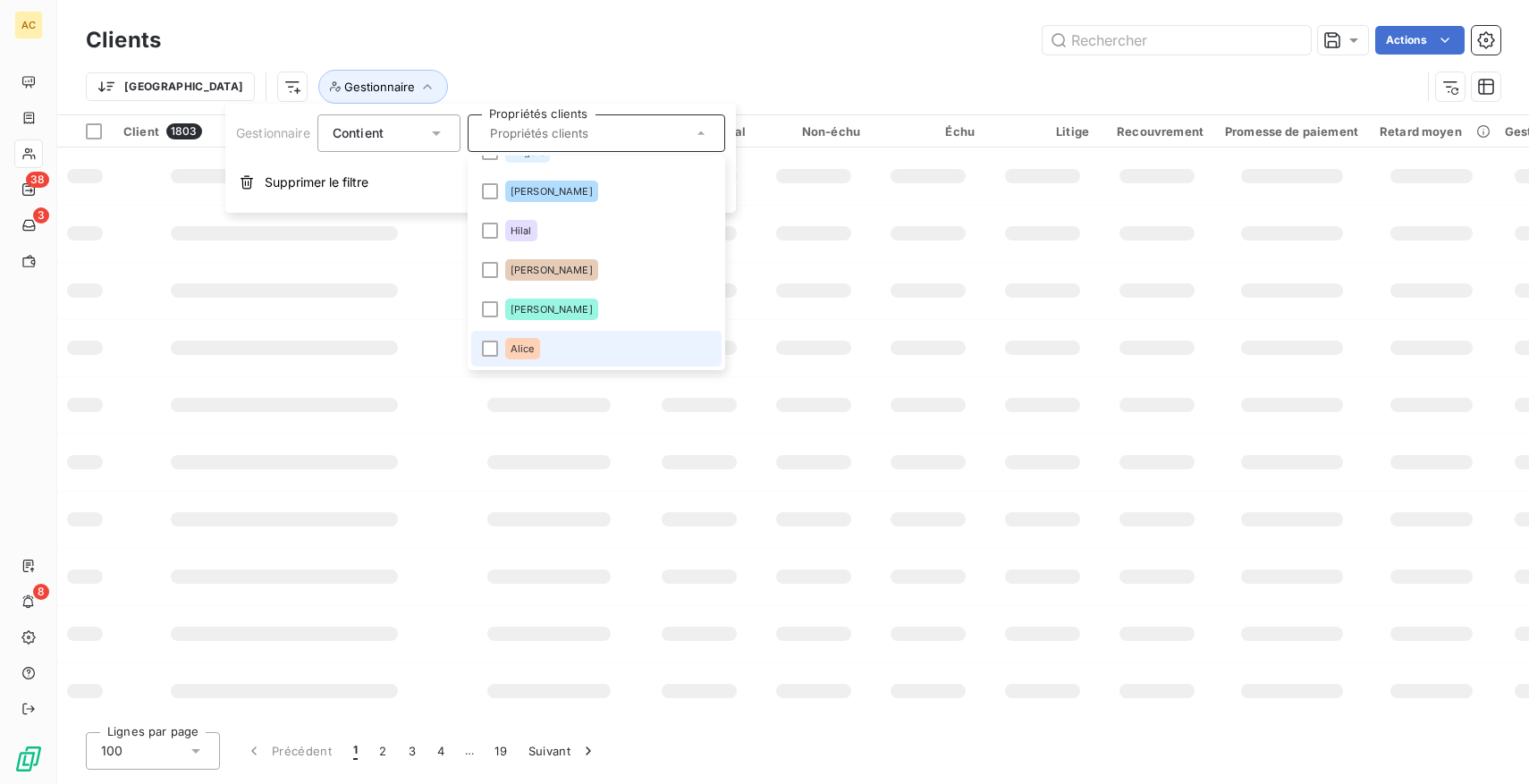
click at [535, 348] on span "Alice" at bounding box center [523, 349] width 24 height 11
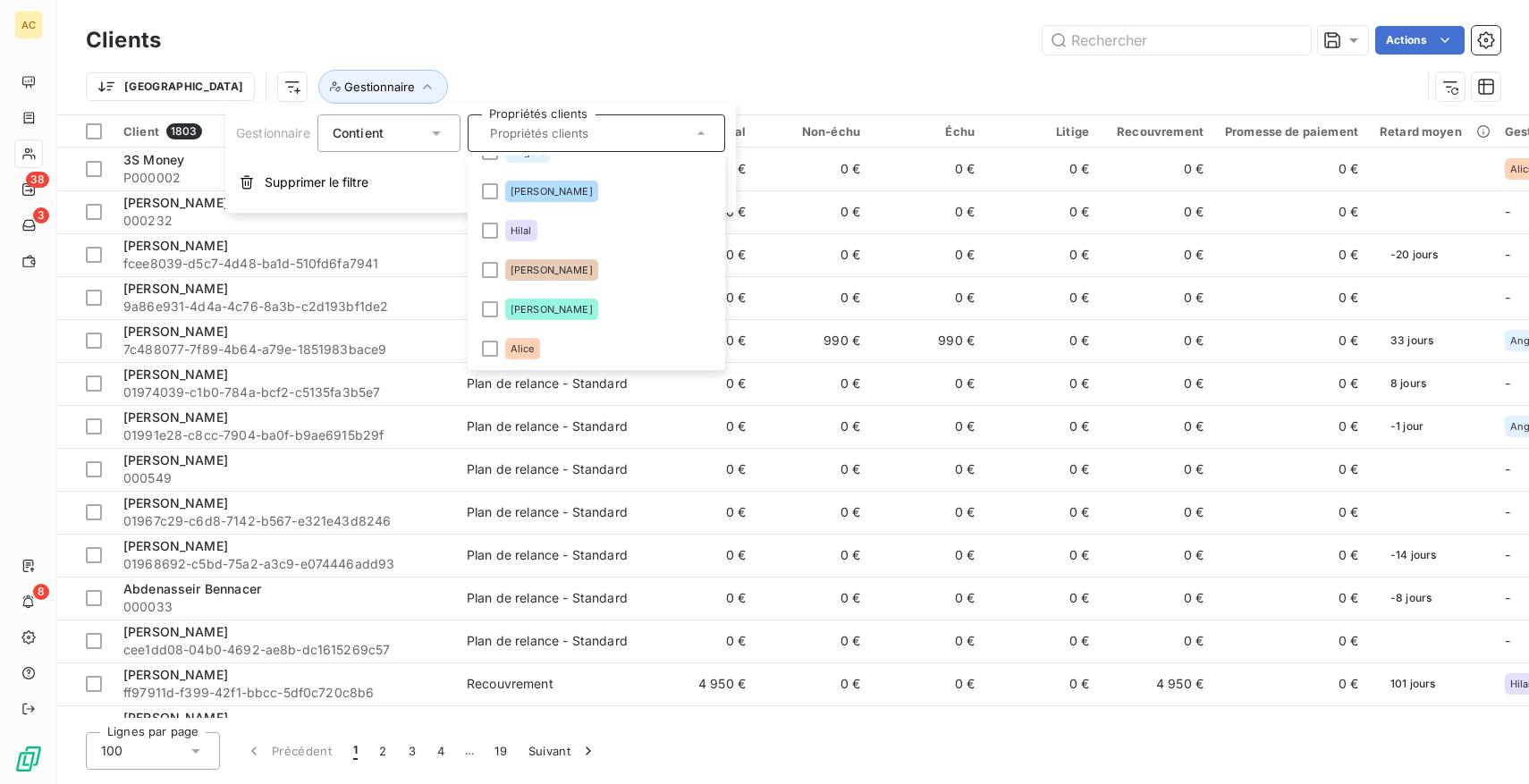
click at [416, 136] on div "Contient" at bounding box center [380, 133] width 94 height 25
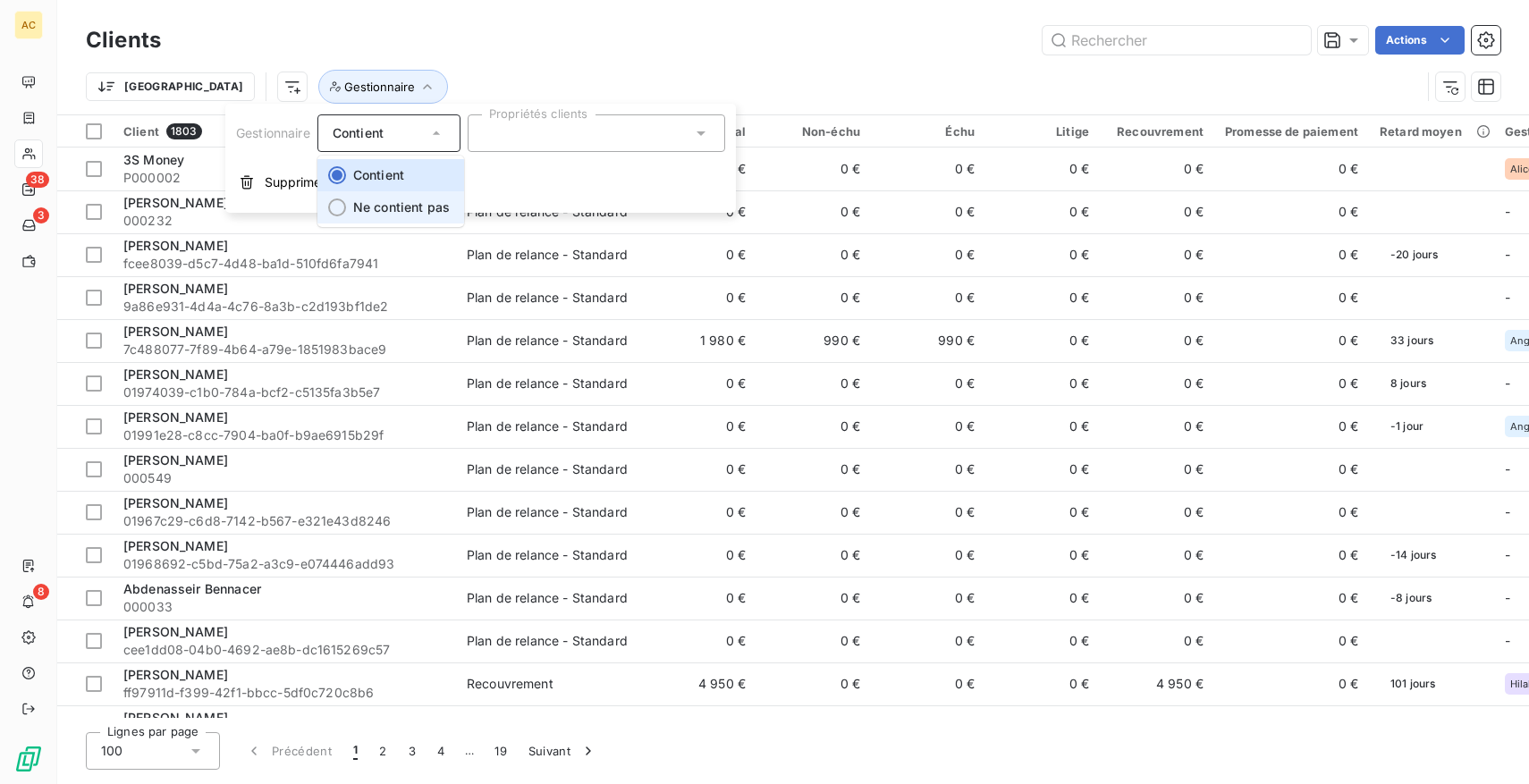
click at [403, 209] on span "Ne contient pas" at bounding box center [401, 207] width 96 height 15
click at [592, 146] on div at bounding box center [596, 133] width 257 height 38
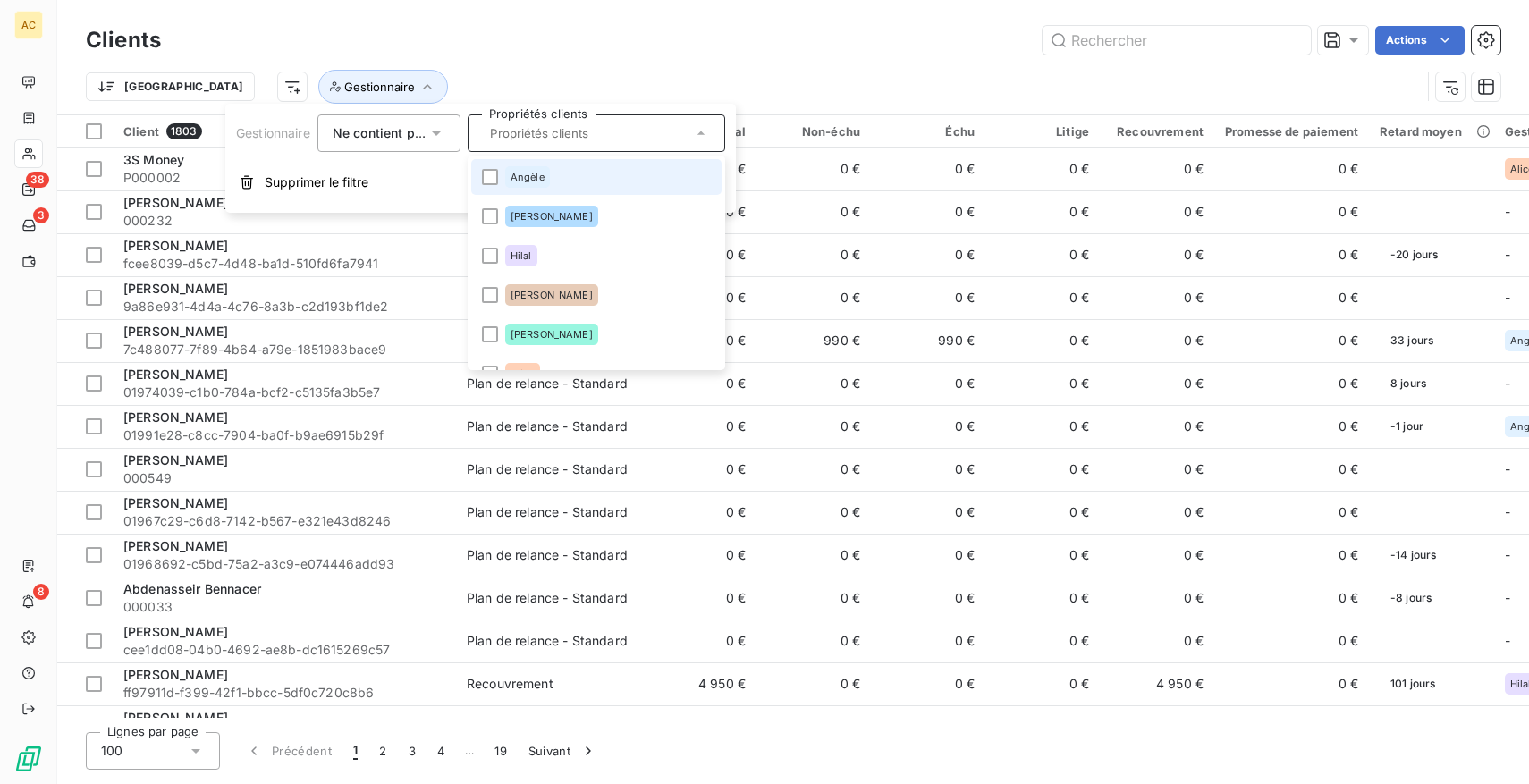
click at [588, 174] on li "Angèle" at bounding box center [596, 177] width 250 height 36
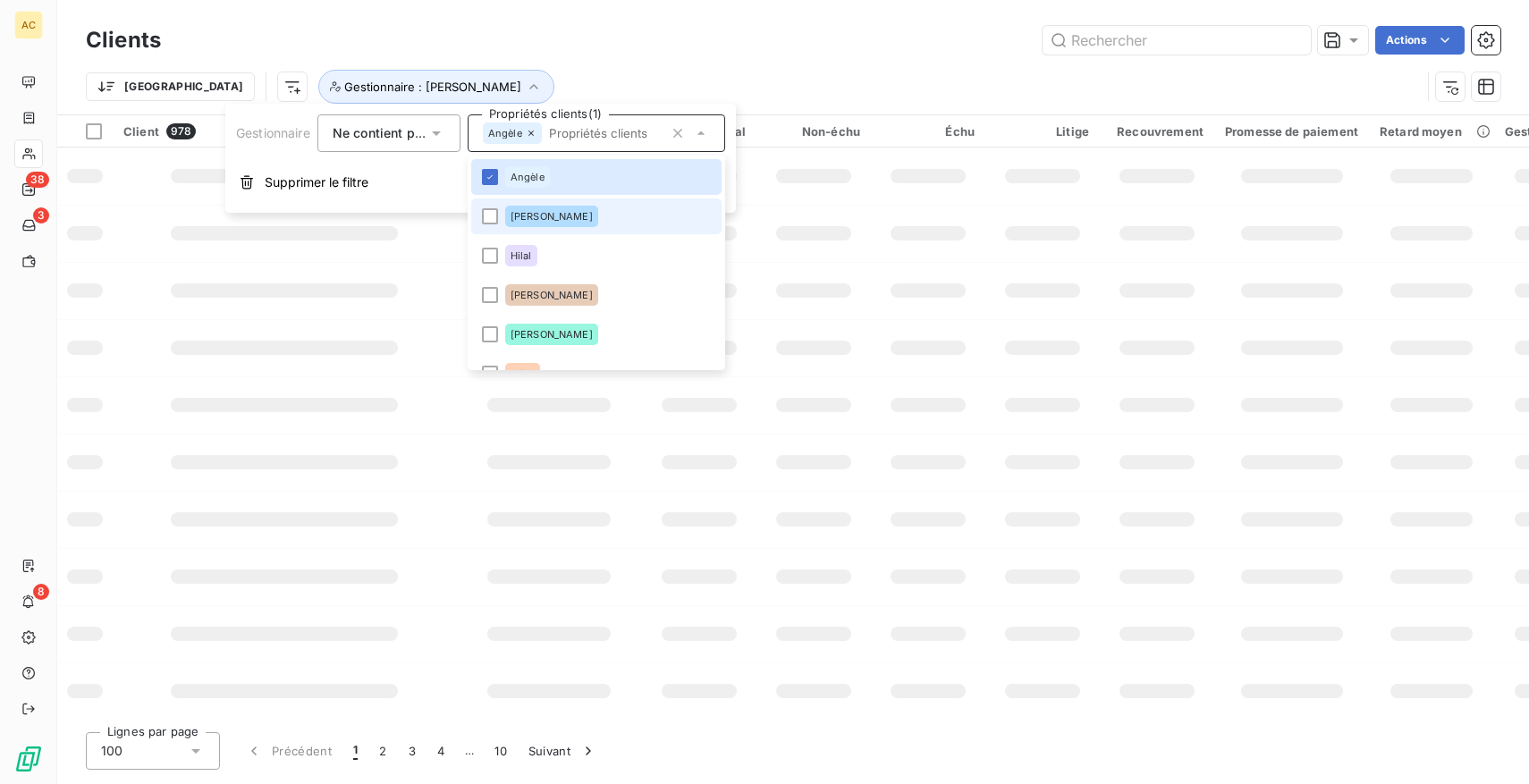
click at [587, 213] on li "[PERSON_NAME]" at bounding box center [596, 217] width 250 height 36
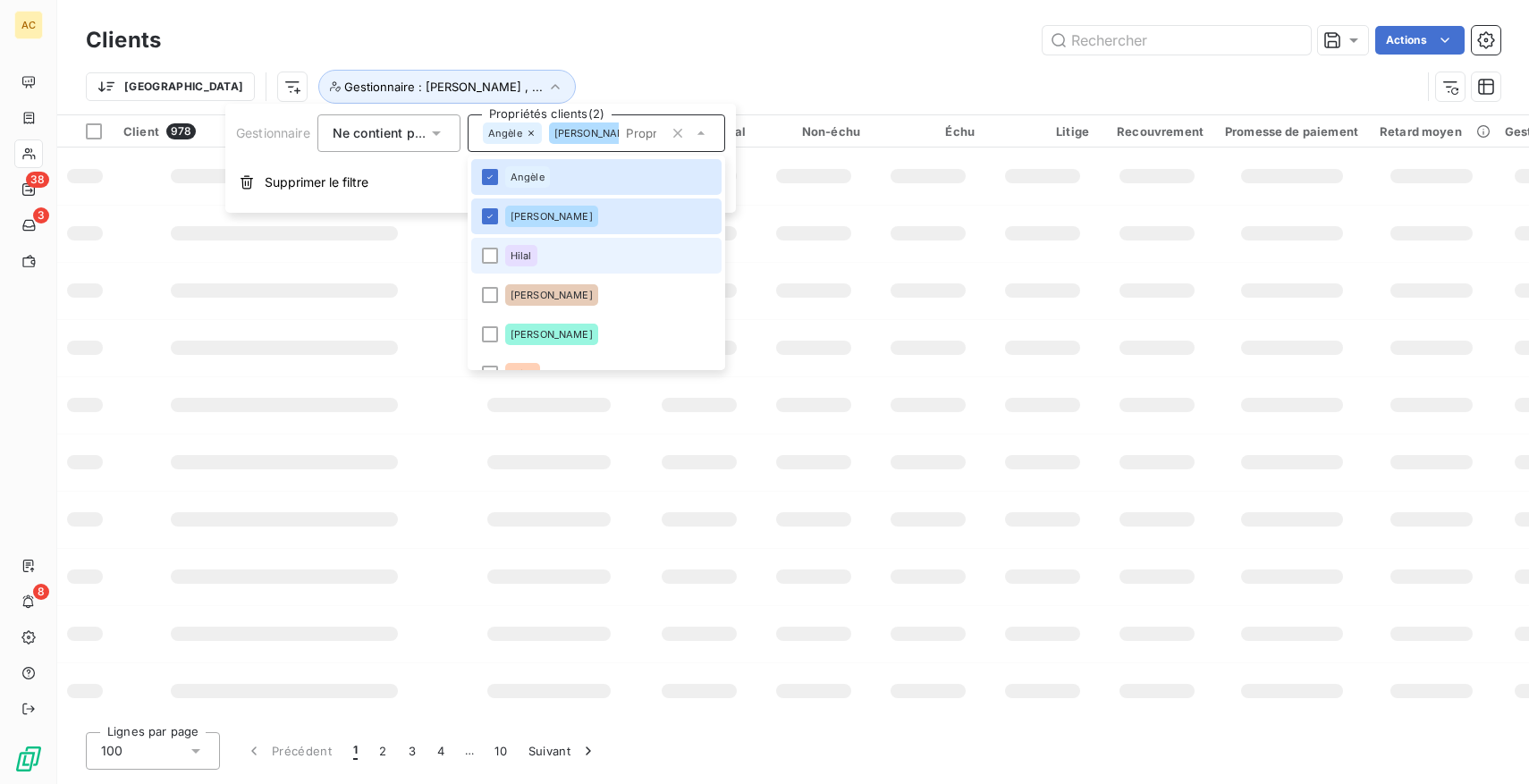
click at [584, 249] on li "Hilal" at bounding box center [596, 255] width 250 height 36
click at [585, 283] on li "[PERSON_NAME]" at bounding box center [596, 295] width 250 height 36
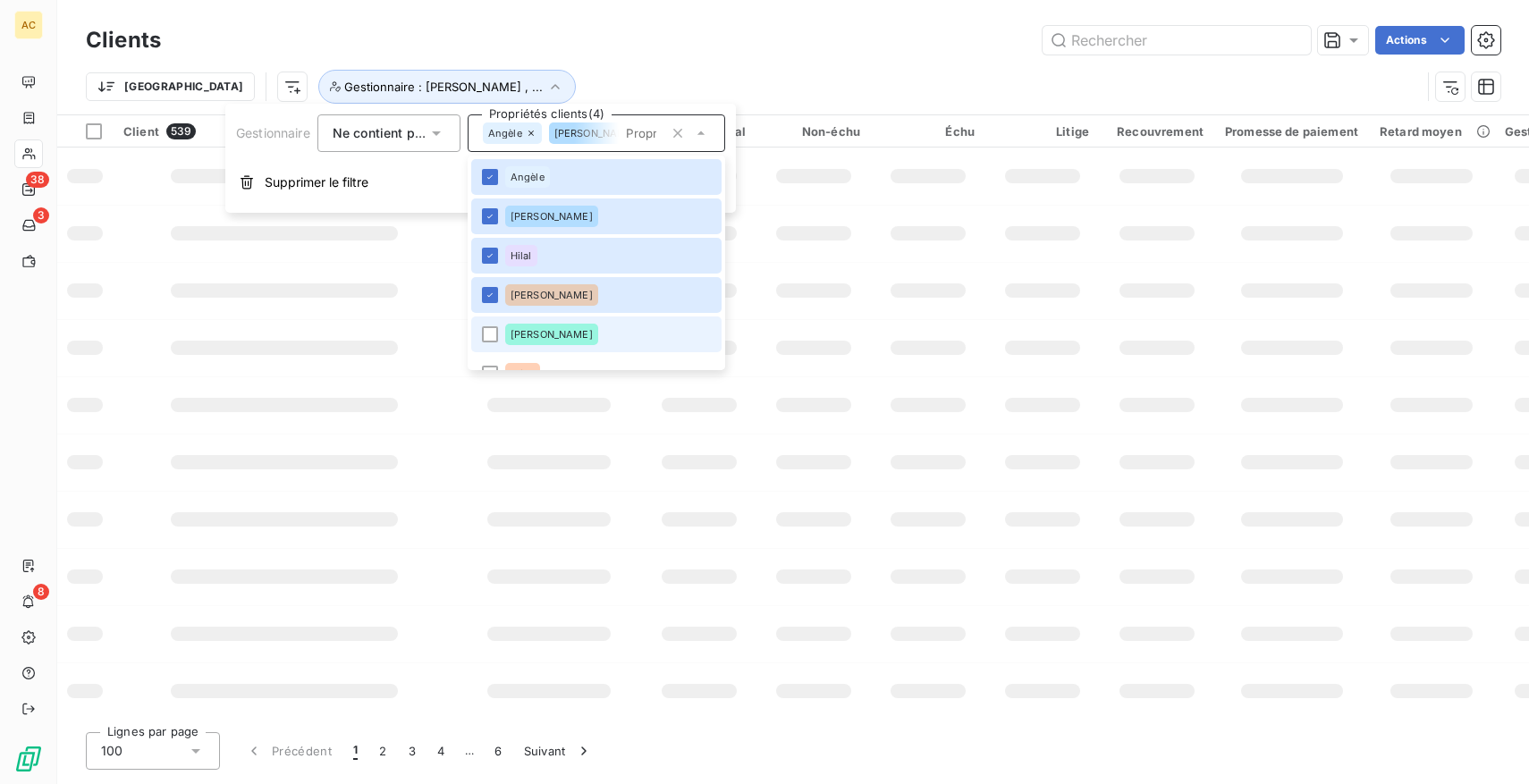
click at [585, 334] on li "[PERSON_NAME]" at bounding box center [596, 334] width 250 height 36
click at [563, 357] on li "Alice" at bounding box center [596, 374] width 250 height 36
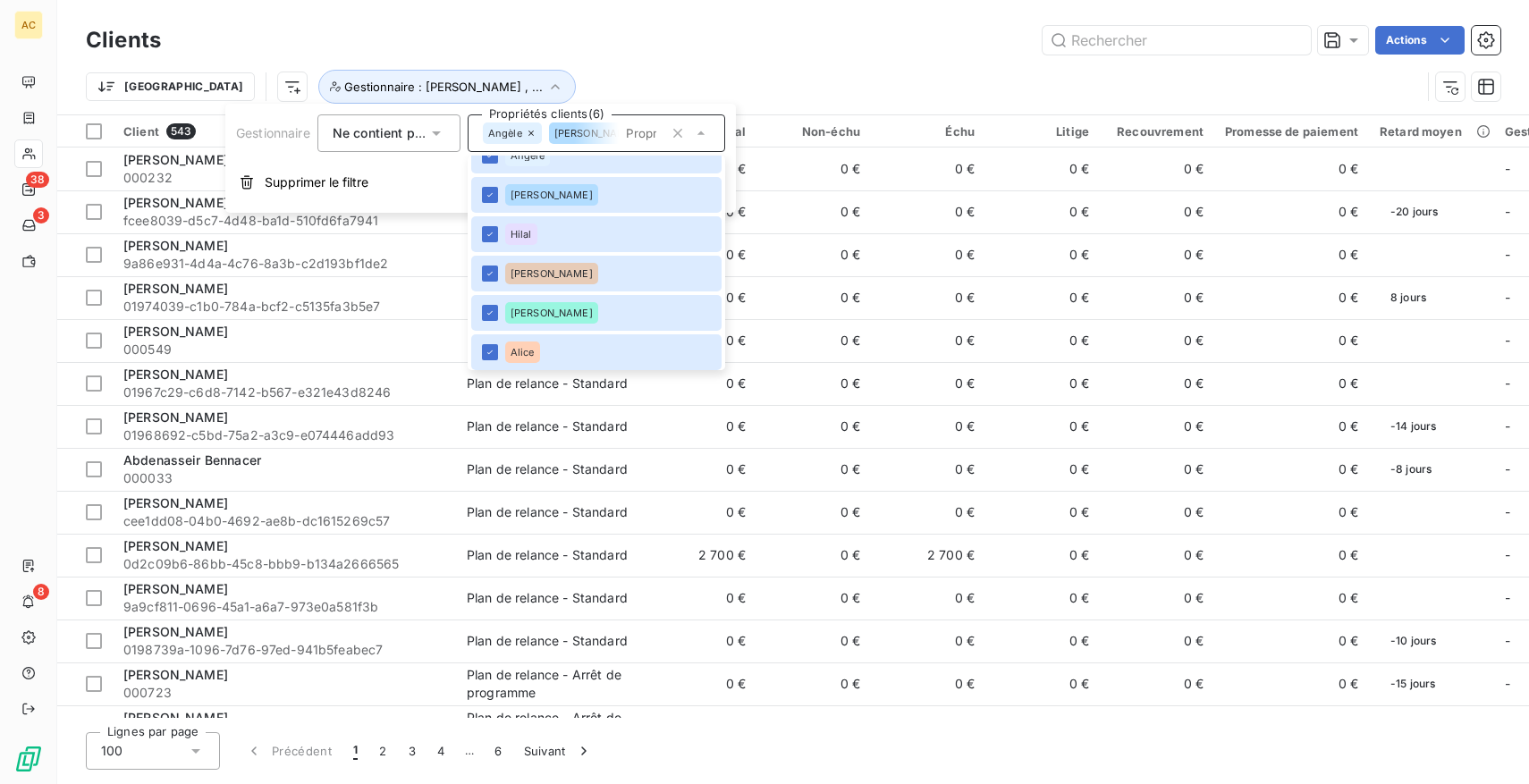
click at [574, 60] on div "Trier Gestionnaire : Angèle , ..." at bounding box center [792, 87] width 1415 height 56
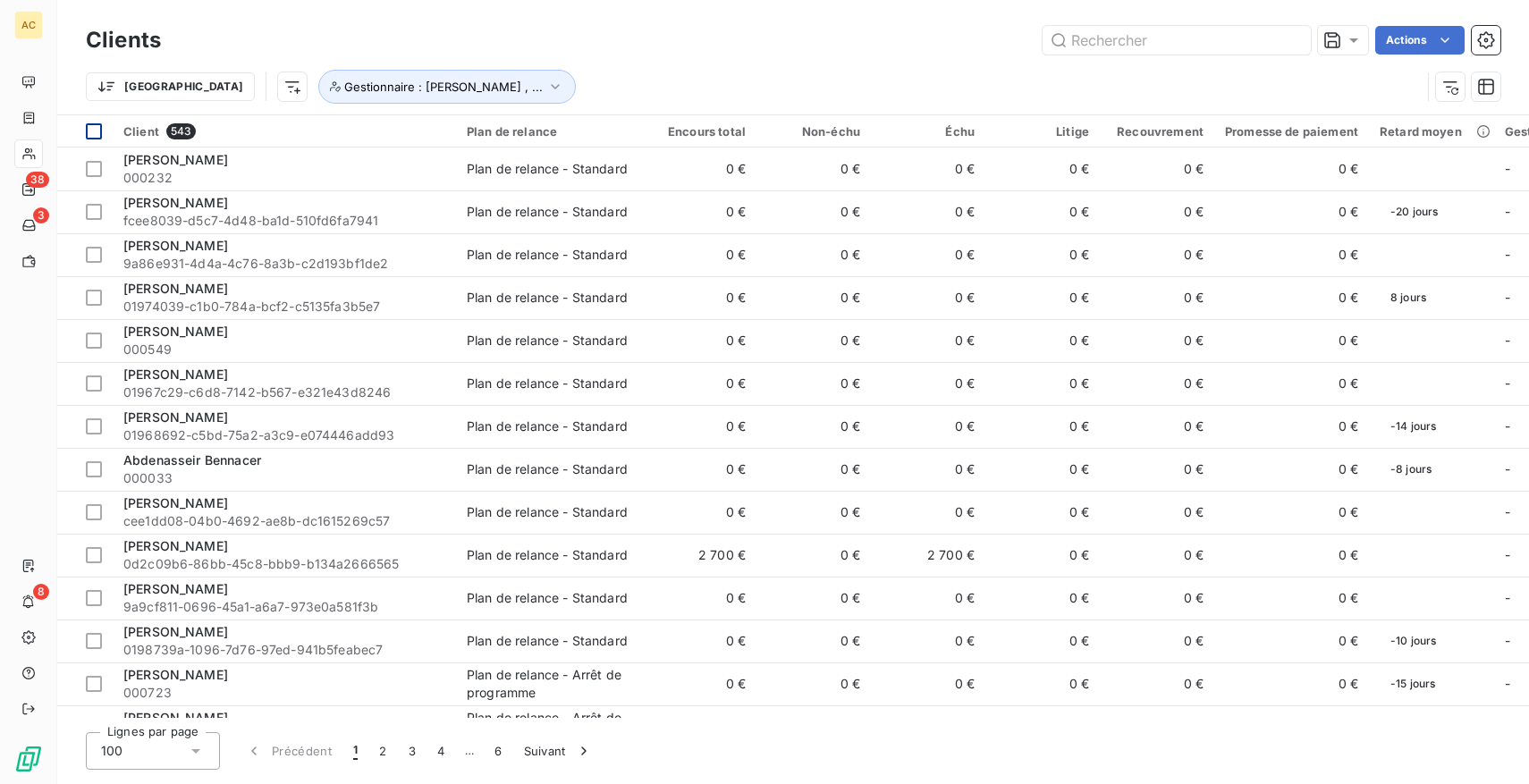
click at [97, 130] on div at bounding box center [94, 131] width 16 height 16
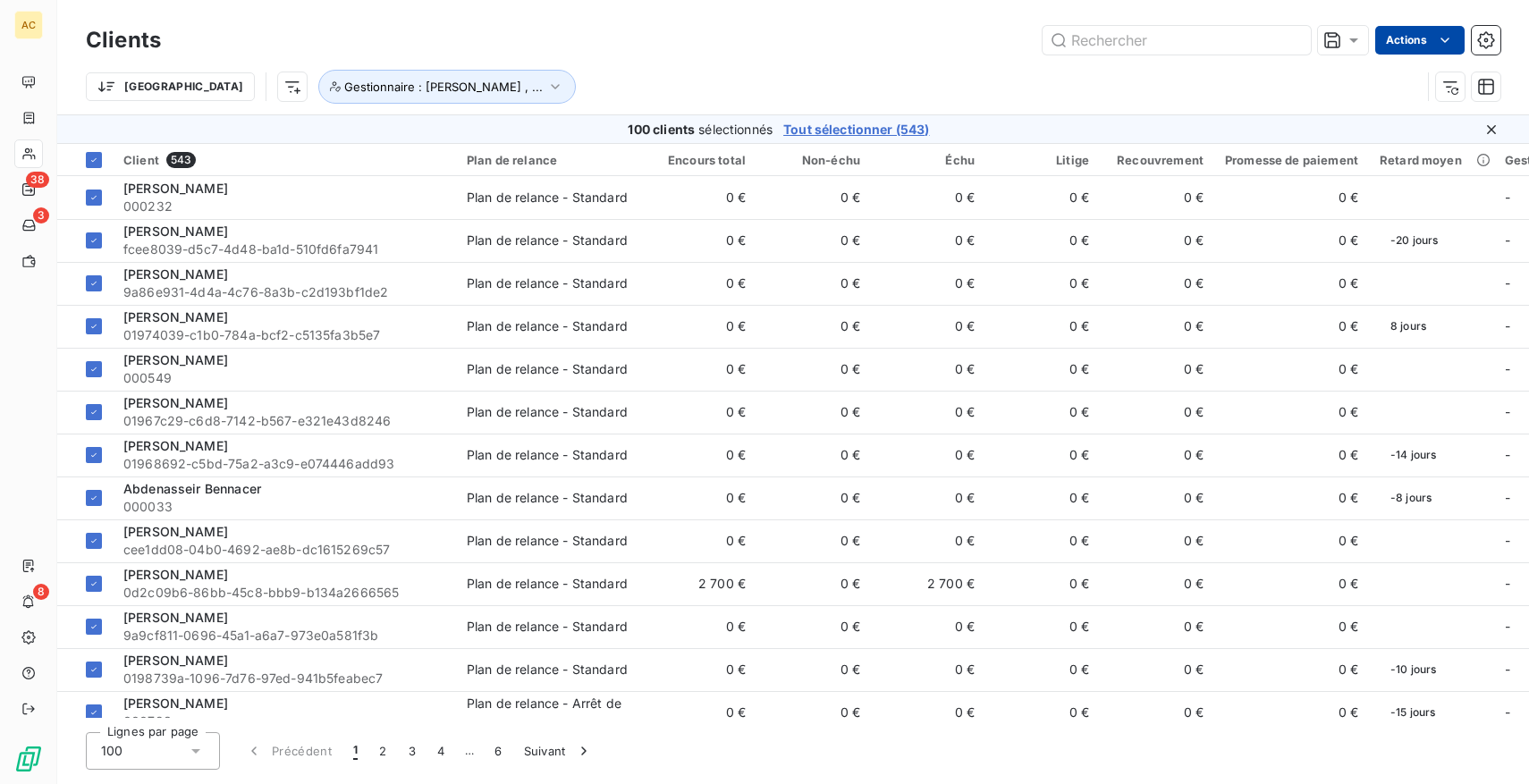
click at [1407, 47] on html "AC 38 3 8 Clients Actions Trier Gestionnaire : [PERSON_NAME] , ... 100 clients …" at bounding box center [764, 392] width 1529 height 784
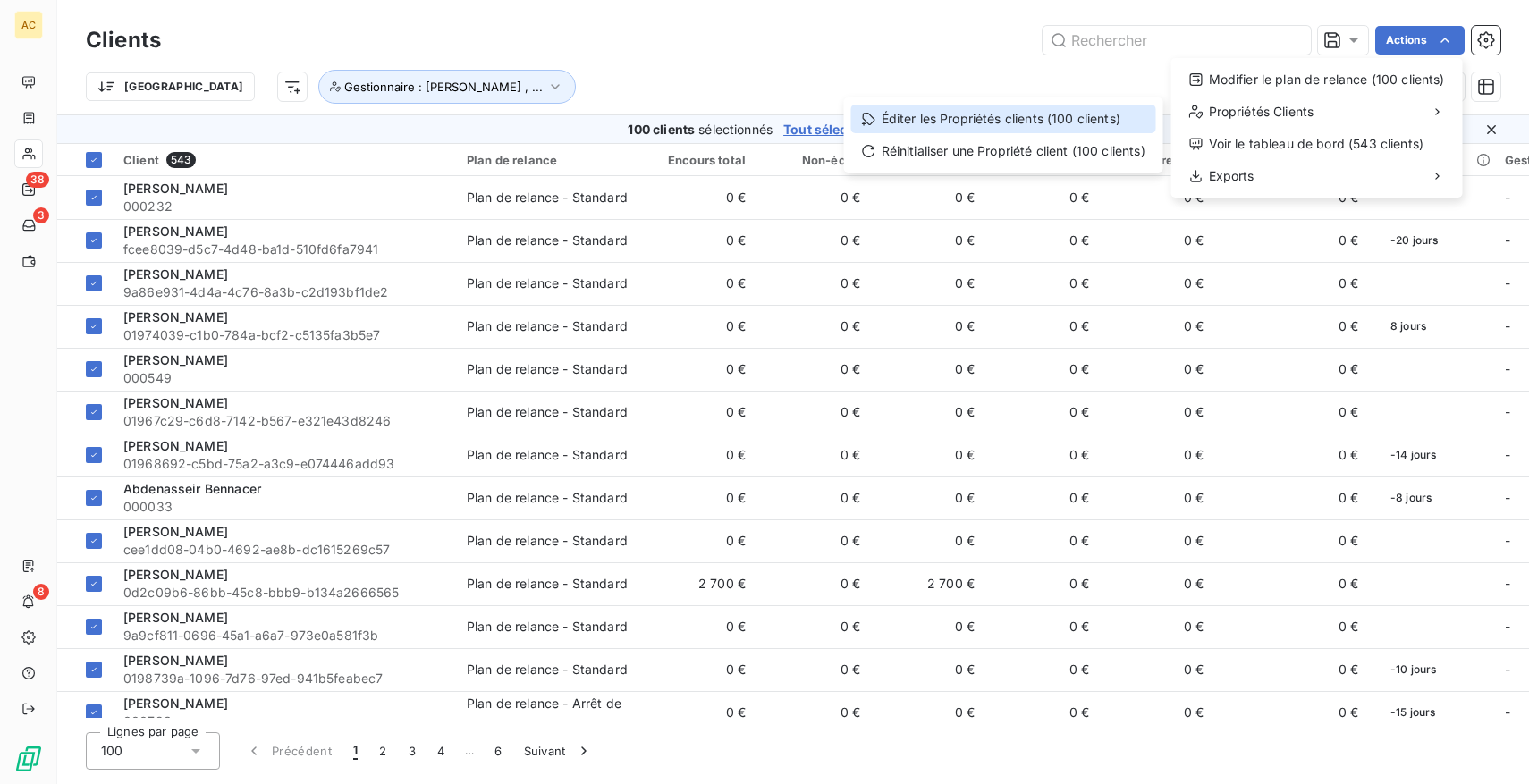
click at [1016, 118] on div "Éditer les Propriétés clients (100 clients)" at bounding box center [1004, 119] width 305 height 29
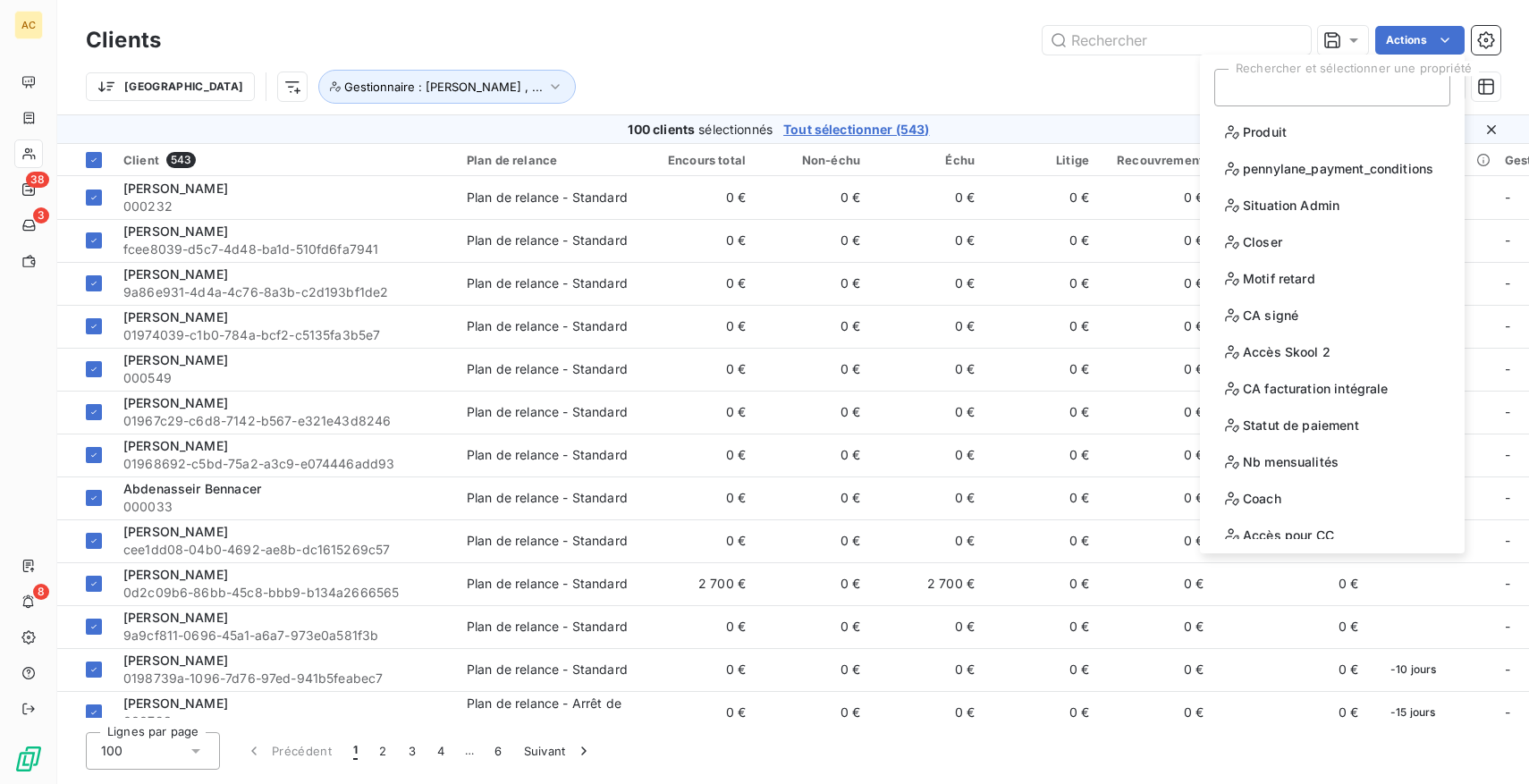
click at [915, 129] on span "Tout sélectionner (543)" at bounding box center [856, 129] width 146 height 18
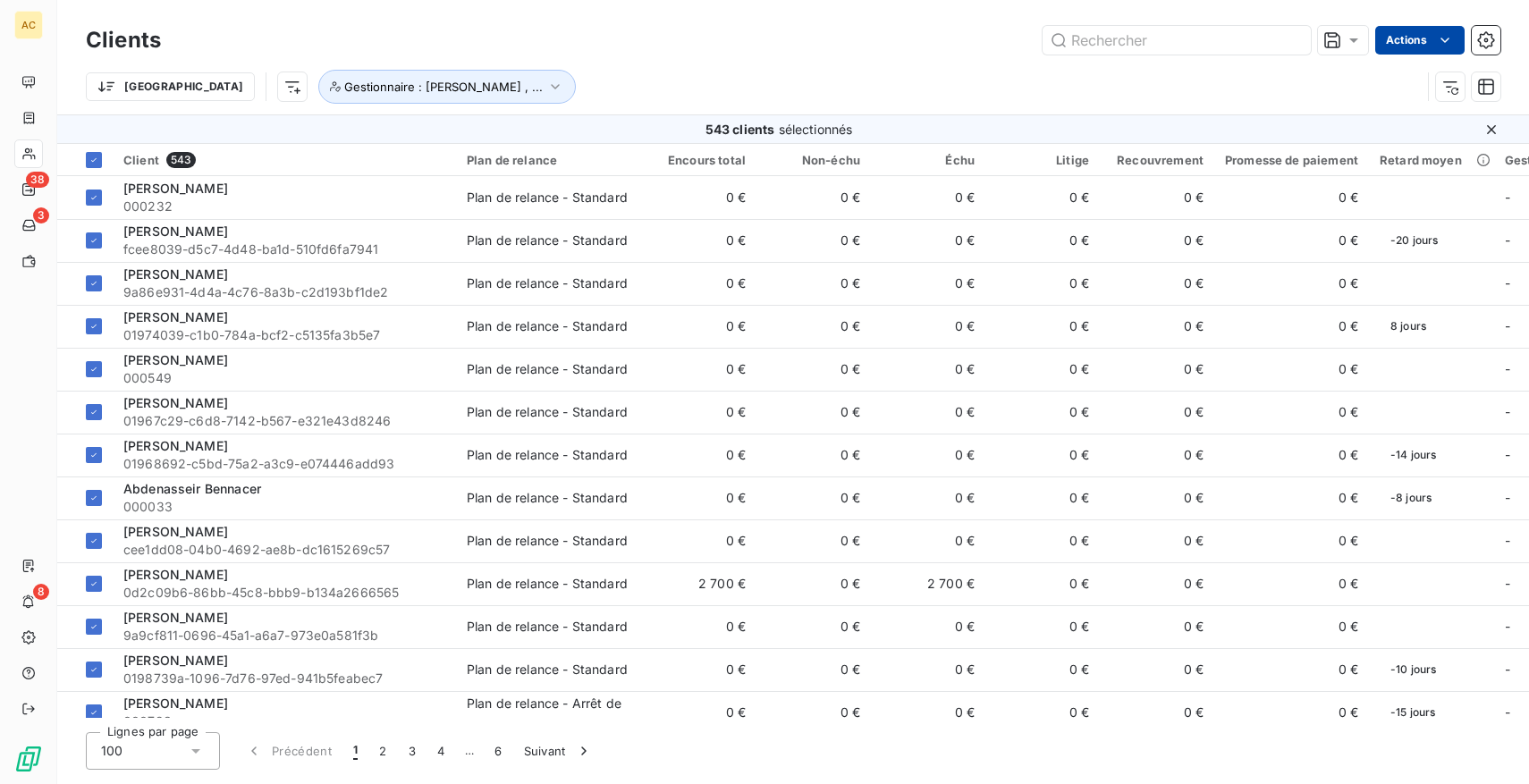
click at [1425, 41] on html "AC 38 3 8 Clients Actions Trier Gestionnaire : [PERSON_NAME] , ... 543 clients …" at bounding box center [764, 392] width 1529 height 784
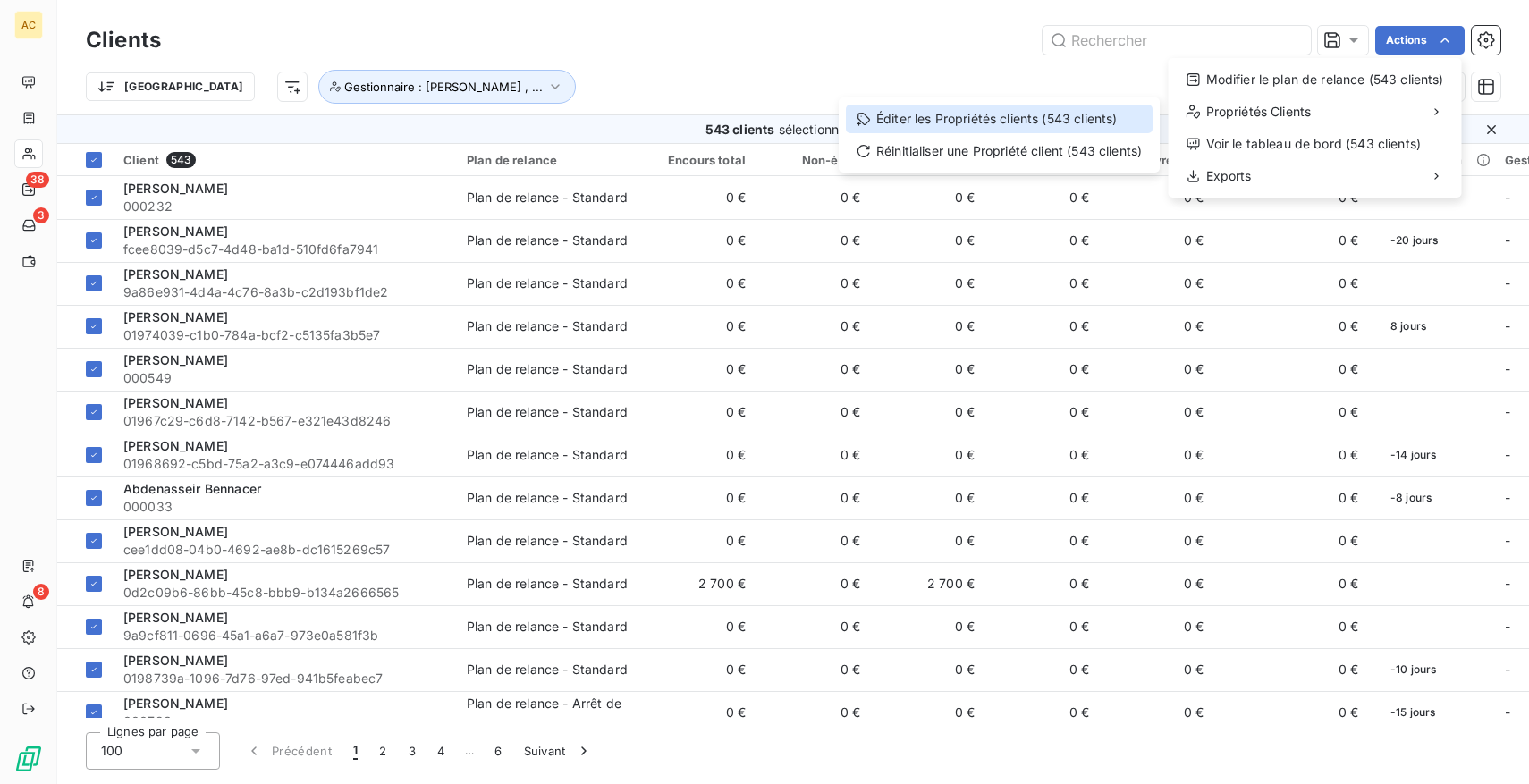
click at [1048, 121] on div "Éditer les Propriétés clients (543 clients)" at bounding box center [999, 119] width 307 height 29
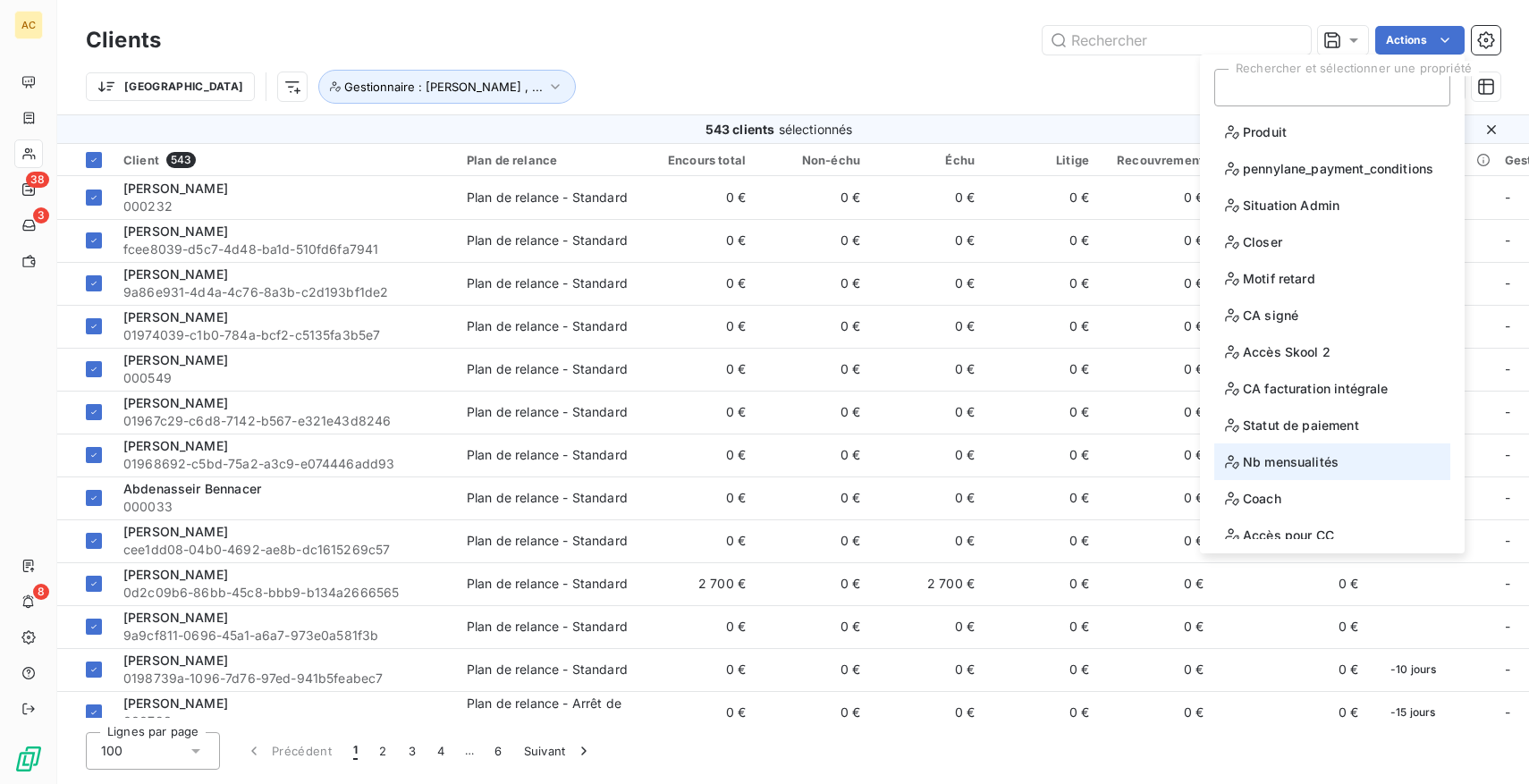
scroll to position [87, 0]
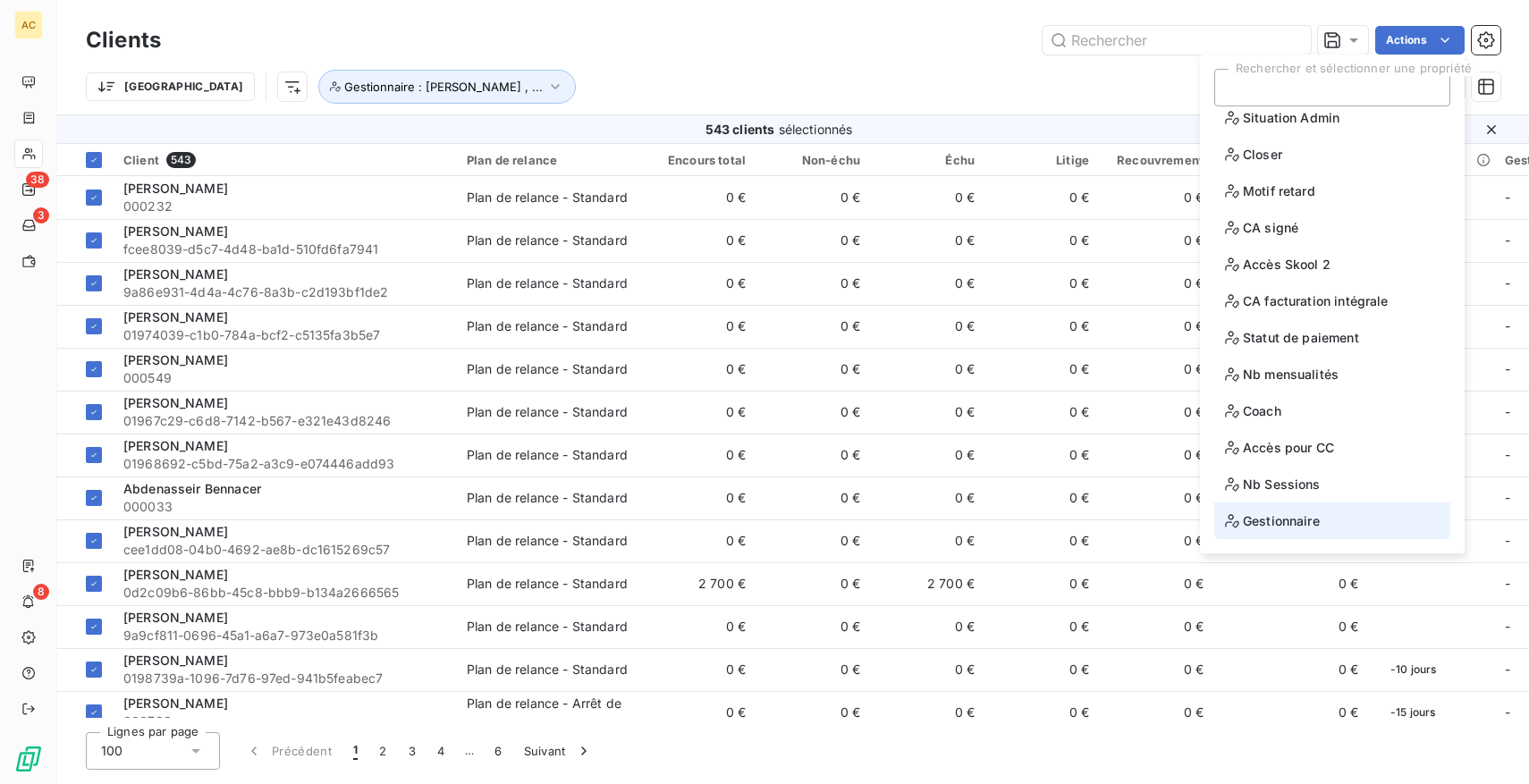
click at [1291, 515] on span "Gestionnaire" at bounding box center [1272, 521] width 94 height 22
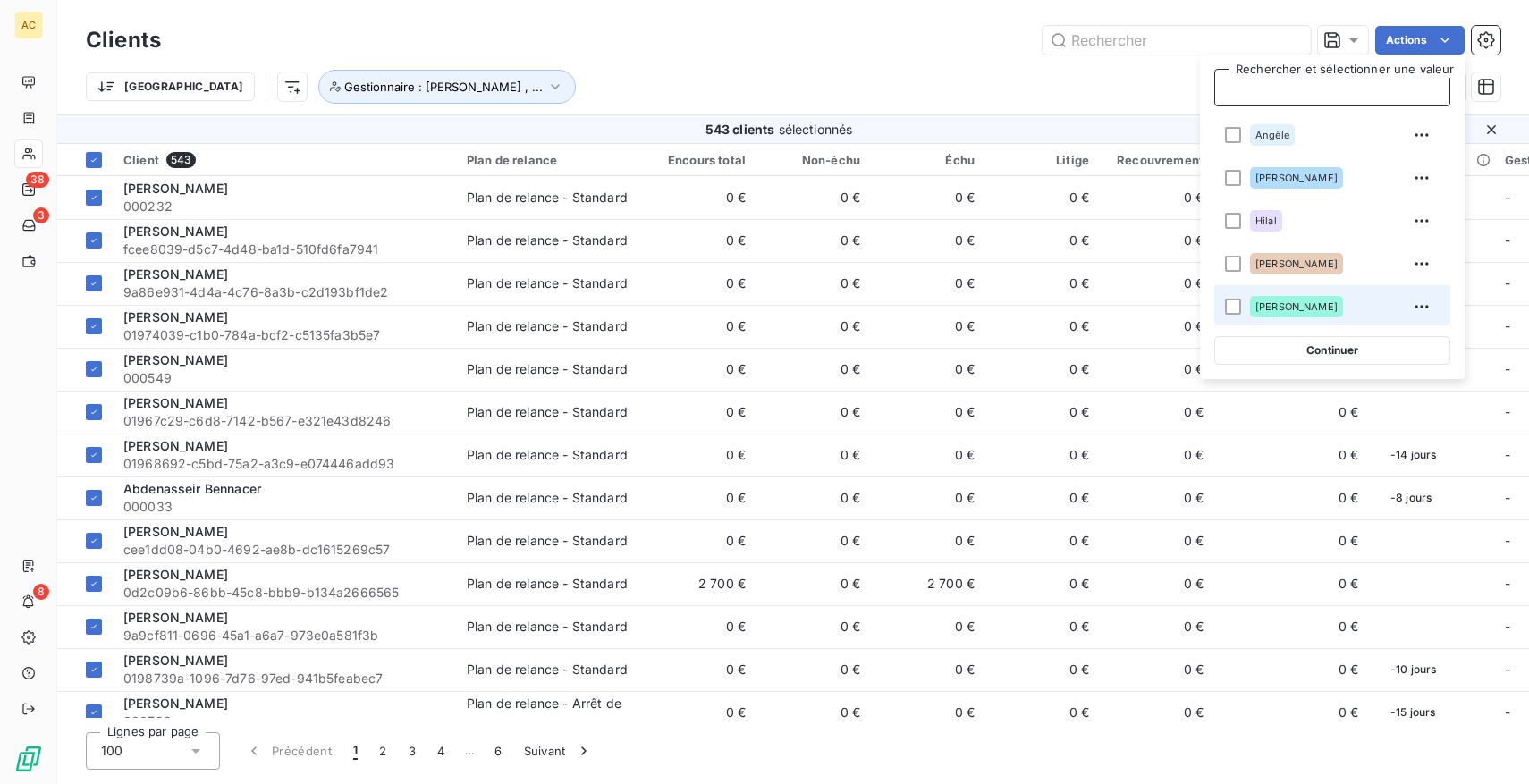
scroll to position [50, 0]
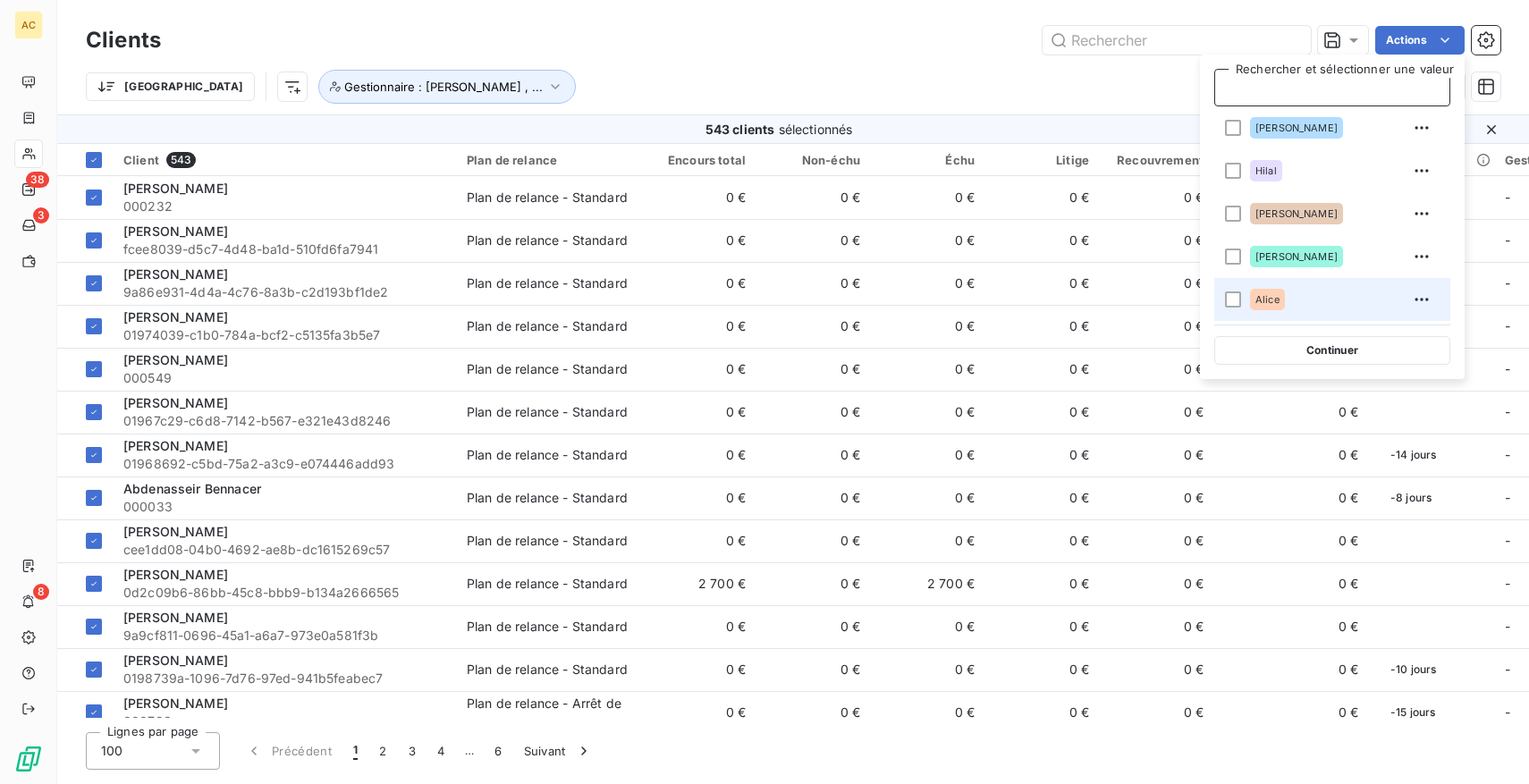
click at [1280, 302] on div "Alice" at bounding box center [1267, 299] width 35 height 22
click at [1087, 90] on div "Trier Gestionnaire : Angèle , ..." at bounding box center [753, 87] width 1335 height 34
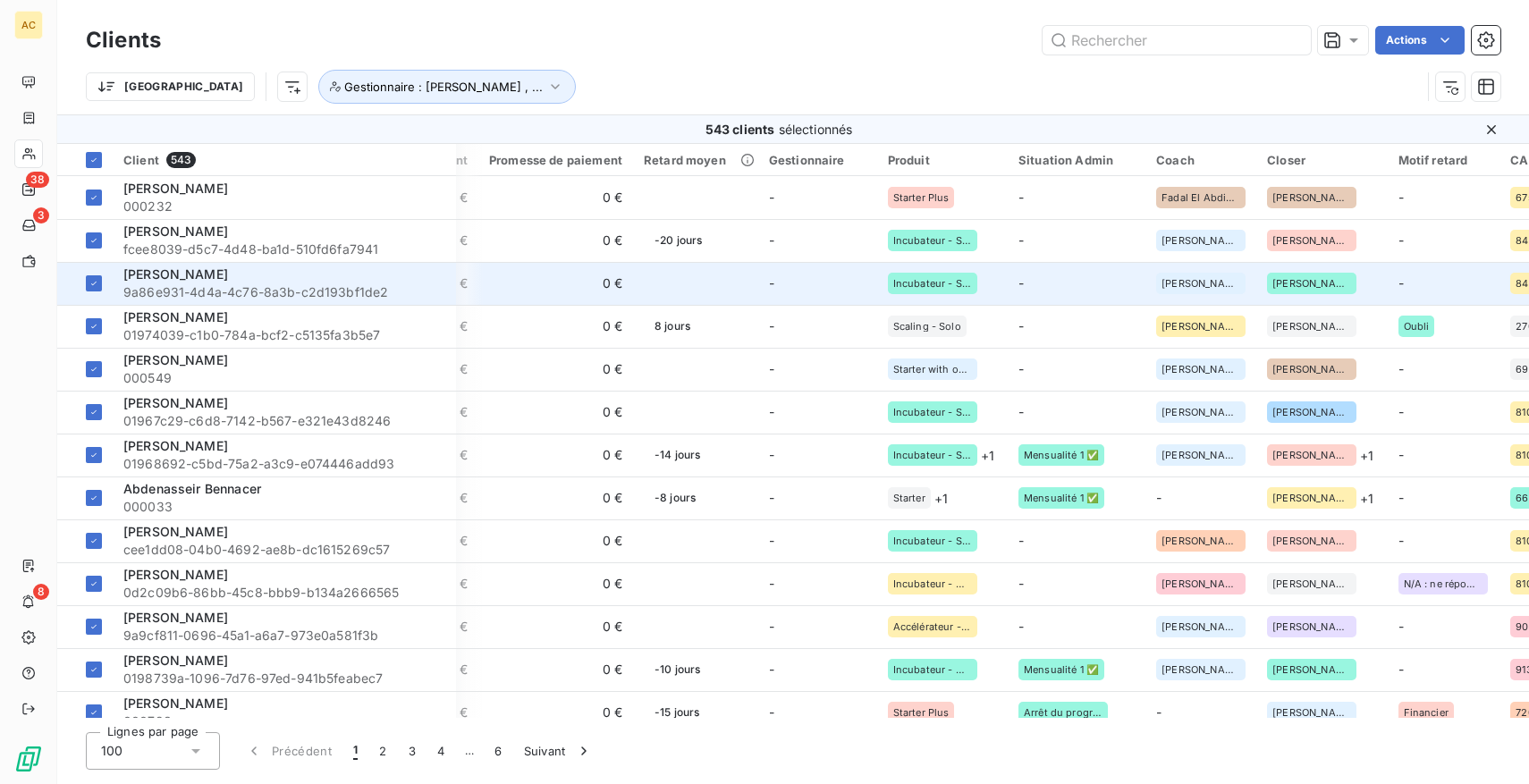
scroll to position [0, 742]
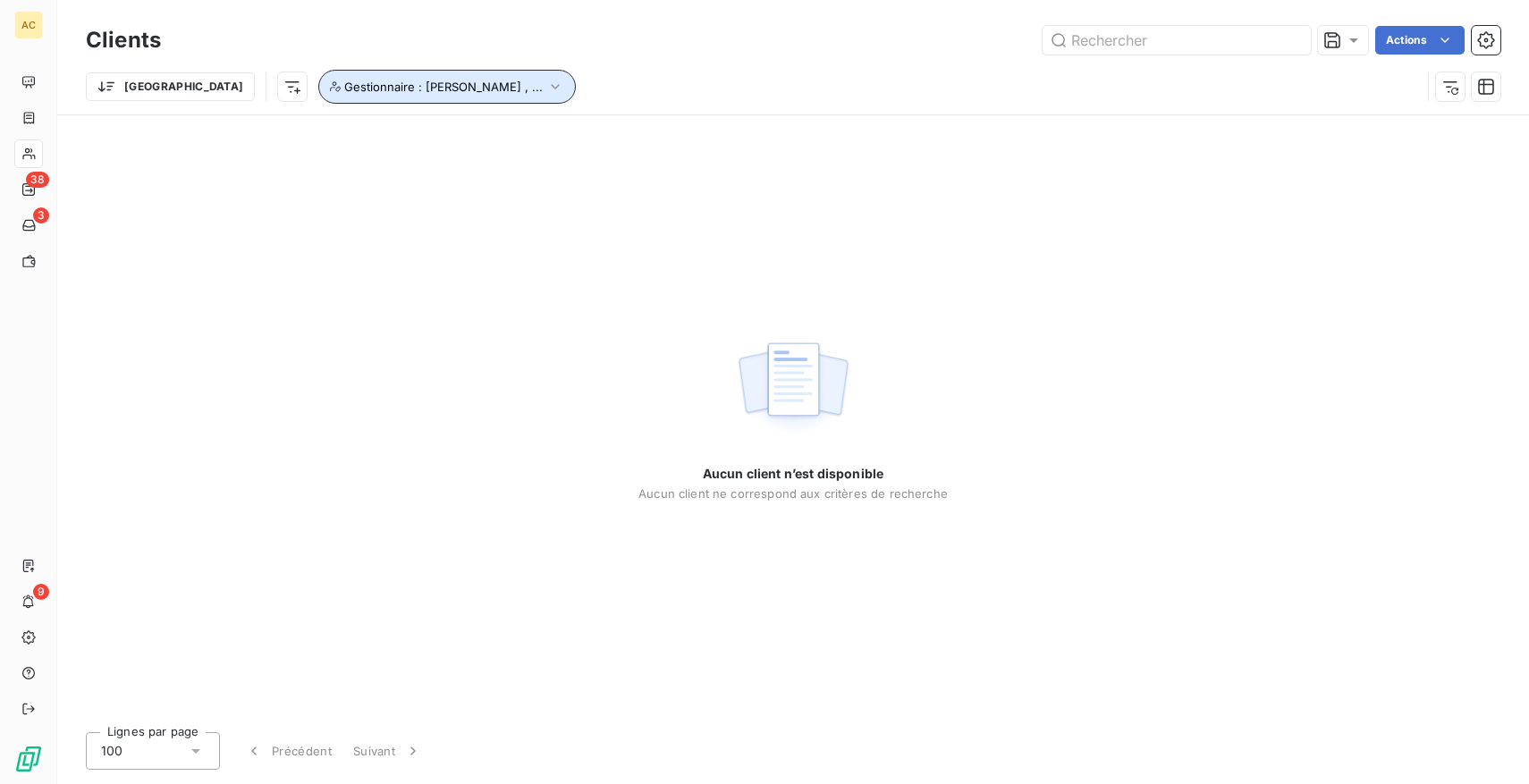
click at [385, 94] on button "Gestionnaire : [PERSON_NAME] , ..." at bounding box center [447, 87] width 257 height 34
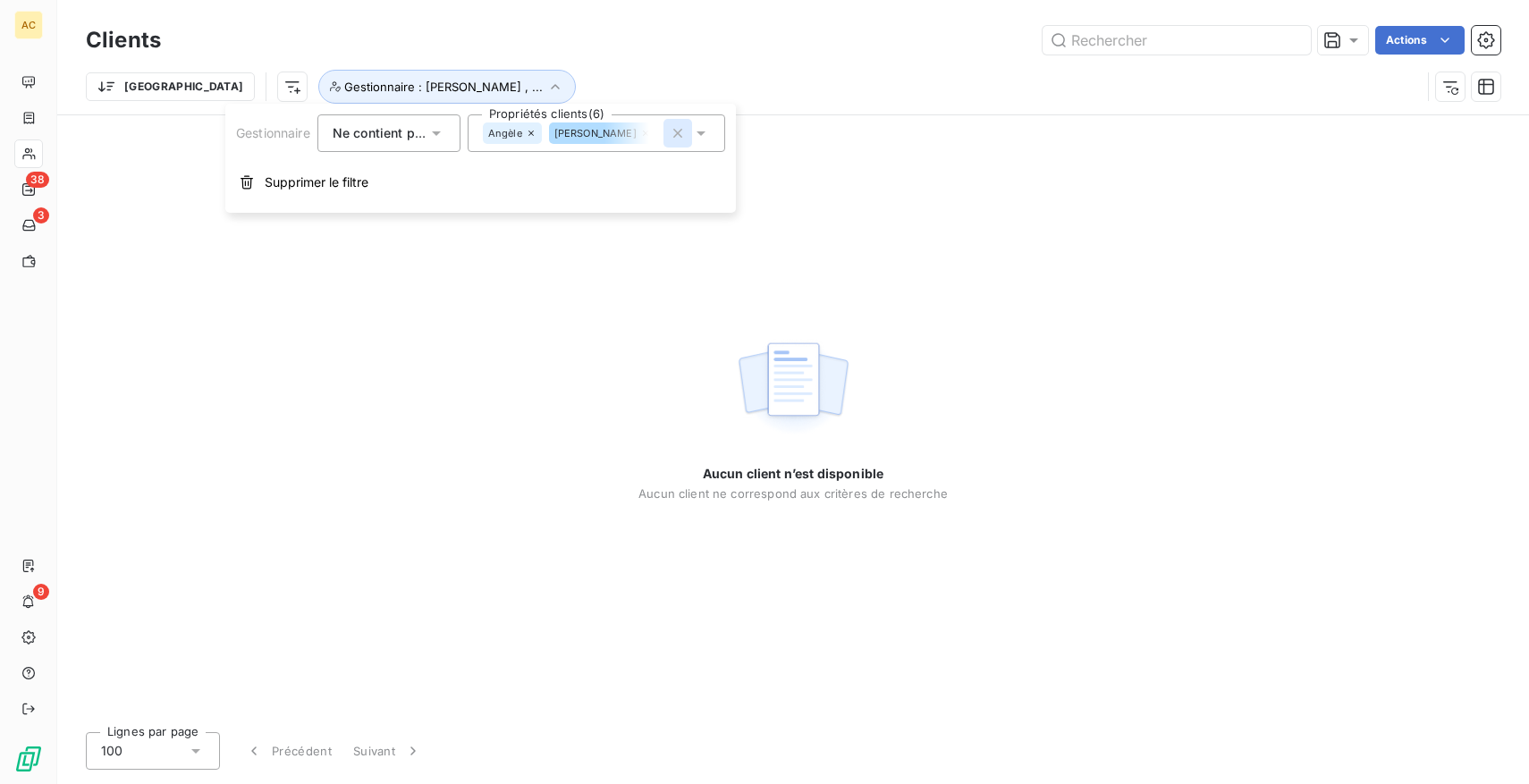
click at [679, 133] on icon "button" at bounding box center [678, 133] width 9 height 9
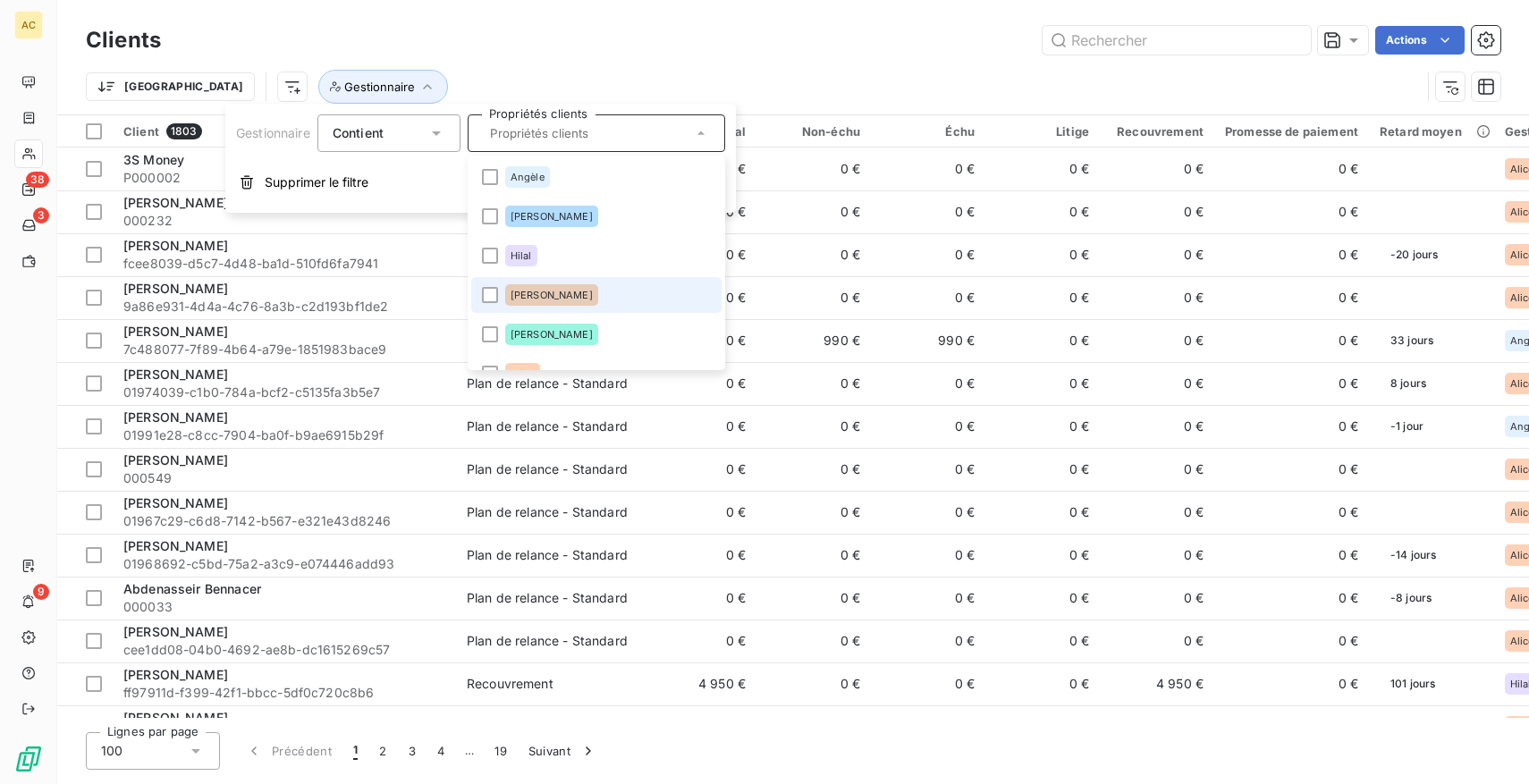
click at [566, 289] on div "[PERSON_NAME]" at bounding box center [551, 295] width 93 height 22
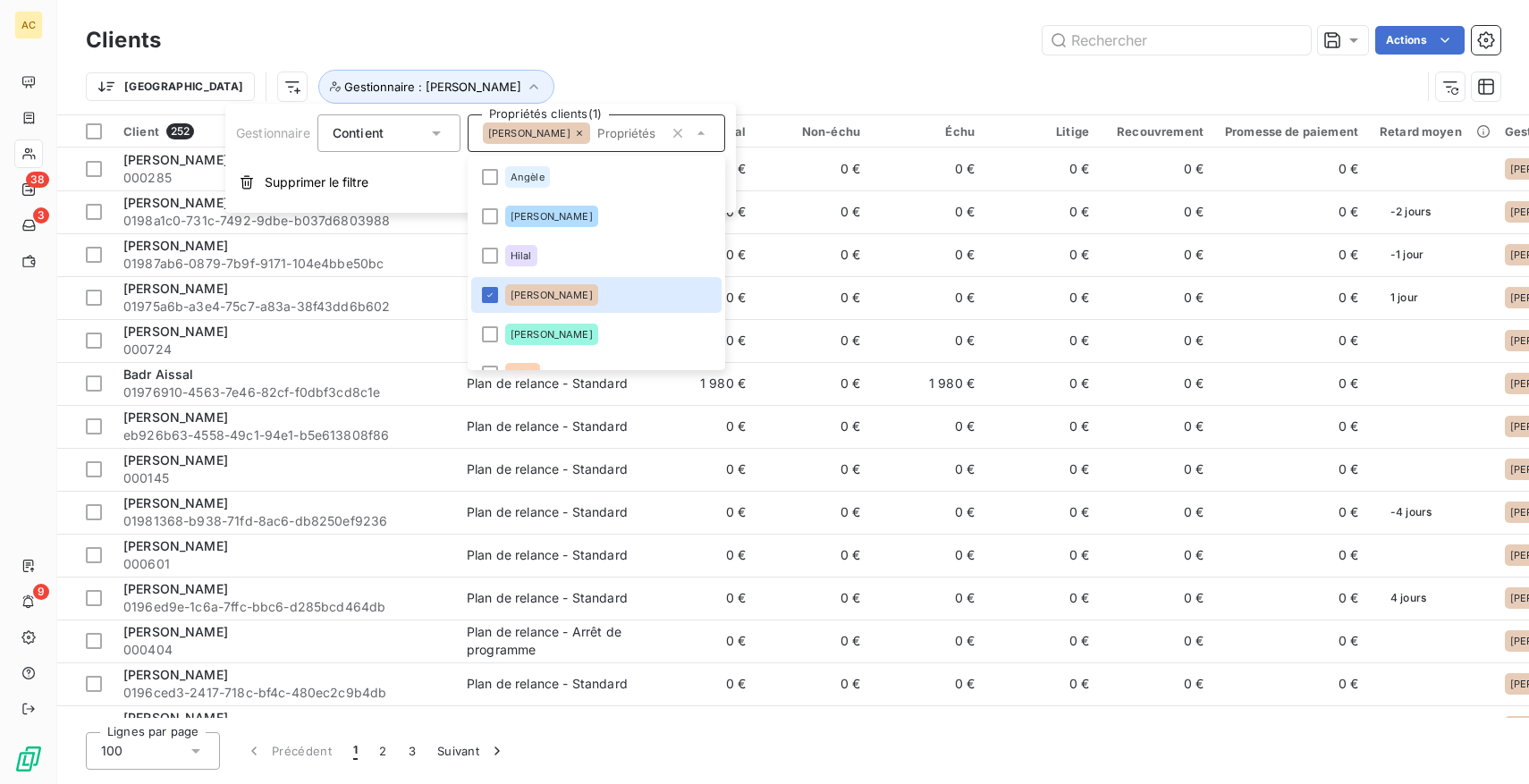
click at [750, 53] on div "Actions" at bounding box center [842, 40] width 1319 height 29
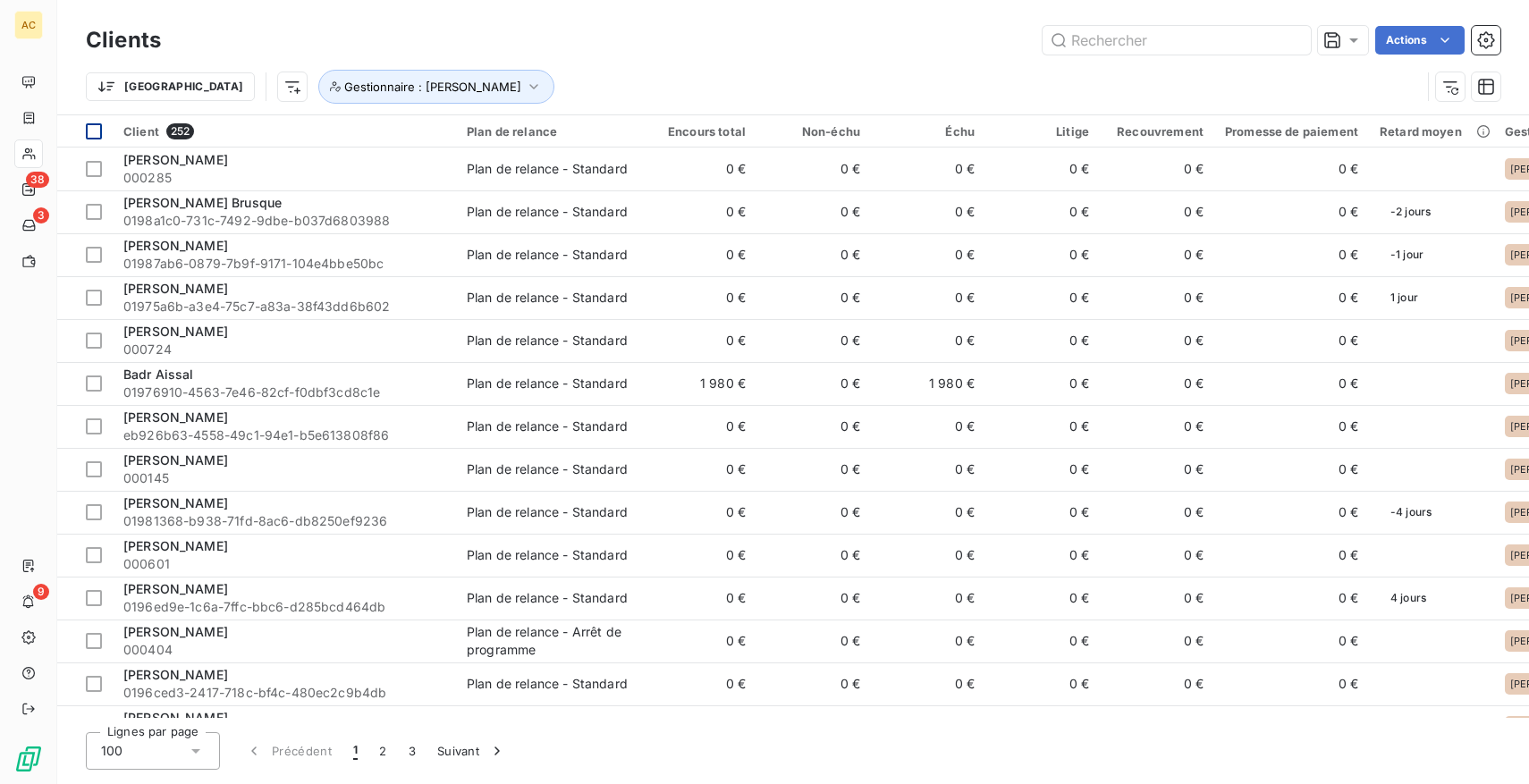
click at [93, 127] on div at bounding box center [94, 131] width 16 height 16
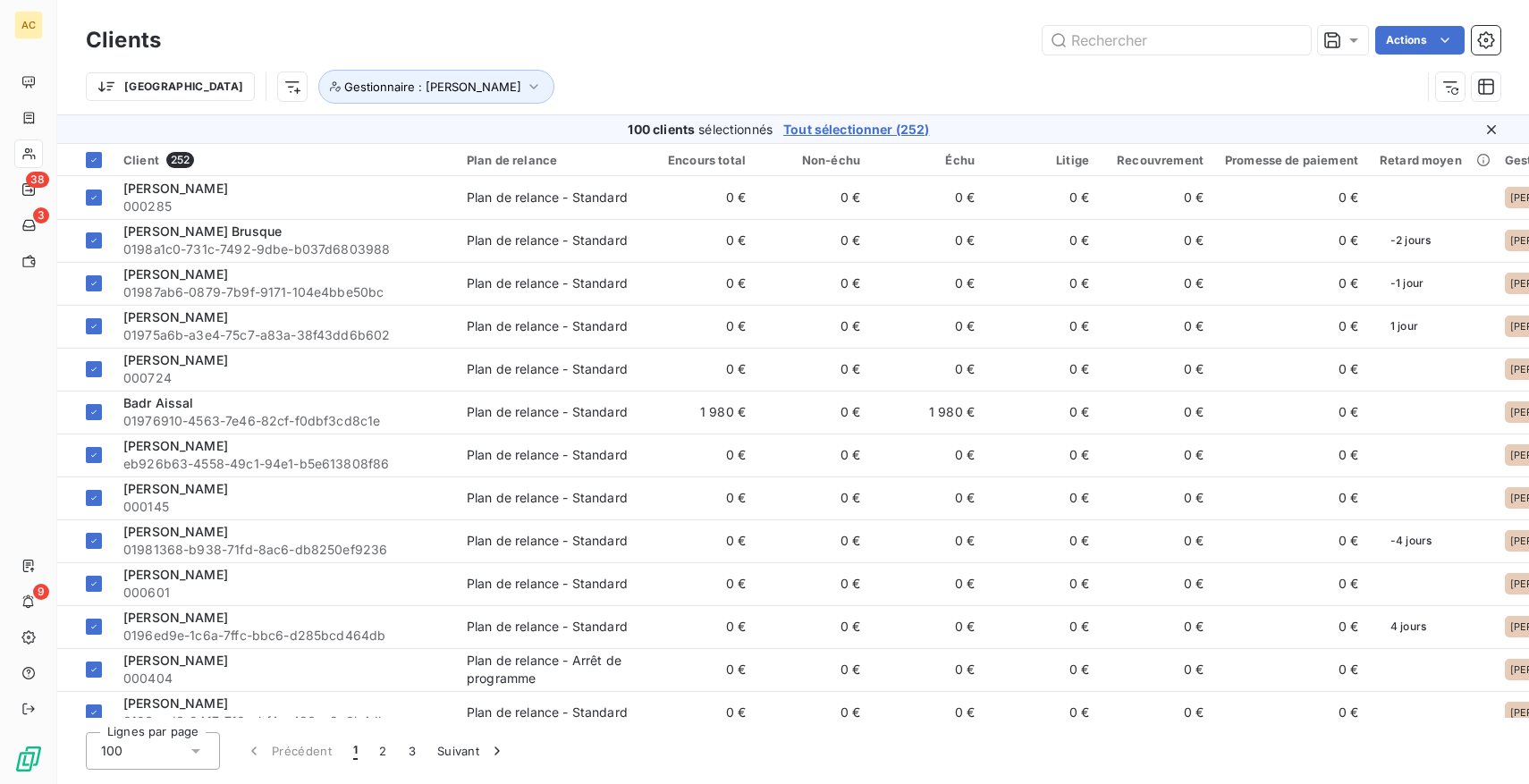
click at [857, 129] on span "Tout sélectionner (252)" at bounding box center [856, 129] width 146 height 18
click at [1408, 42] on html "AC 38 3 9 Clients Actions Trier Gestionnaire : [PERSON_NAME] 252 clients sélect…" at bounding box center [764, 392] width 1529 height 784
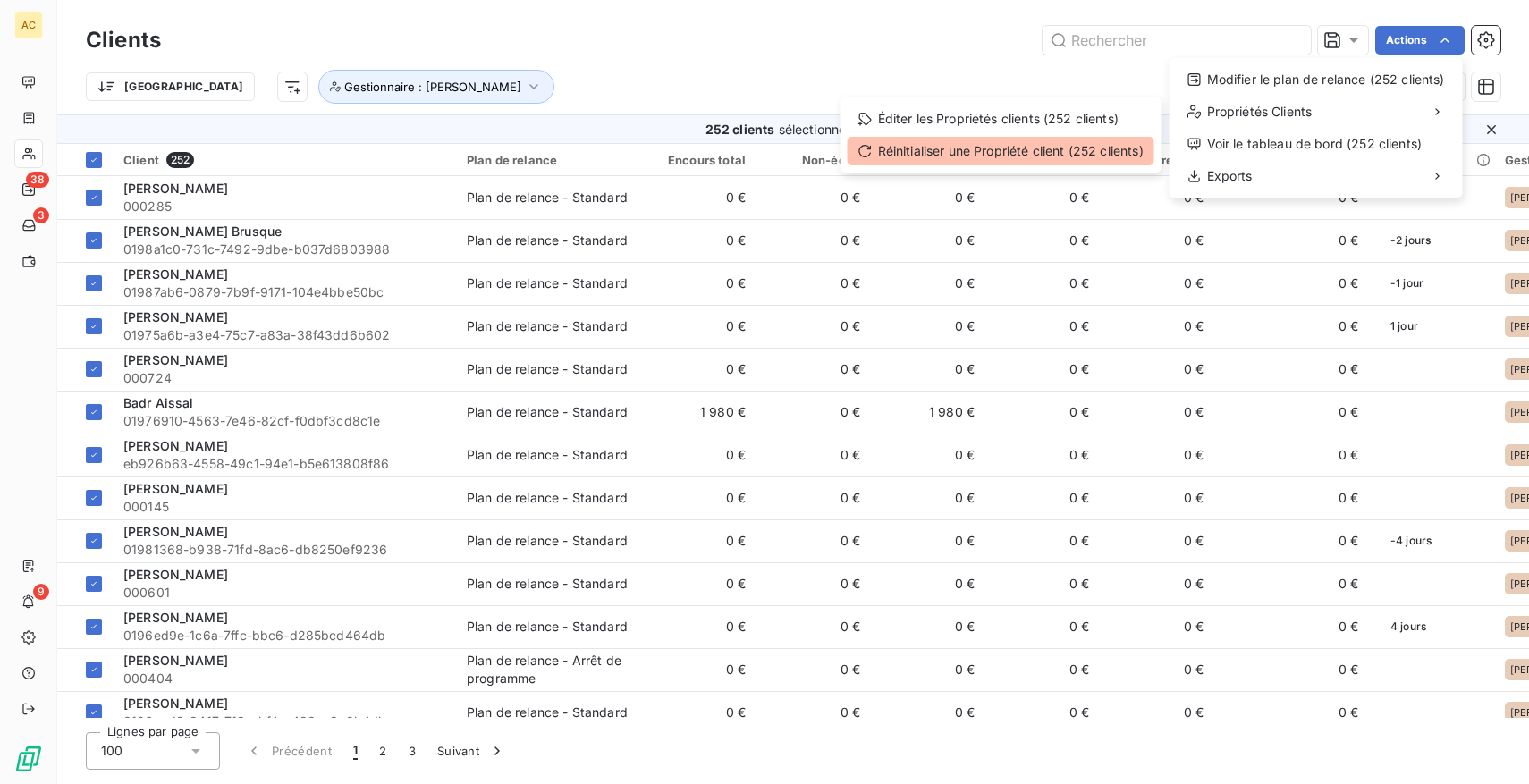
click at [1040, 141] on div "Réinitialiser une Propriété client (252 clients)" at bounding box center [1001, 151] width 307 height 29
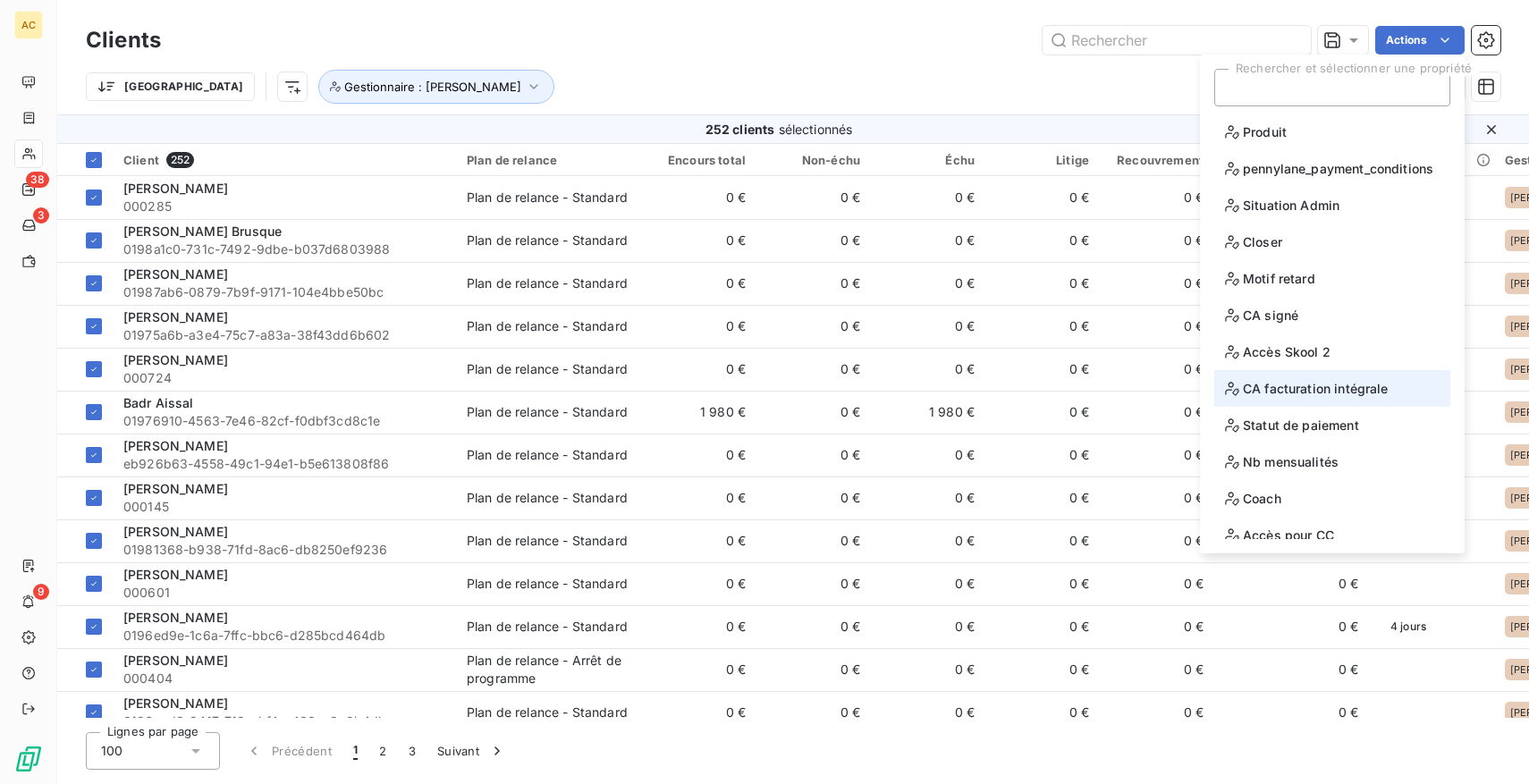
scroll to position [87, 0]
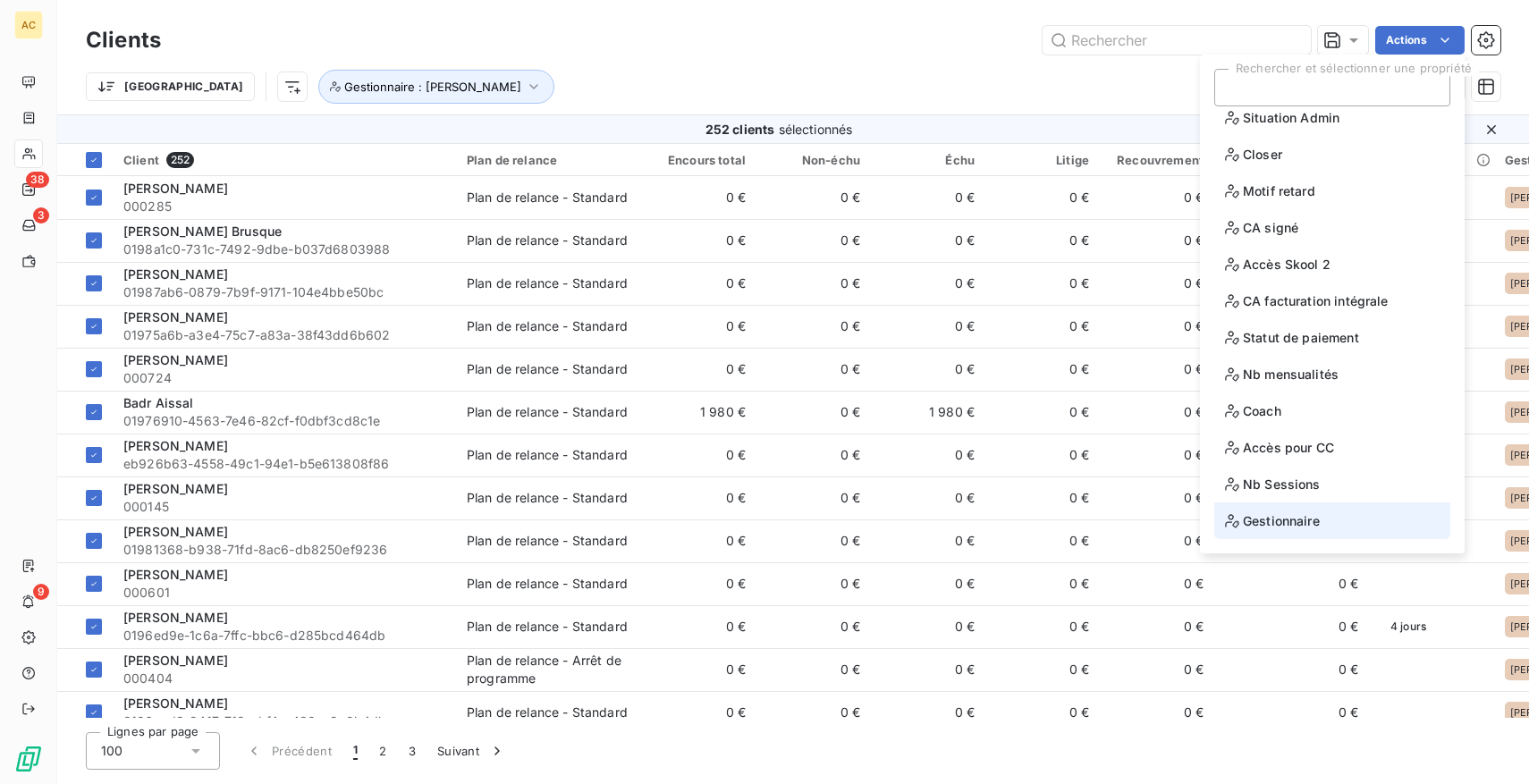
click at [1301, 530] on span "Gestionnaire" at bounding box center [1272, 521] width 94 height 22
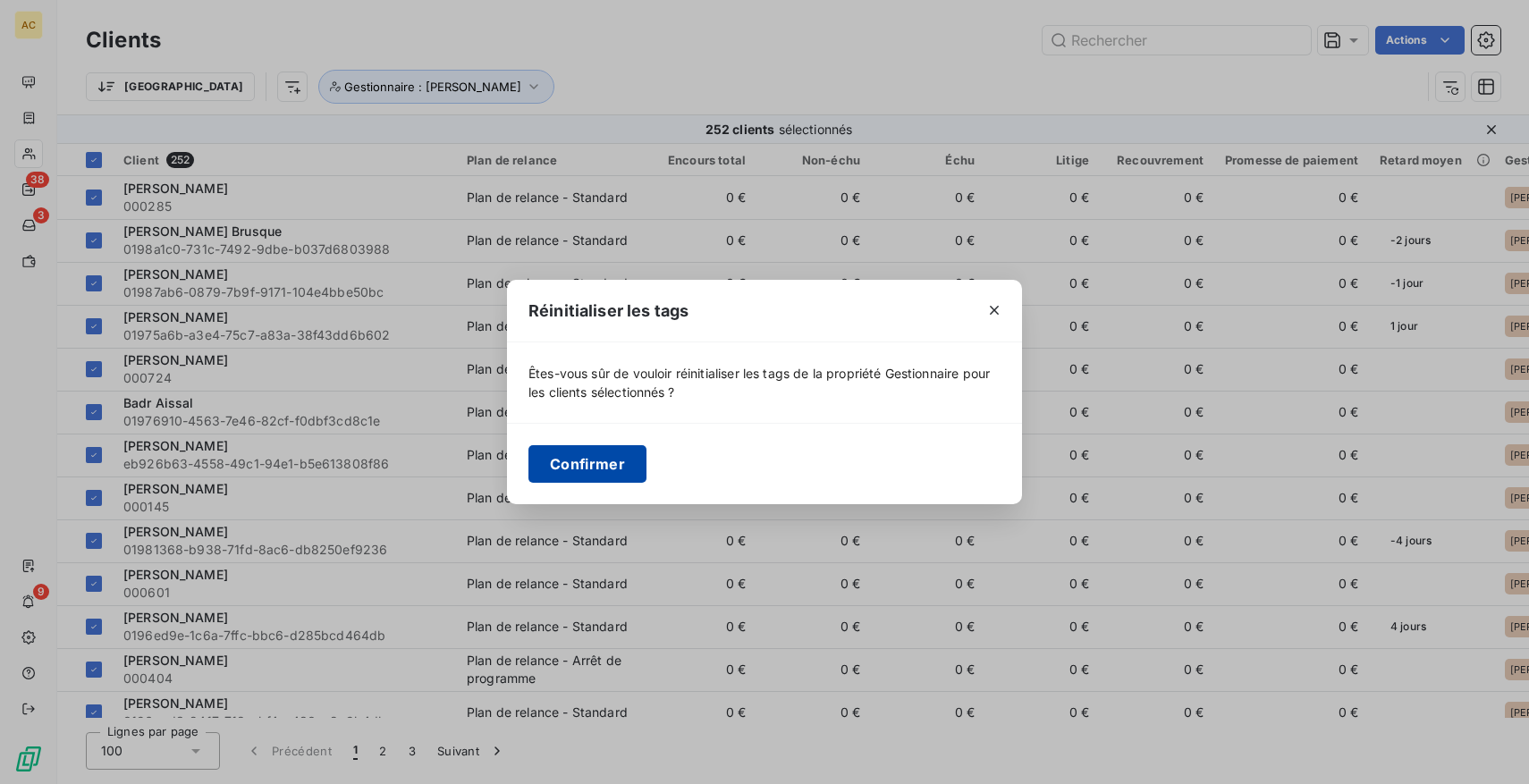
click at [581, 459] on button "Confirmer" at bounding box center [587, 464] width 118 height 38
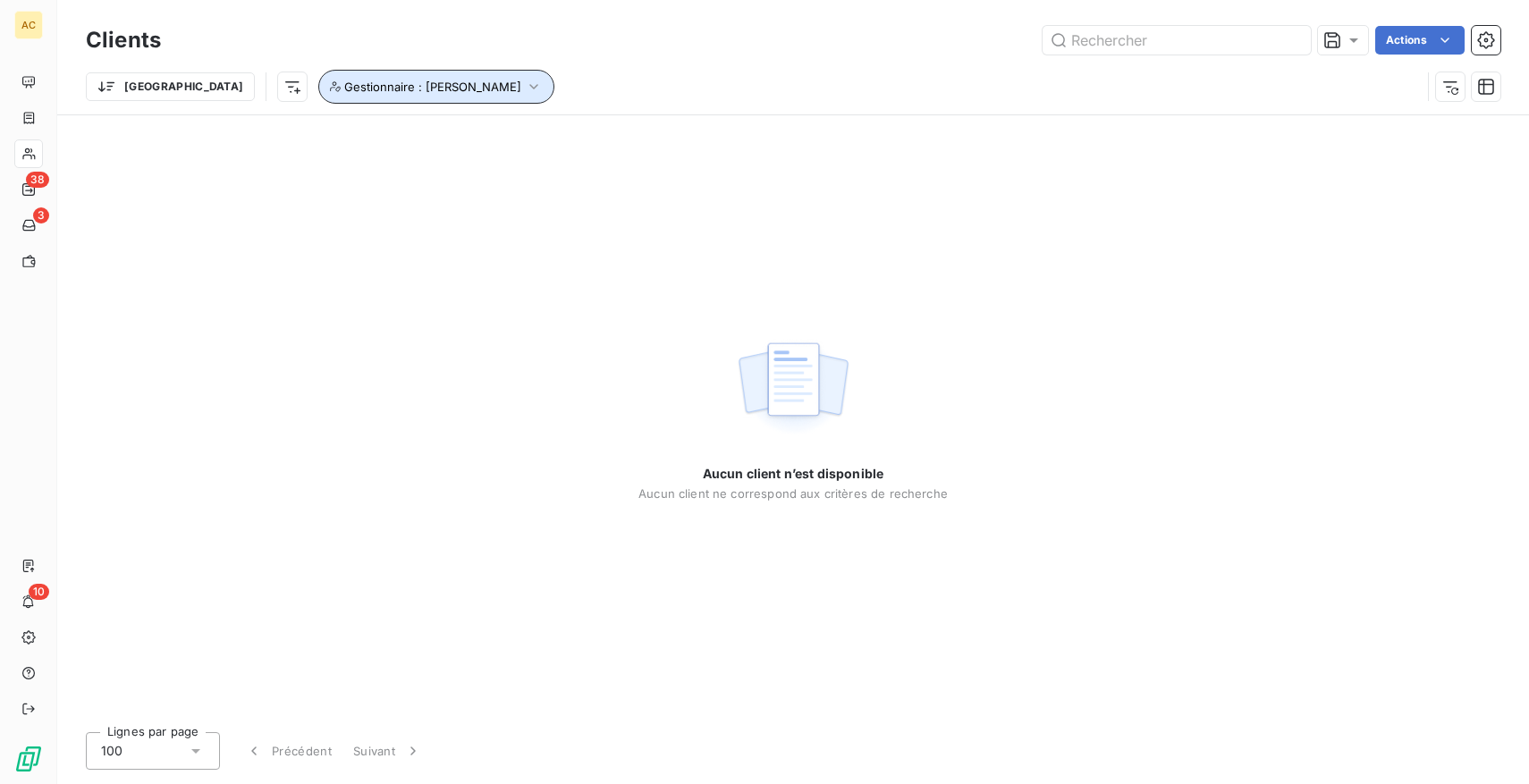
click at [390, 81] on span "Gestionnaire : [PERSON_NAME]" at bounding box center [433, 86] width 177 height 14
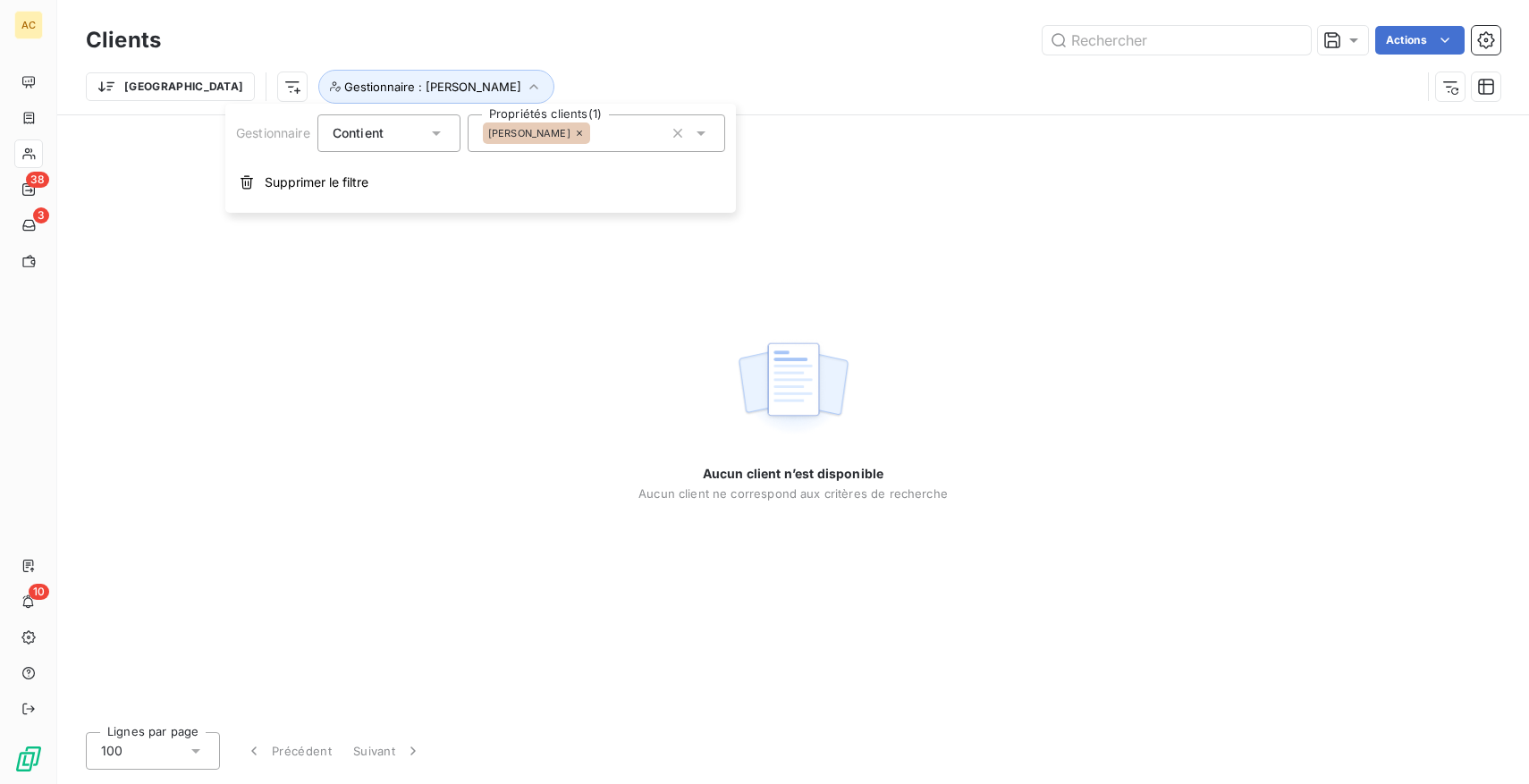
click at [388, 130] on div "Contient is" at bounding box center [380, 133] width 94 height 25
click at [407, 210] on span "Ne contient pas" at bounding box center [401, 207] width 96 height 15
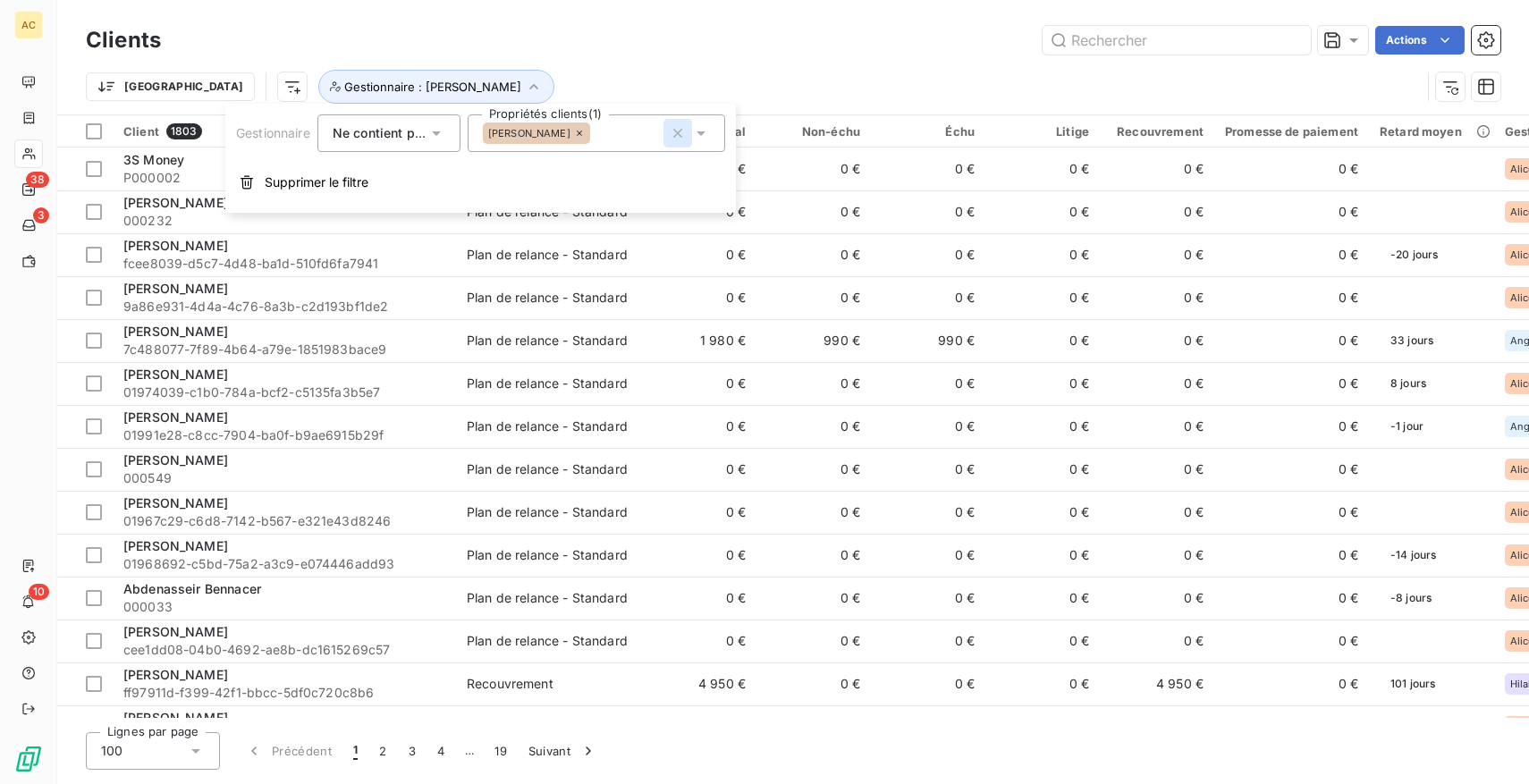
click at [677, 134] on icon "button" at bounding box center [678, 133] width 9 height 9
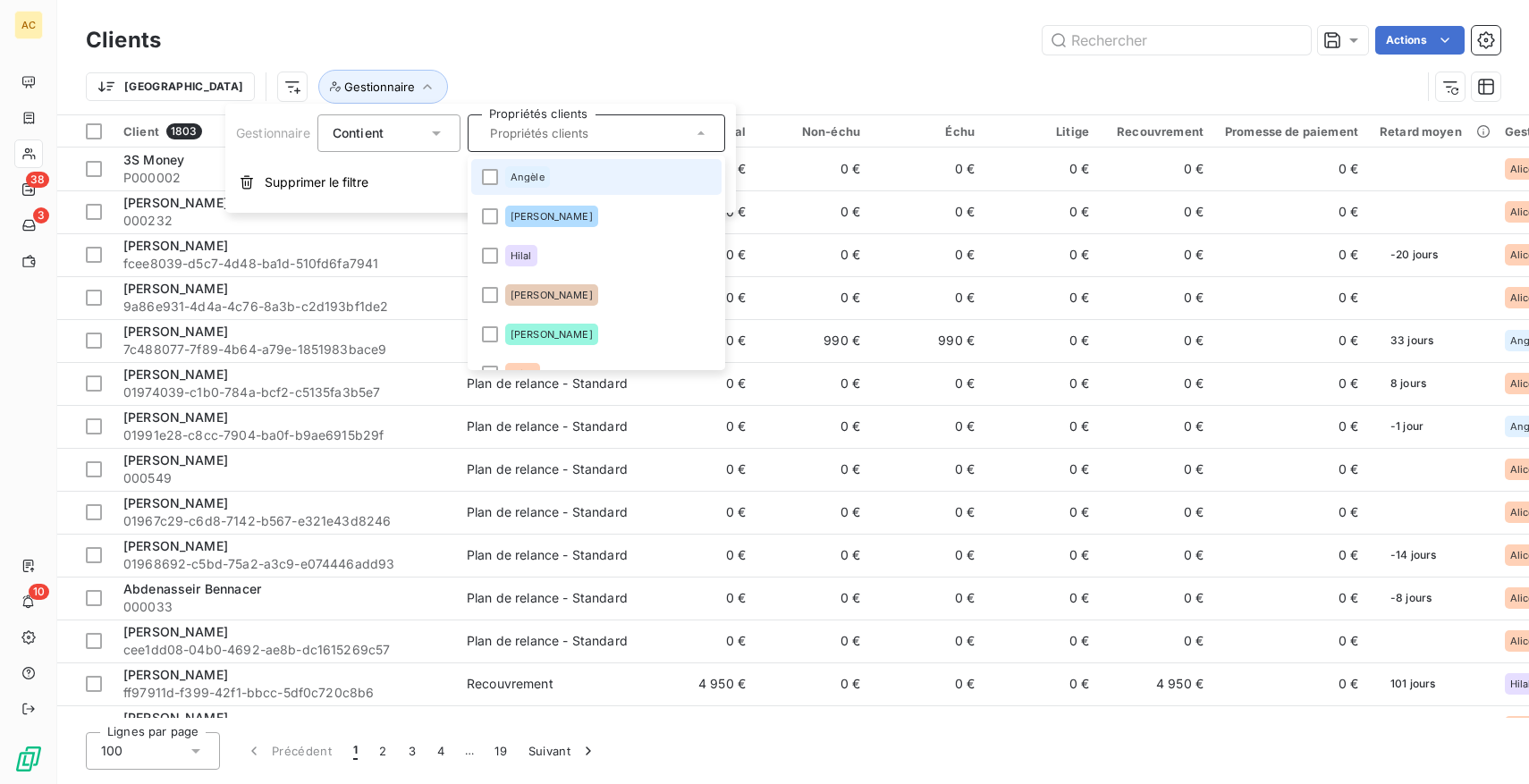
click at [542, 188] on li "Angèle" at bounding box center [596, 177] width 250 height 36
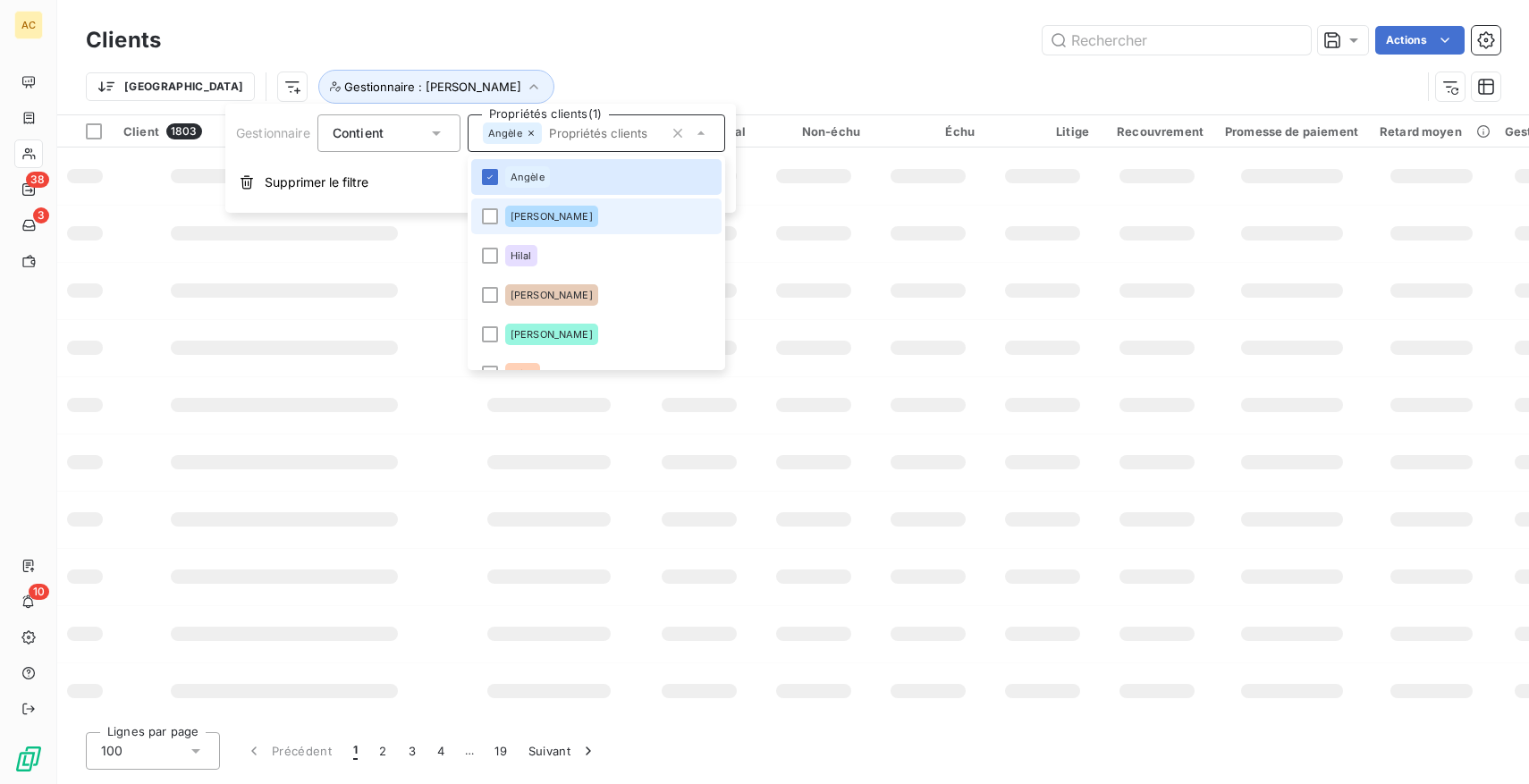
click at [538, 219] on span "[PERSON_NAME]" at bounding box center [551, 217] width 82 height 11
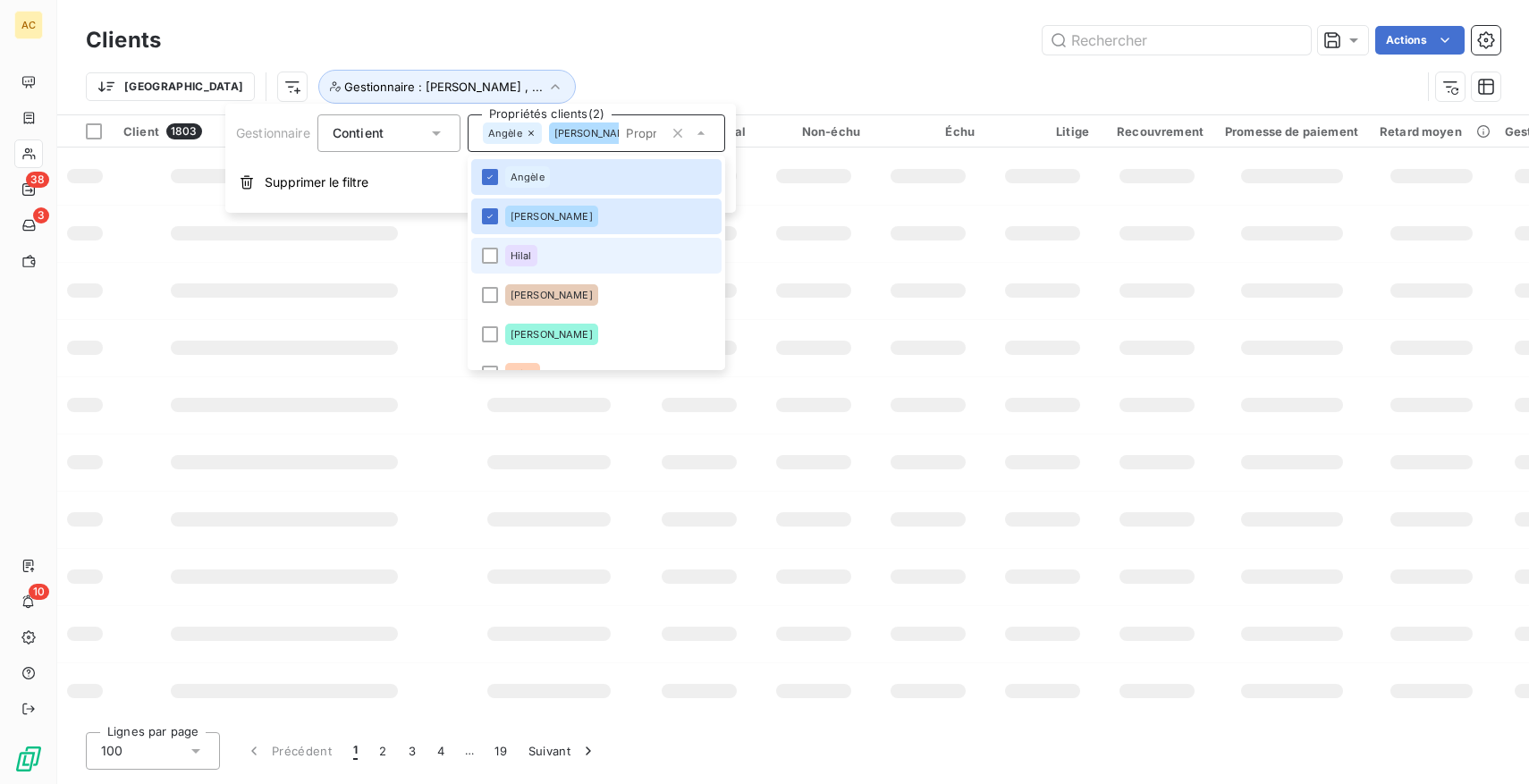
click at [542, 260] on li "Hilal" at bounding box center [596, 255] width 250 height 36
click at [561, 282] on li "[PERSON_NAME]" at bounding box center [596, 295] width 250 height 36
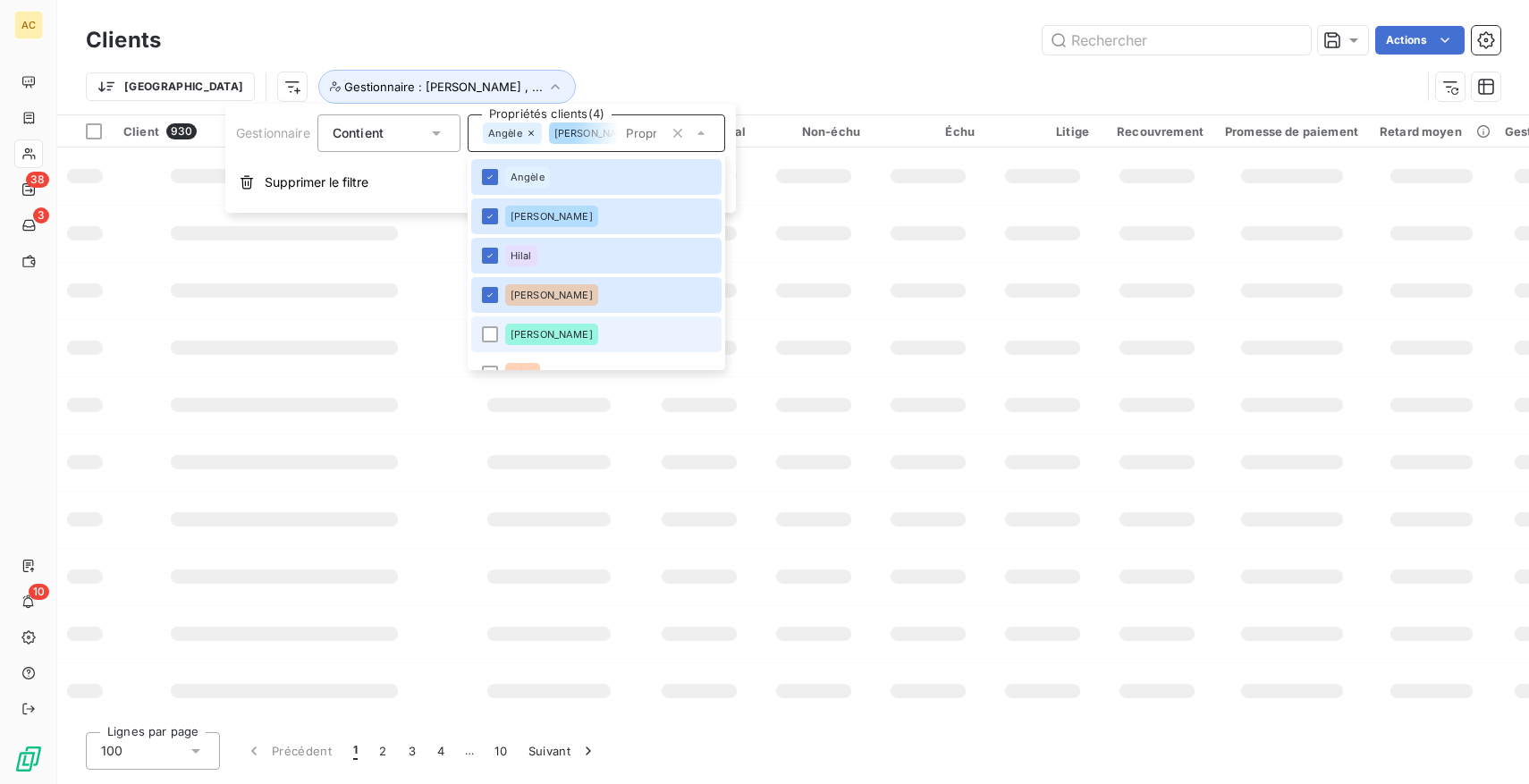
click at [576, 324] on div "[PERSON_NAME]" at bounding box center [551, 334] width 93 height 22
click at [581, 358] on li "Alice" at bounding box center [596, 374] width 250 height 36
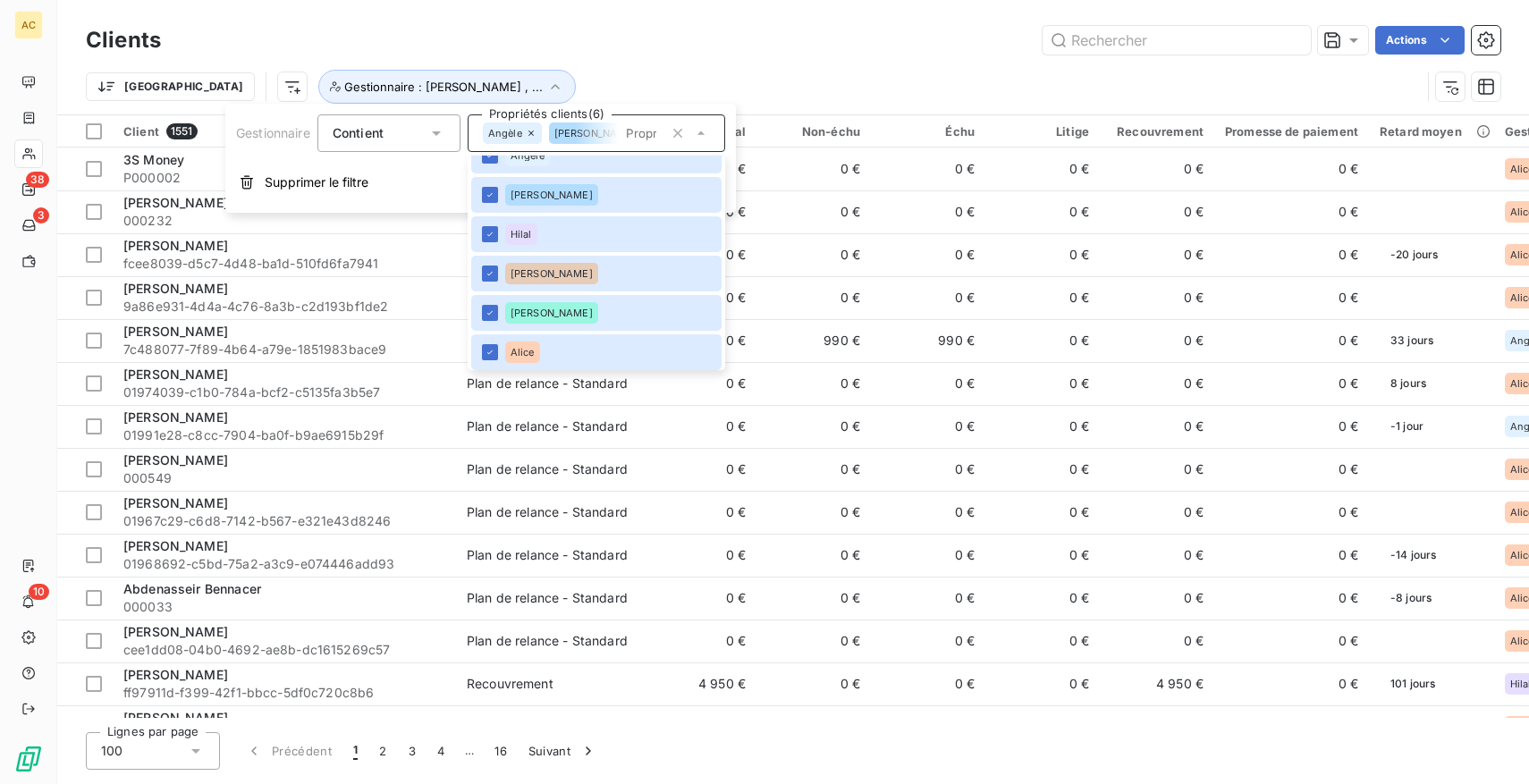
click at [586, 10] on div "Clients Actions Trier Gestionnaire : [PERSON_NAME] , ..." at bounding box center [793, 57] width 1472 height 114
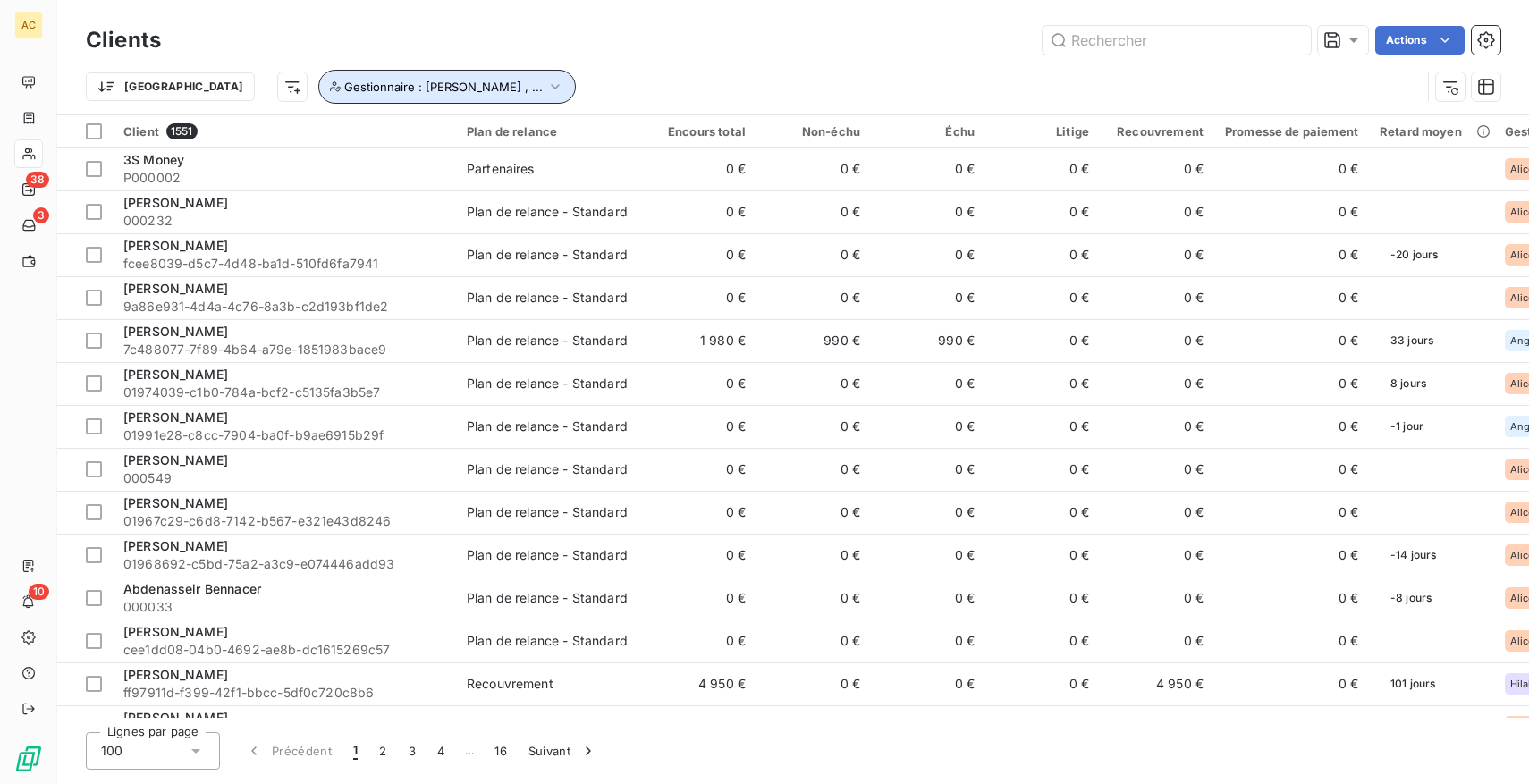
click at [377, 92] on span "Gestionnaire : [PERSON_NAME] , ..." at bounding box center [443, 86] width 199 height 14
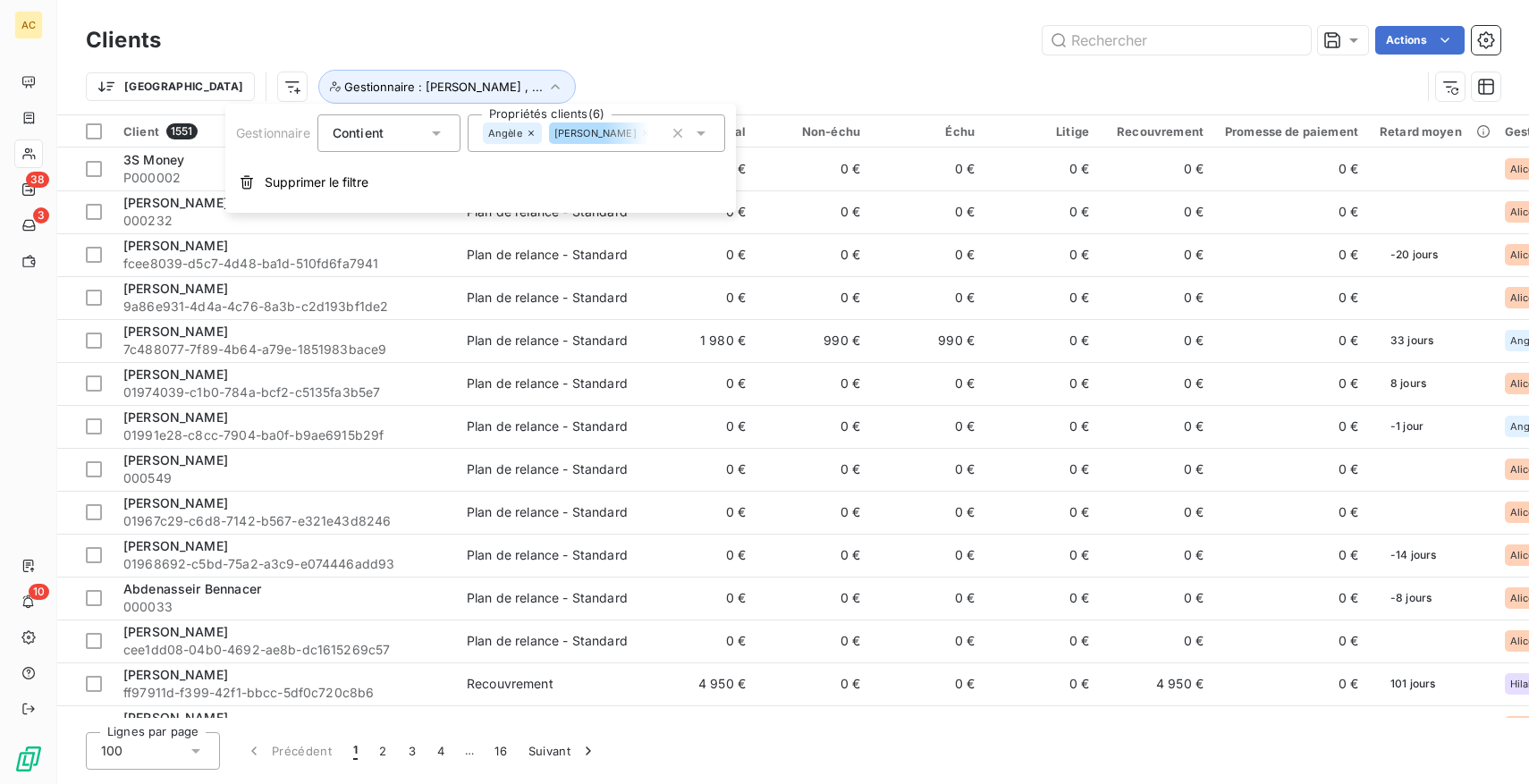
click at [403, 136] on div "Contient is" at bounding box center [380, 133] width 94 height 25
click at [398, 201] on span "Ne contient pas" at bounding box center [401, 207] width 96 height 15
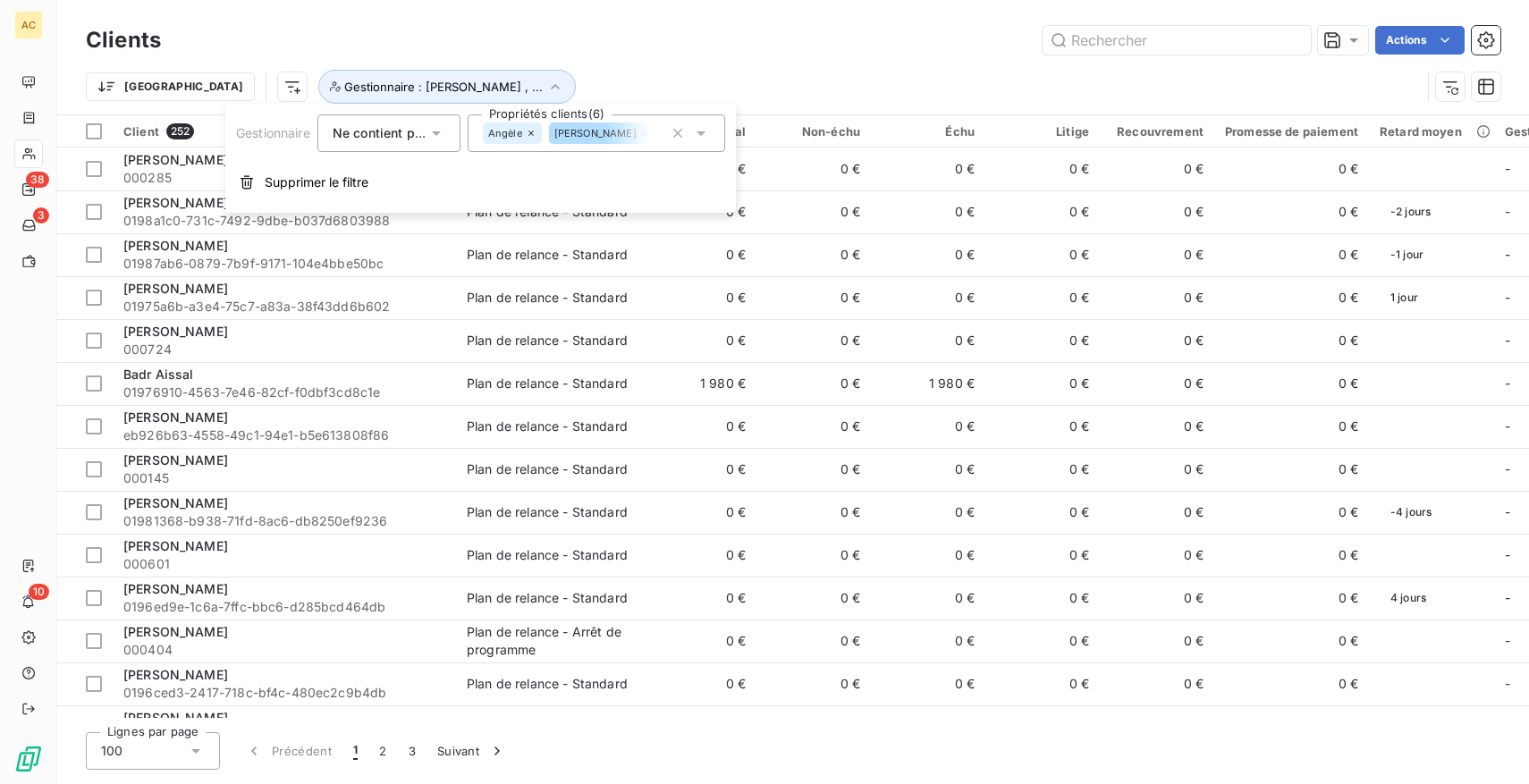
click at [526, 79] on div "Trier Gestionnaire : Angèle , ..." at bounding box center [753, 87] width 1335 height 34
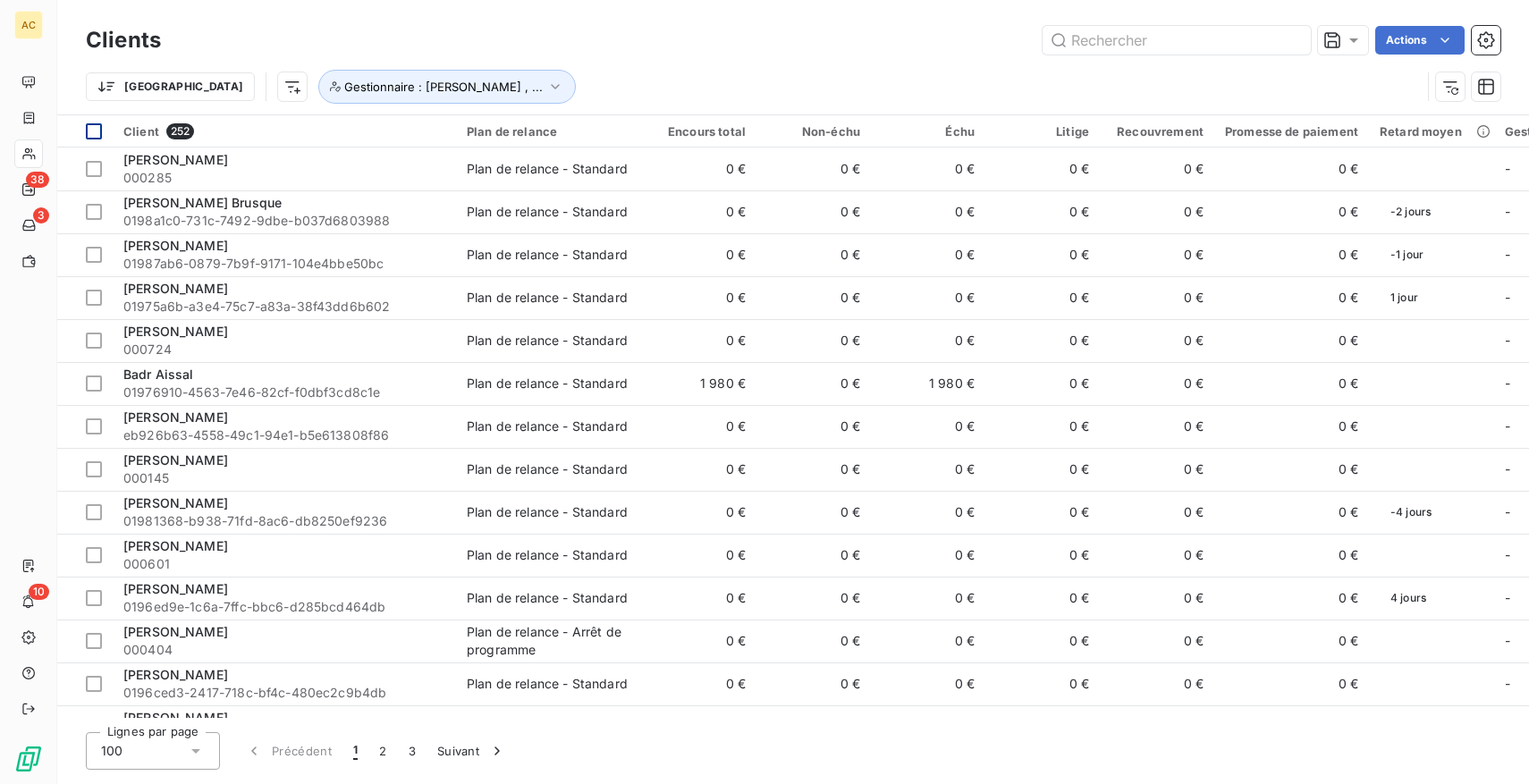
click at [94, 127] on div at bounding box center [94, 131] width 16 height 16
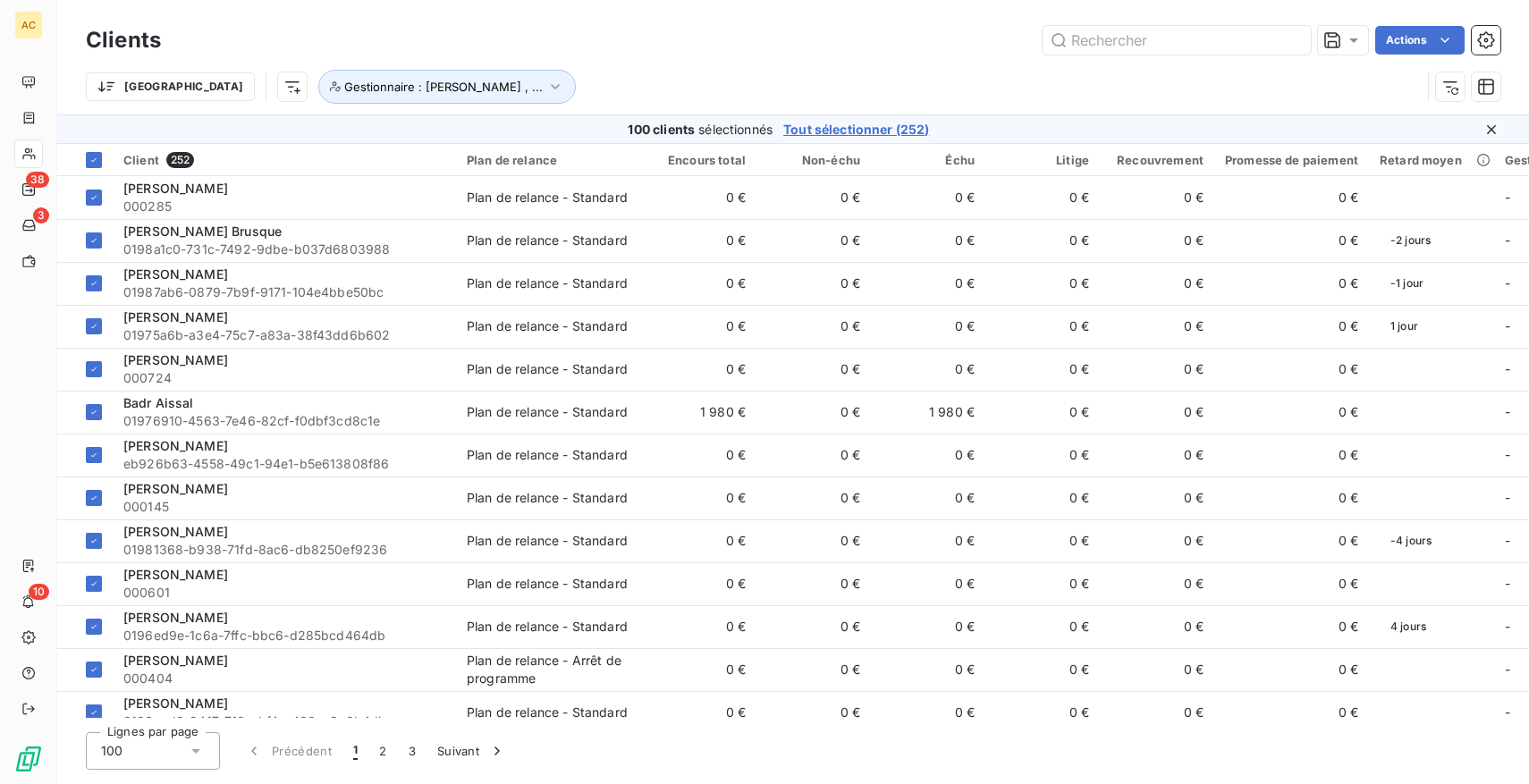
click at [906, 132] on span "Tout sélectionner (252)" at bounding box center [856, 129] width 146 height 18
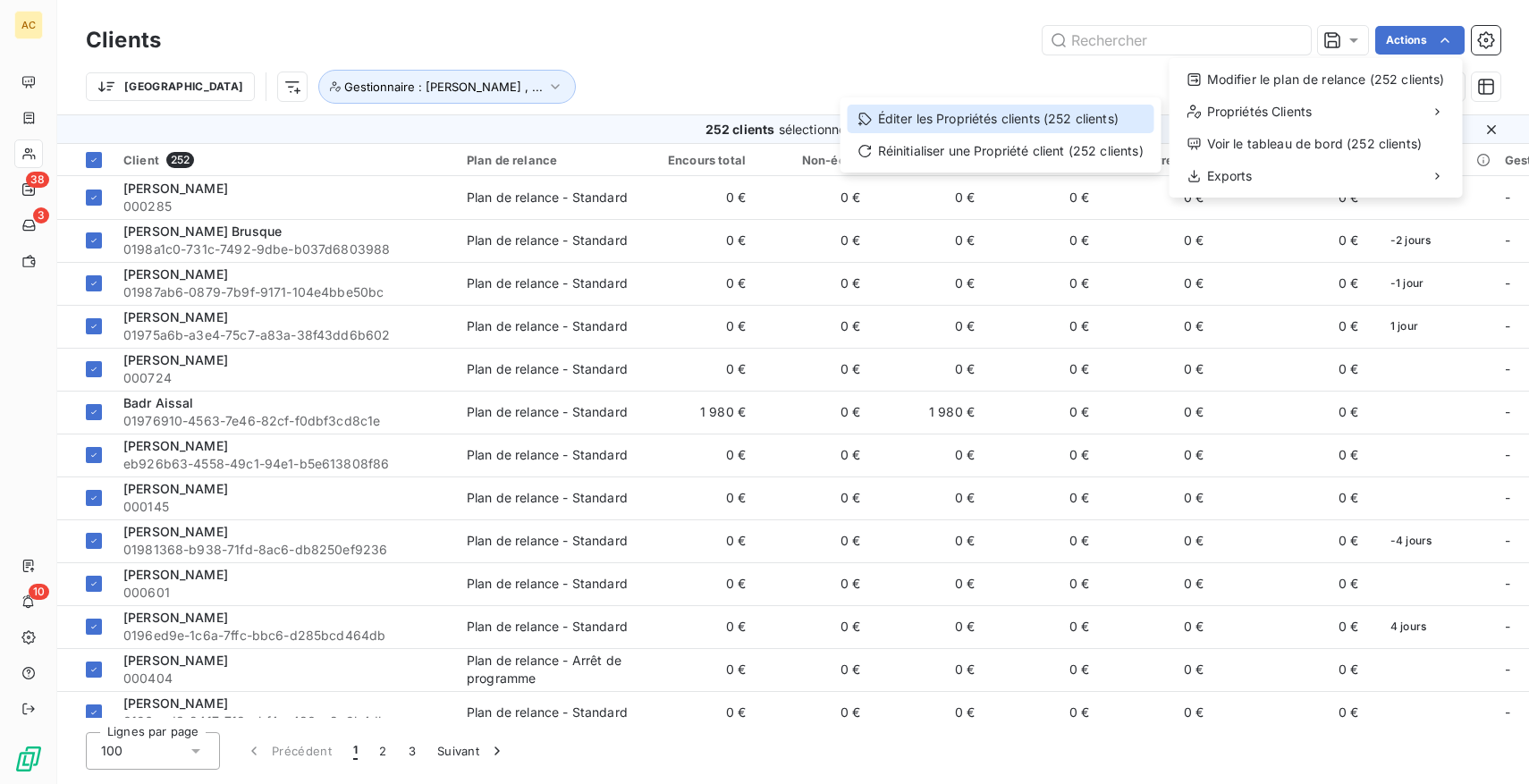
click at [995, 124] on div "Éditer les Propriétés clients (252 clients)" at bounding box center [1001, 119] width 307 height 29
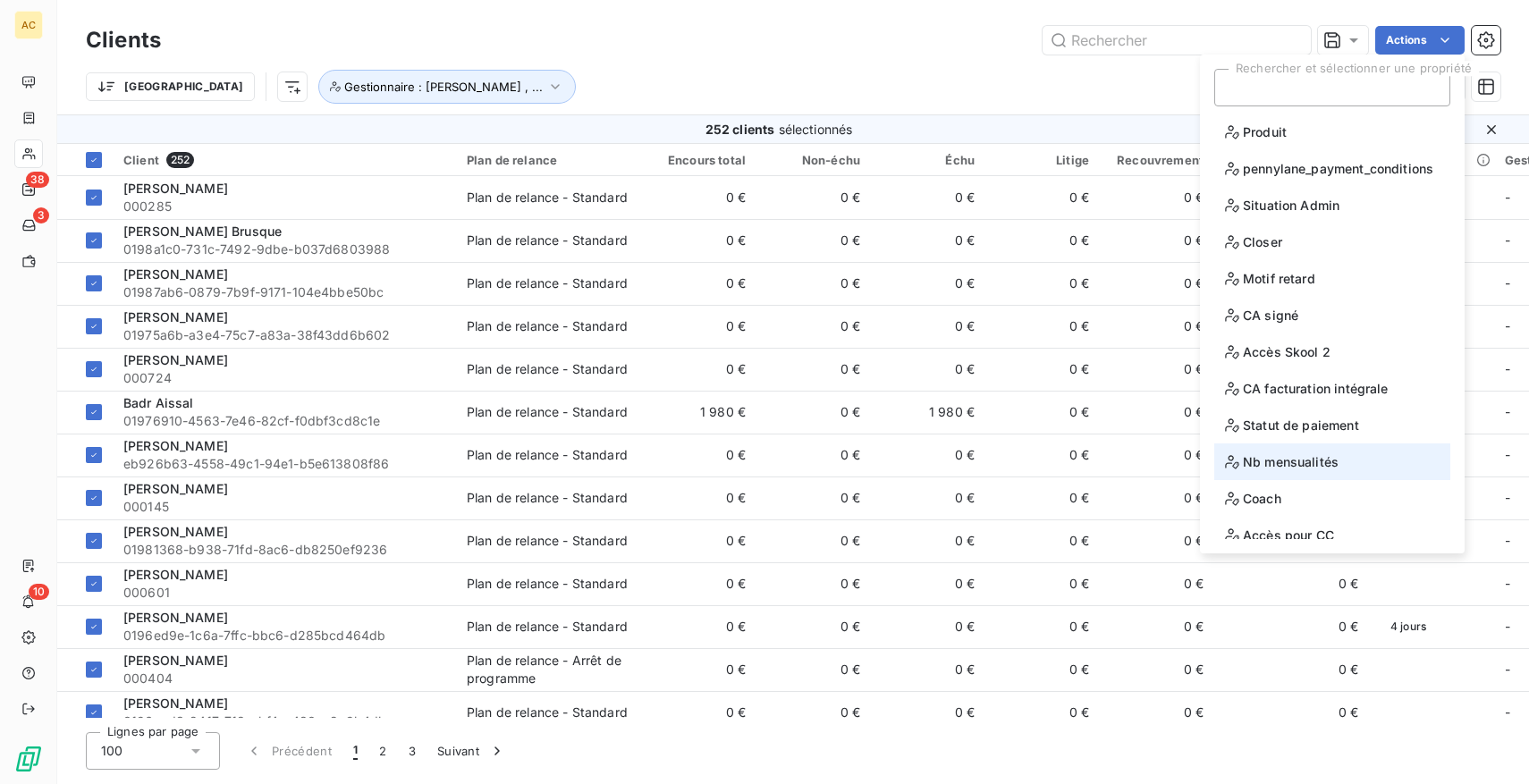
scroll to position [87, 0]
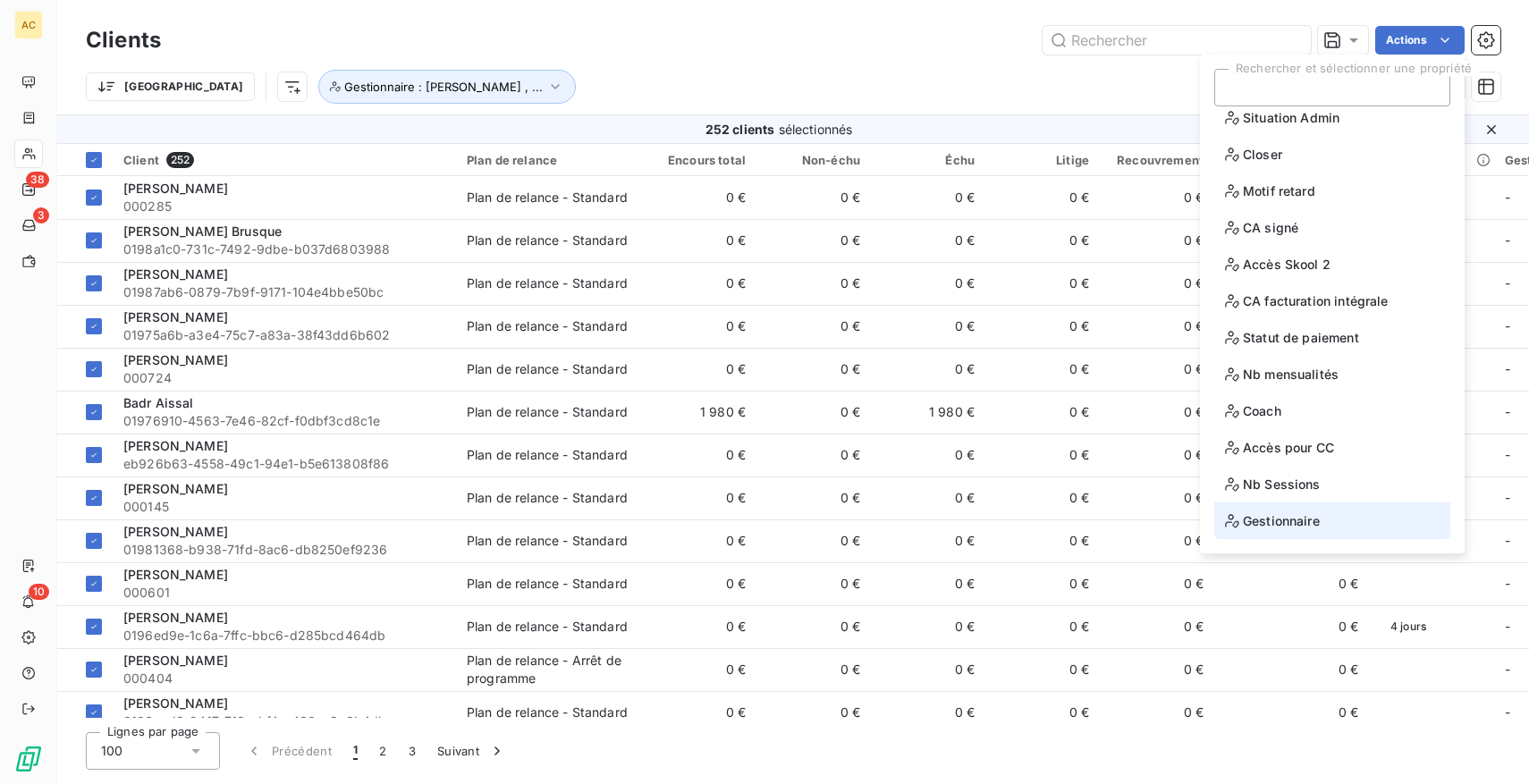
click at [1297, 519] on span "Gestionnaire" at bounding box center [1272, 521] width 94 height 22
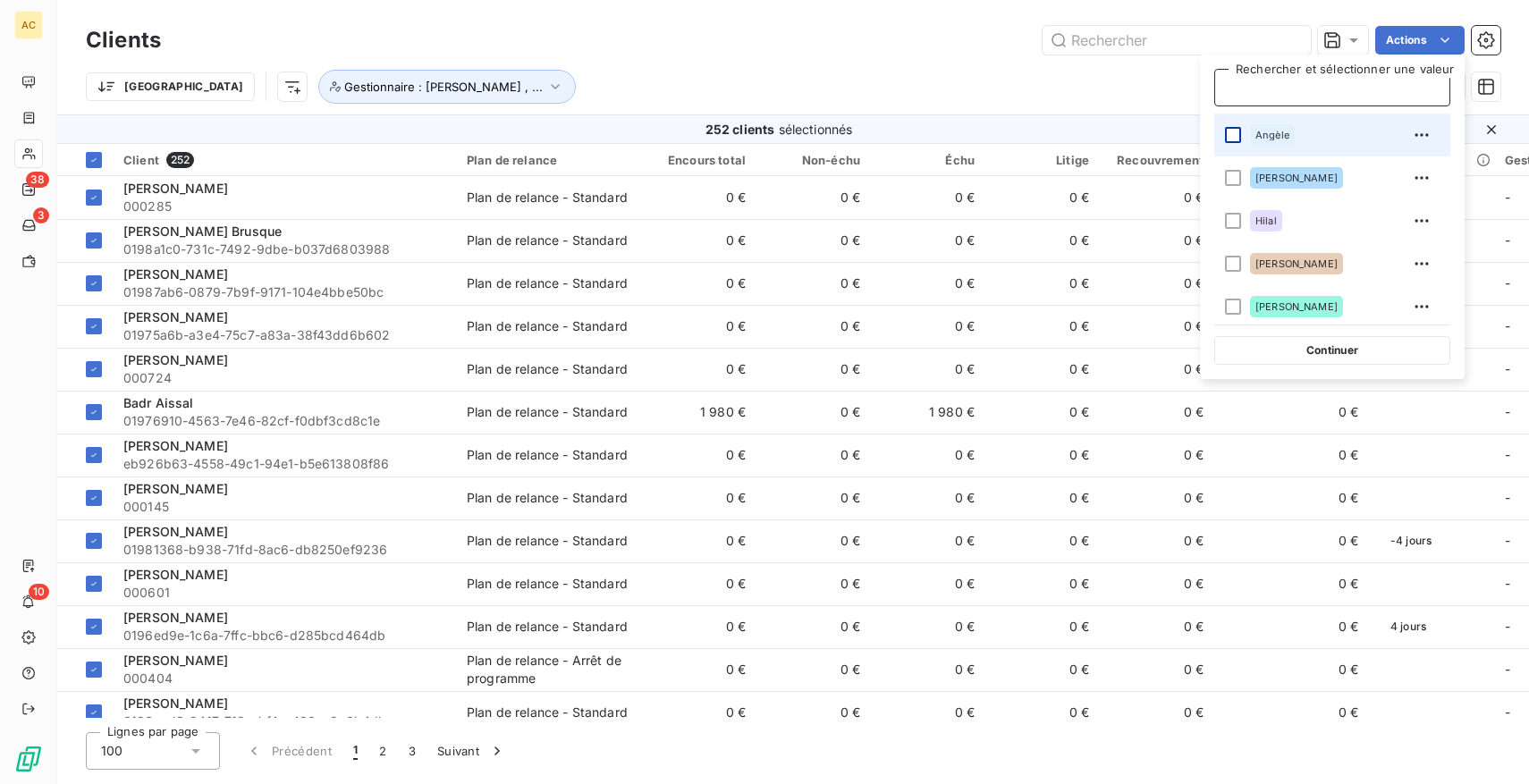
click at [1230, 135] on div at bounding box center [1233, 135] width 16 height 16
click at [900, 49] on div "Actions" at bounding box center [842, 40] width 1319 height 29
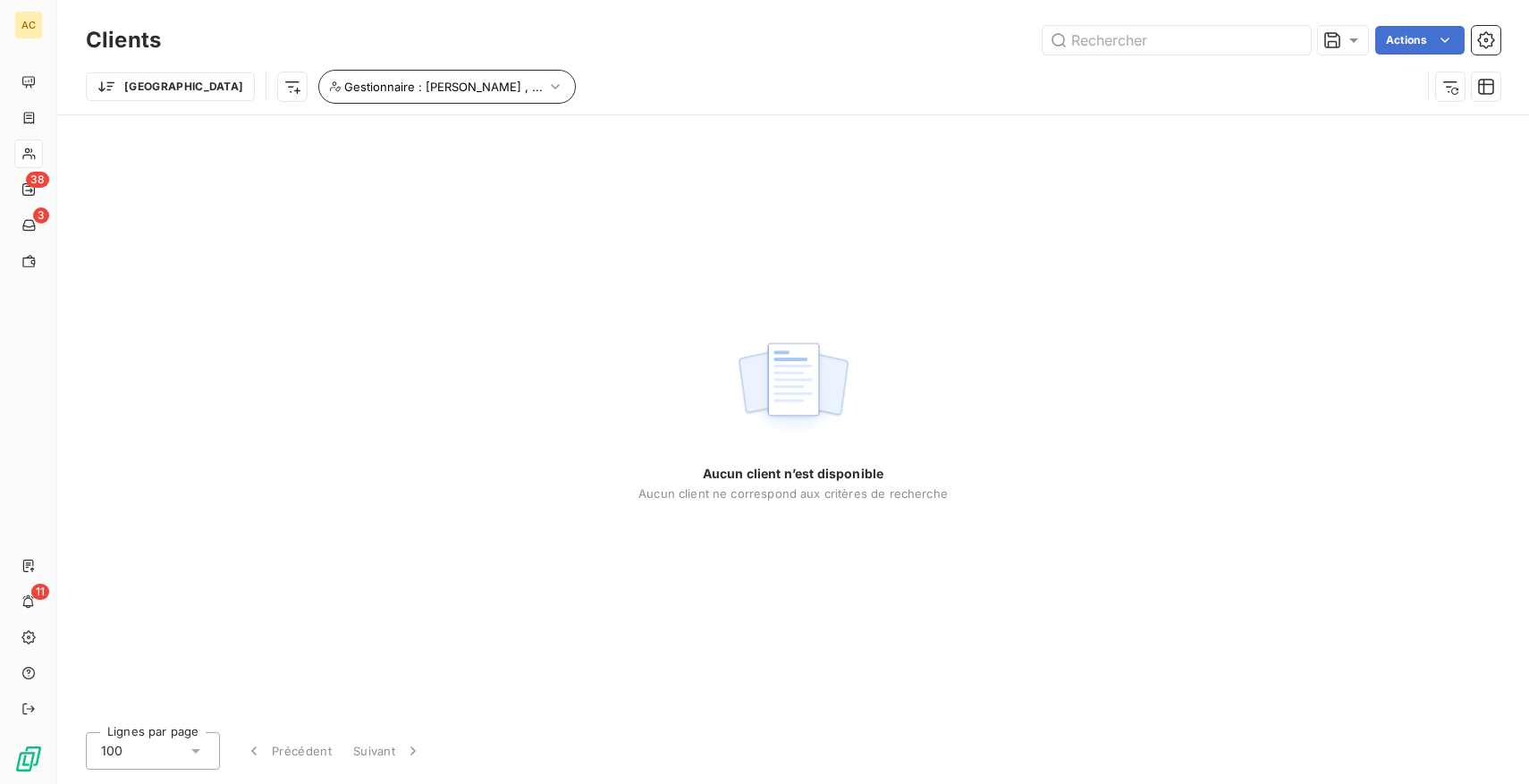
click at [546, 89] on icon "button" at bounding box center [555, 87] width 18 height 18
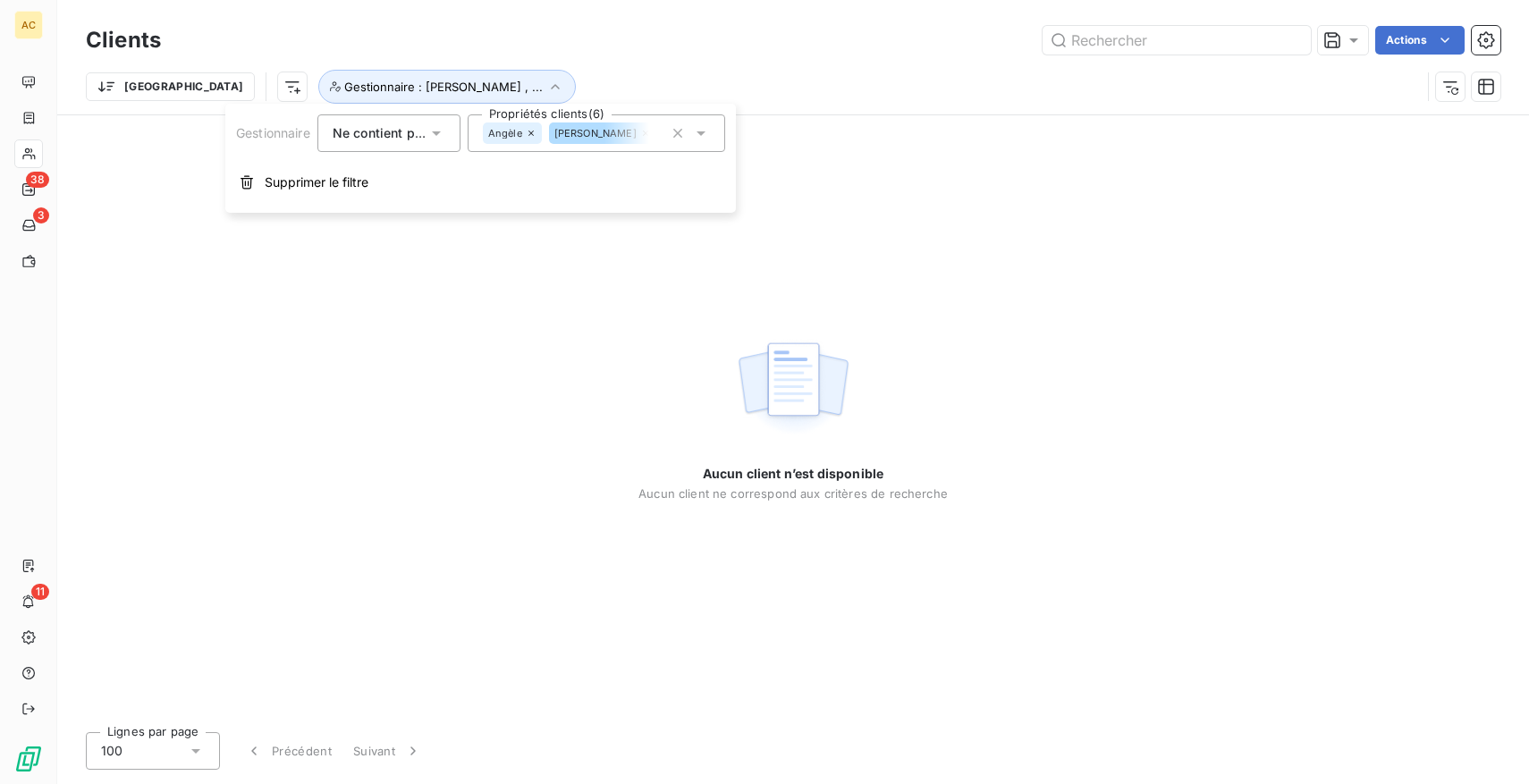
click at [437, 135] on icon at bounding box center [436, 133] width 9 height 4
click at [437, 135] on icon at bounding box center [436, 133] width 18 height 18
click at [669, 134] on span "Hilal" at bounding box center [680, 133] width 22 height 11
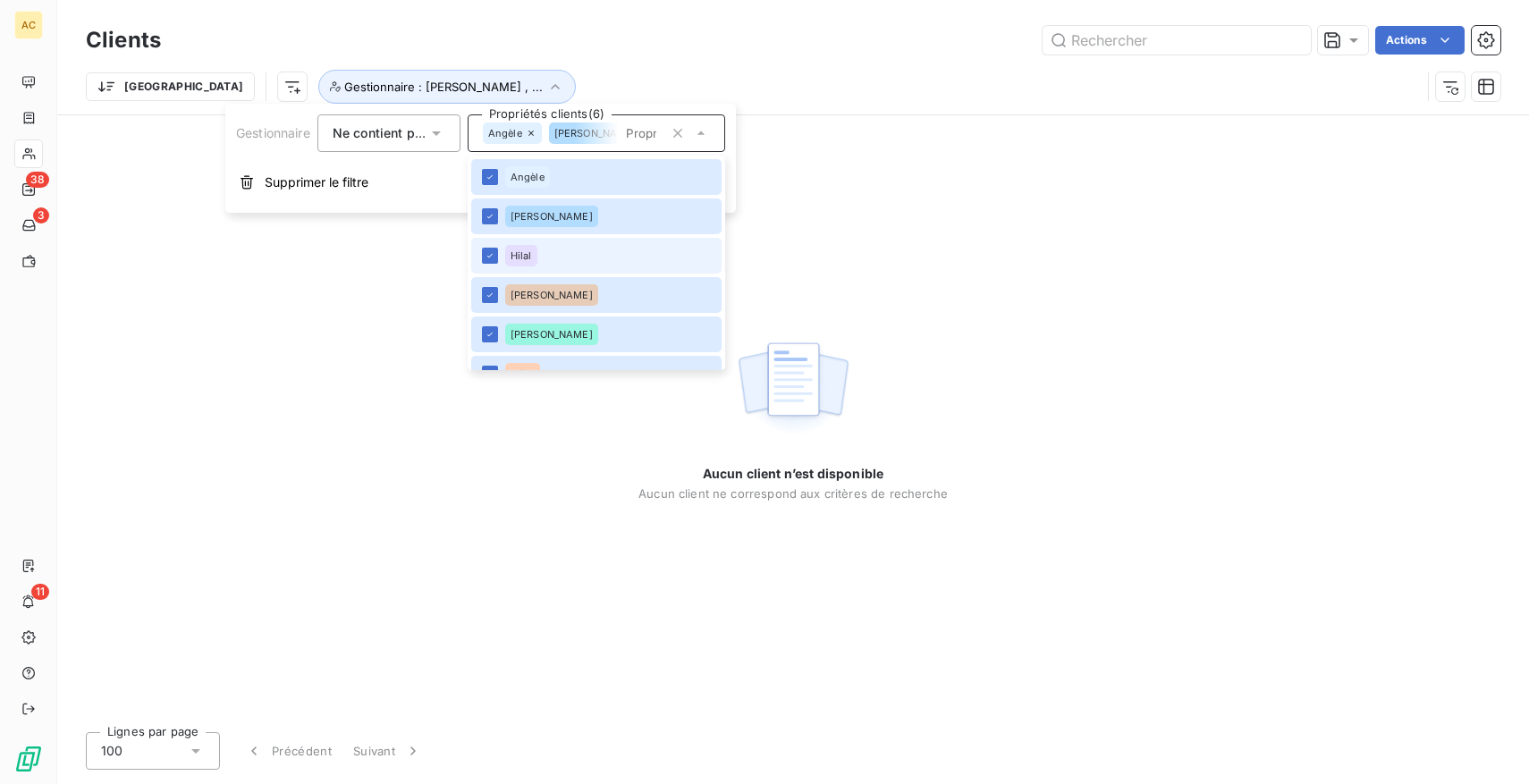
scroll to position [25, 0]
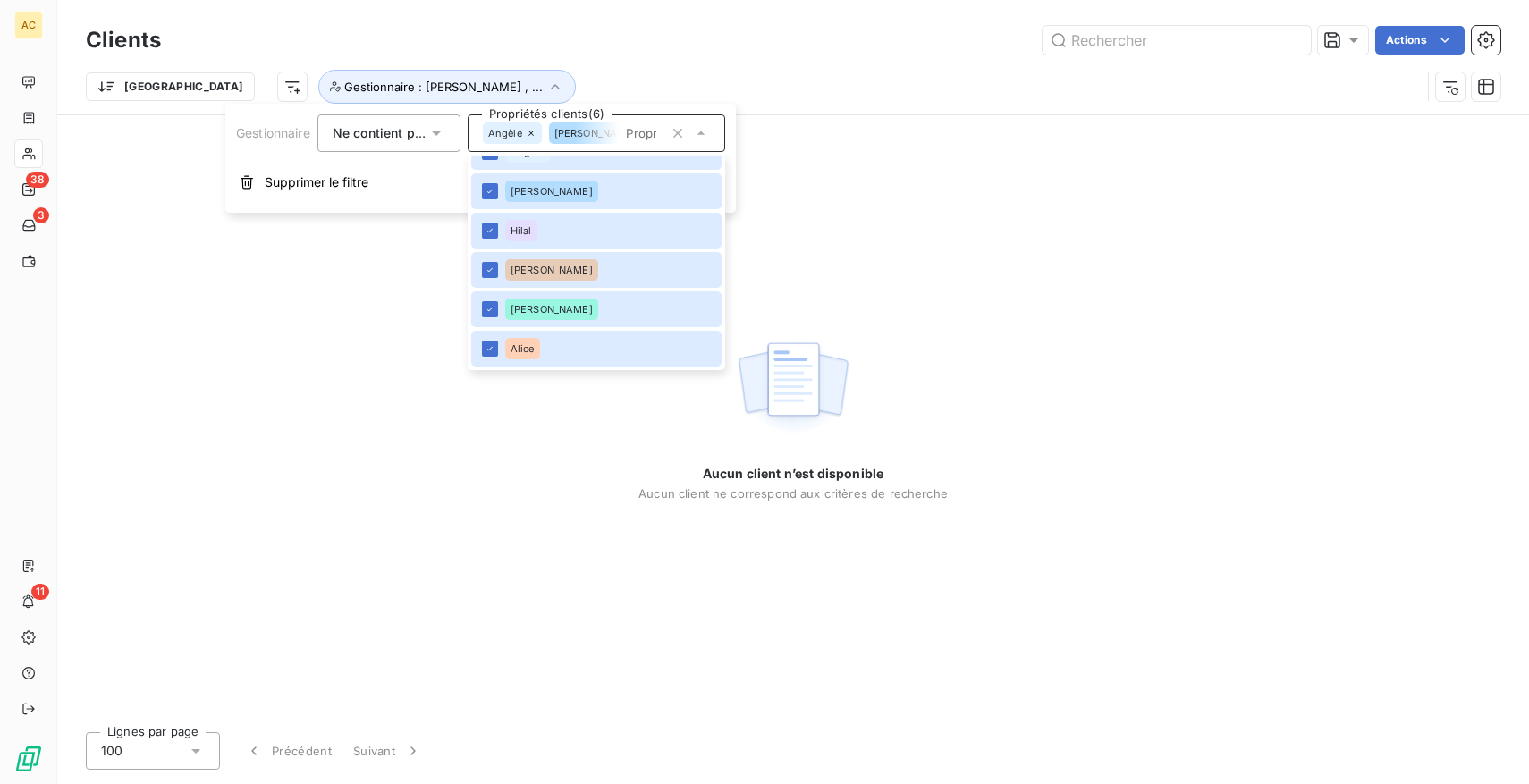
click at [492, 50] on div "Actions" at bounding box center [842, 40] width 1319 height 29
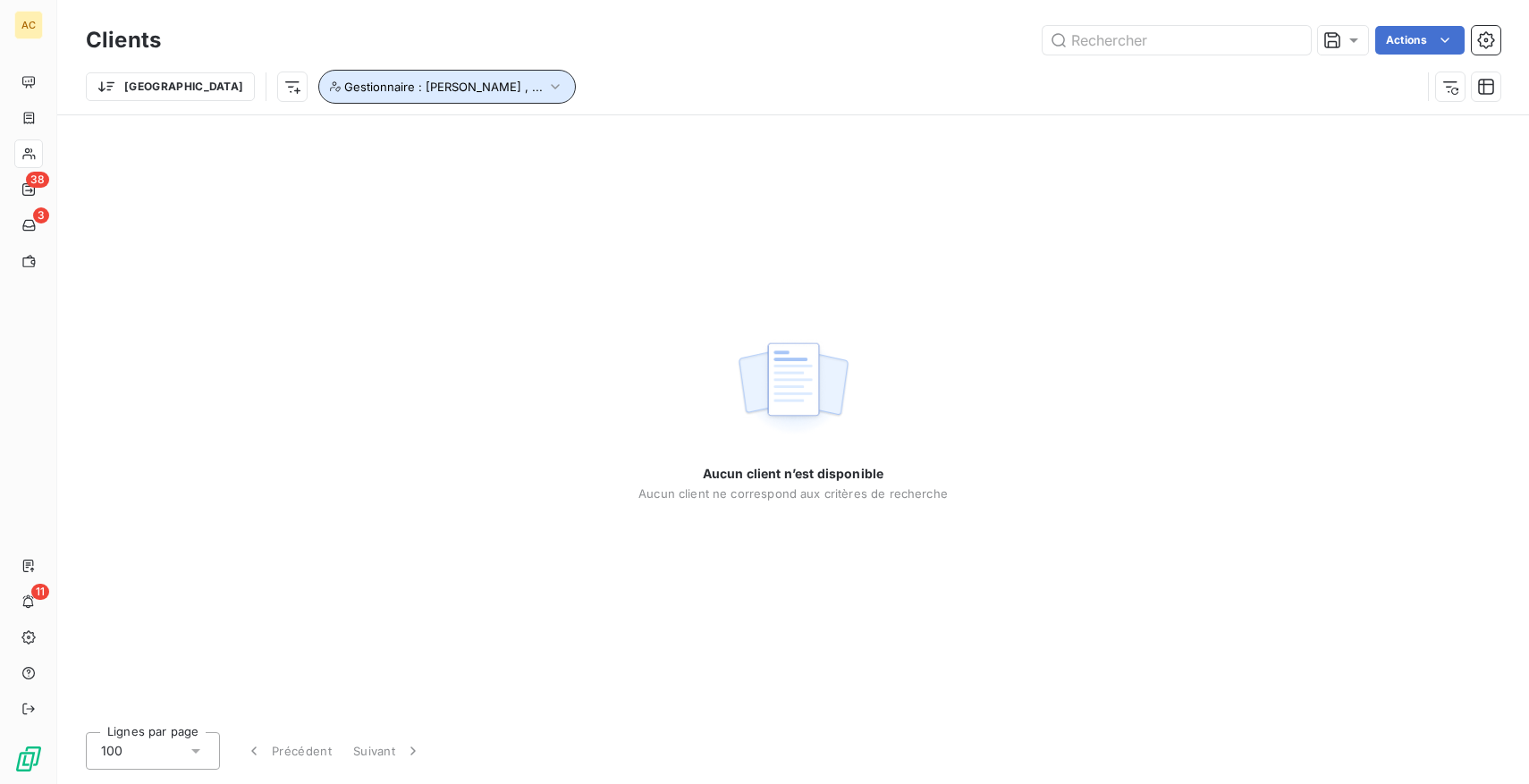
click at [390, 88] on button "Gestionnaire : [PERSON_NAME] , ..." at bounding box center [447, 87] width 257 height 34
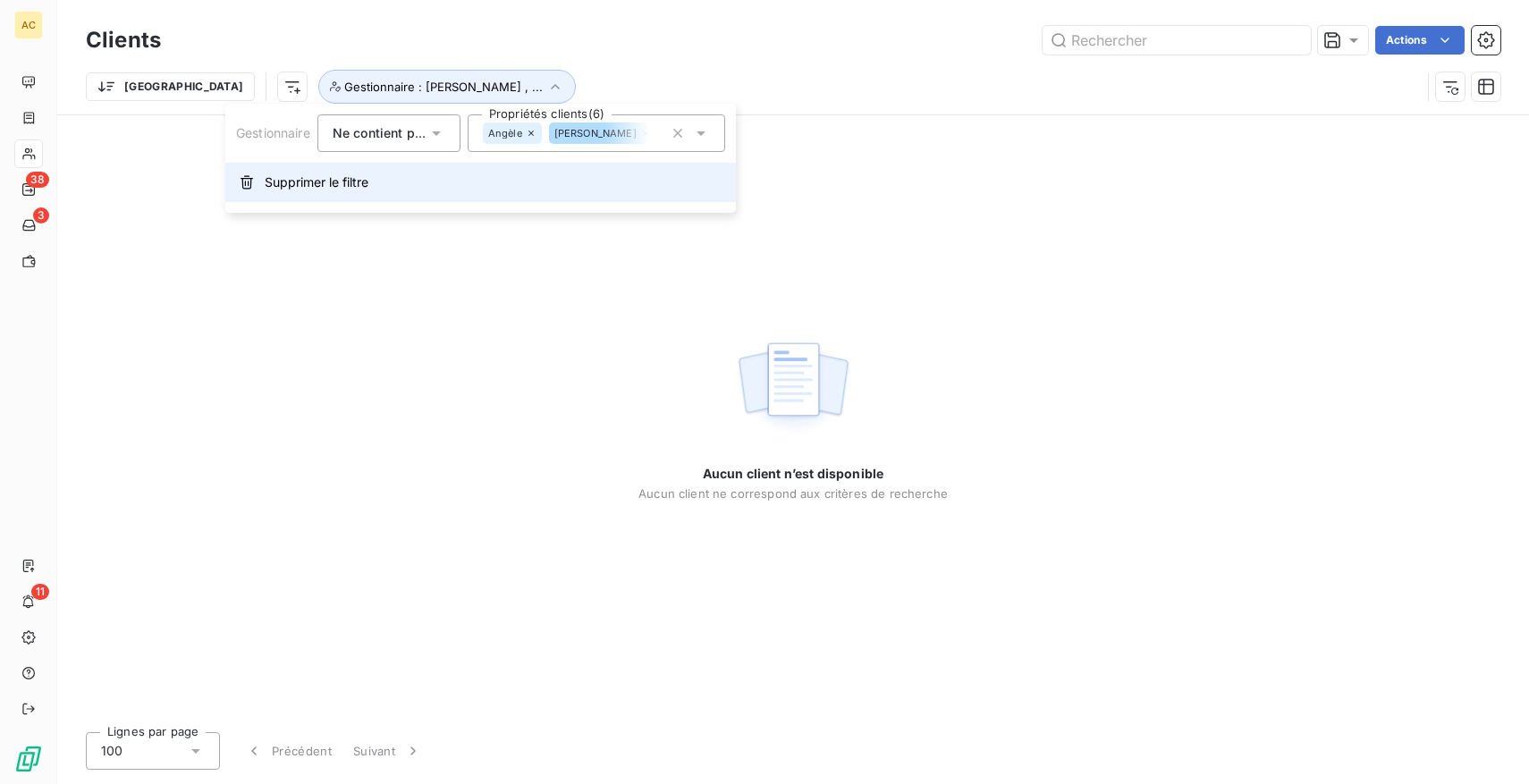
click at [314, 183] on span "Supprimer le filtre" at bounding box center [316, 183] width 103 height 18
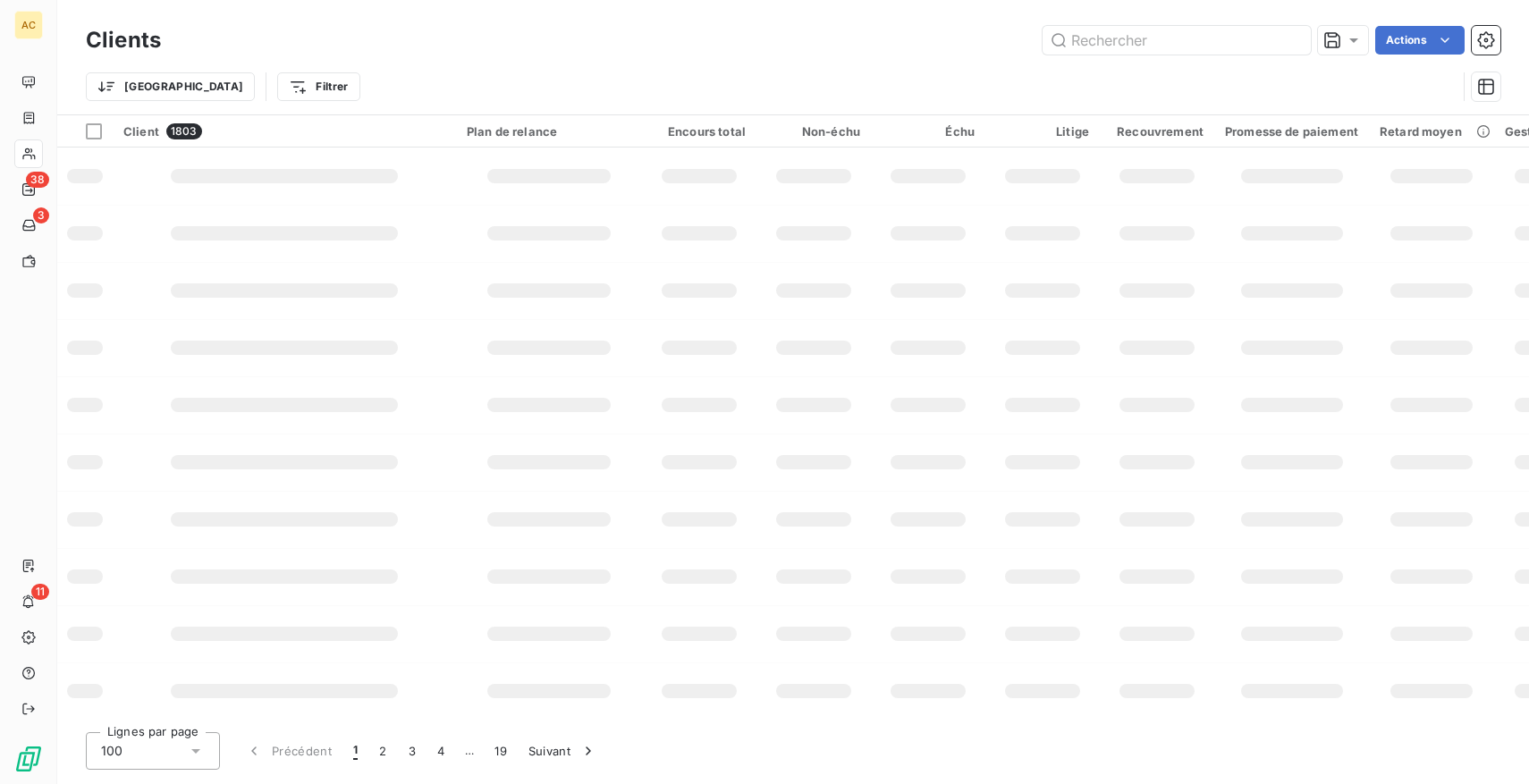
click at [446, 72] on div "Trier Filtrer" at bounding box center [771, 87] width 1371 height 34
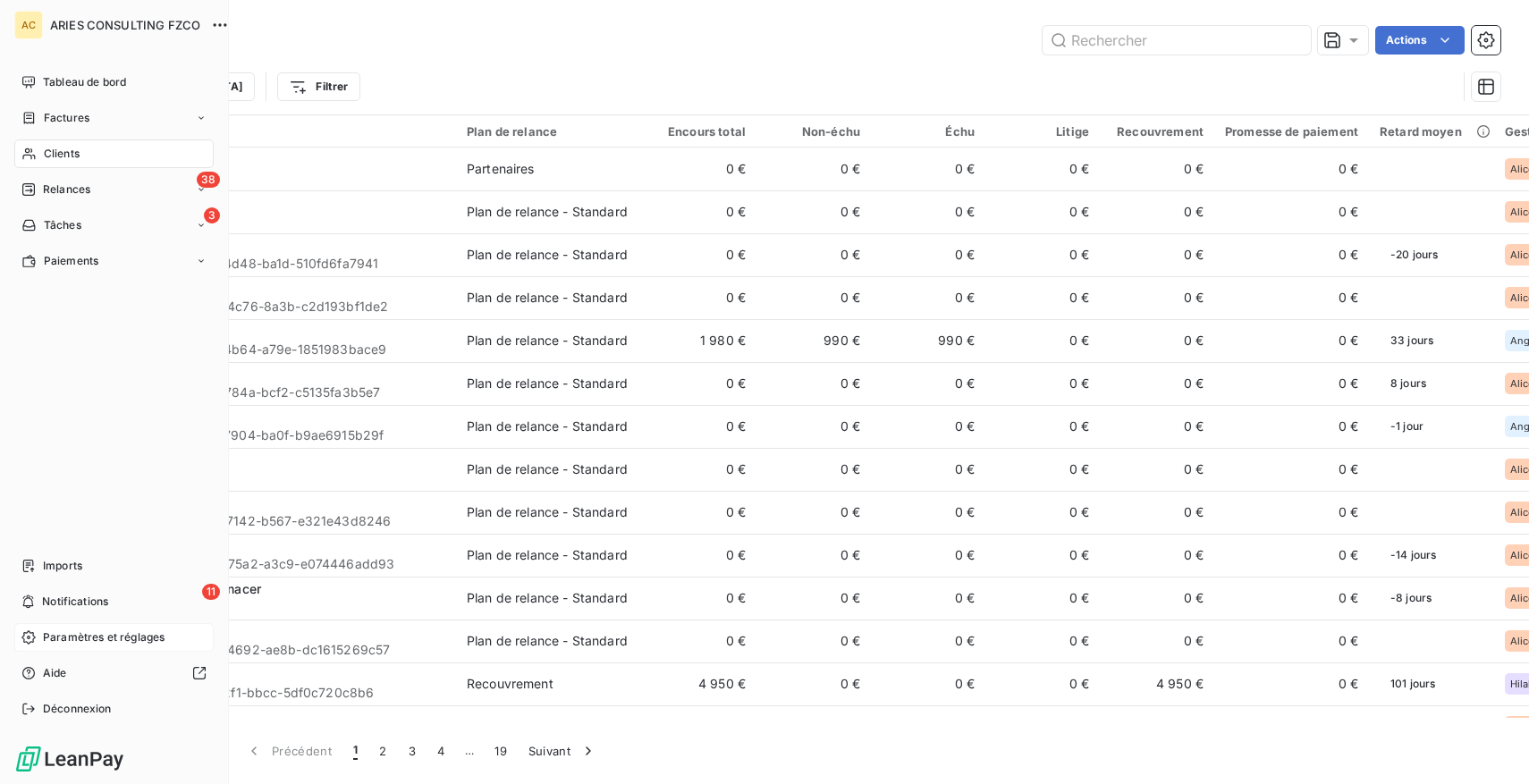
click at [61, 640] on span "Paramètres et réglages" at bounding box center [103, 637] width 121 height 16
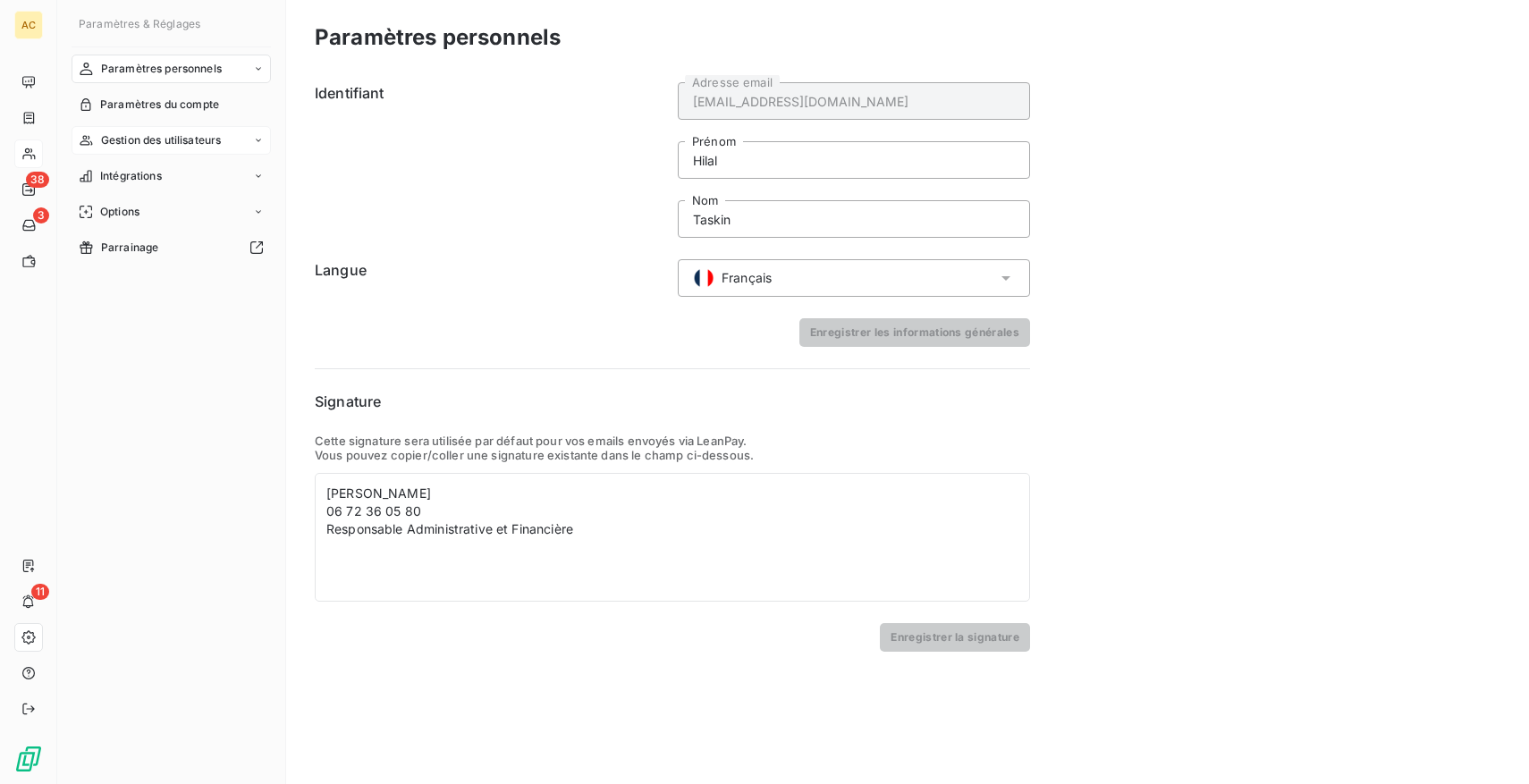
click at [192, 134] on span "Gestion des utilisateurs" at bounding box center [161, 140] width 121 height 16
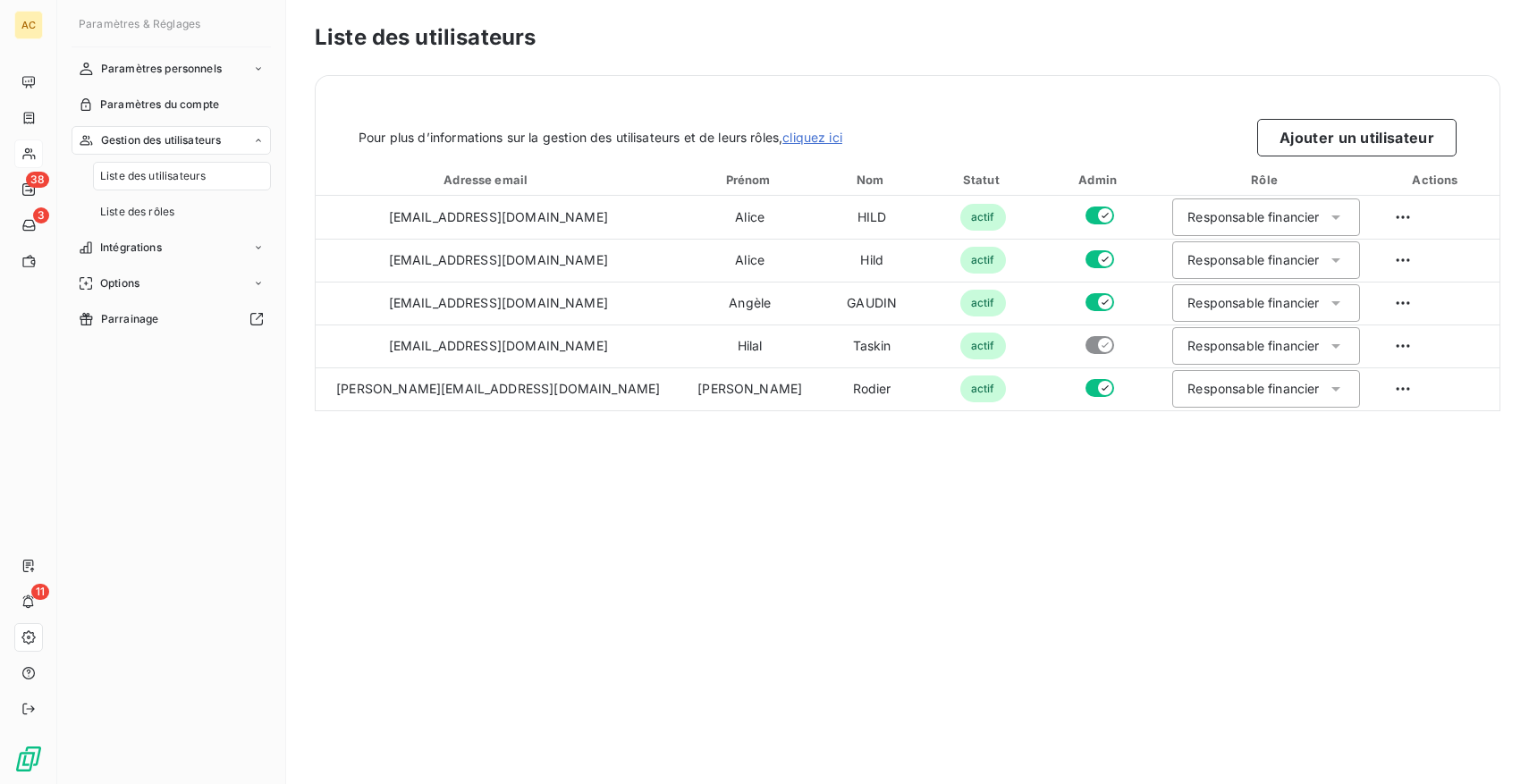
click at [186, 182] on span "Liste des utilisateurs" at bounding box center [152, 176] width 105 height 16
click at [863, 610] on div "Liste des utilisateurs Pour plus d’informations sur la gestion des utilisateurs…" at bounding box center [908, 392] width 1243 height 784
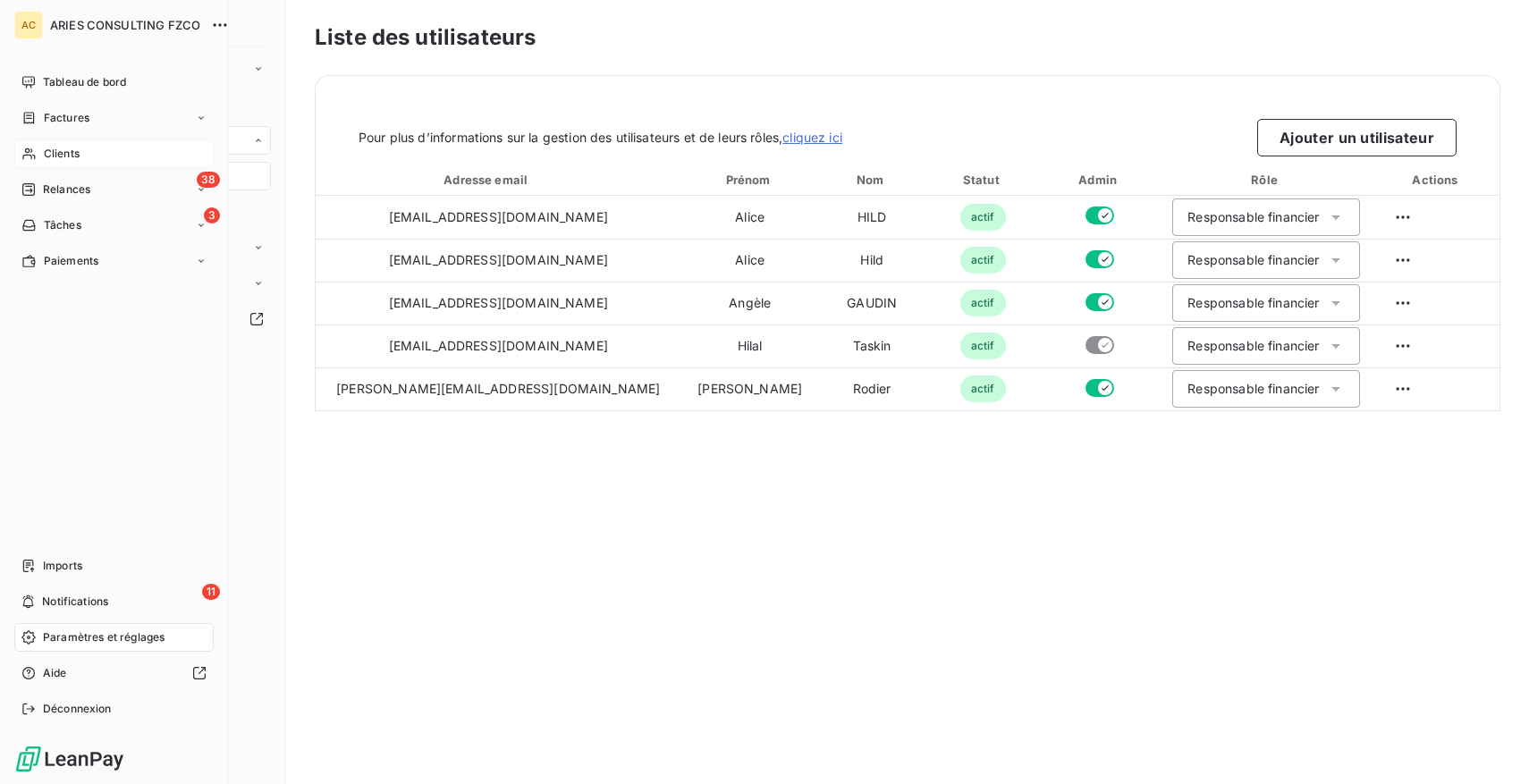
click at [58, 151] on span "Clients" at bounding box center [62, 154] width 36 height 16
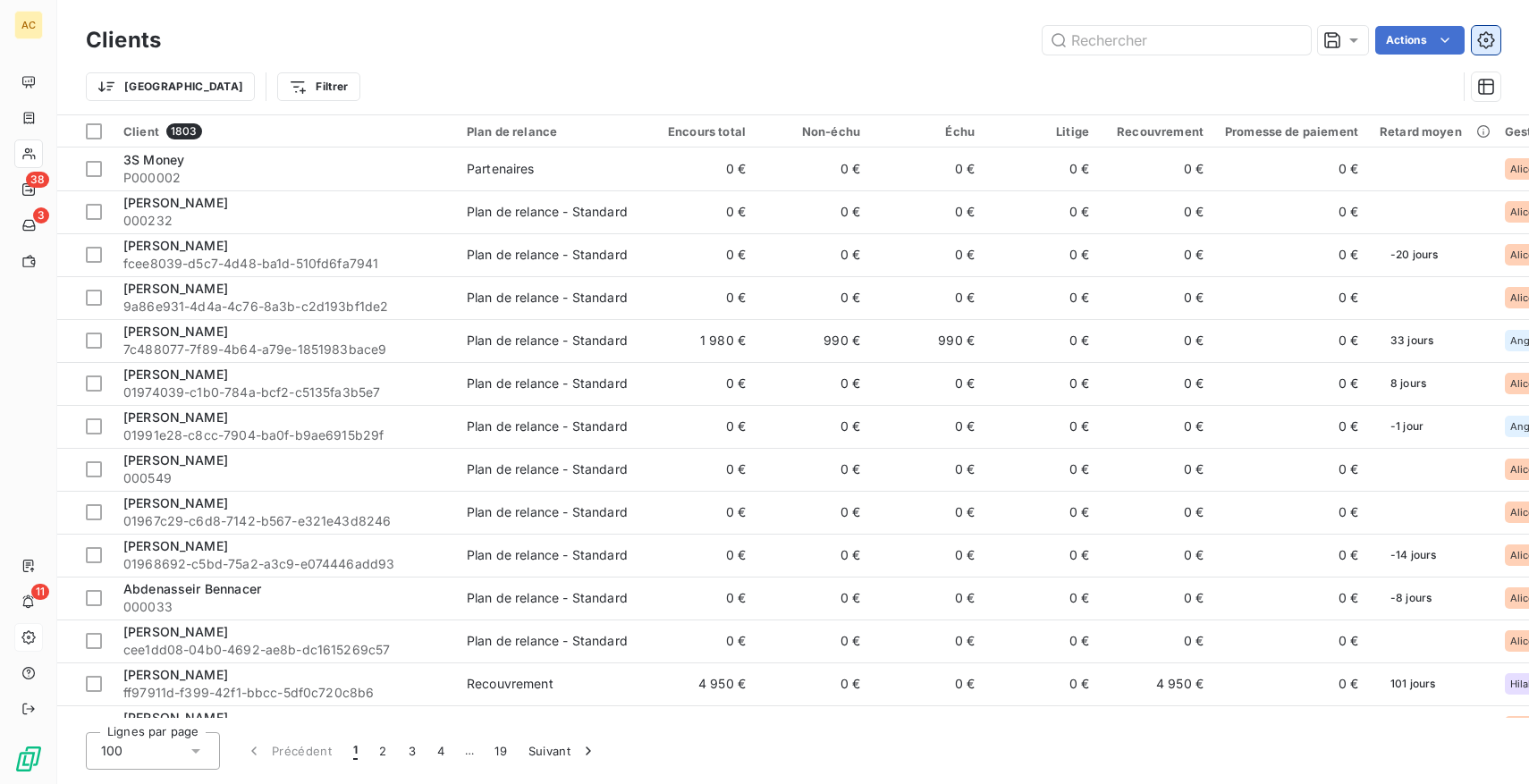
click at [1491, 44] on icon "button" at bounding box center [1486, 40] width 17 height 17
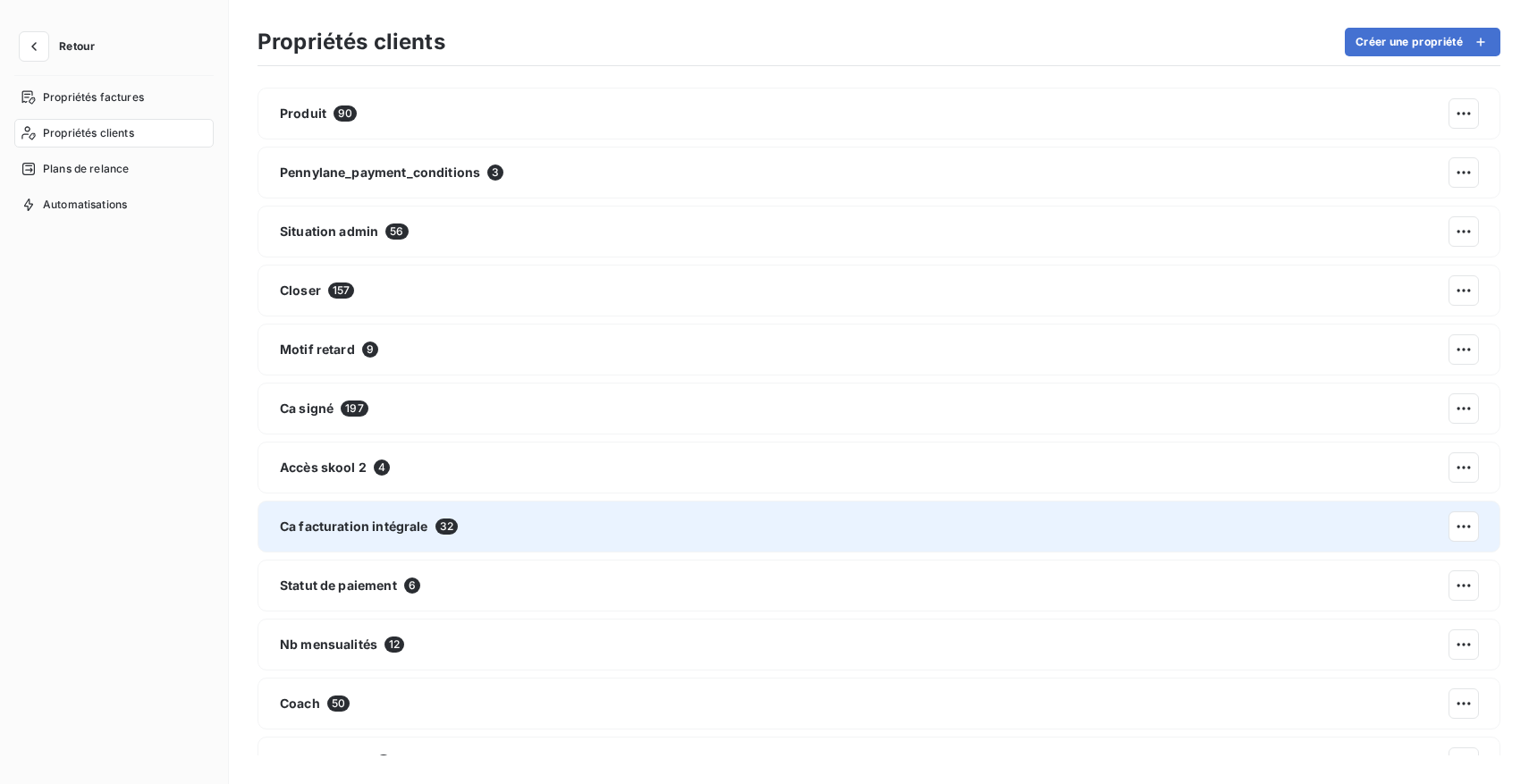
scroll to position [151, 0]
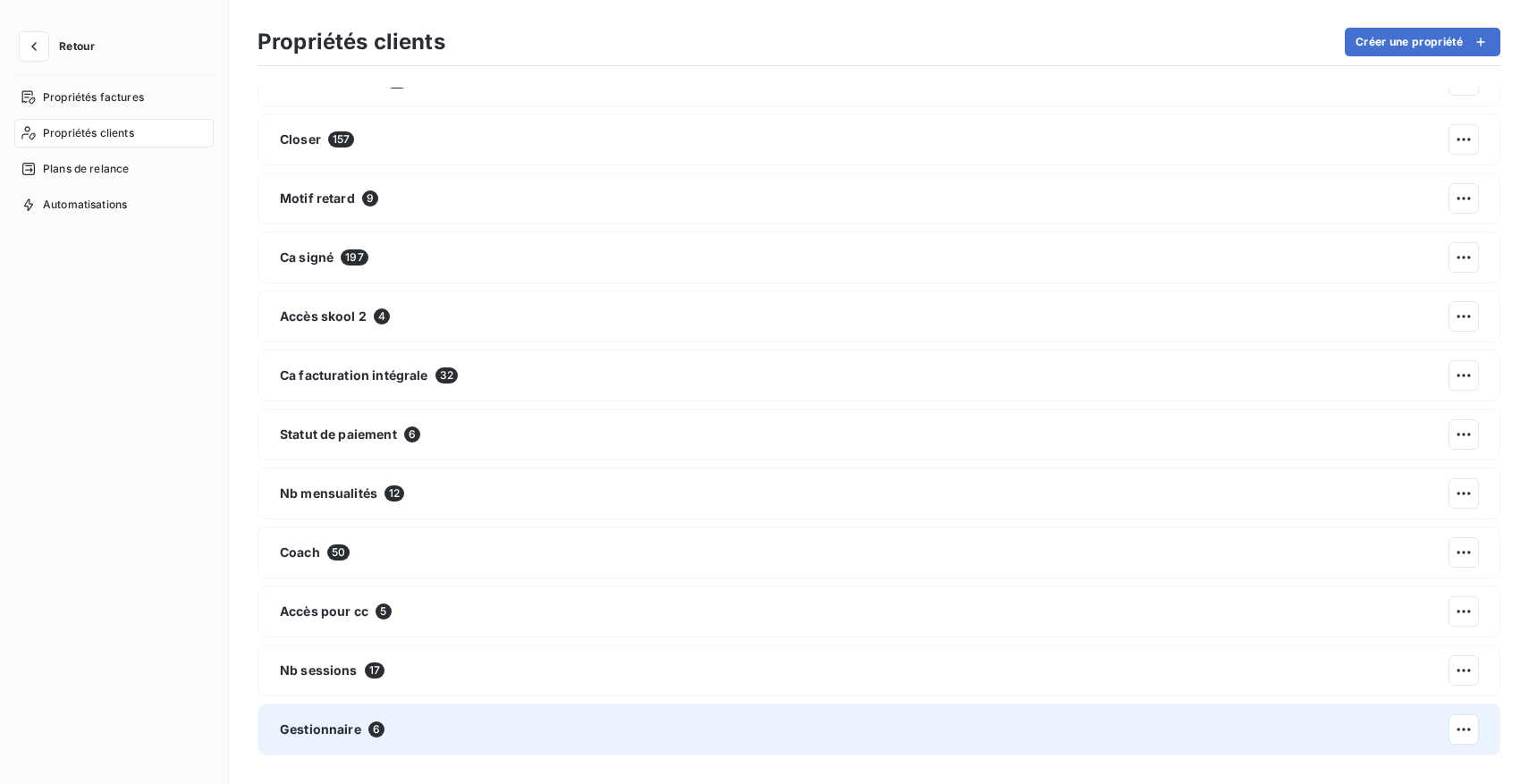
click at [407, 712] on div "Gestionnaire 6" at bounding box center [879, 729] width 1243 height 52
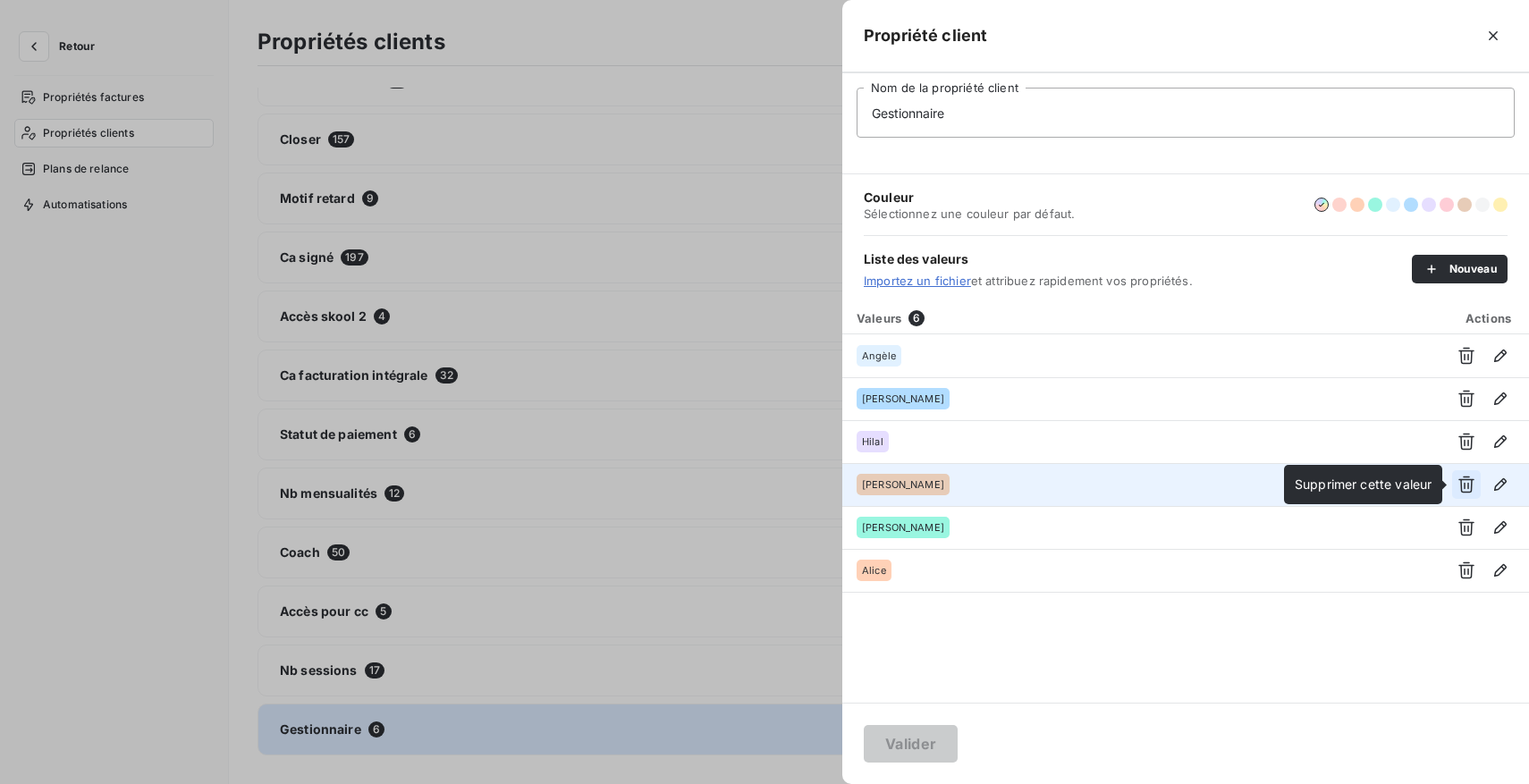
click at [1469, 484] on icon "button" at bounding box center [1467, 485] width 18 height 18
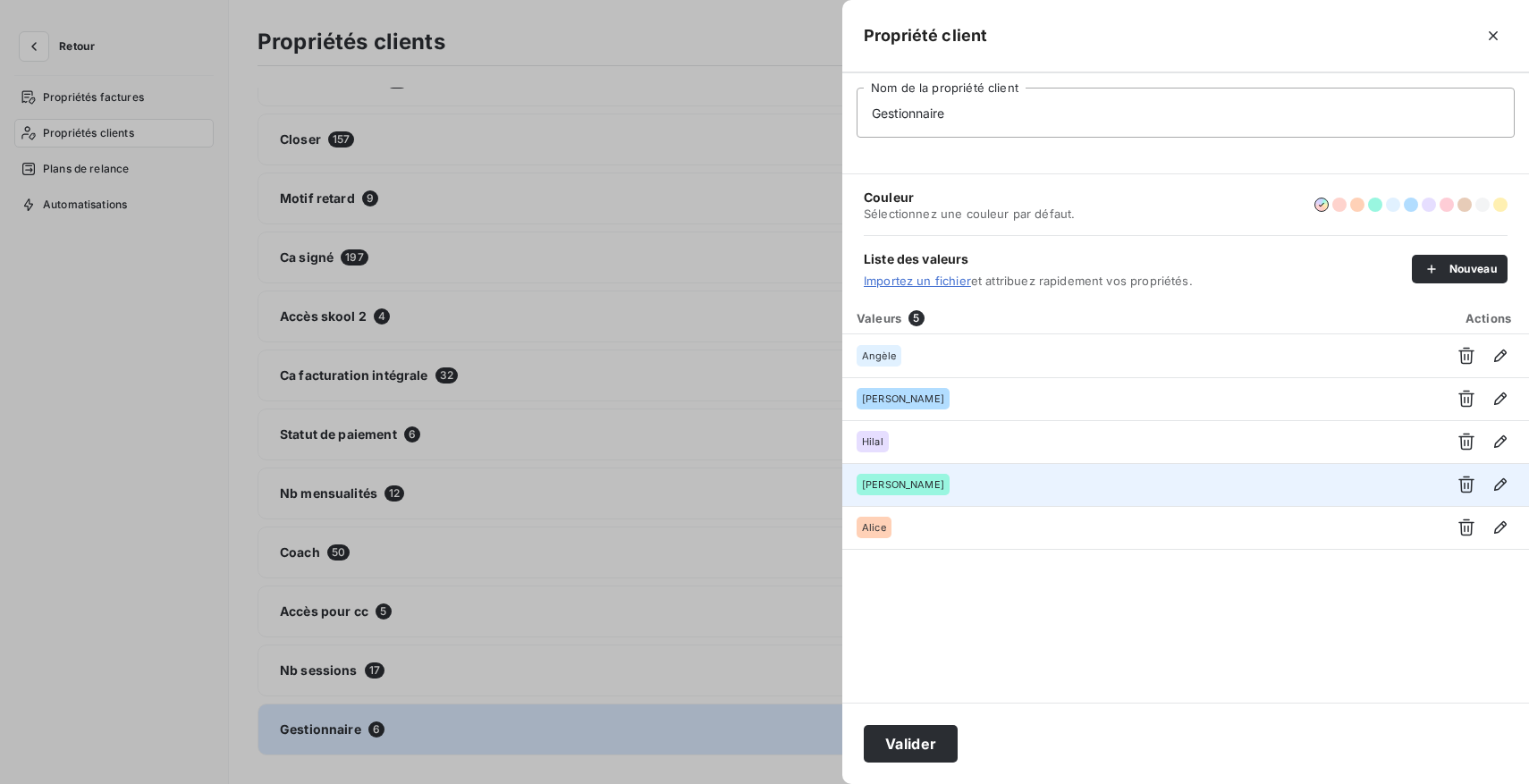
click at [1469, 484] on icon "button" at bounding box center [1467, 485] width 18 height 18
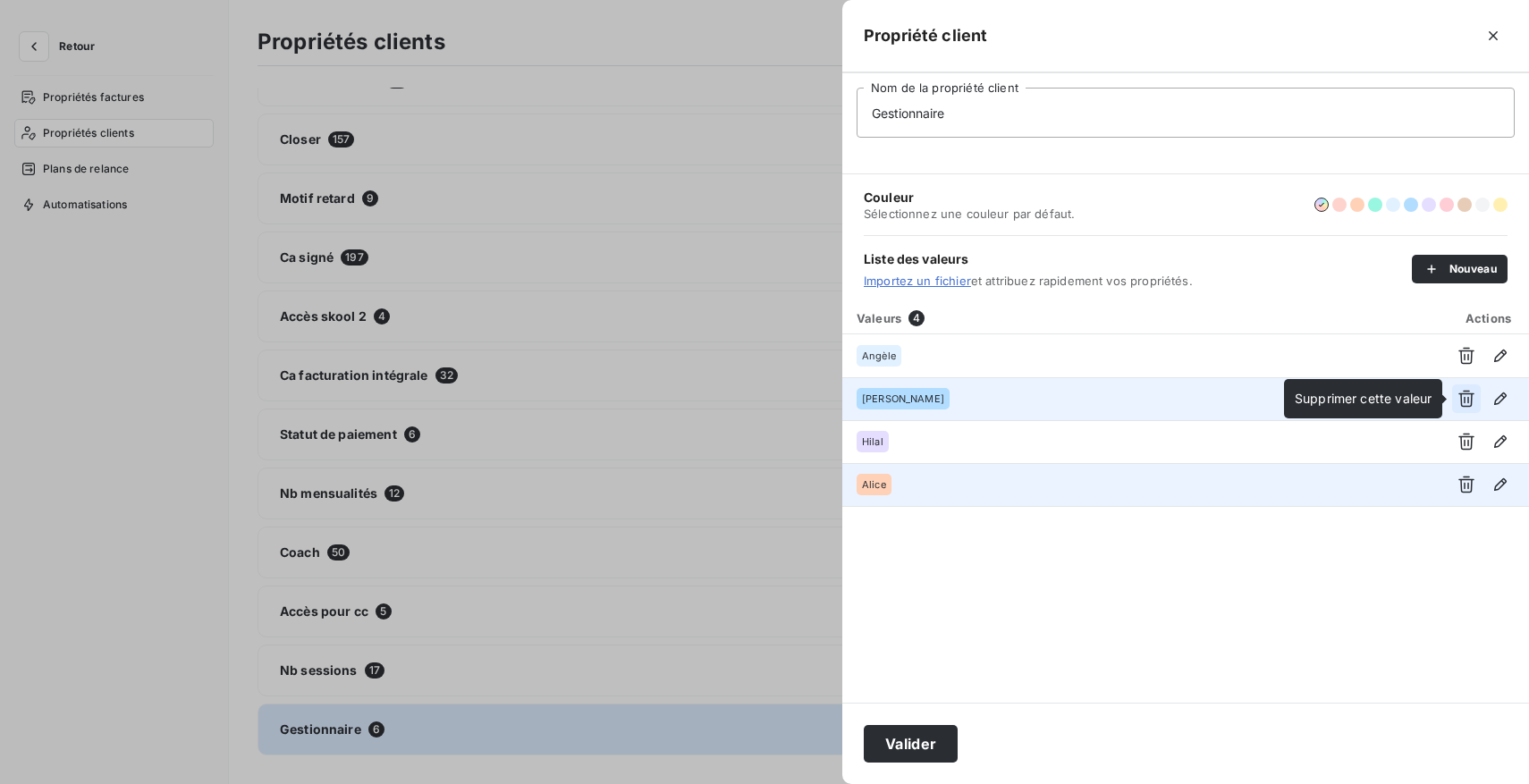
click at [1466, 398] on icon "button" at bounding box center [1467, 399] width 18 height 18
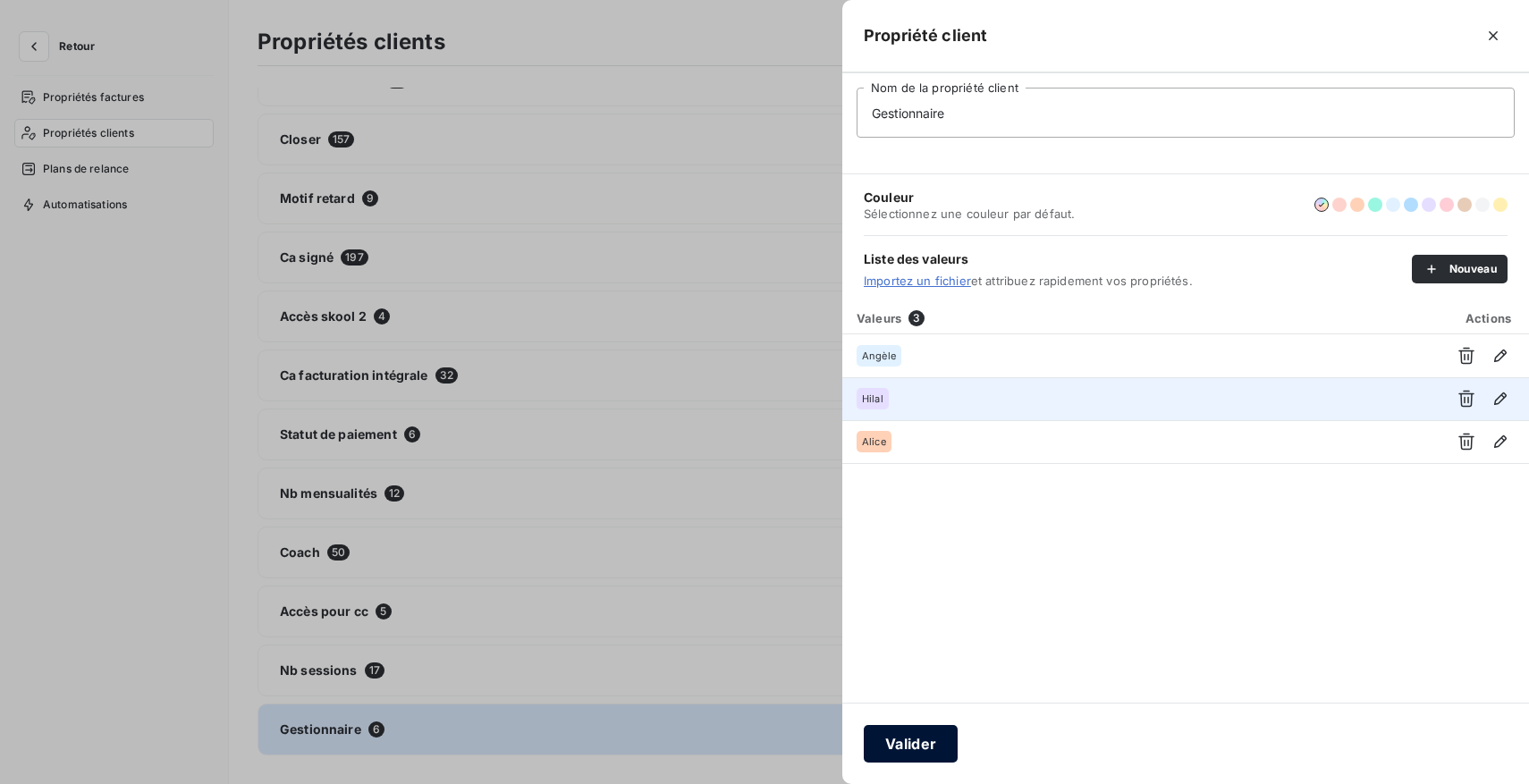
click at [895, 739] on button "Valider" at bounding box center [910, 744] width 94 height 38
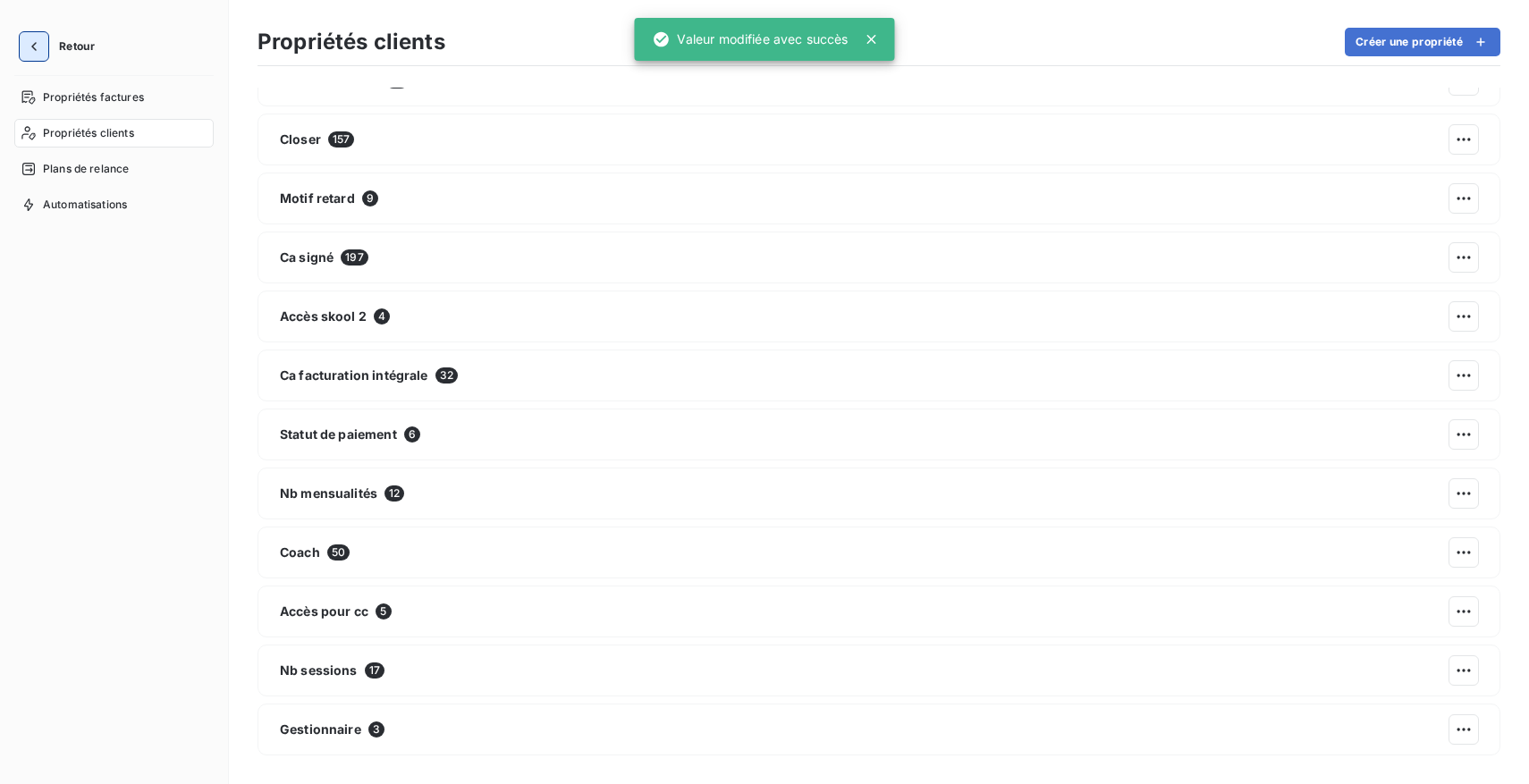
click at [32, 48] on icon "button" at bounding box center [34, 47] width 5 height 9
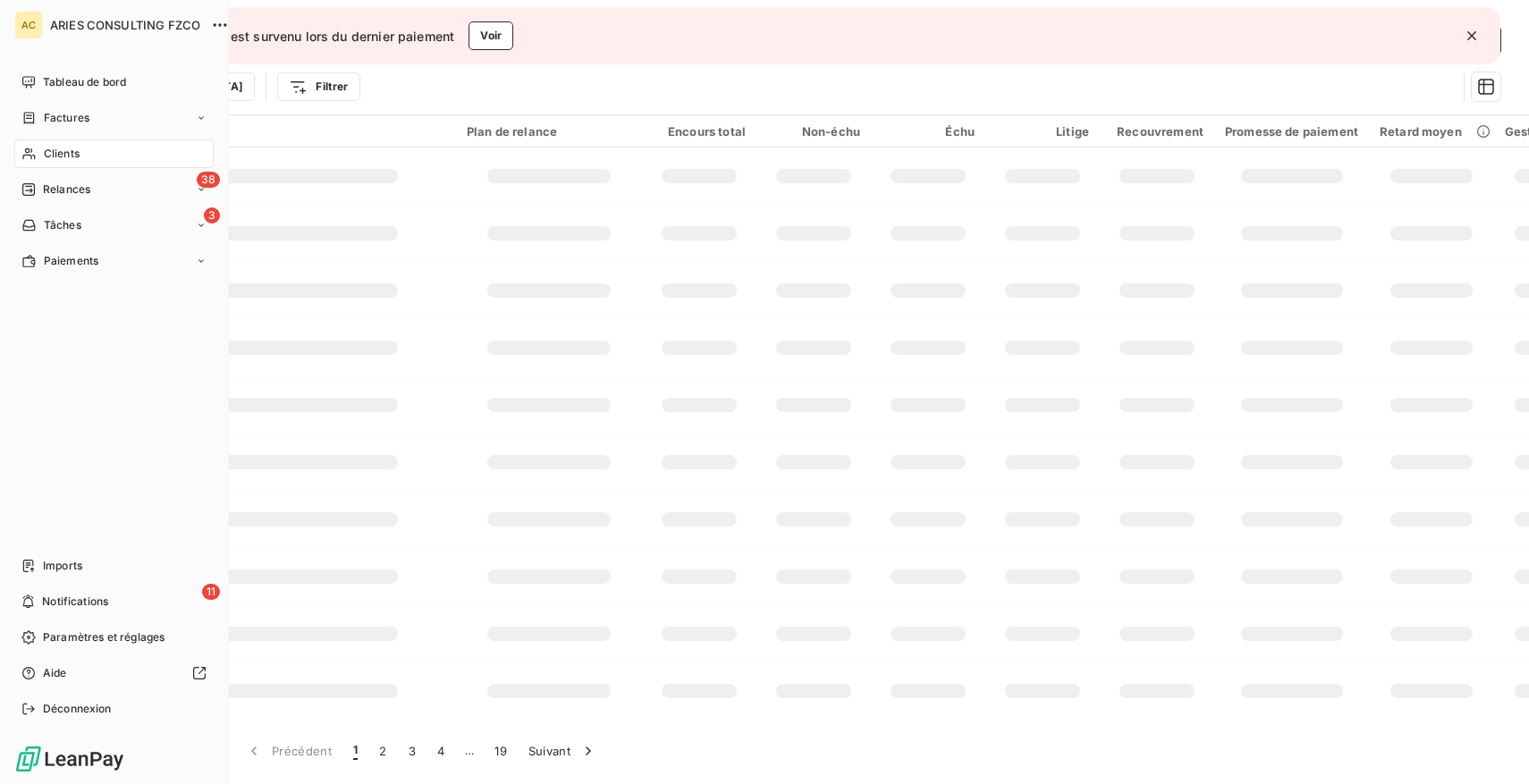
click at [72, 147] on span "Clients" at bounding box center [62, 154] width 36 height 16
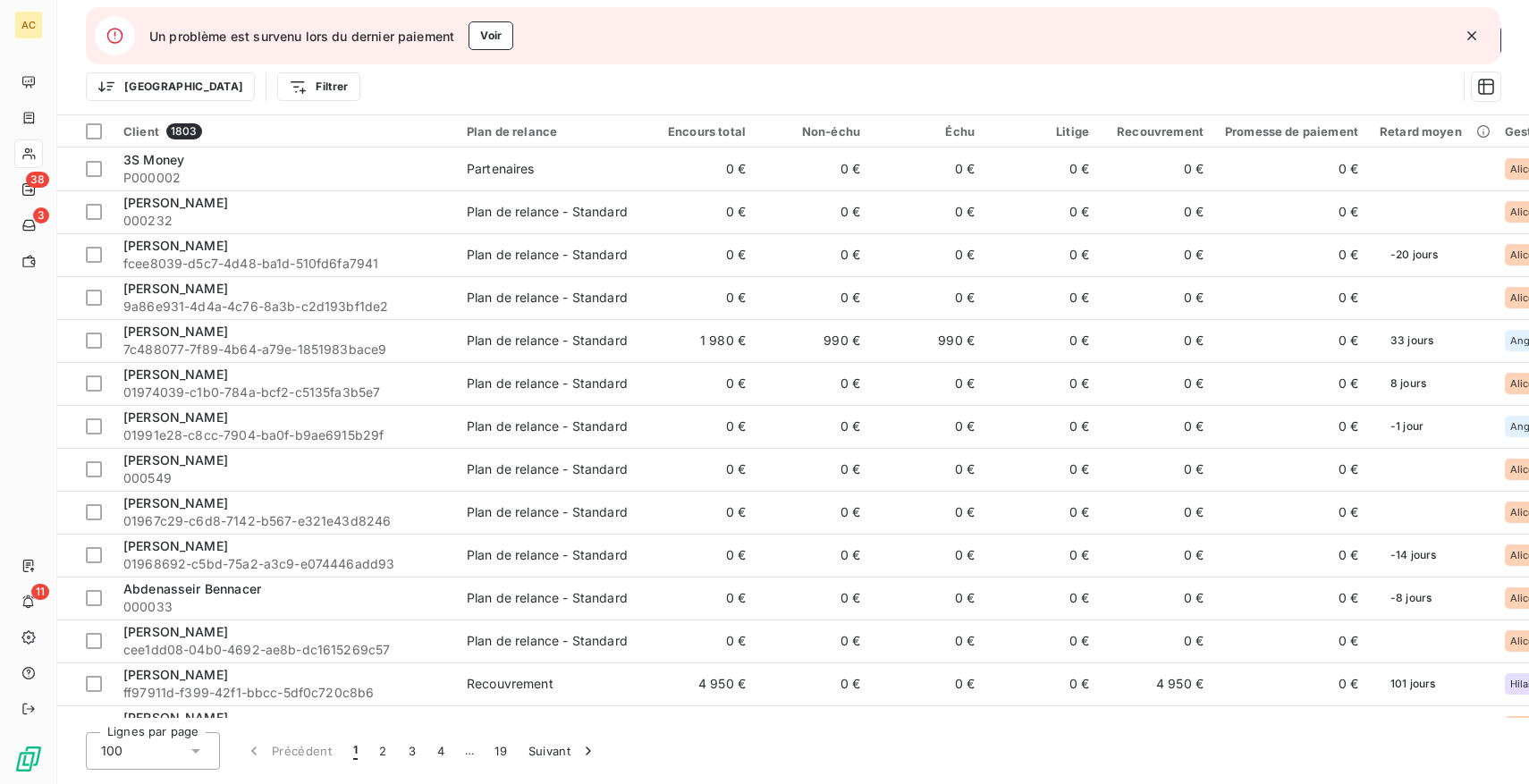
click at [1467, 35] on icon "button" at bounding box center [1472, 36] width 18 height 18
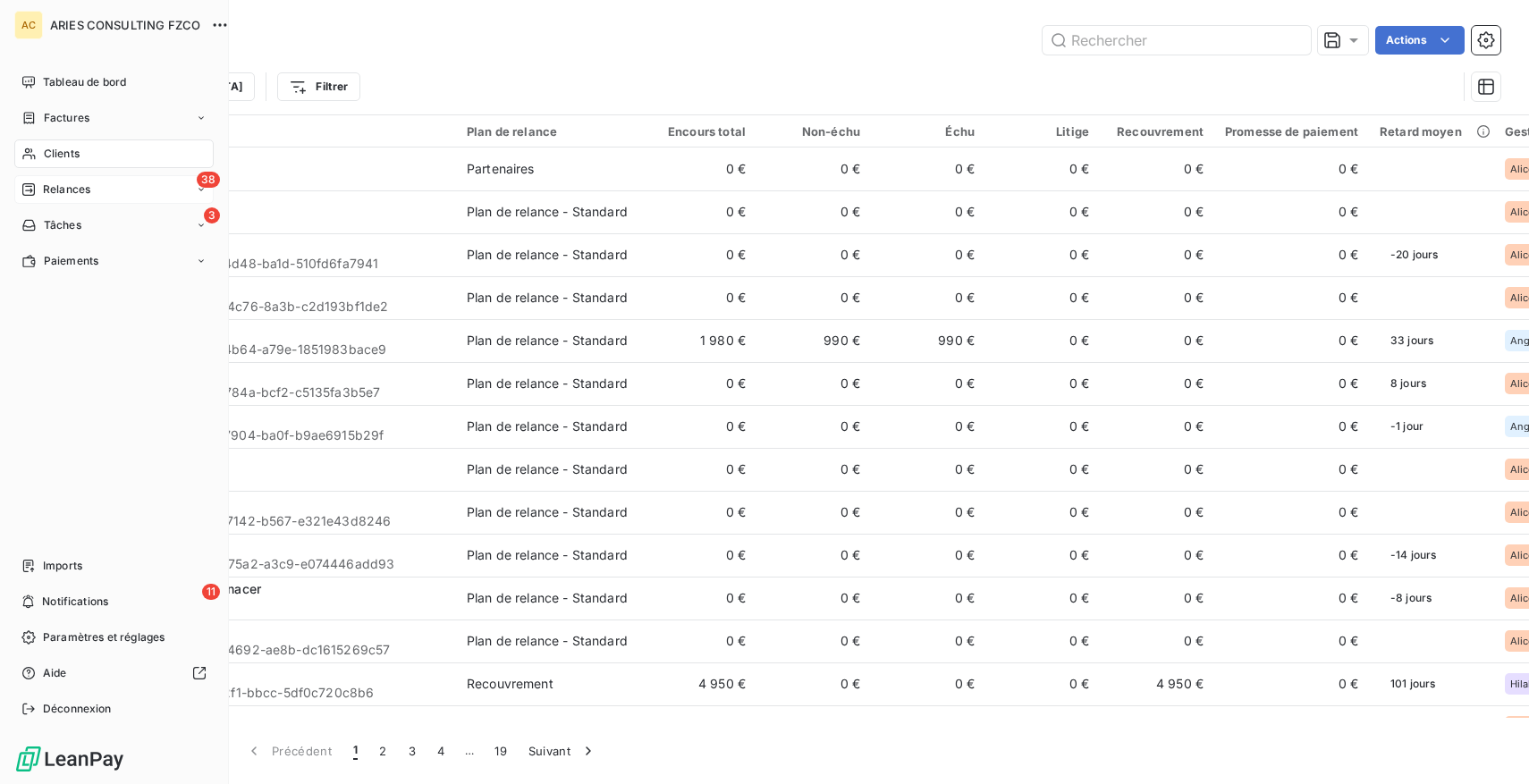
click at [75, 189] on span "Relances" at bounding box center [67, 190] width 48 height 16
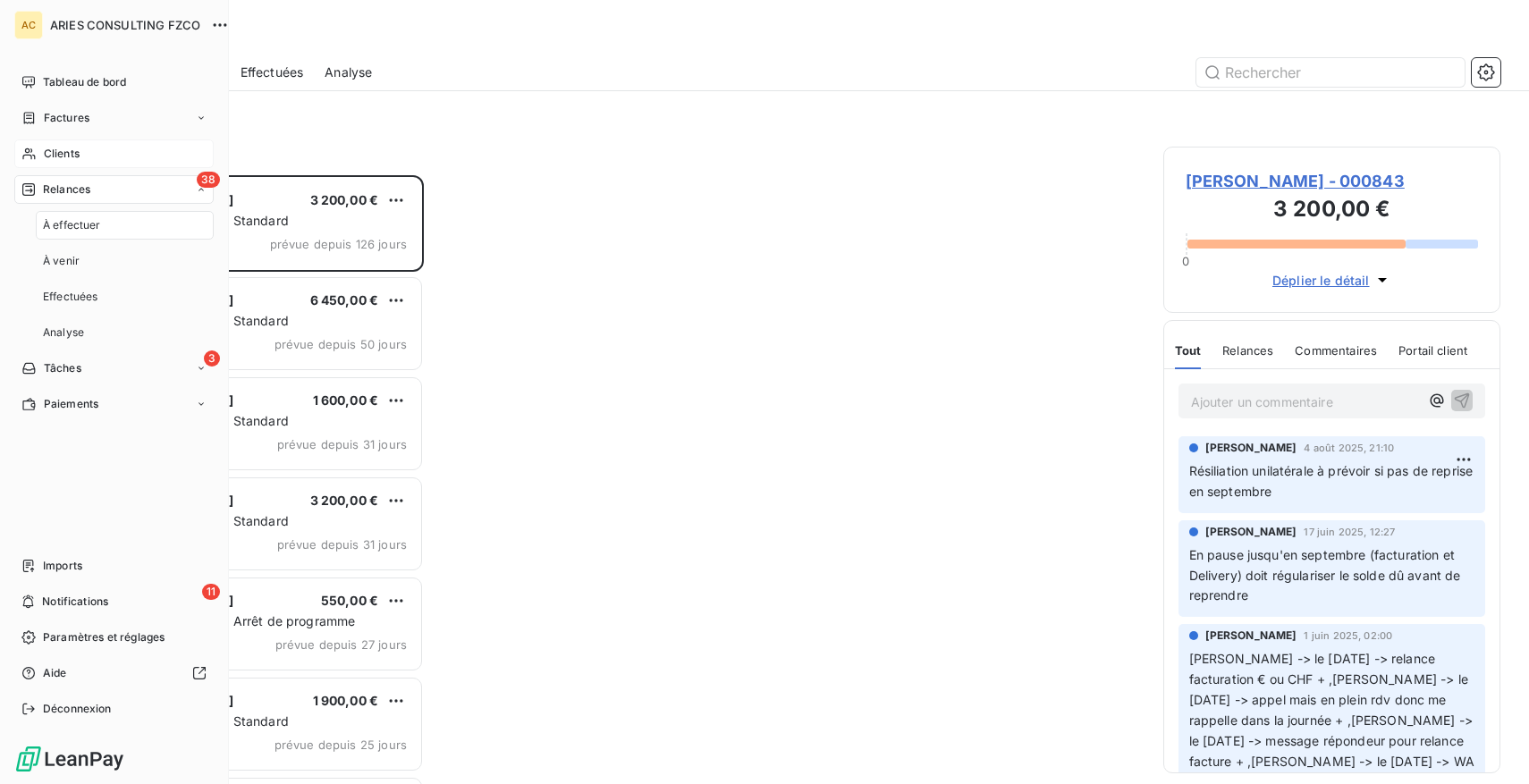
scroll to position [609, 337]
